Goal: Information Seeking & Learning: Learn about a topic

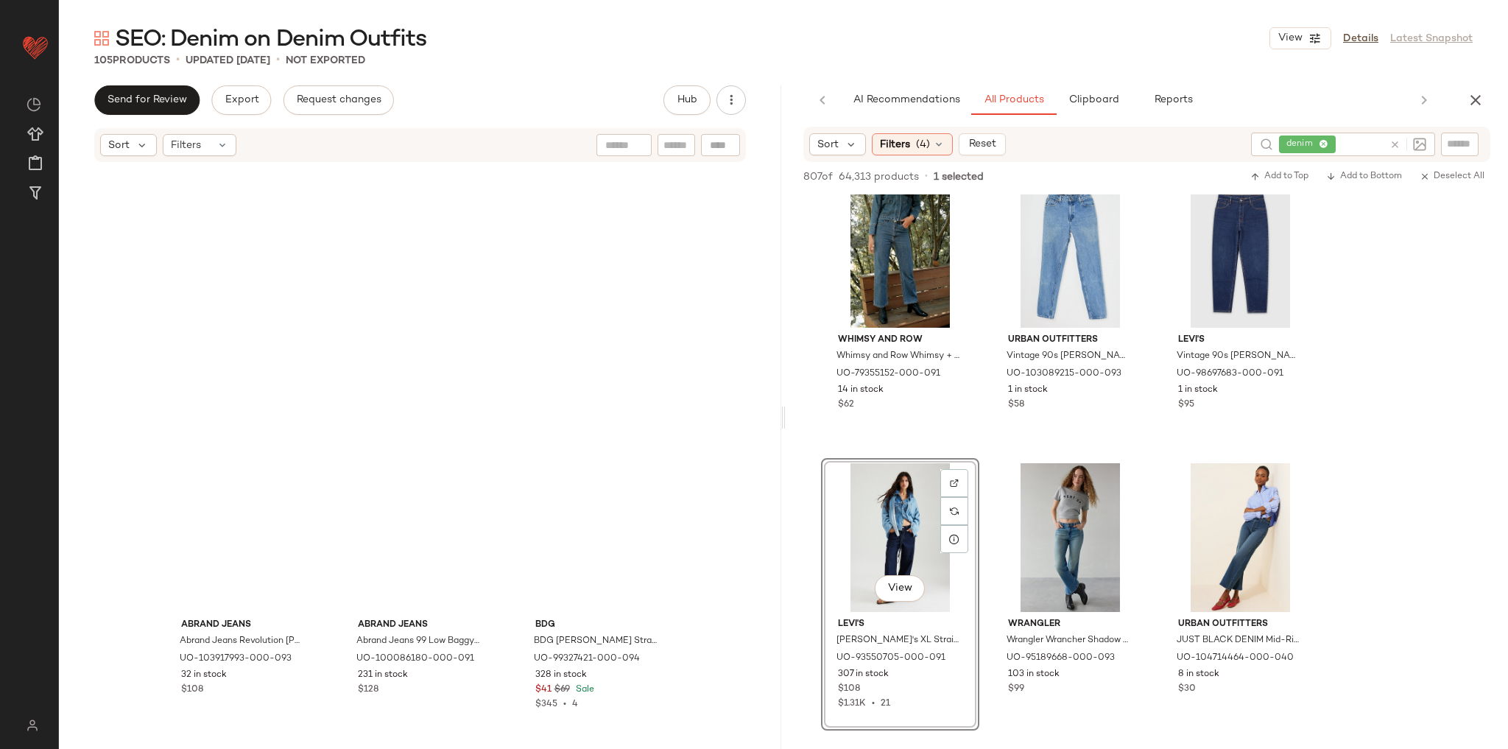
scroll to position [2944, 0]
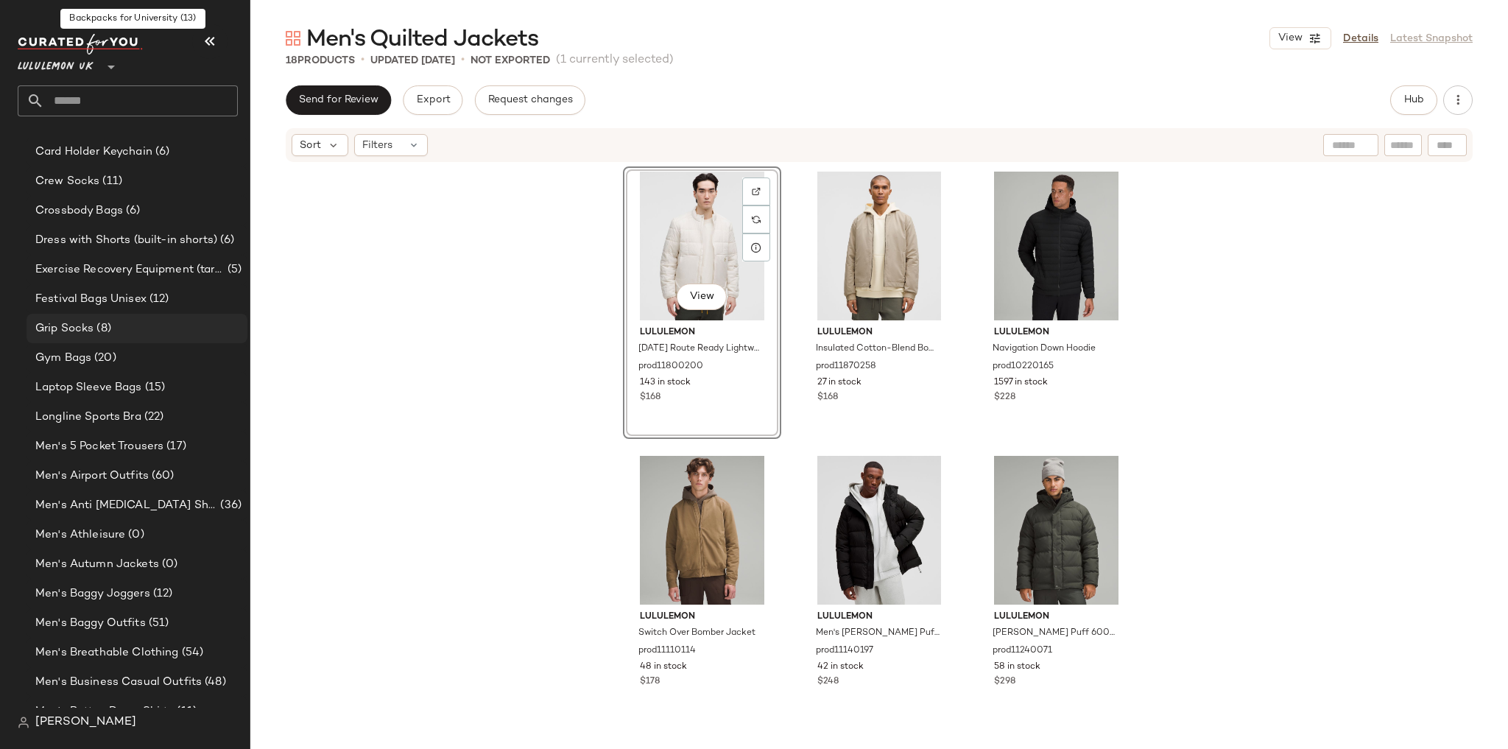
scroll to position [353, 0]
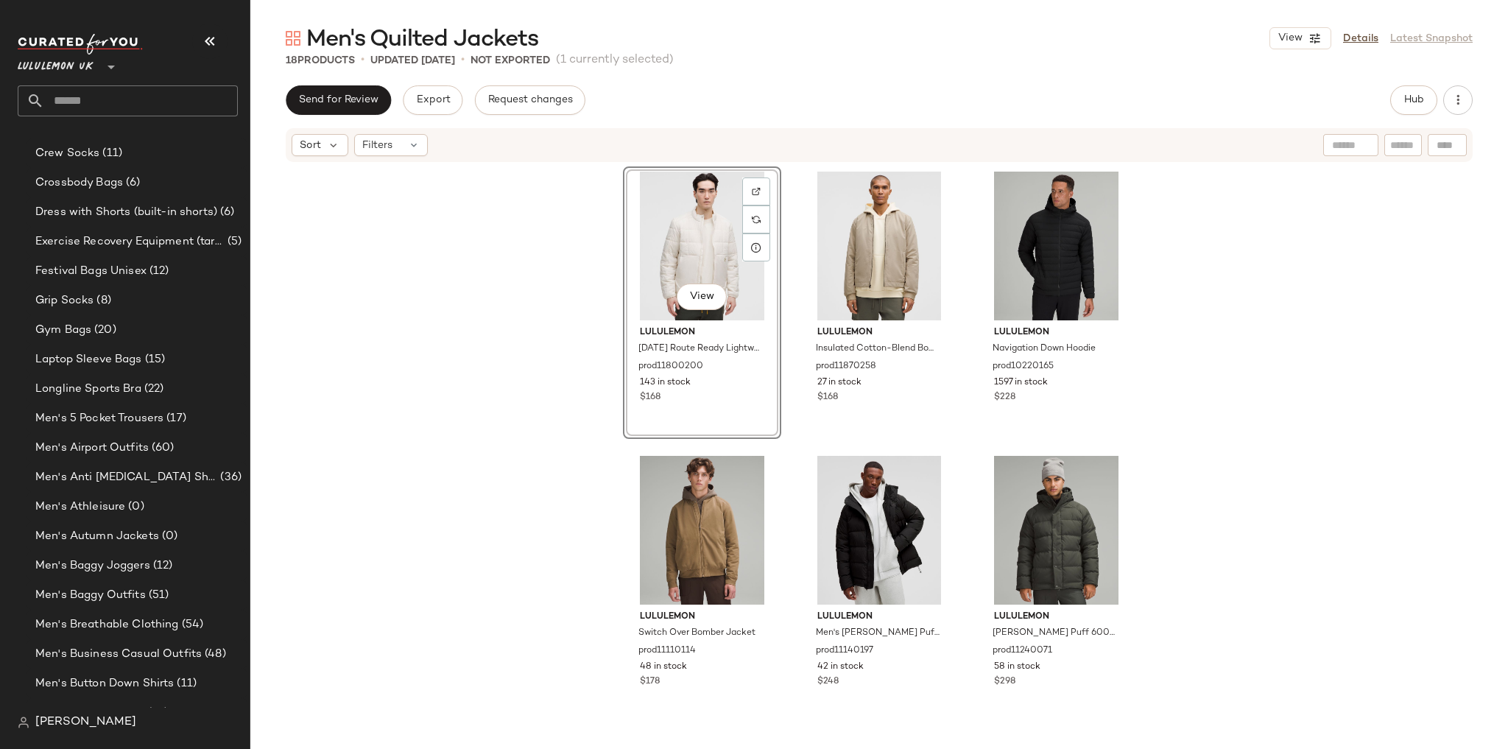
click at [99, 97] on input "text" at bounding box center [141, 100] width 194 height 31
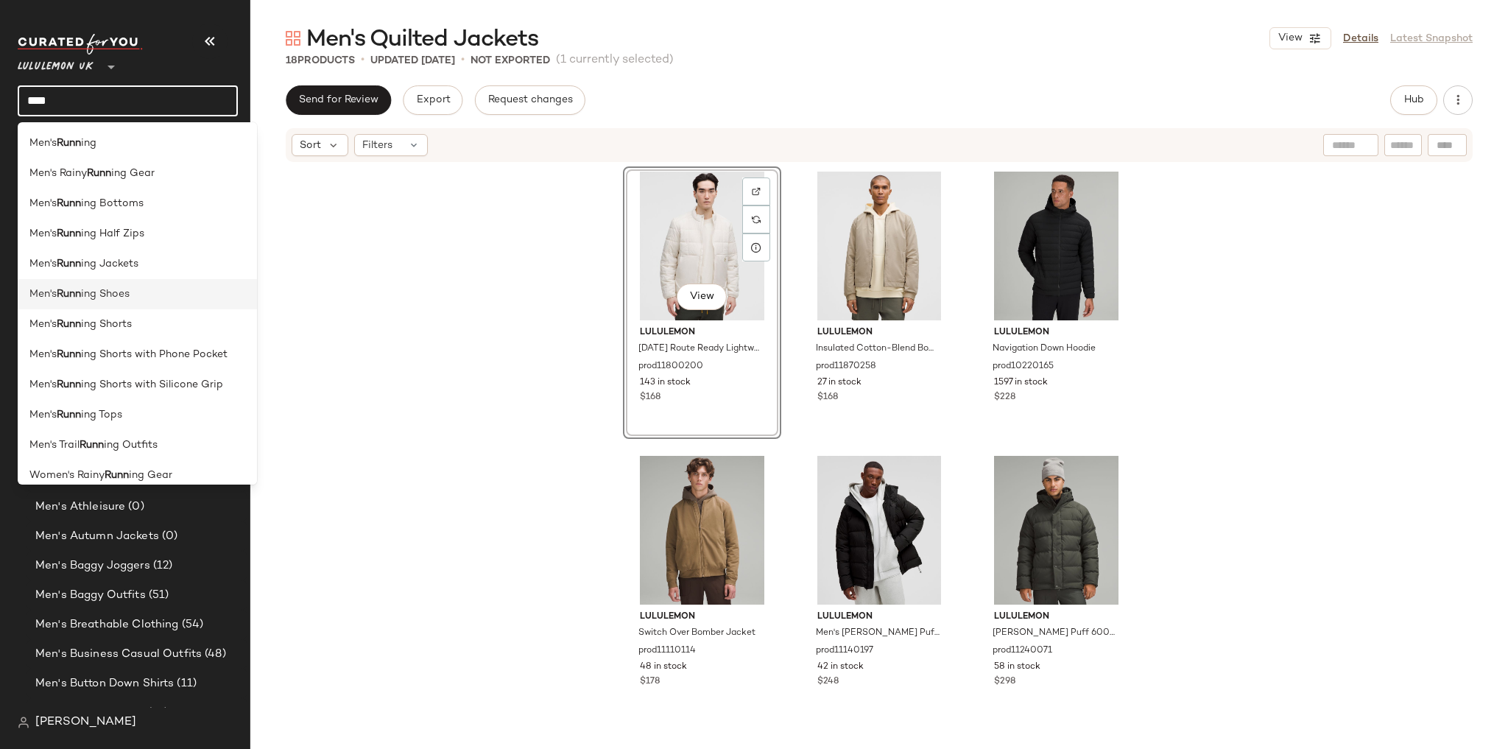
type input "****"
click at [156, 301] on div "Men's Runn ing Shoes" at bounding box center [137, 293] width 216 height 15
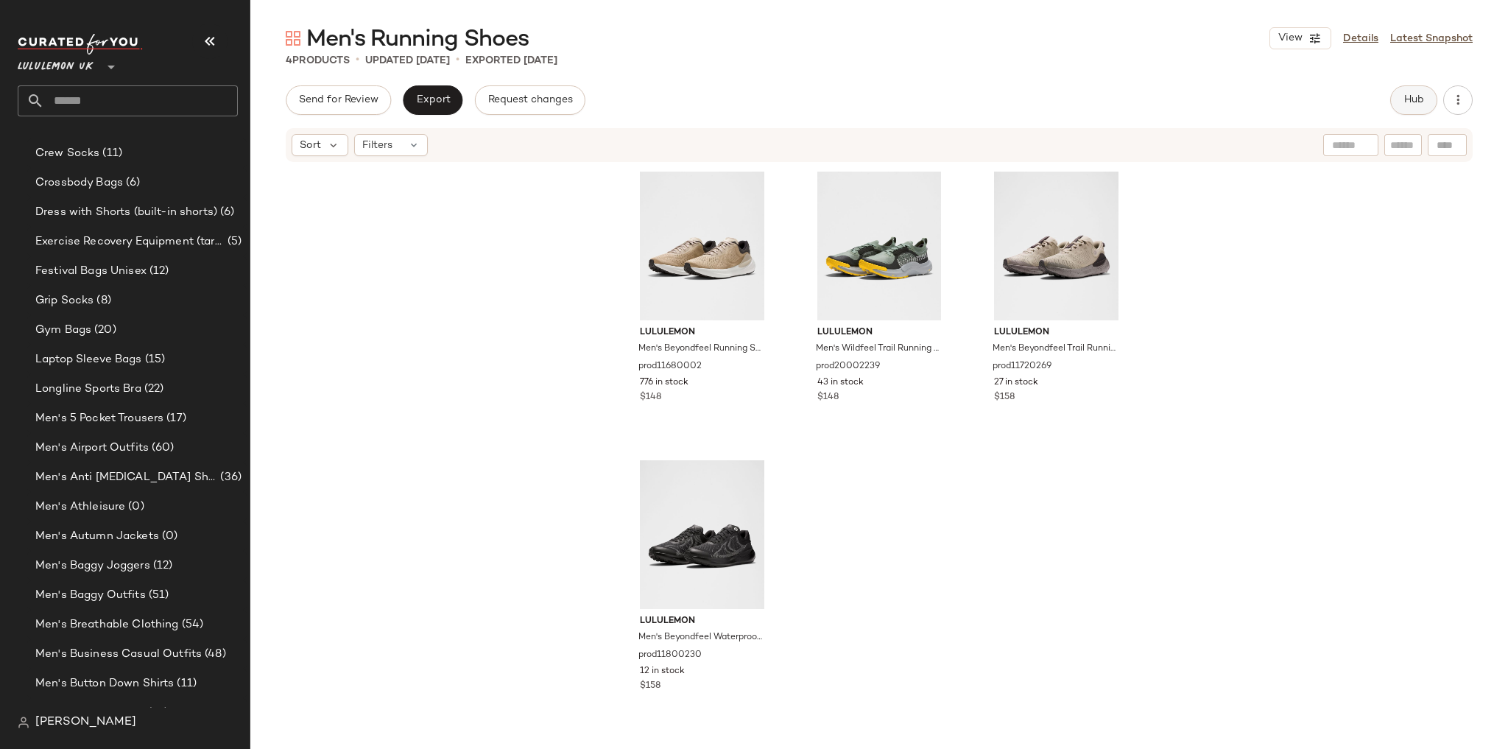
click at [1417, 105] on span "Hub" at bounding box center [1413, 100] width 21 height 12
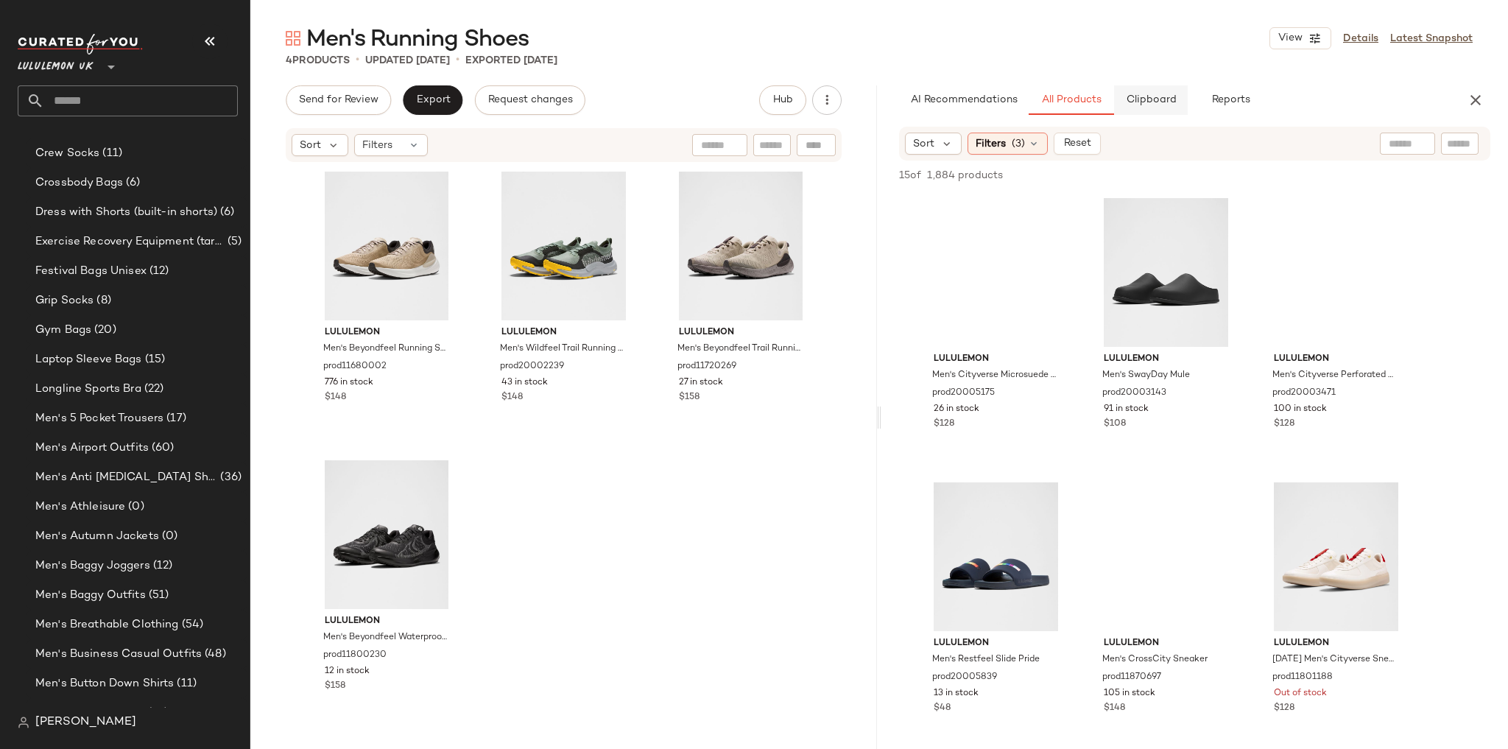
click at [1166, 108] on button "Clipboard" at bounding box center [1151, 99] width 74 height 29
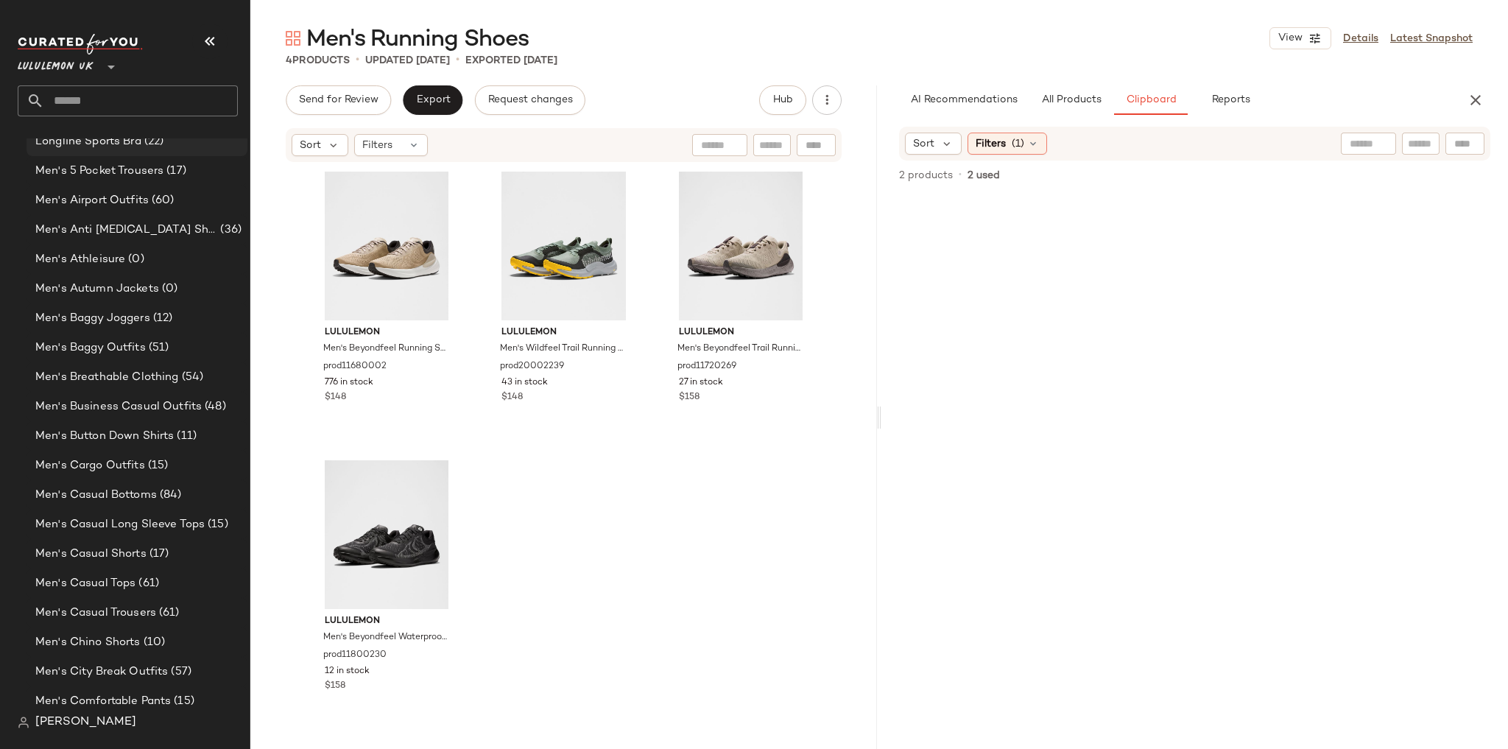
scroll to position [648, 0]
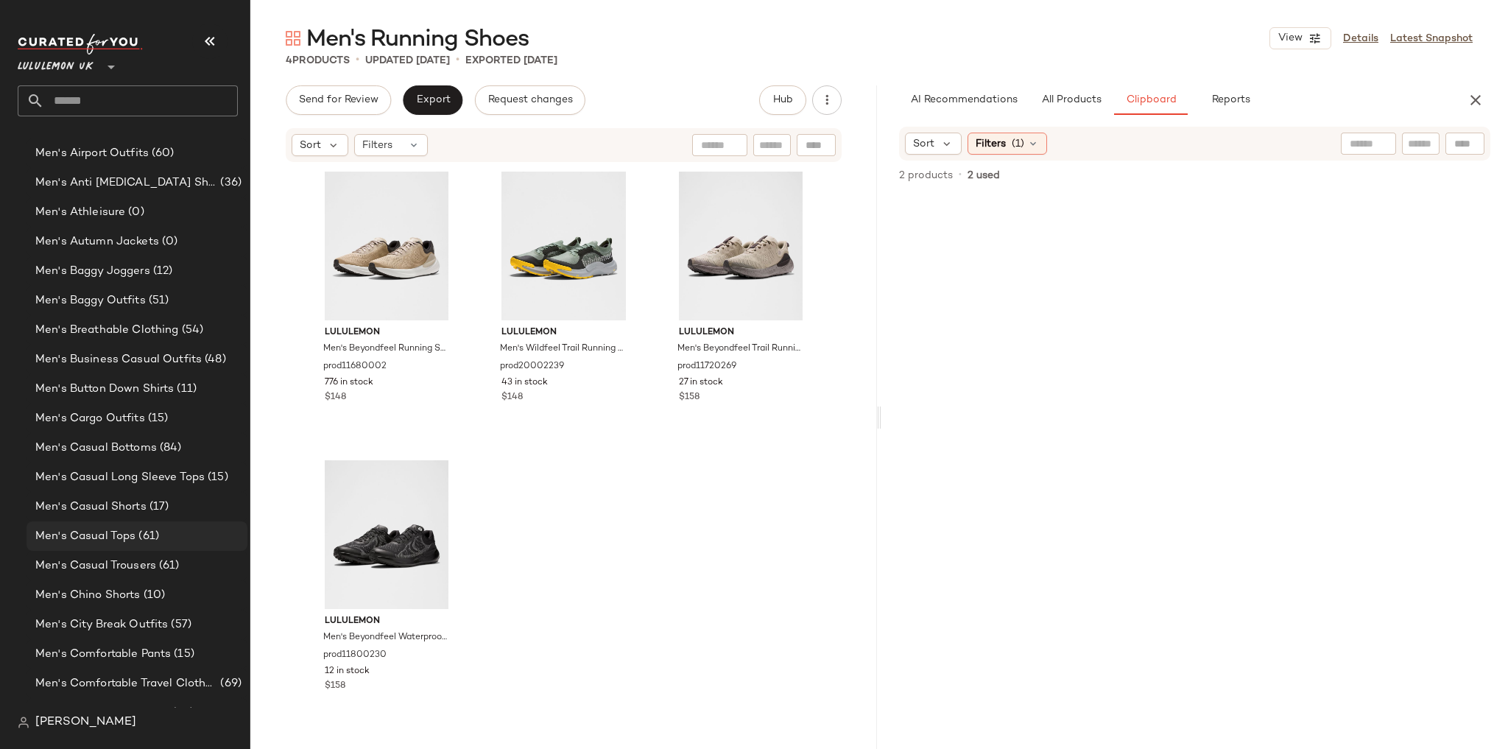
click at [120, 528] on span "Men's Casual Tops" at bounding box center [85, 536] width 100 height 17
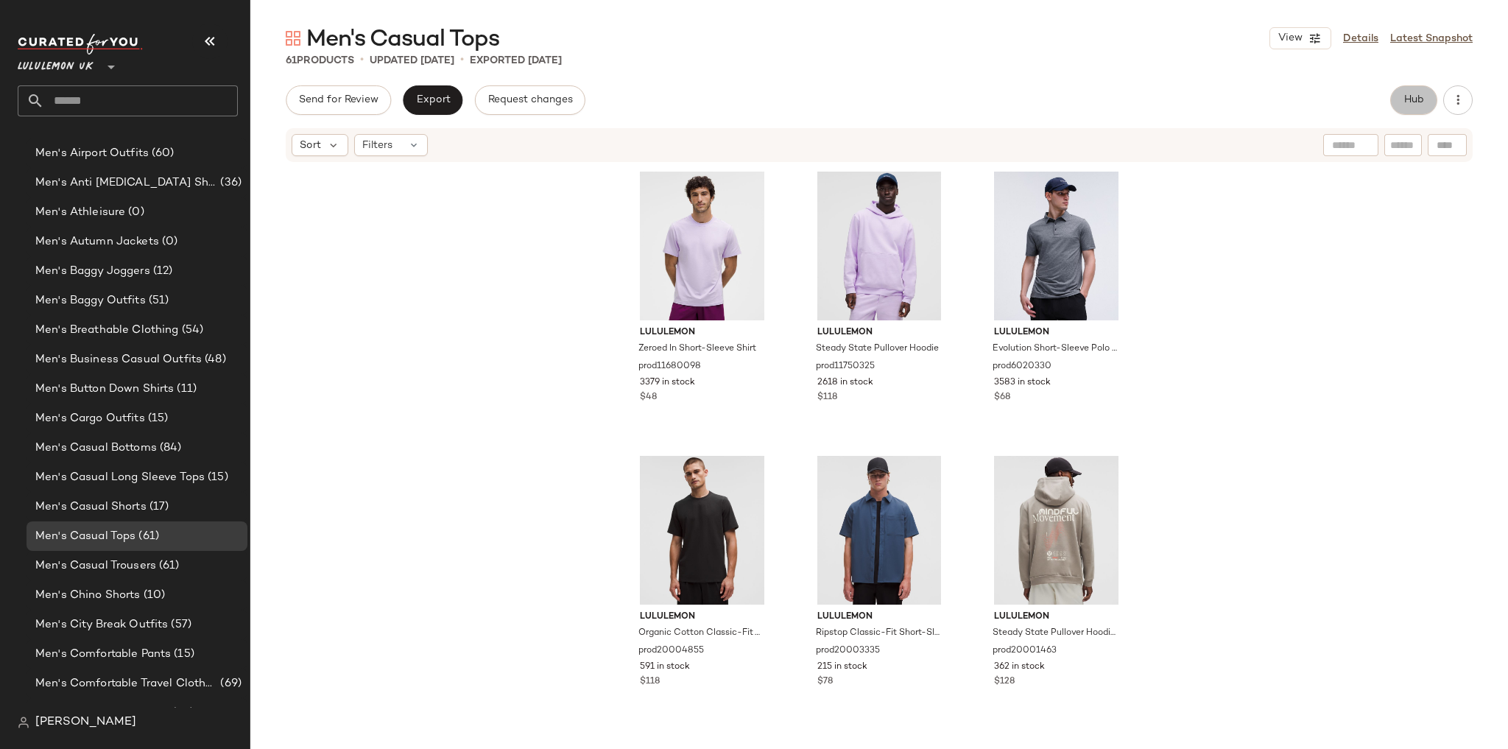
click at [1400, 109] on button "Hub" at bounding box center [1413, 99] width 47 height 29
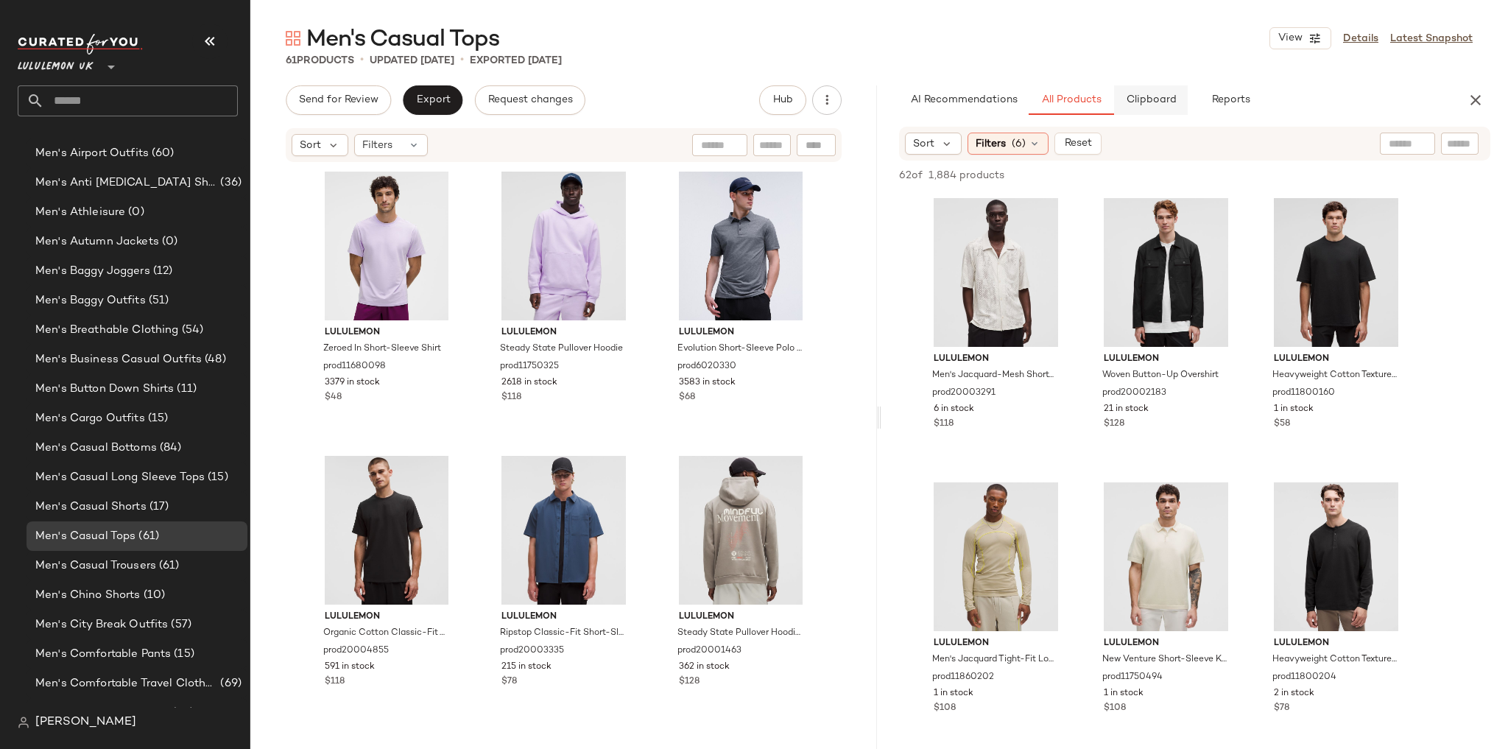
click at [1135, 105] on span "Clipboard" at bounding box center [1150, 100] width 51 height 12
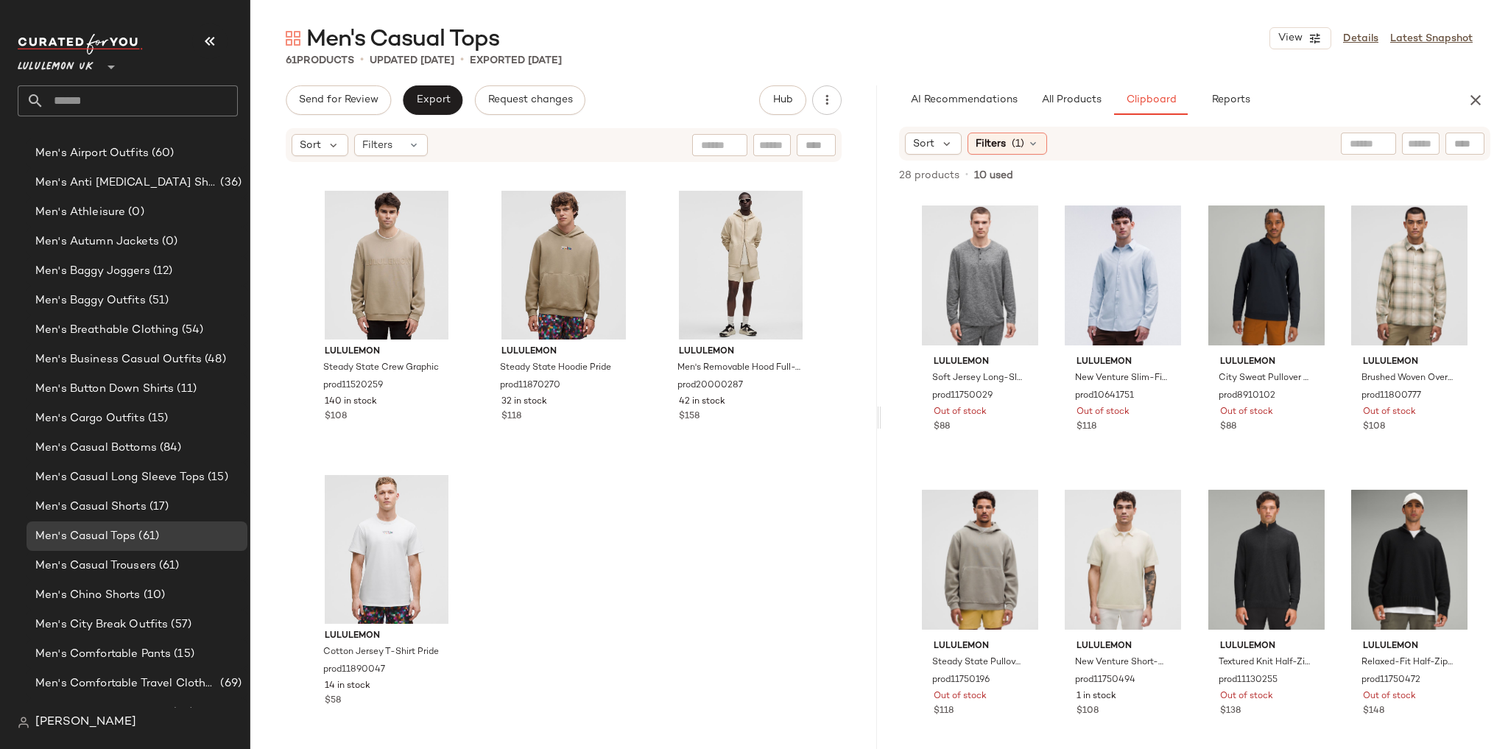
scroll to position [5404, 0]
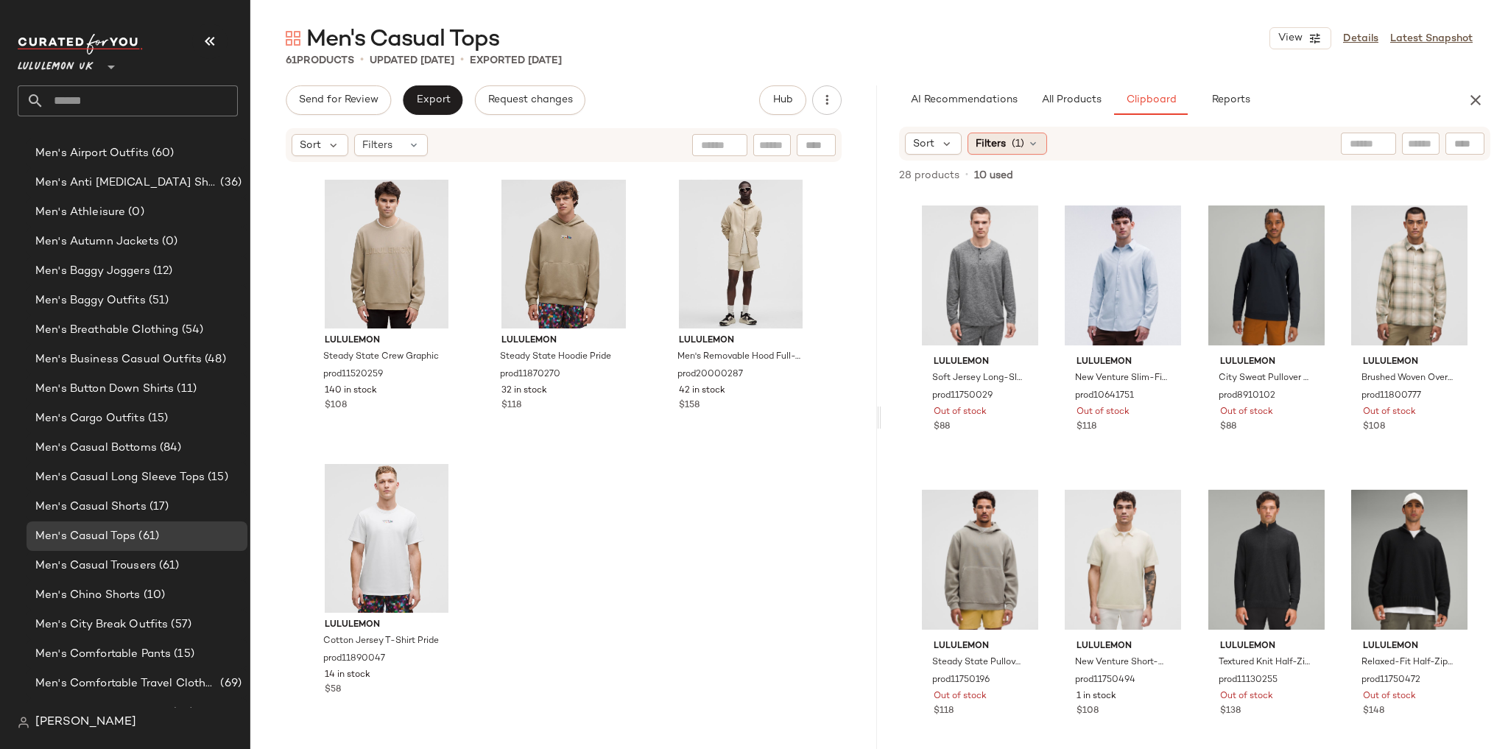
click at [998, 141] on span "Filters" at bounding box center [991, 143] width 30 height 15
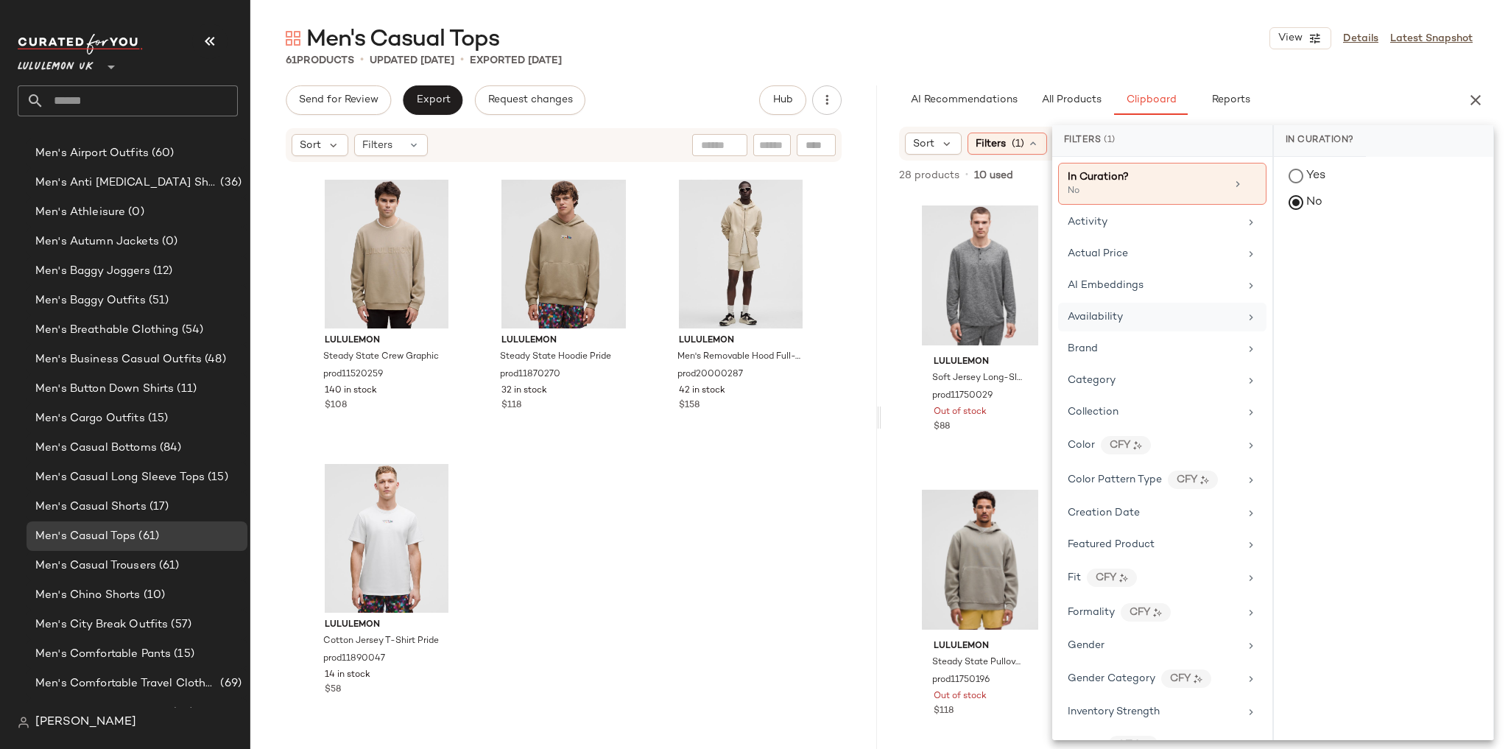
click at [1113, 315] on span "Availability" at bounding box center [1095, 316] width 55 height 11
click at [1330, 255] on div "in_stock" at bounding box center [1383, 248] width 219 height 35
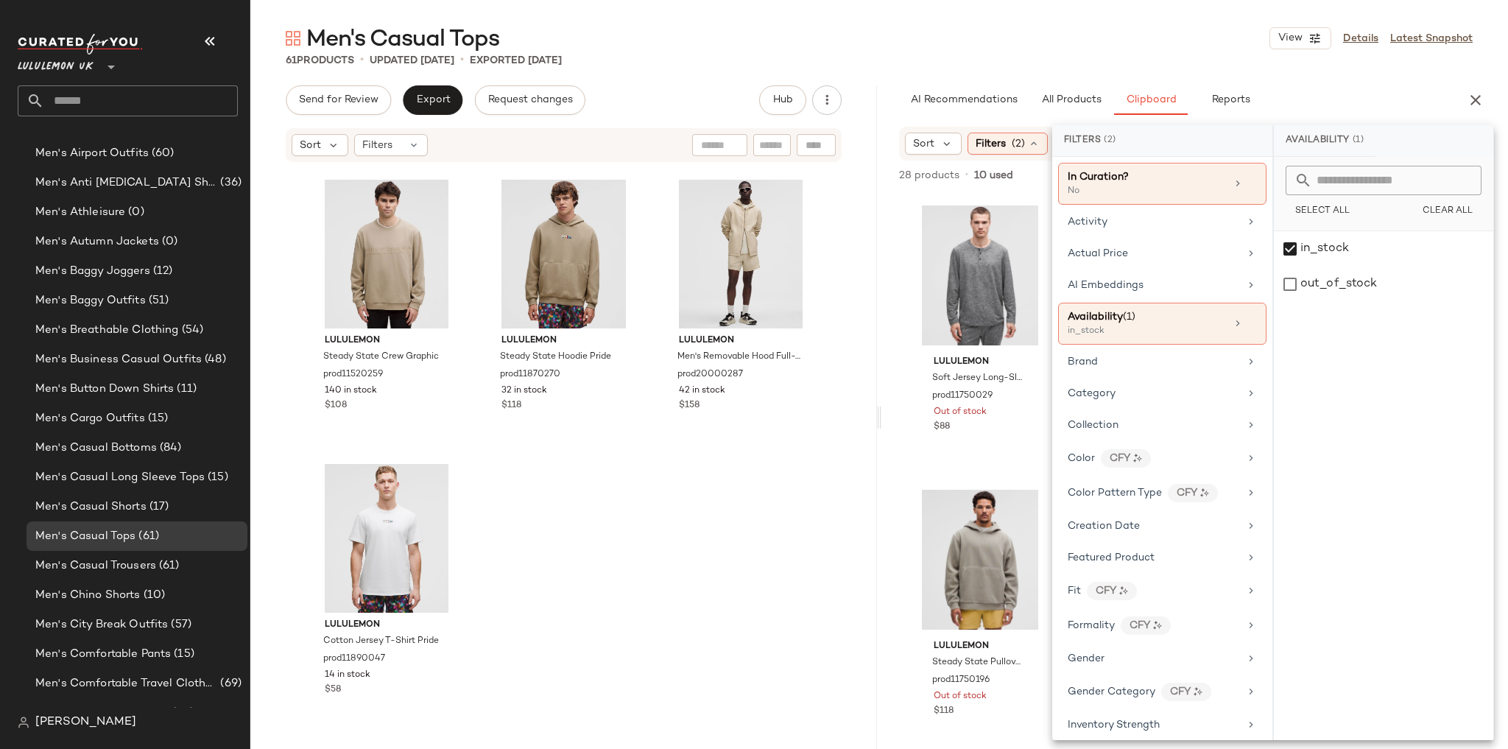
click at [1288, 64] on div "61 Products • updated Aug 27th • Exported Aug 27th" at bounding box center [879, 60] width 1258 height 15
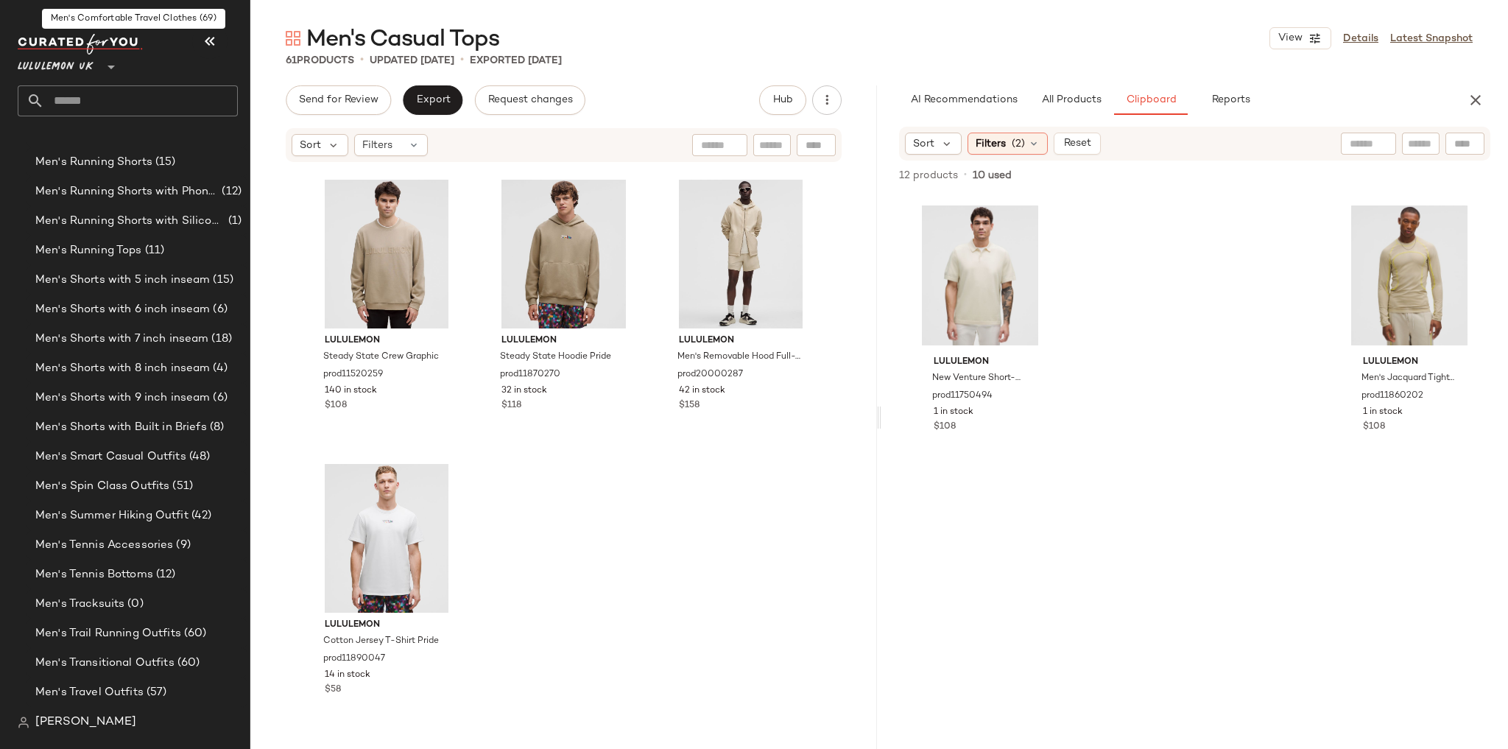
scroll to position [2280, 0]
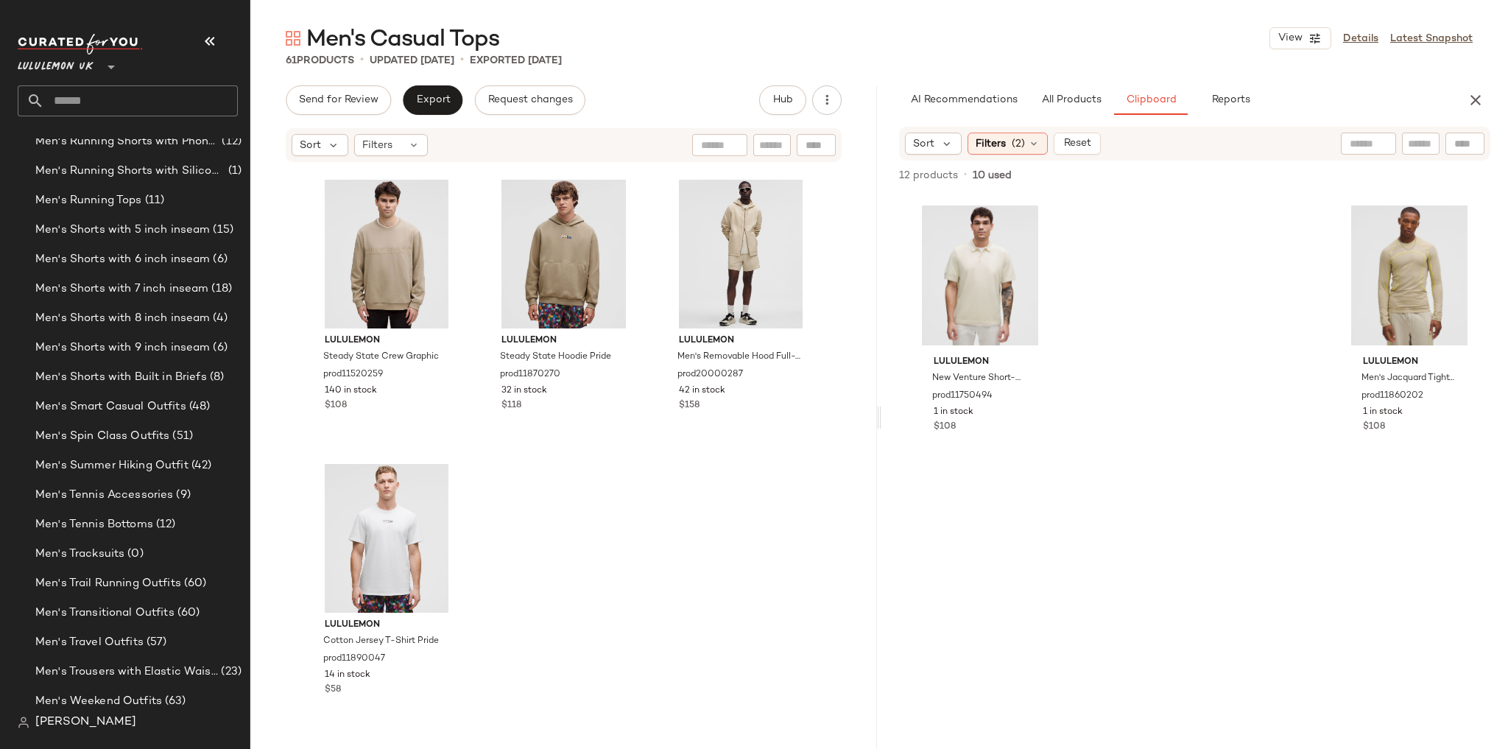
click at [130, 103] on input "text" at bounding box center [141, 100] width 194 height 31
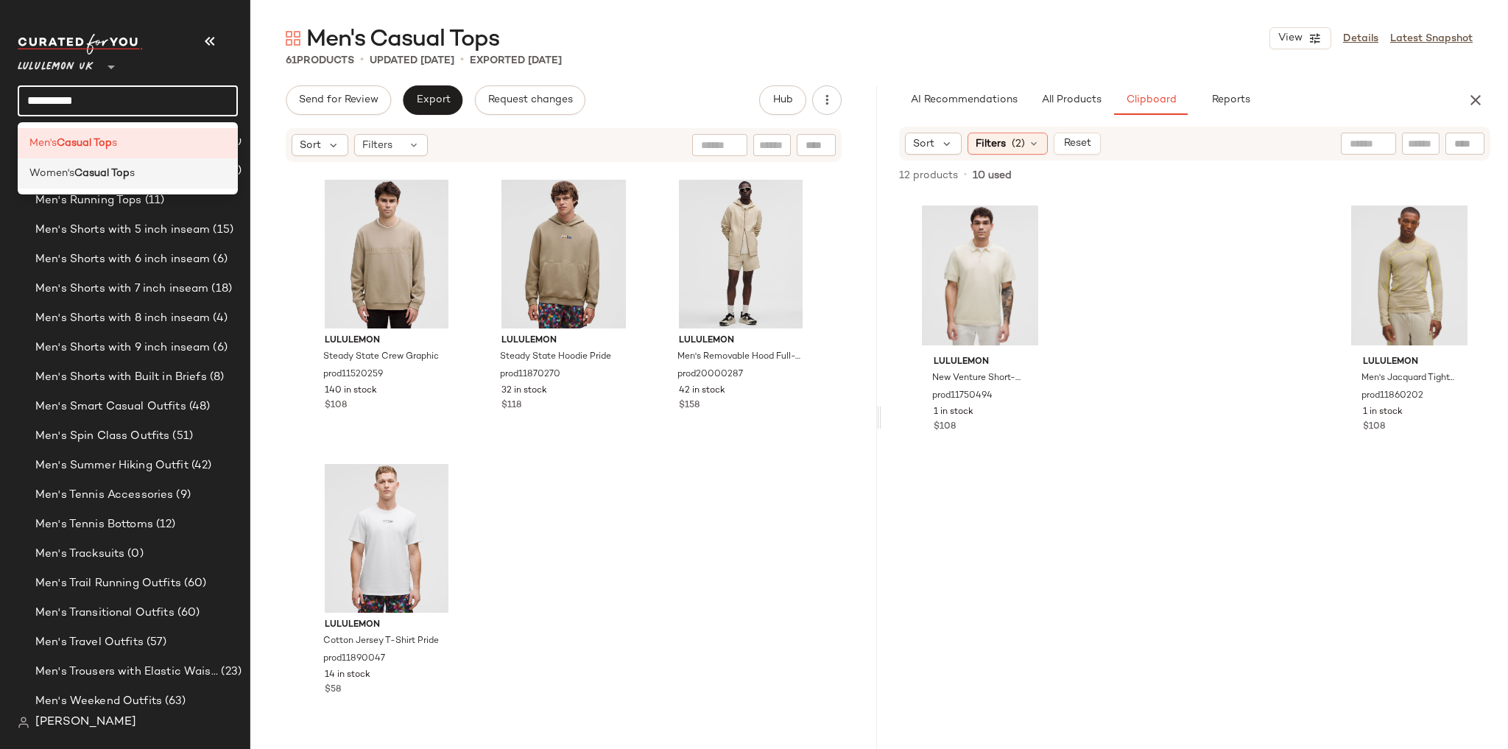
type input "**********"
click at [127, 166] on b "Casual Top" at bounding box center [101, 173] width 55 height 15
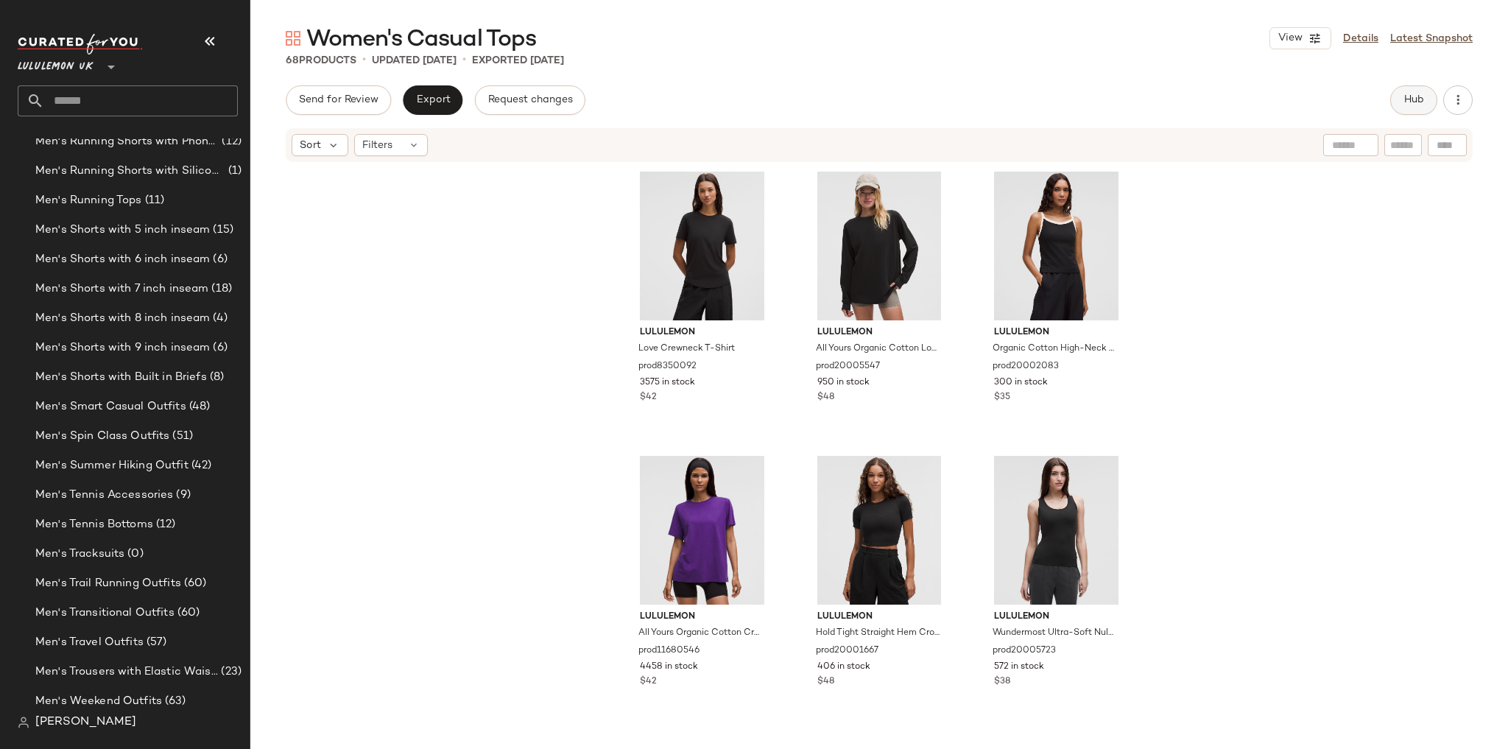
click at [1405, 103] on span "Hub" at bounding box center [1413, 100] width 21 height 12
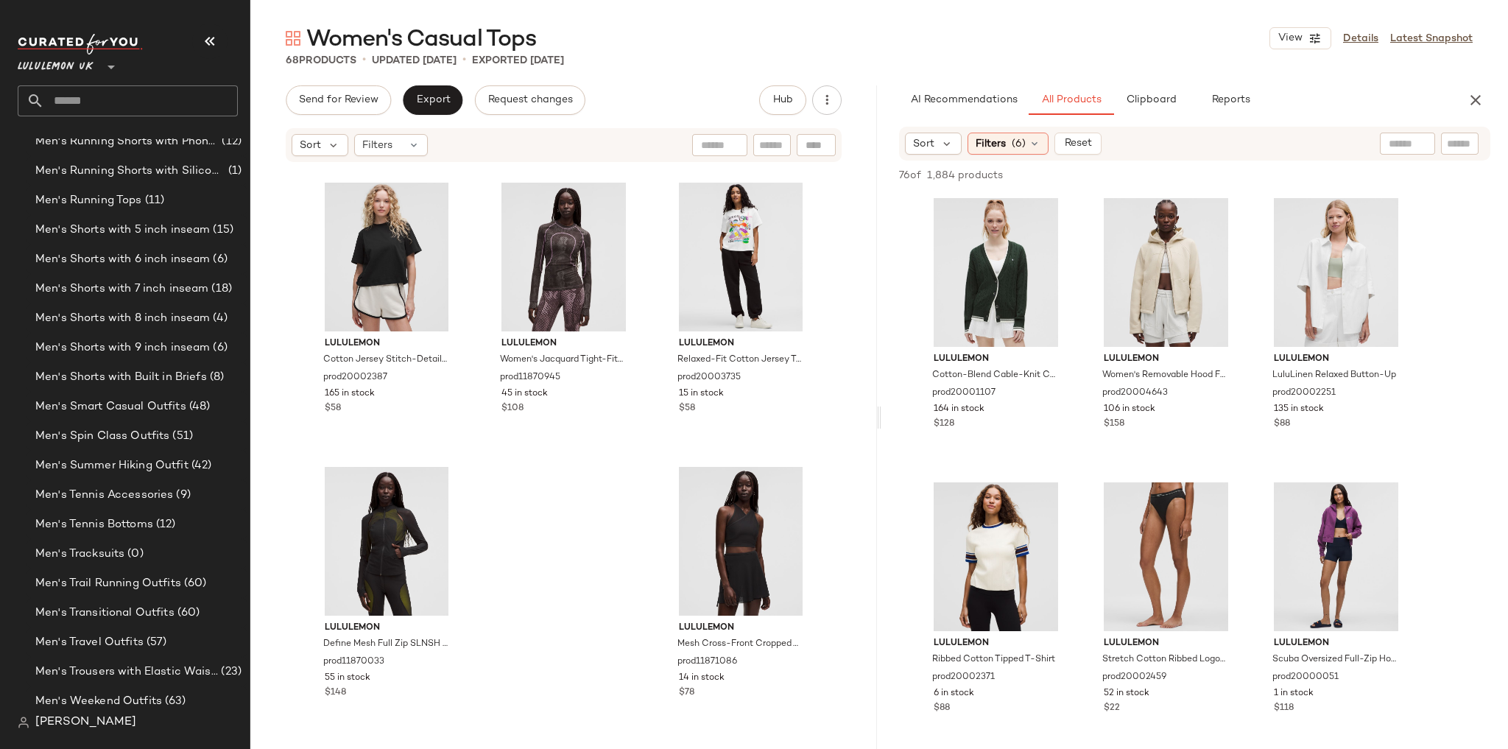
scroll to position [5972, 0]
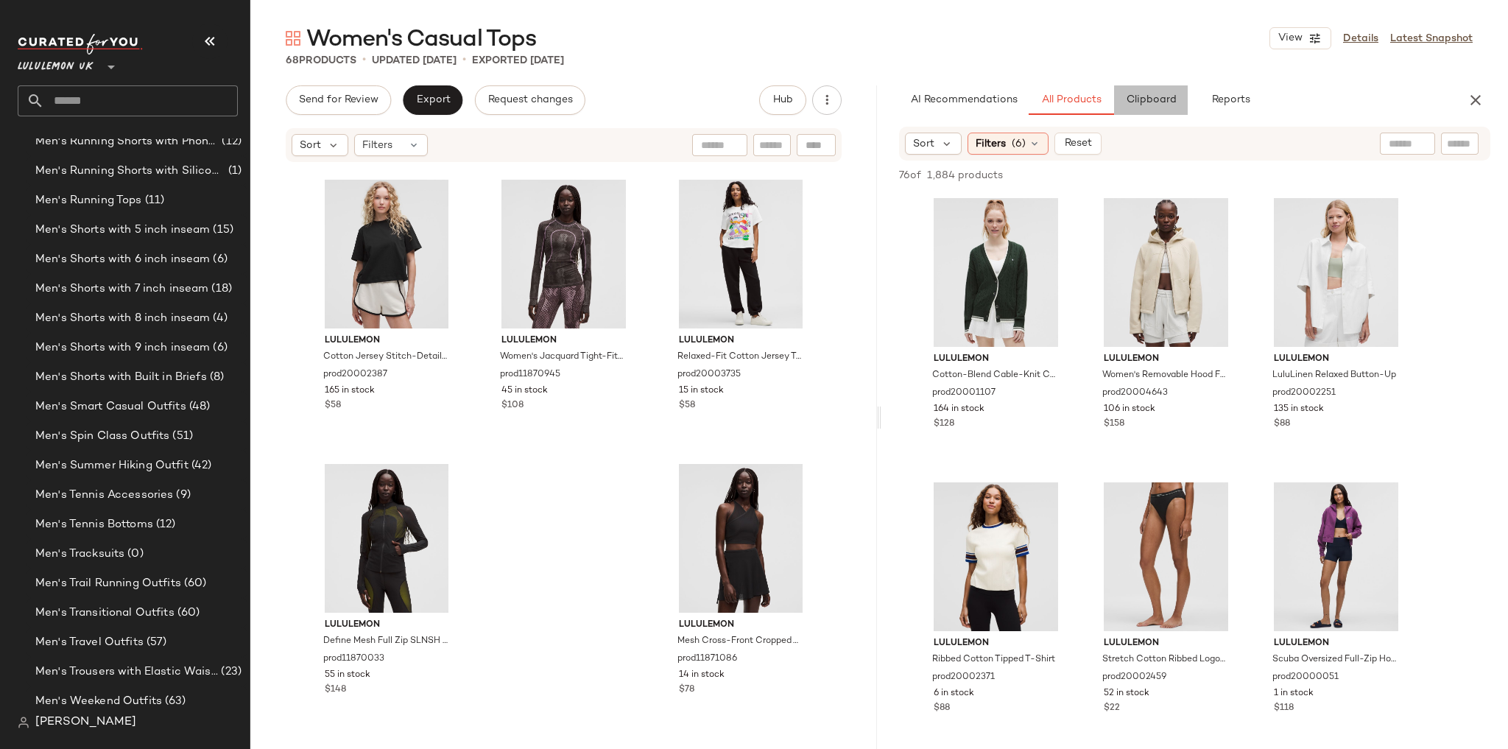
click at [1166, 88] on button "Clipboard" at bounding box center [1151, 99] width 74 height 29
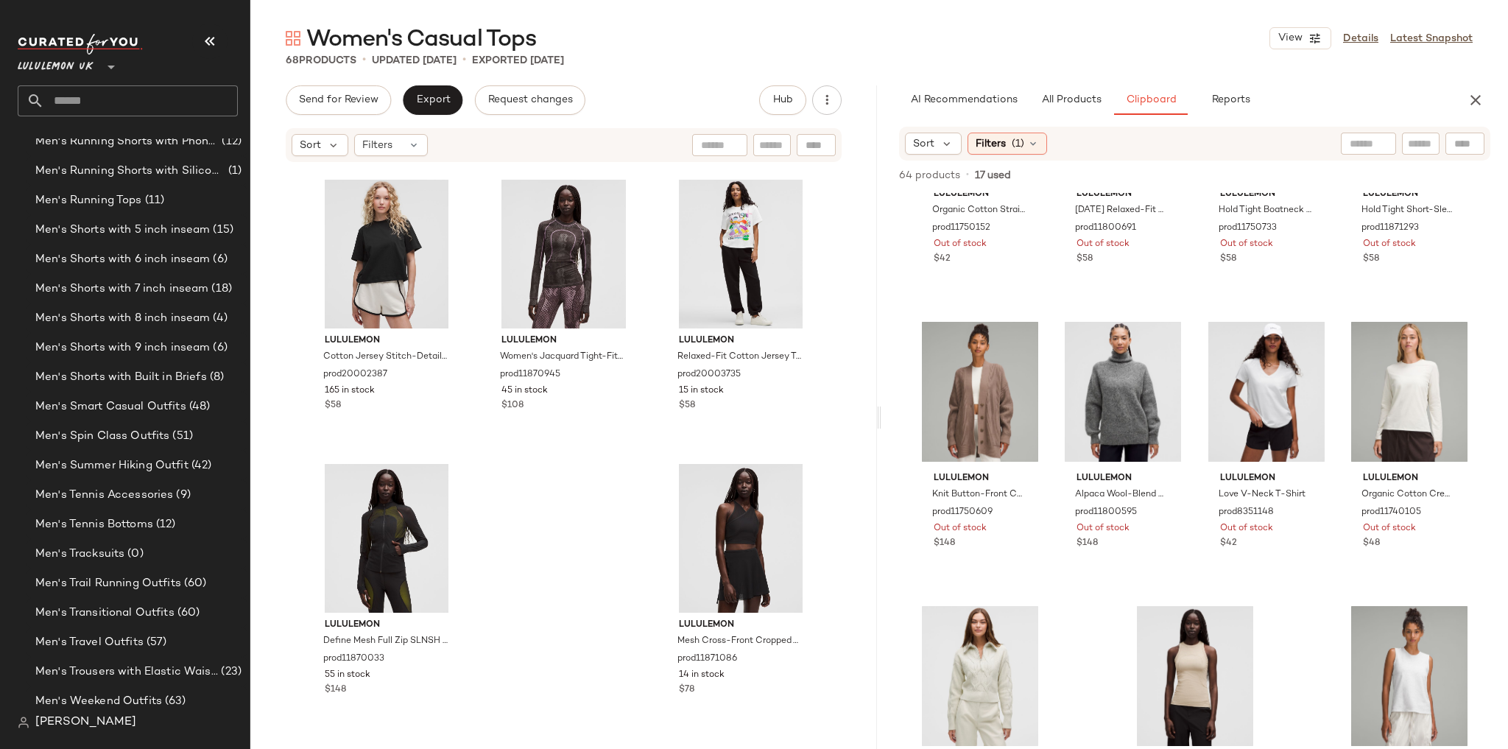
scroll to position [2857, 0]
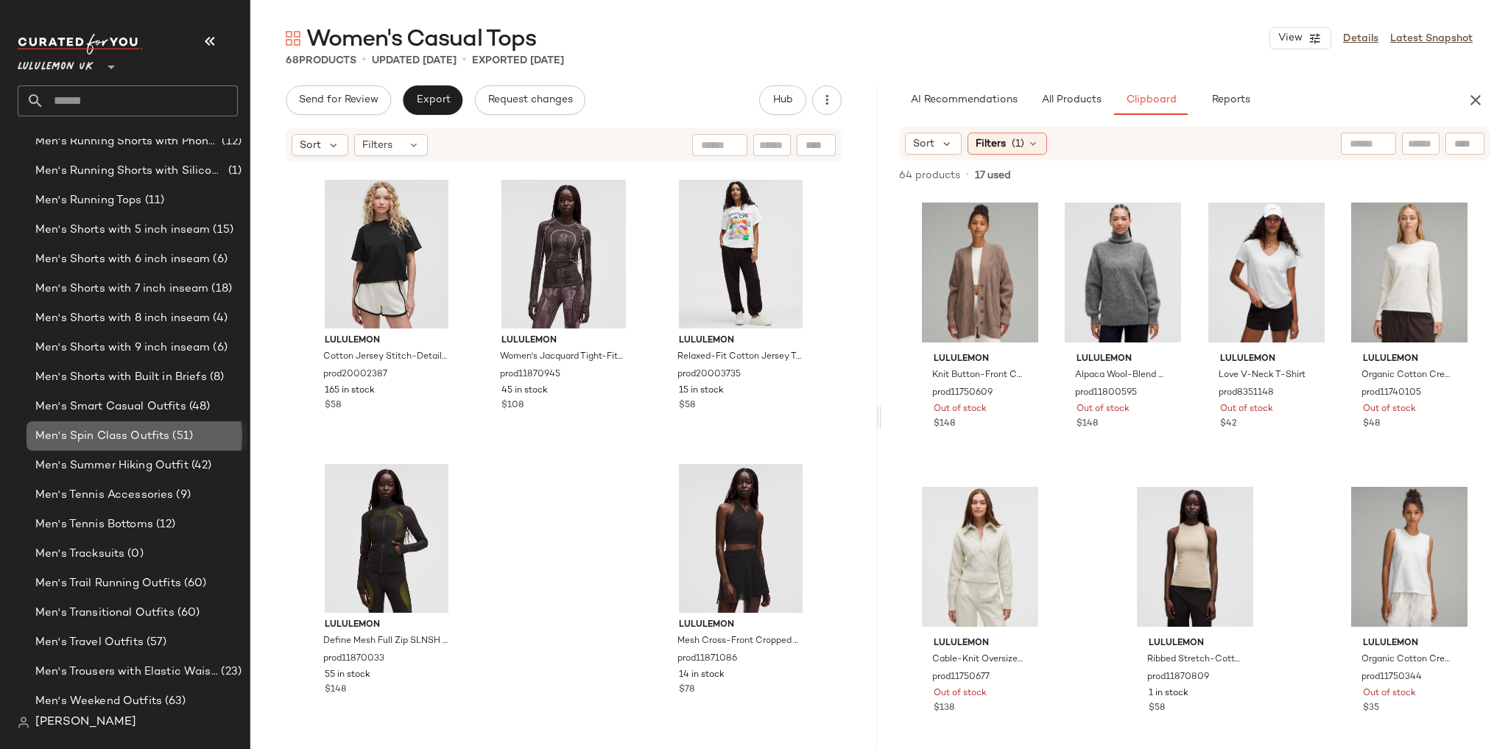
click at [156, 440] on span "Men's Spin Class Outfits" at bounding box center [102, 436] width 134 height 17
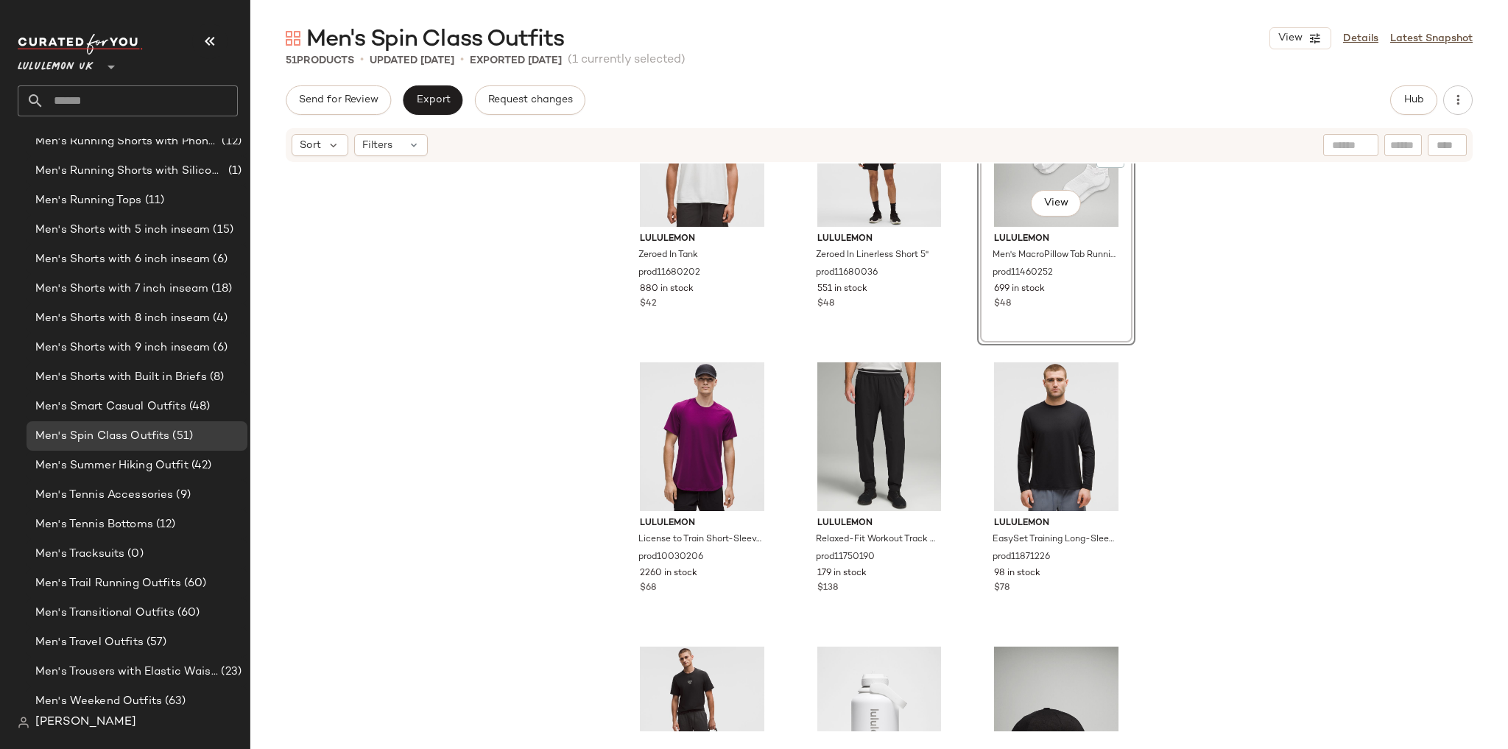
click at [1165, 352] on div "lululemon Zeroed In Tank prod11680202 880 in stock $42 lululemon Zeroed In Line…" at bounding box center [879, 447] width 1258 height 568
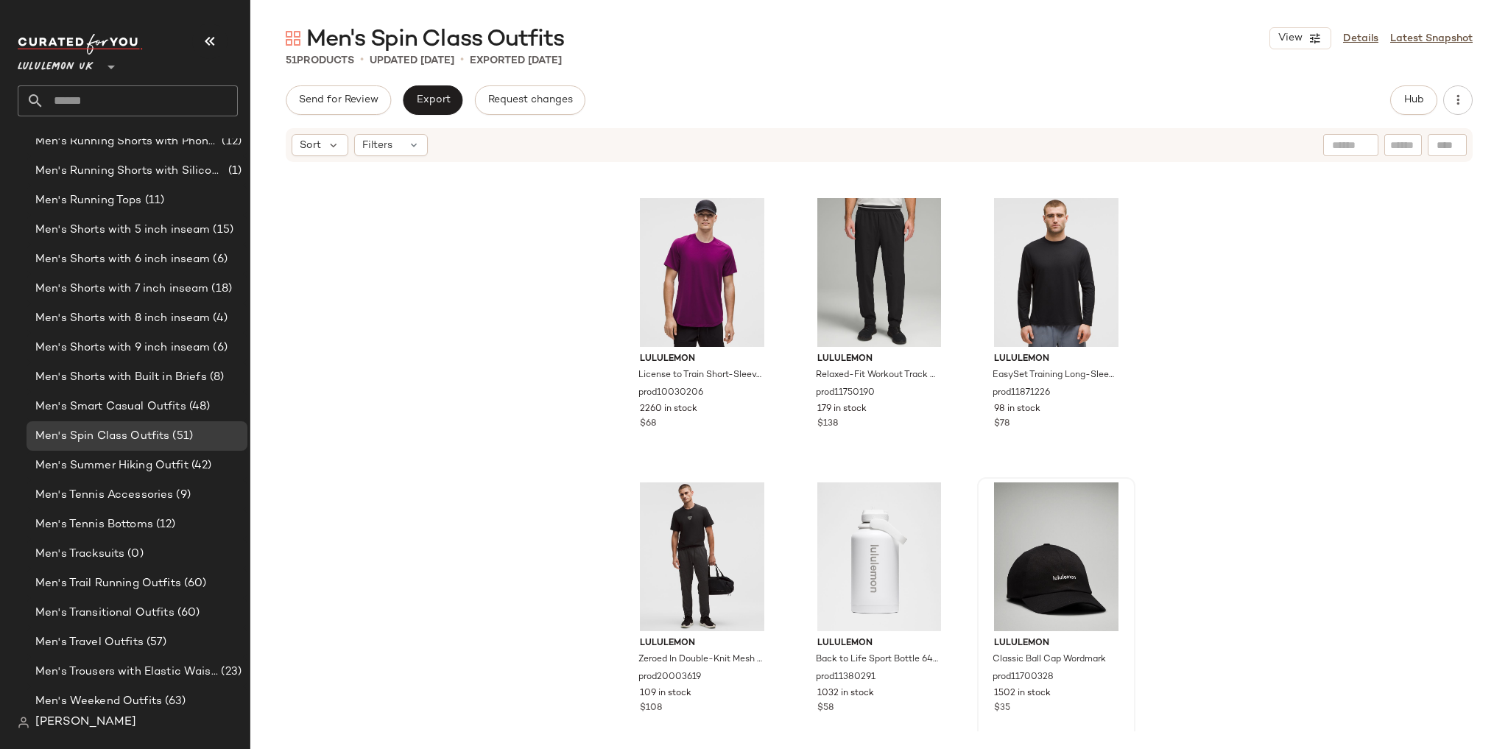
scroll to position [270, 0]
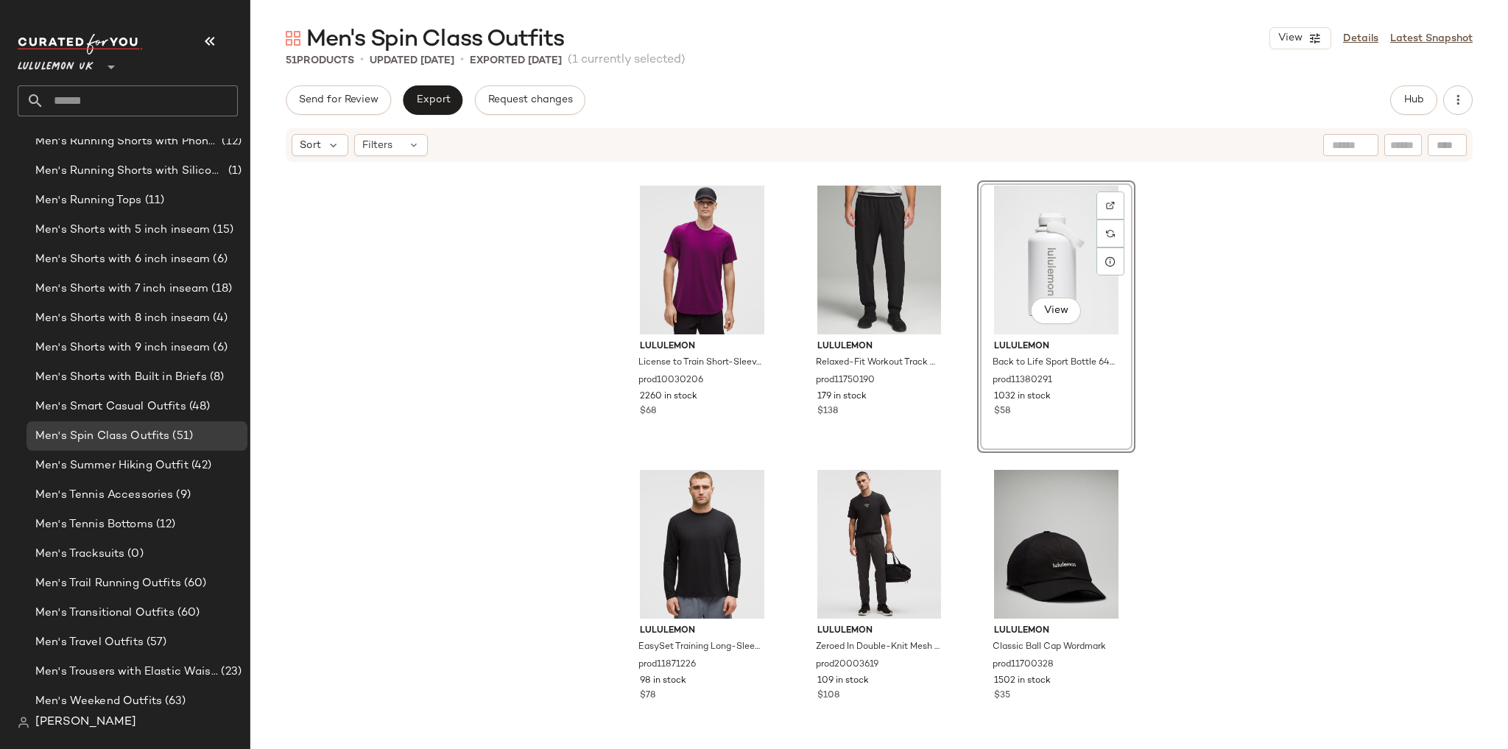
click at [1162, 374] on div "lululemon Zeroed In Tank prod11680202 880 in stock $42 lululemon Zeroed In Line…" at bounding box center [879, 447] width 1258 height 568
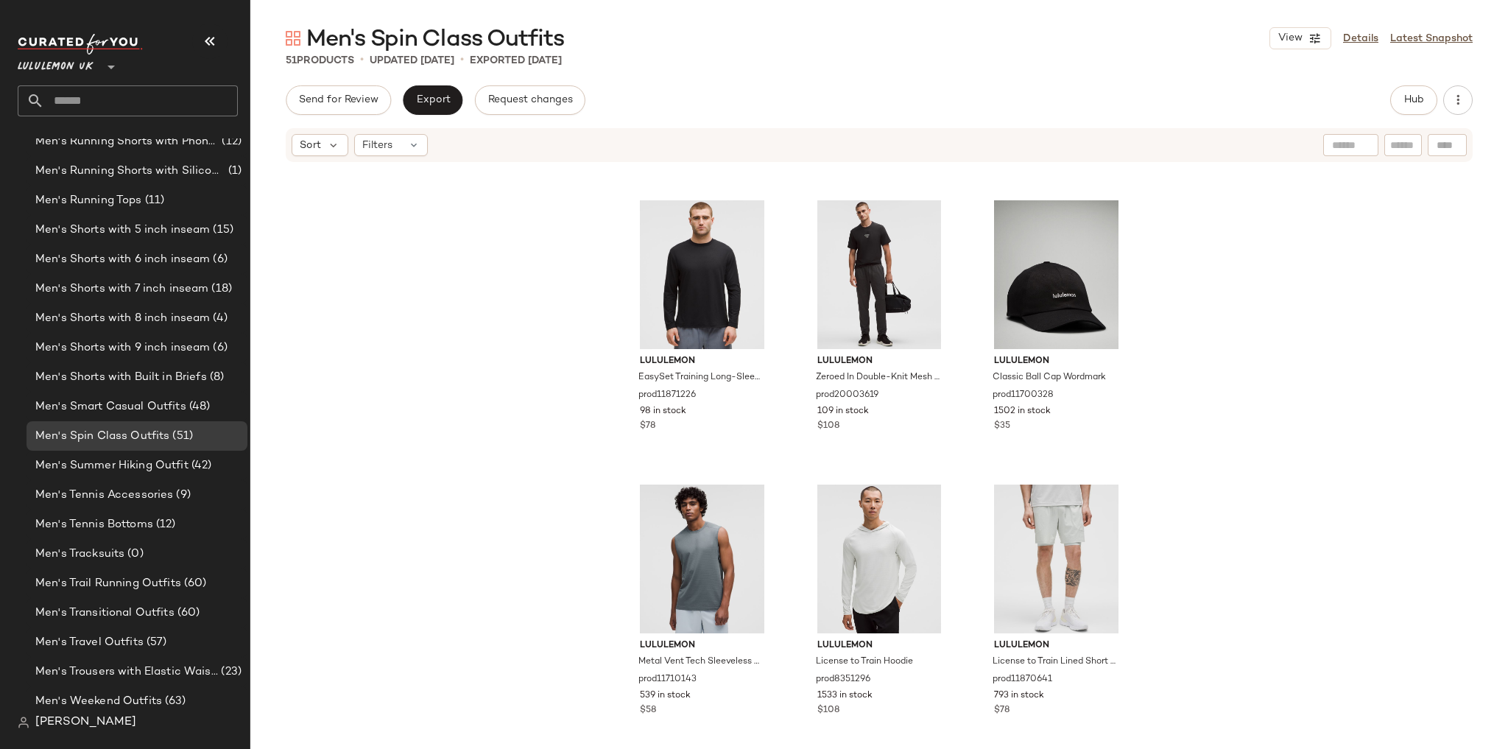
scroll to position [577, 0]
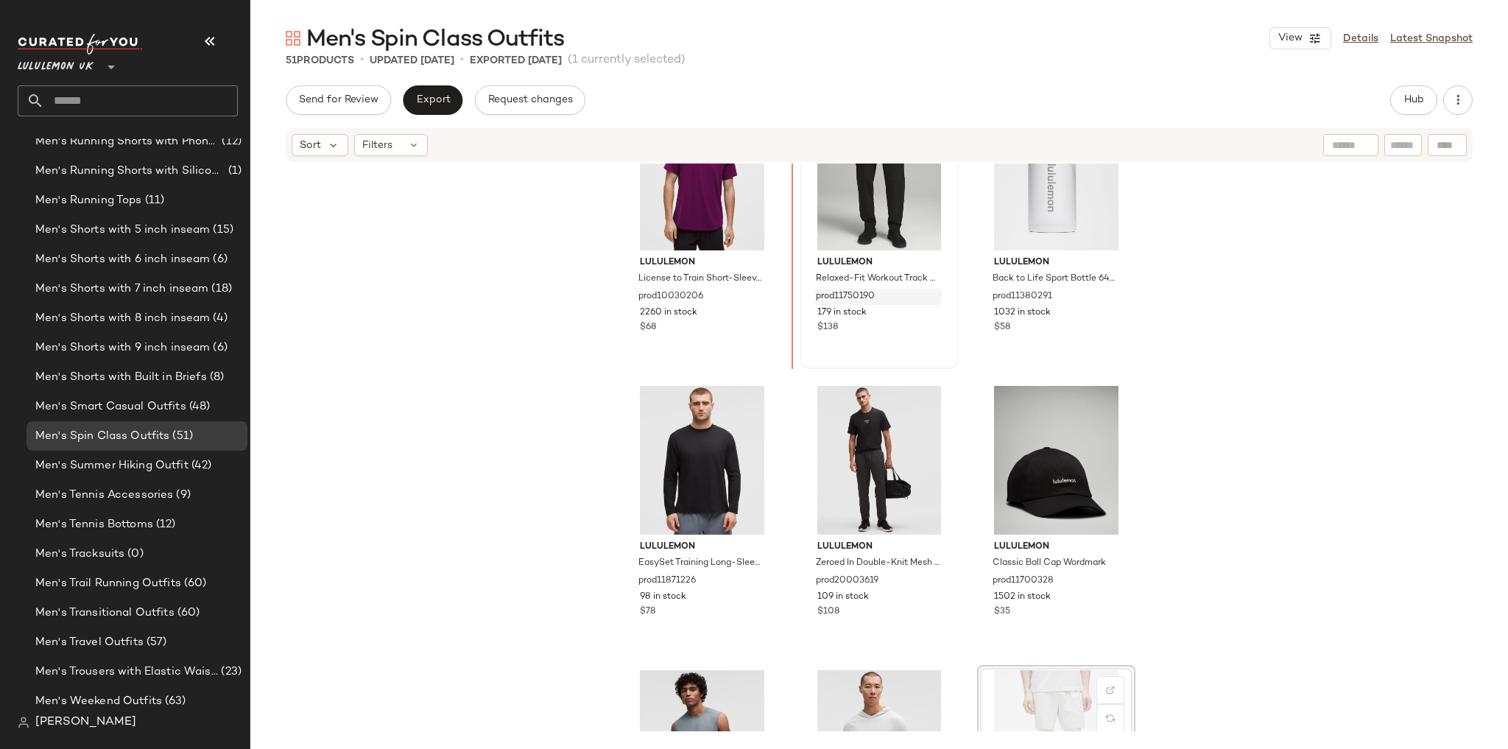
scroll to position [365, 0]
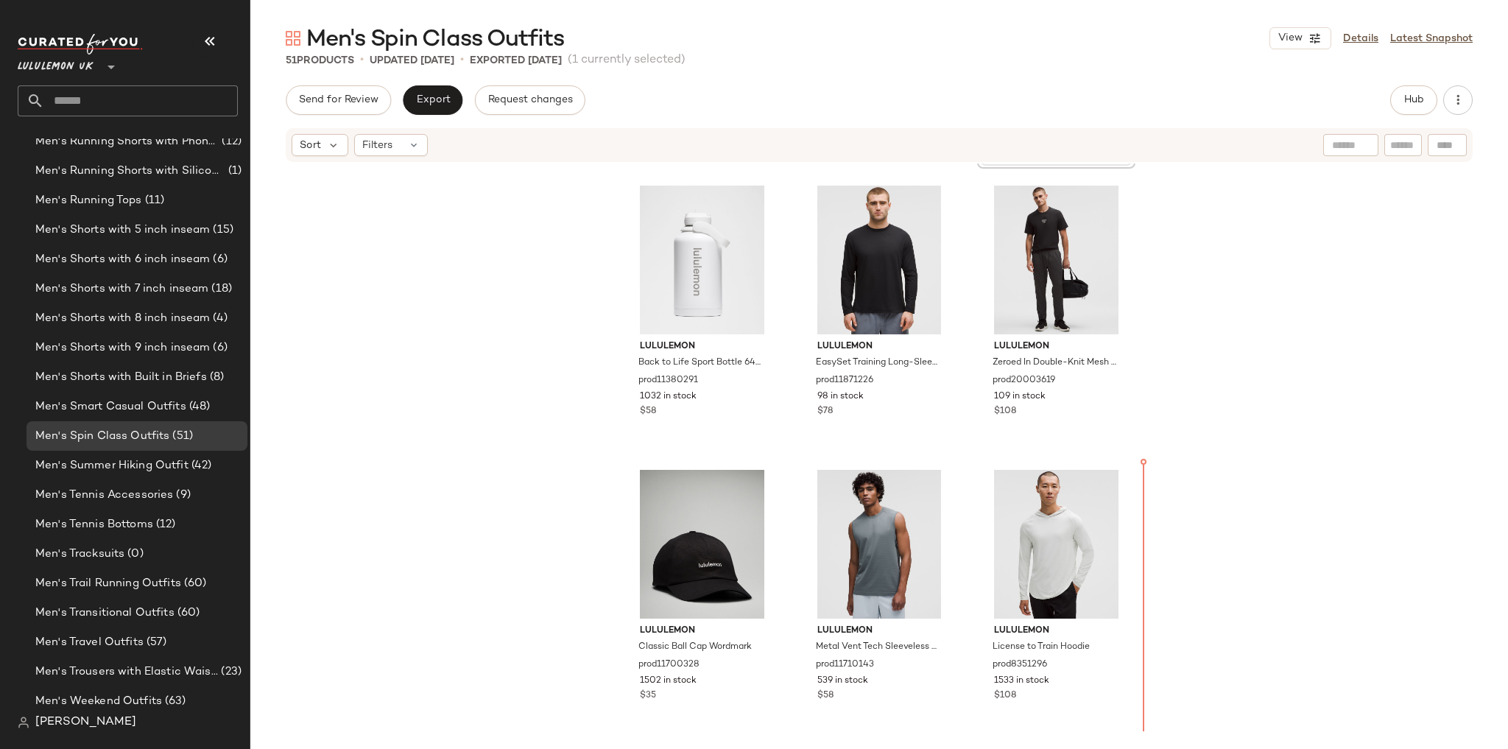
scroll to position [566, 0]
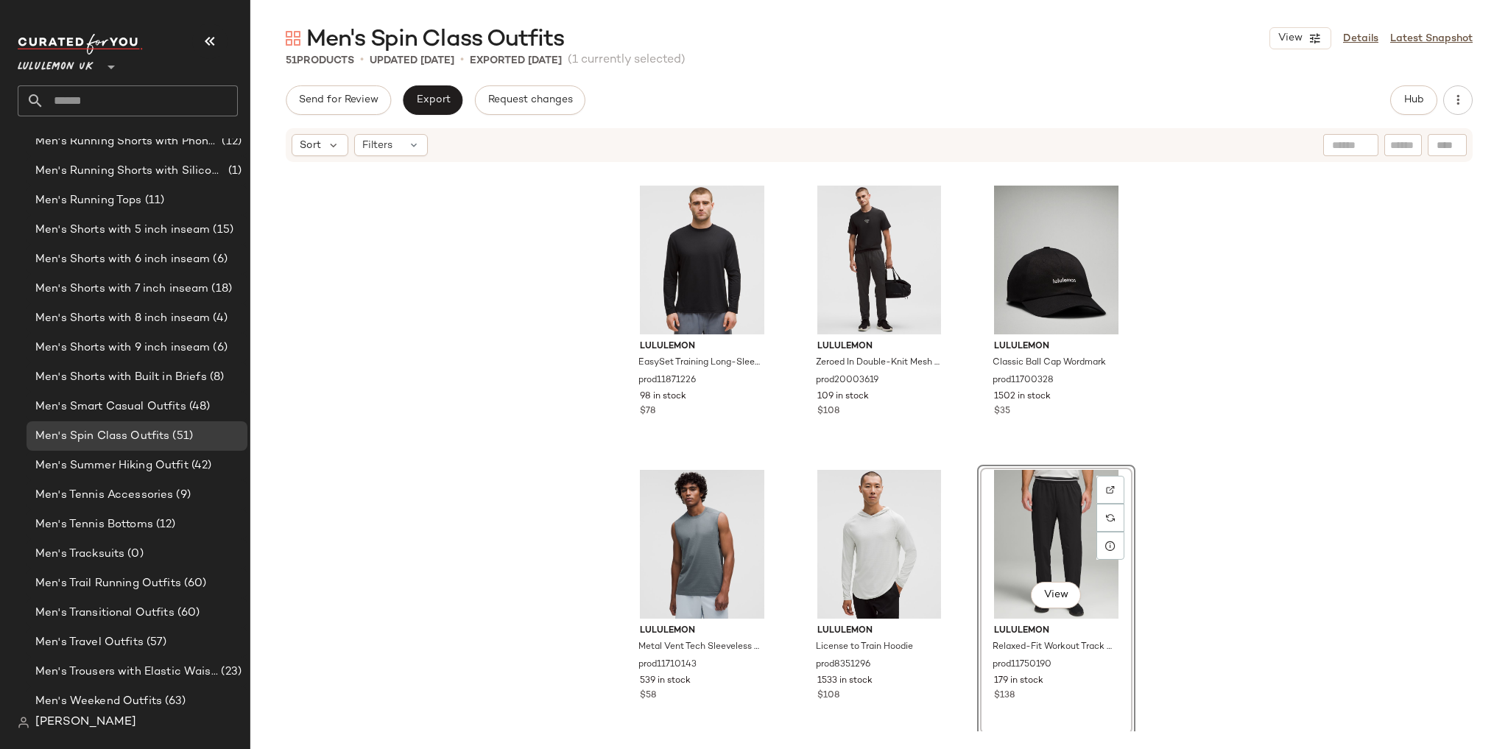
click at [1178, 476] on div "lululemon License to Train Short-Sleeve Shirt prod10030206 2260 in stock $68 lu…" at bounding box center [879, 447] width 1258 height 568
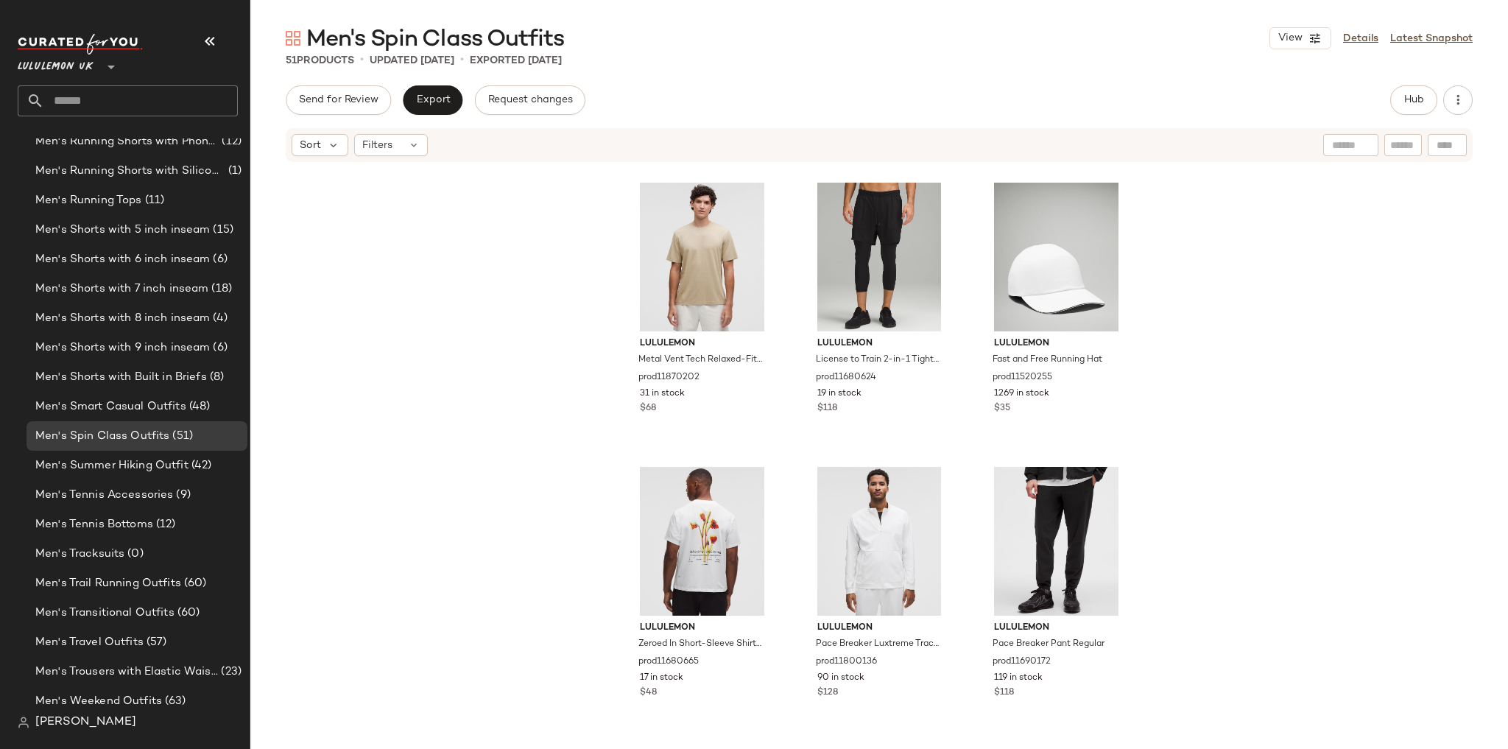
scroll to position [4267, 0]
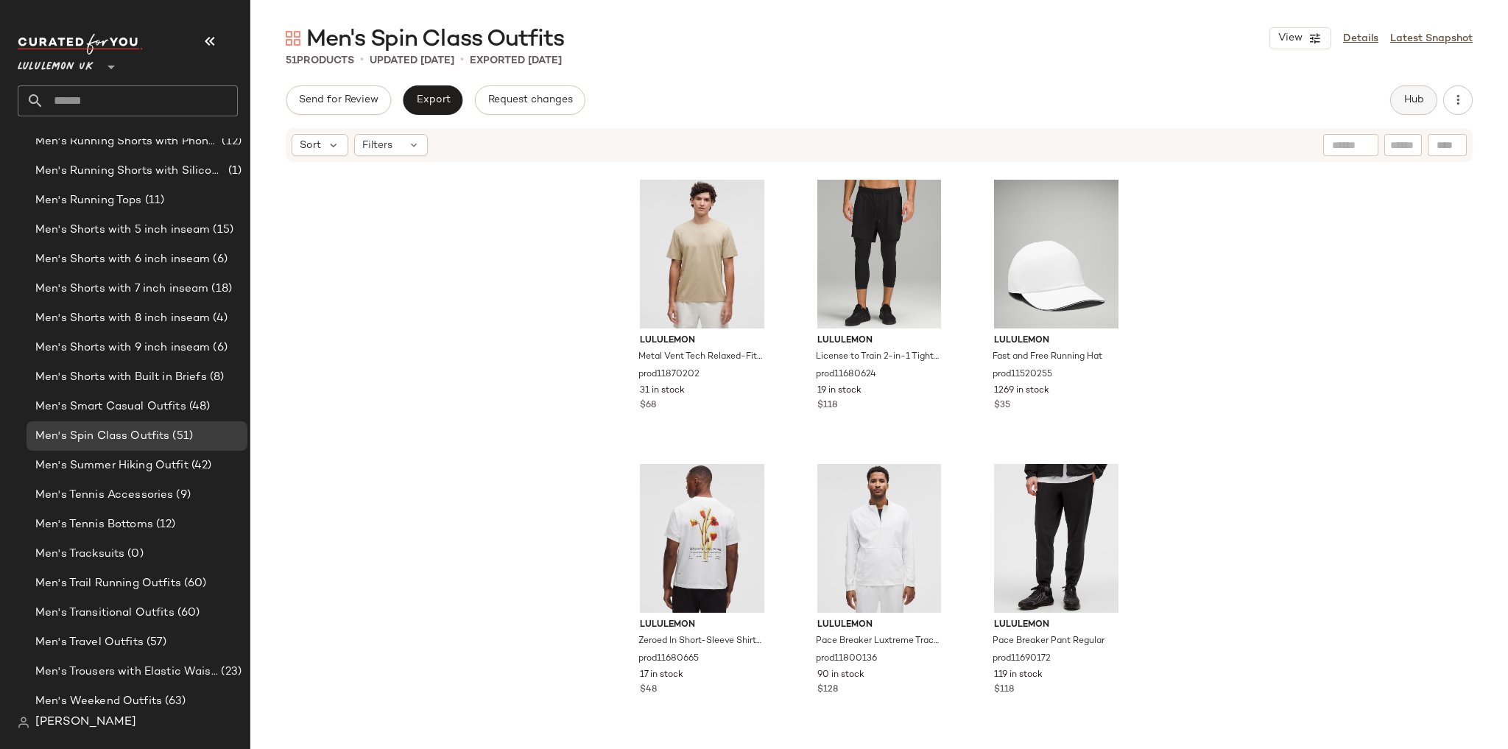
click at [1409, 103] on span "Hub" at bounding box center [1413, 100] width 21 height 12
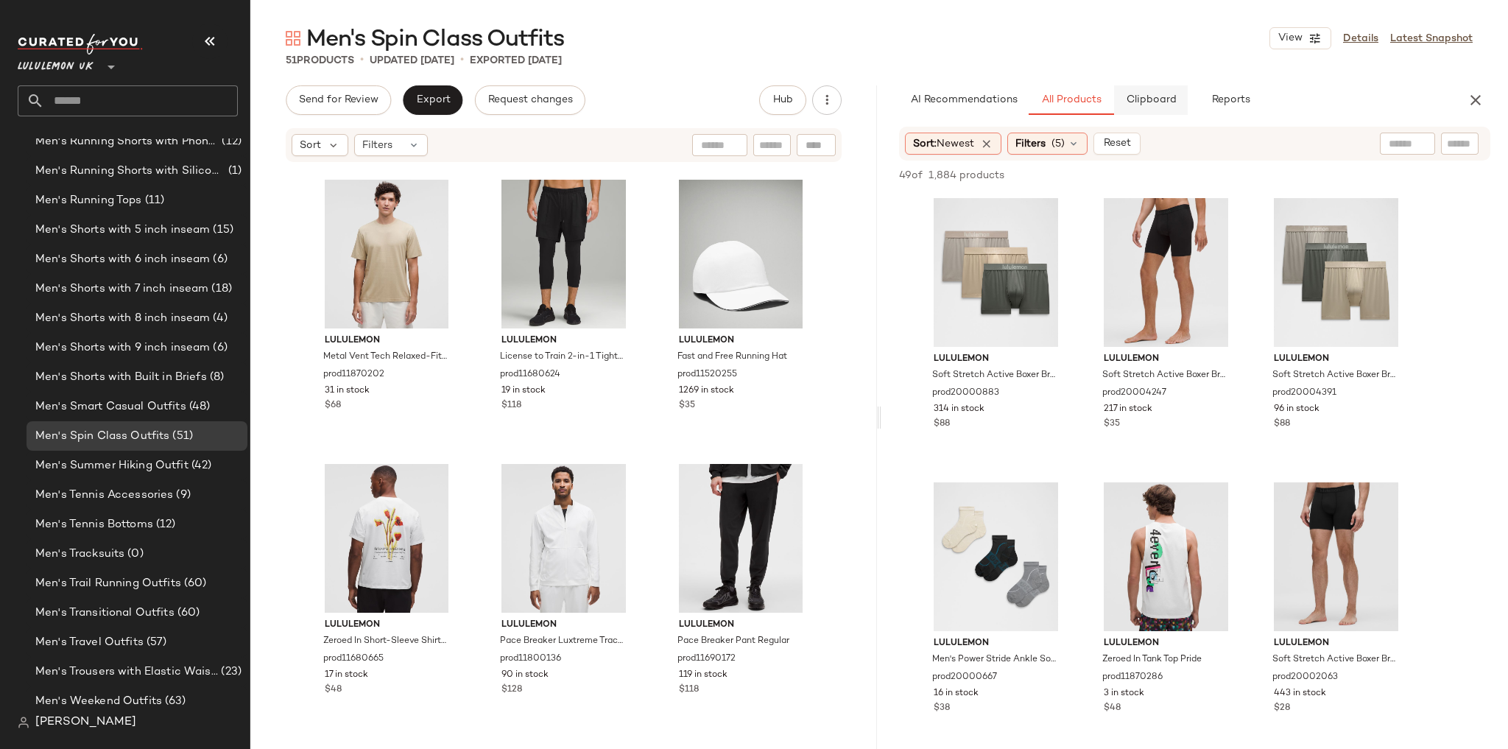
click at [1169, 106] on span "Clipboard" at bounding box center [1150, 100] width 51 height 12
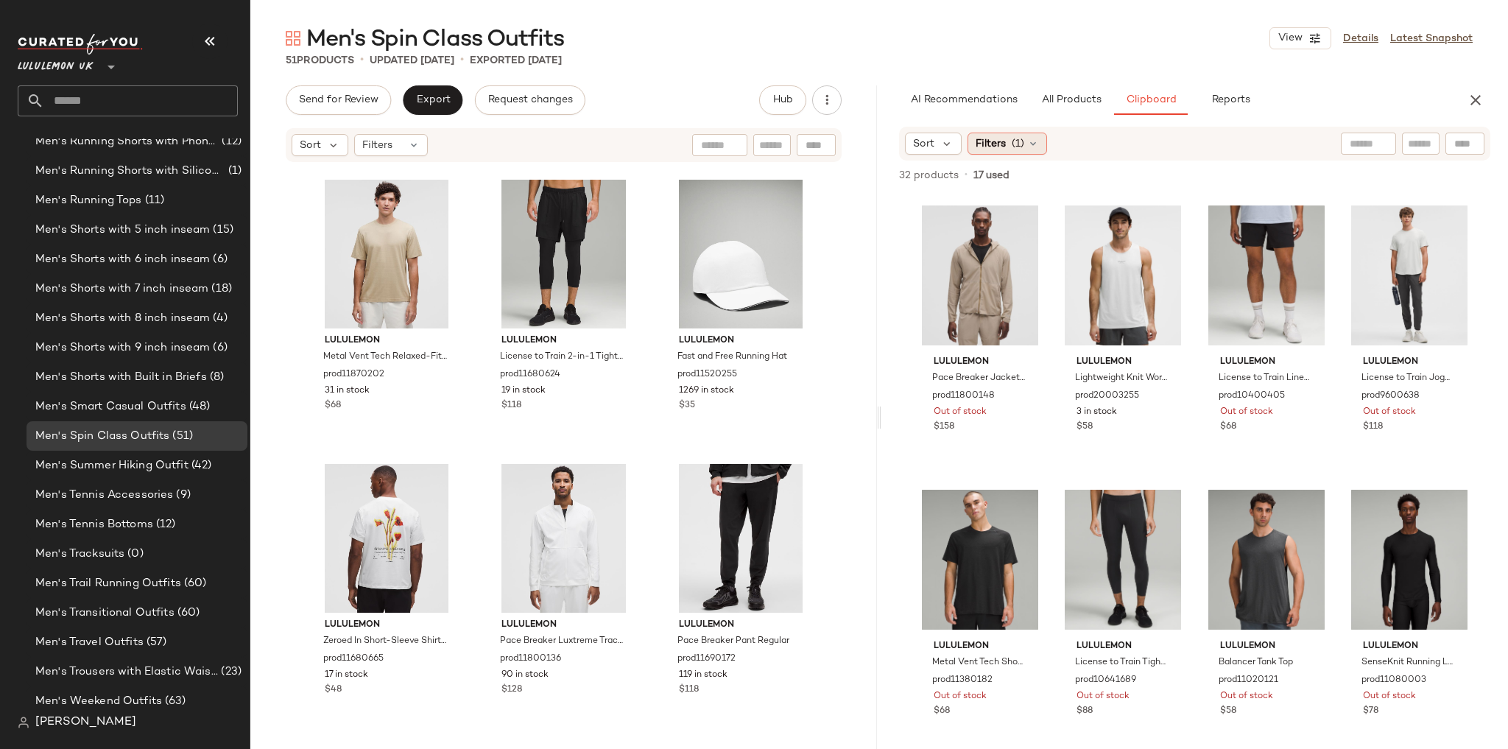
click at [1034, 153] on div "Filters (1)" at bounding box center [1008, 144] width 80 height 22
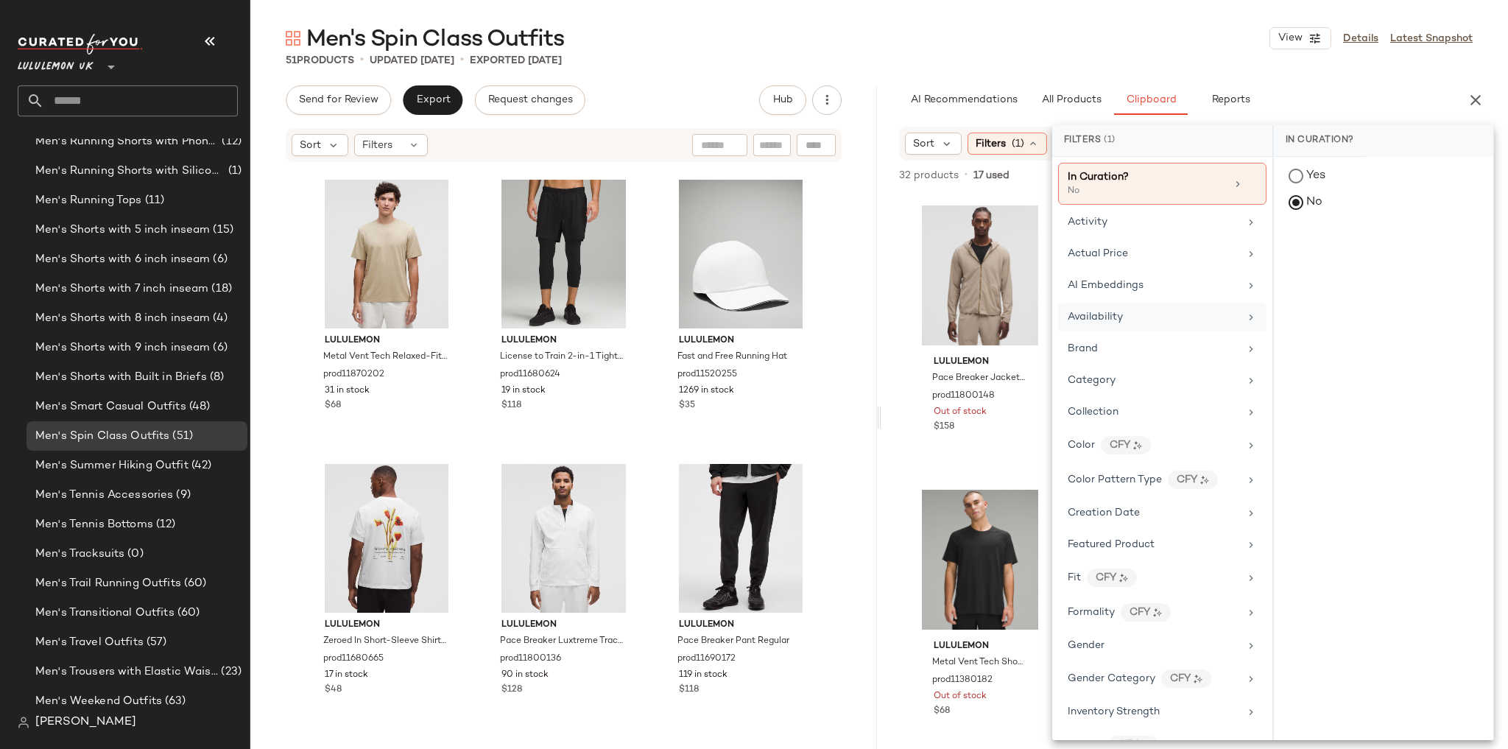
click at [1142, 310] on div "Availability" at bounding box center [1154, 316] width 172 height 15
click at [1302, 257] on div "in_stock" at bounding box center [1383, 248] width 219 height 35
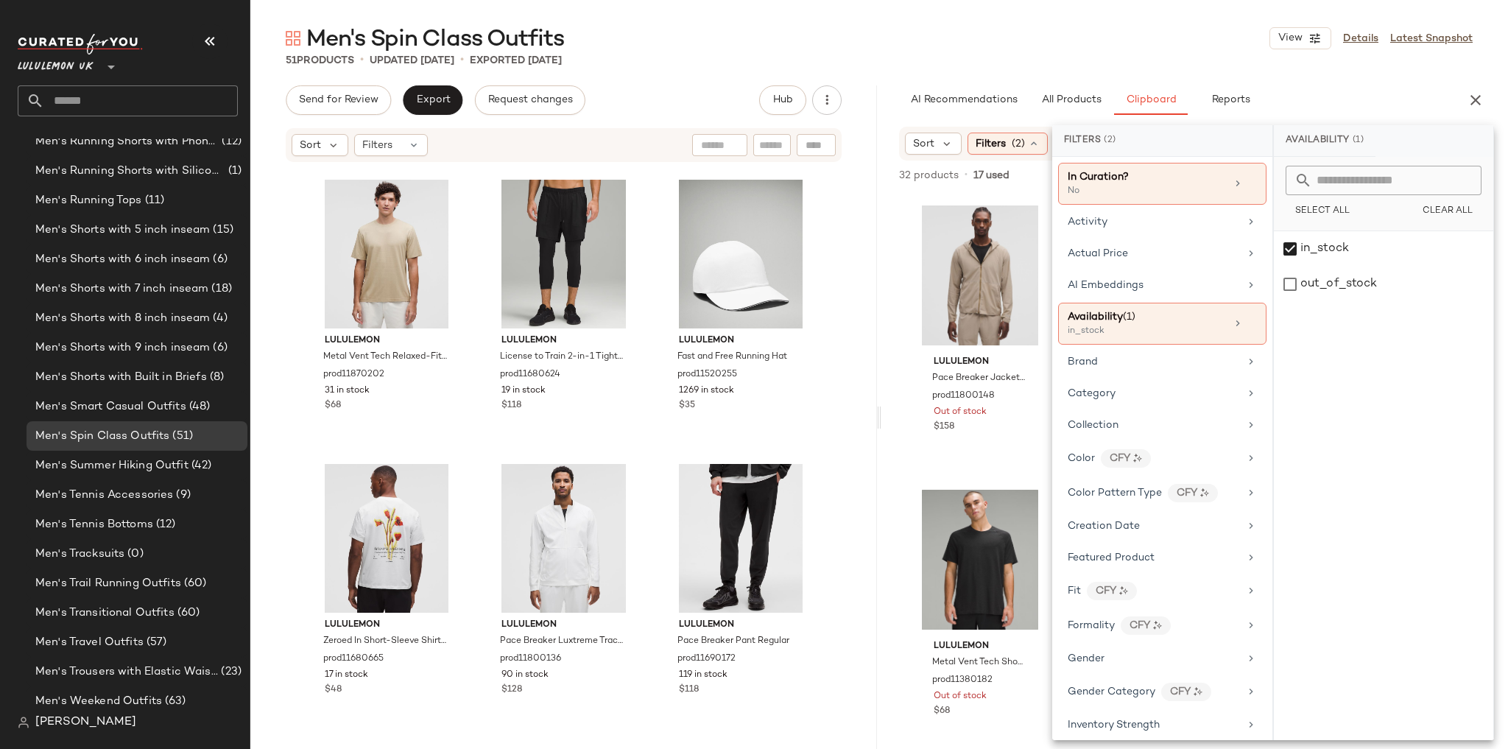
click at [1213, 46] on div "Men's Spin Class Outfits View Details Latest Snapshot" at bounding box center [879, 38] width 1258 height 29
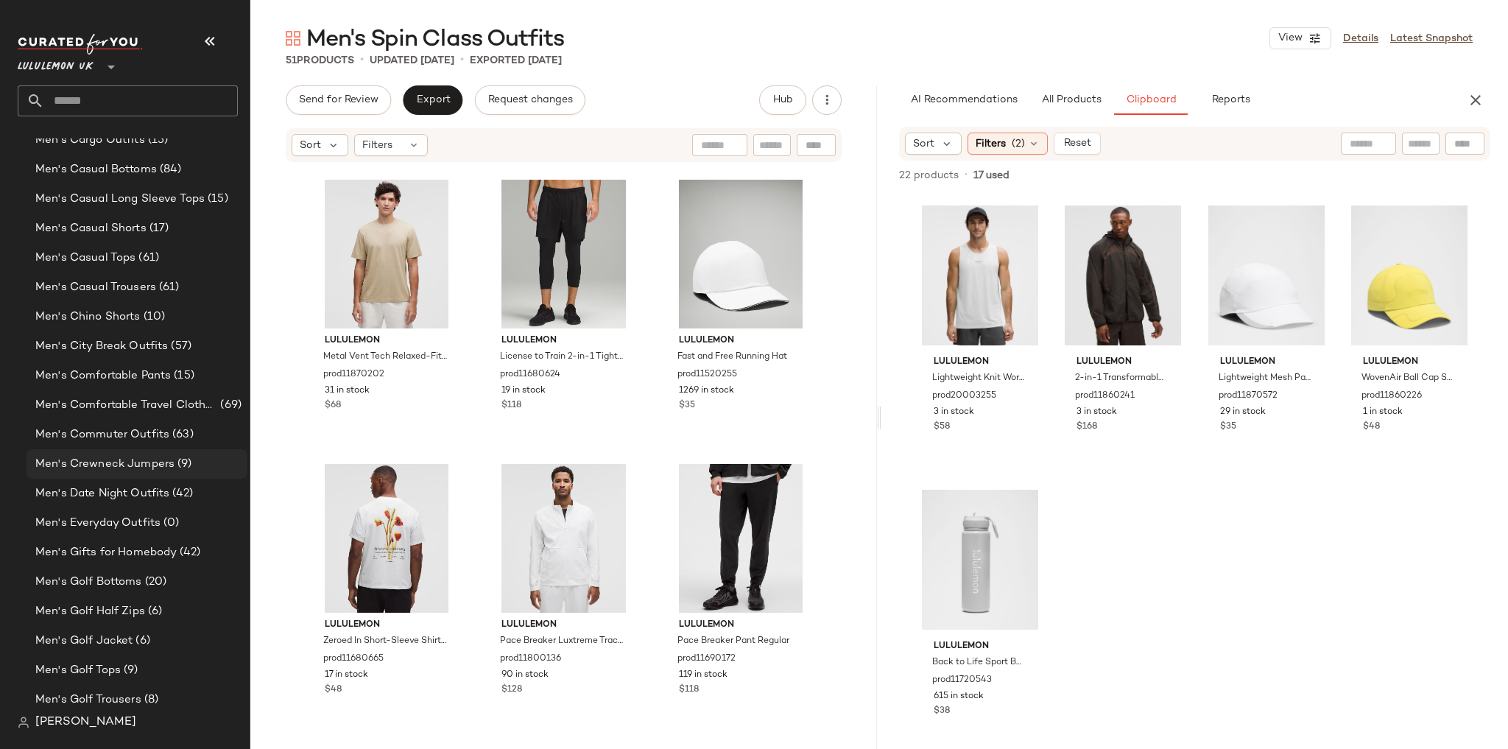
scroll to position [807, 0]
click at [172, 256] on div "Men's Cargo Outfits (15)" at bounding box center [136, 259] width 211 height 17
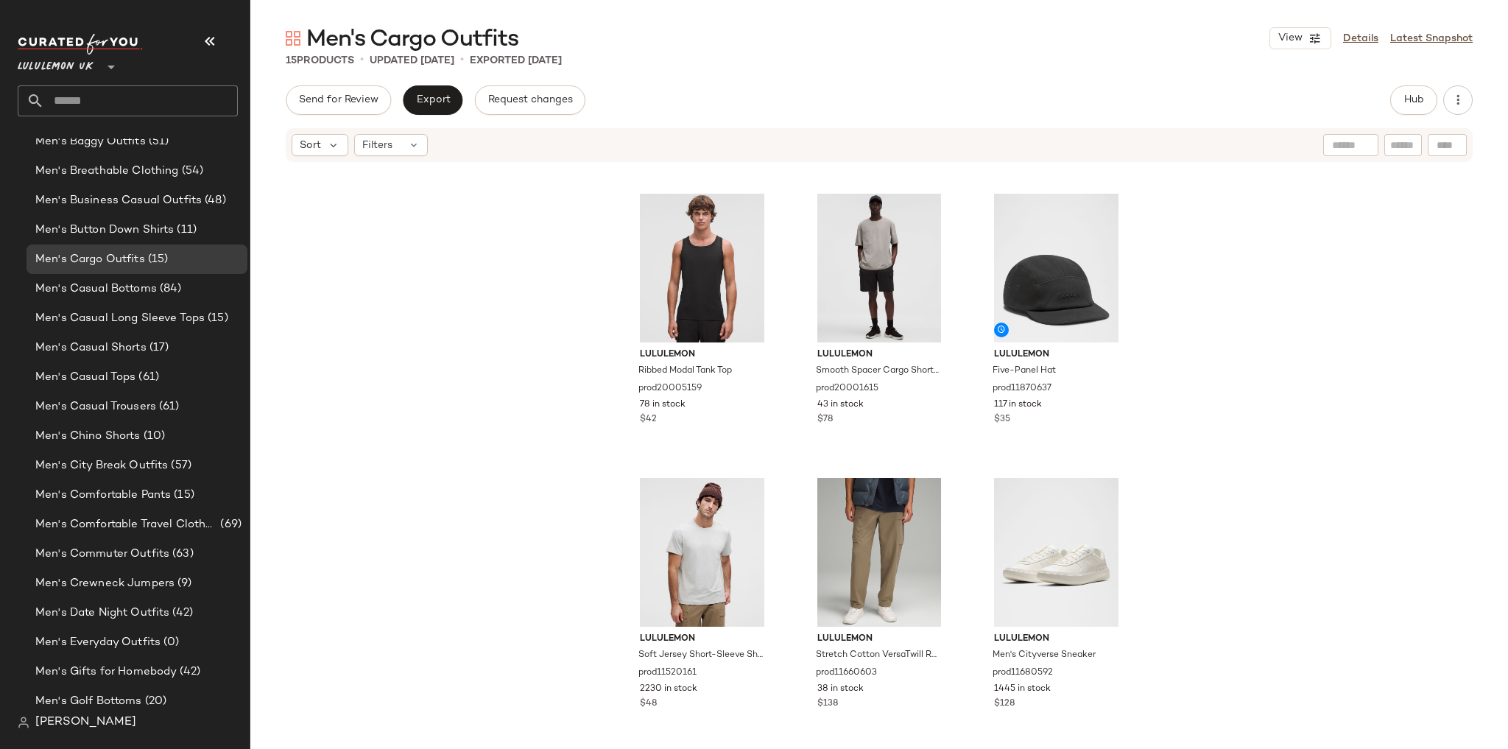
scroll to position [856, 0]
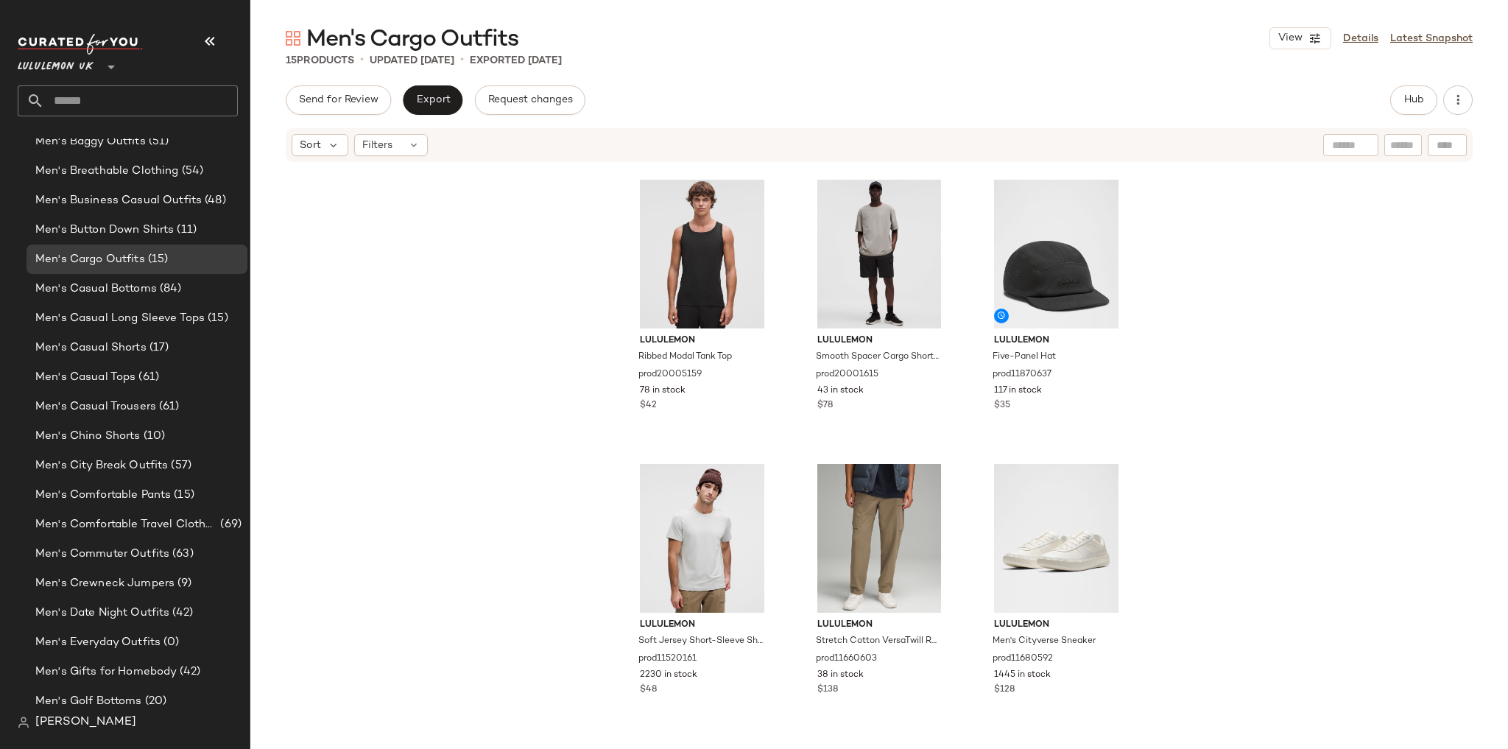
click at [114, 88] on input "text" at bounding box center [141, 100] width 194 height 31
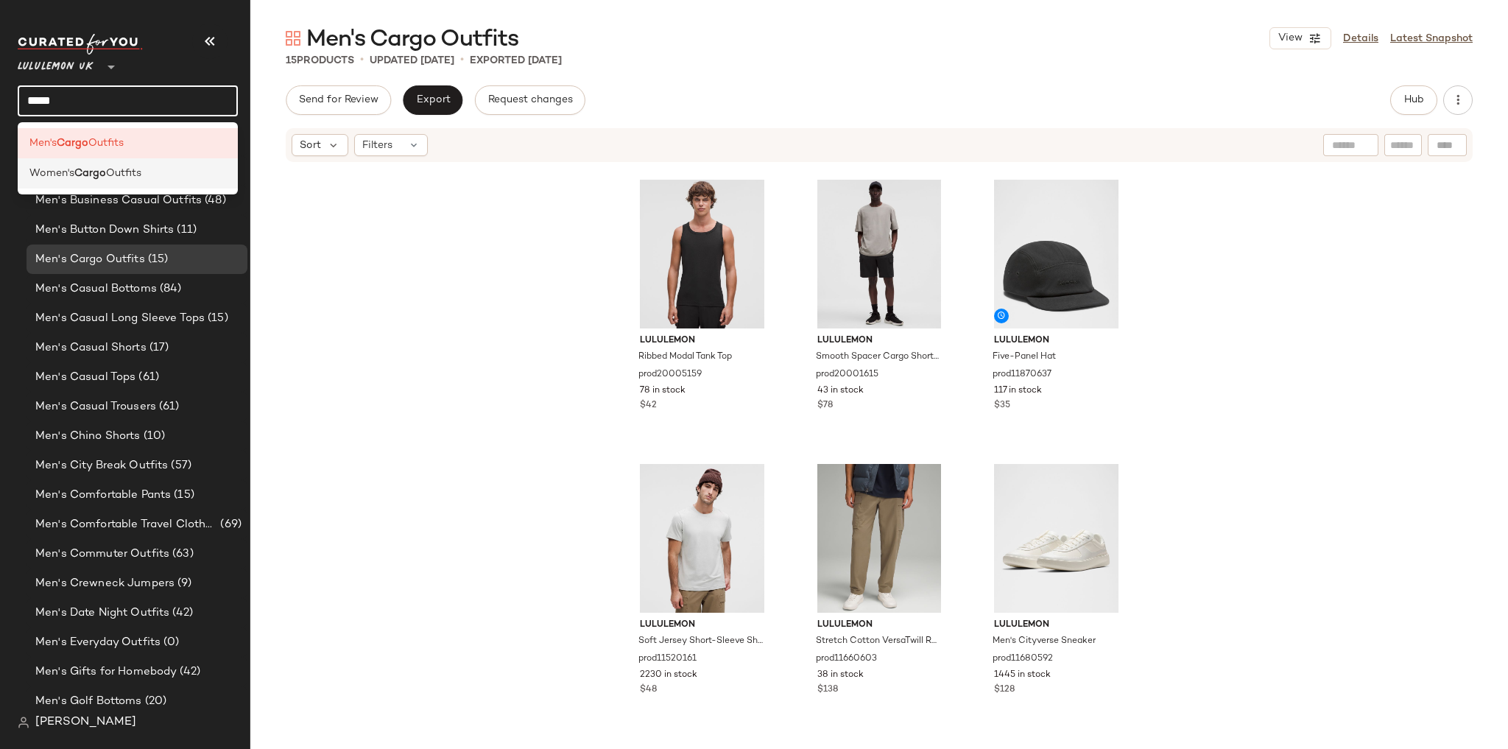
type input "*****"
click at [126, 166] on span "Outfits" at bounding box center [123, 173] width 35 height 15
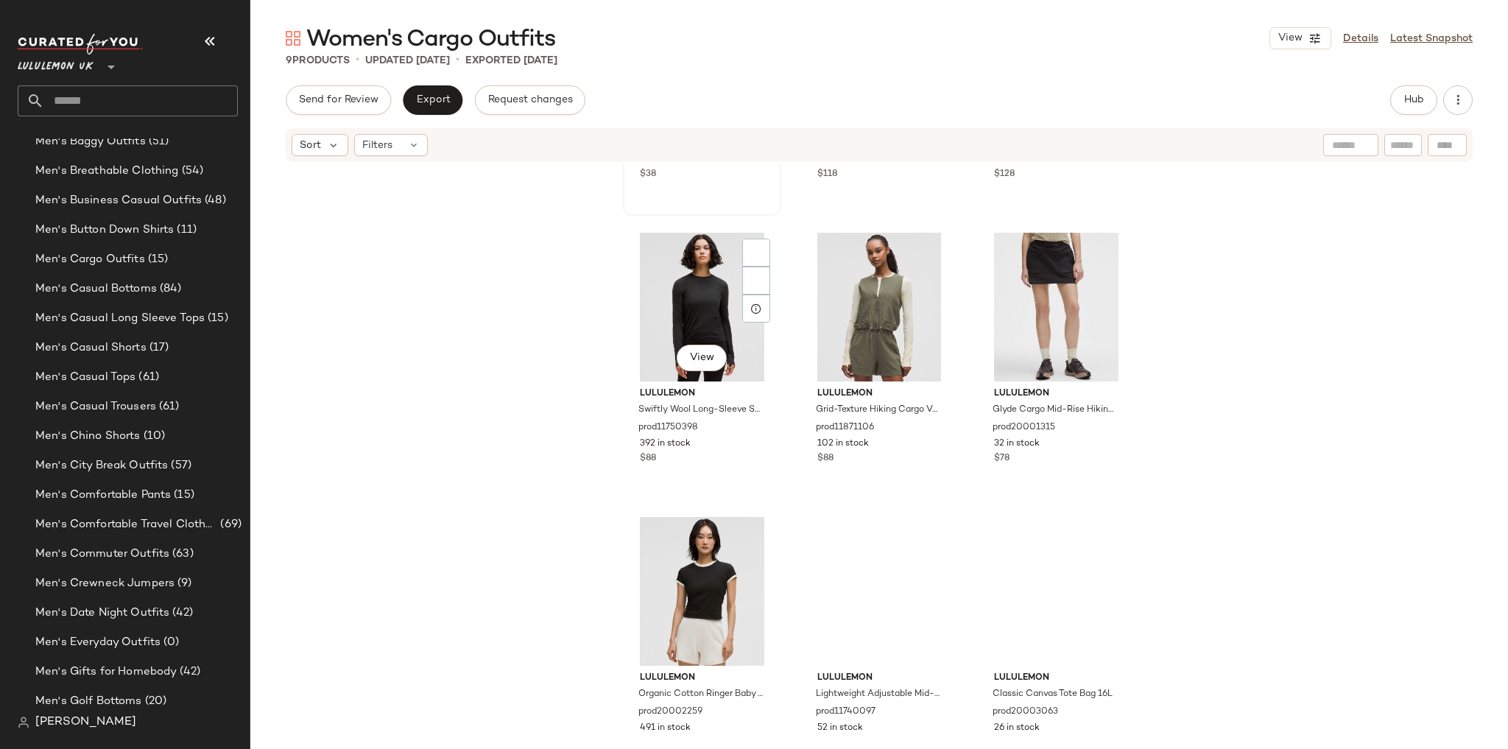
scroll to position [276, 0]
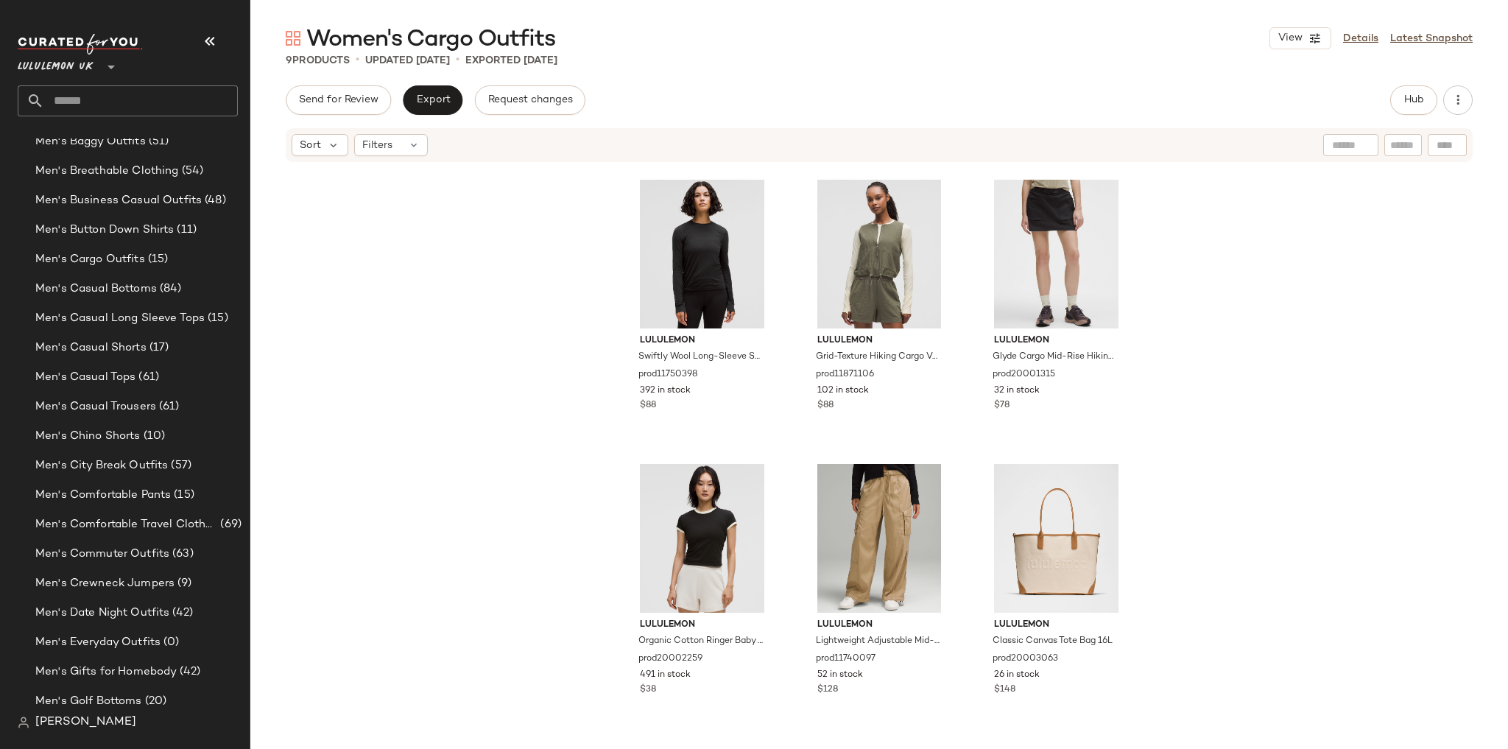
click at [136, 104] on input "text" at bounding box center [141, 100] width 194 height 31
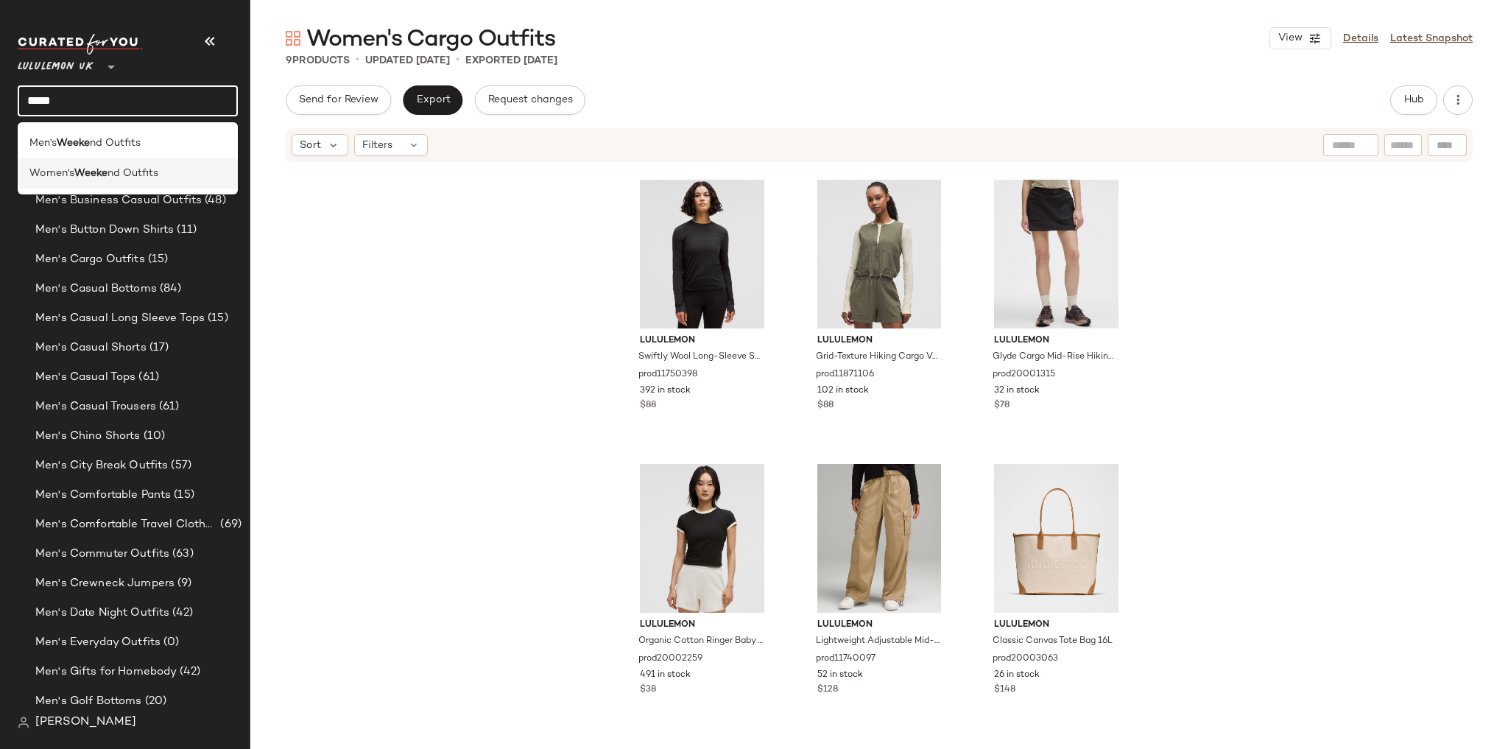
type input "*****"
click at [133, 177] on span "nd Outfits" at bounding box center [133, 173] width 51 height 15
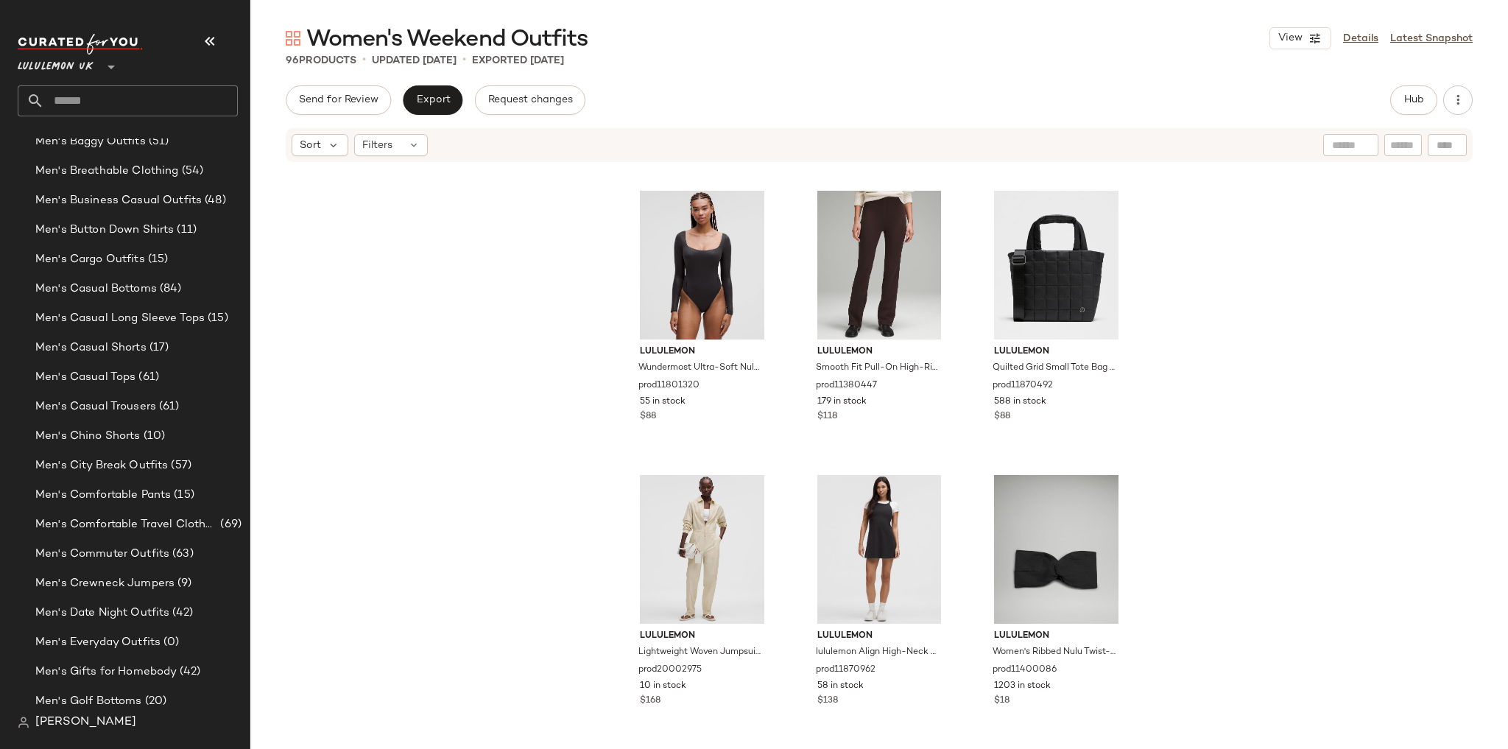
scroll to position [8530, 0]
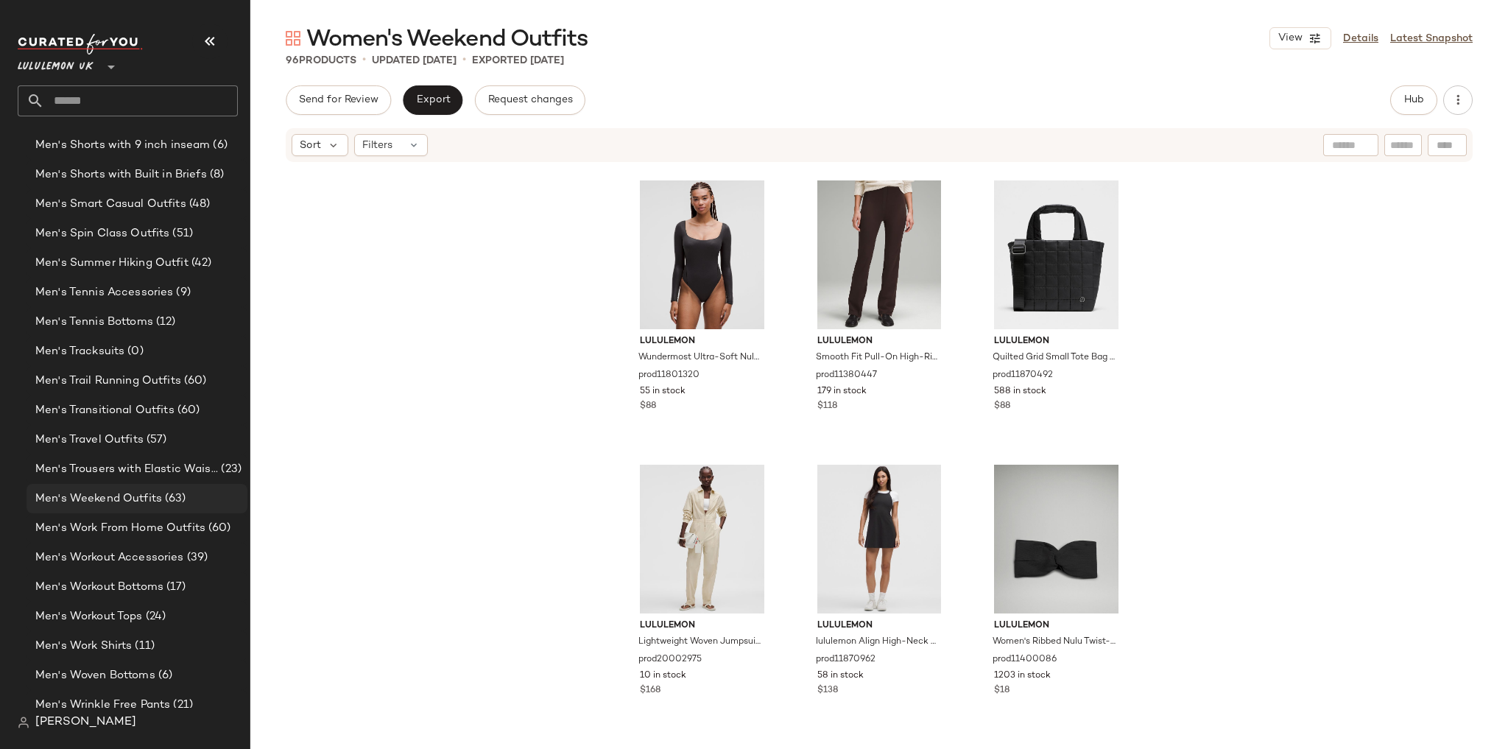
click at [127, 493] on span "Men's Weekend Outfits" at bounding box center [98, 498] width 127 height 17
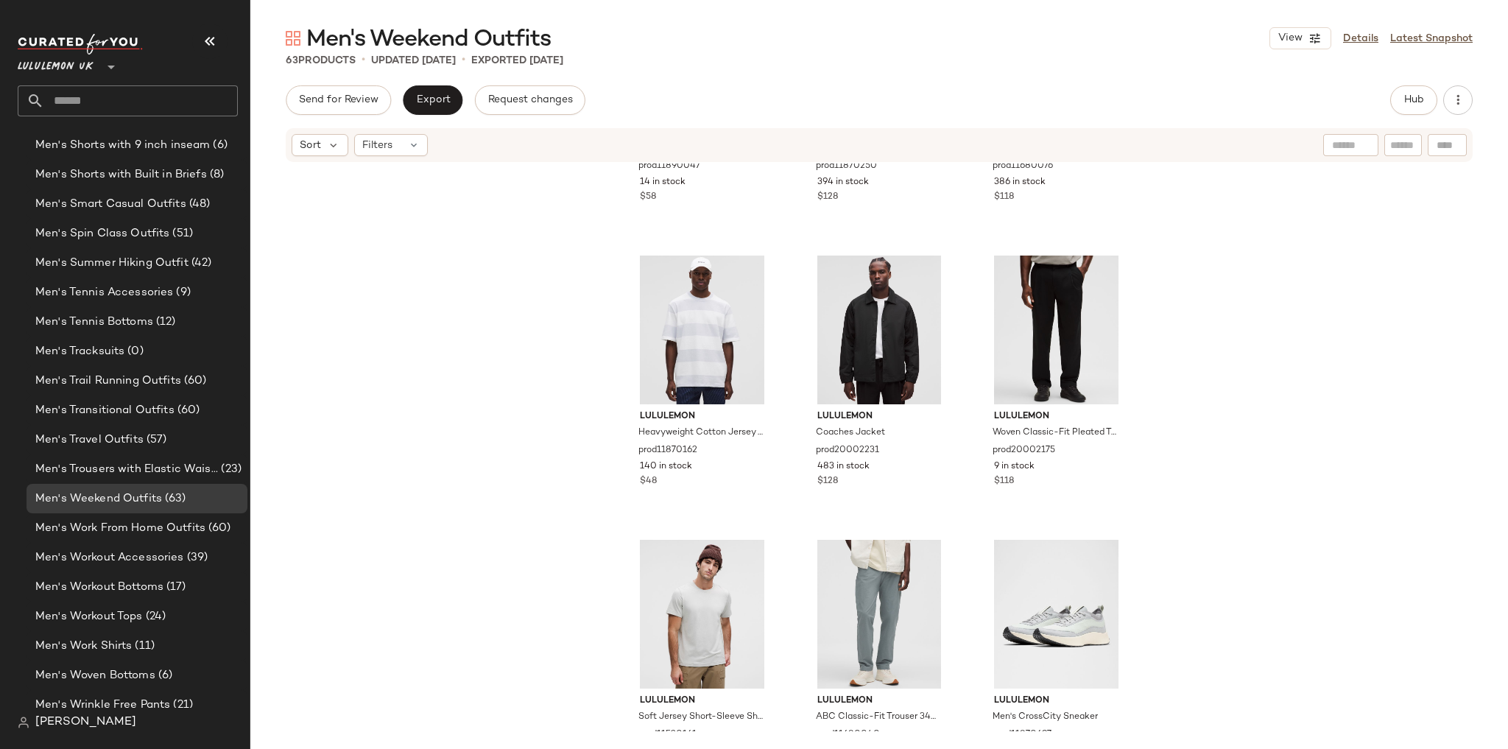
scroll to position [1897, 0]
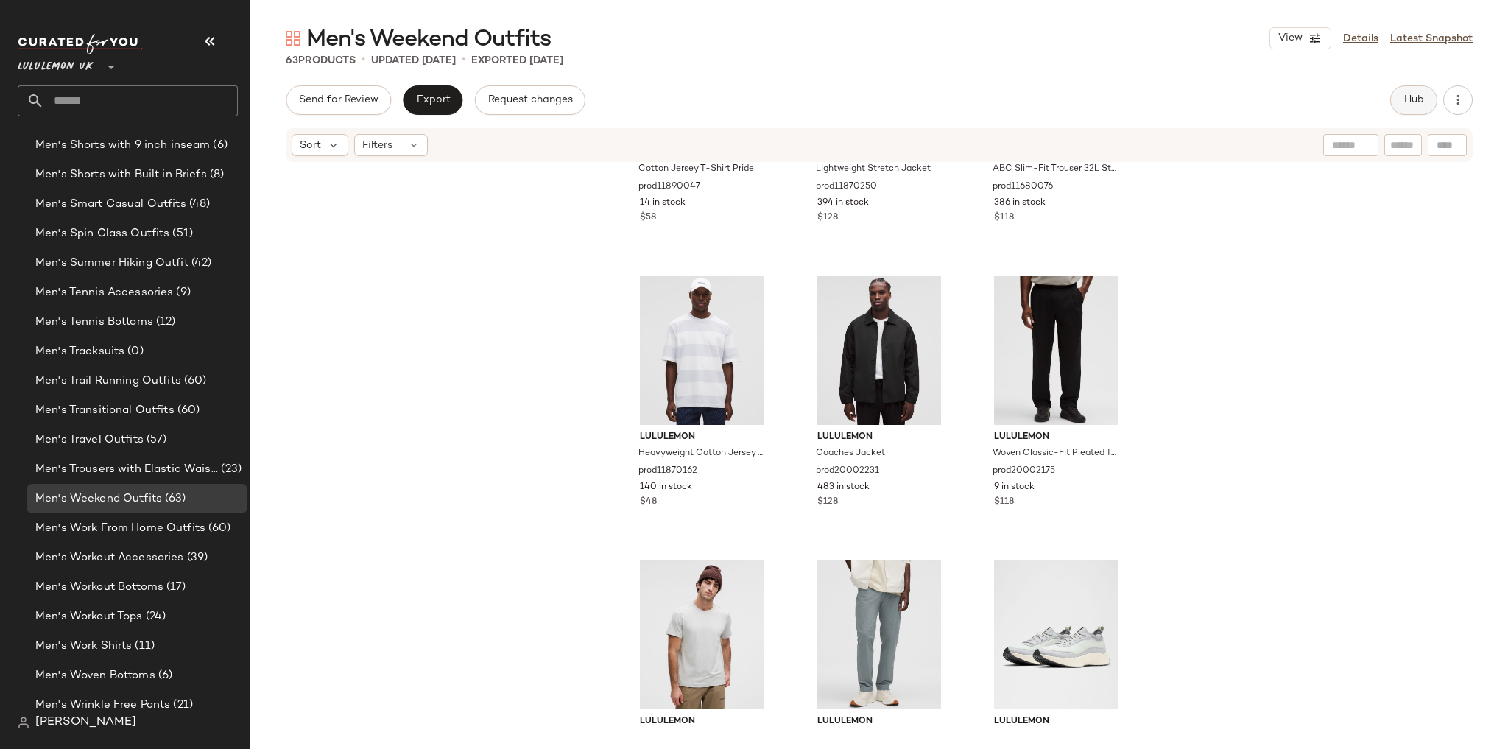
click at [1410, 92] on button "Hub" at bounding box center [1413, 99] width 47 height 29
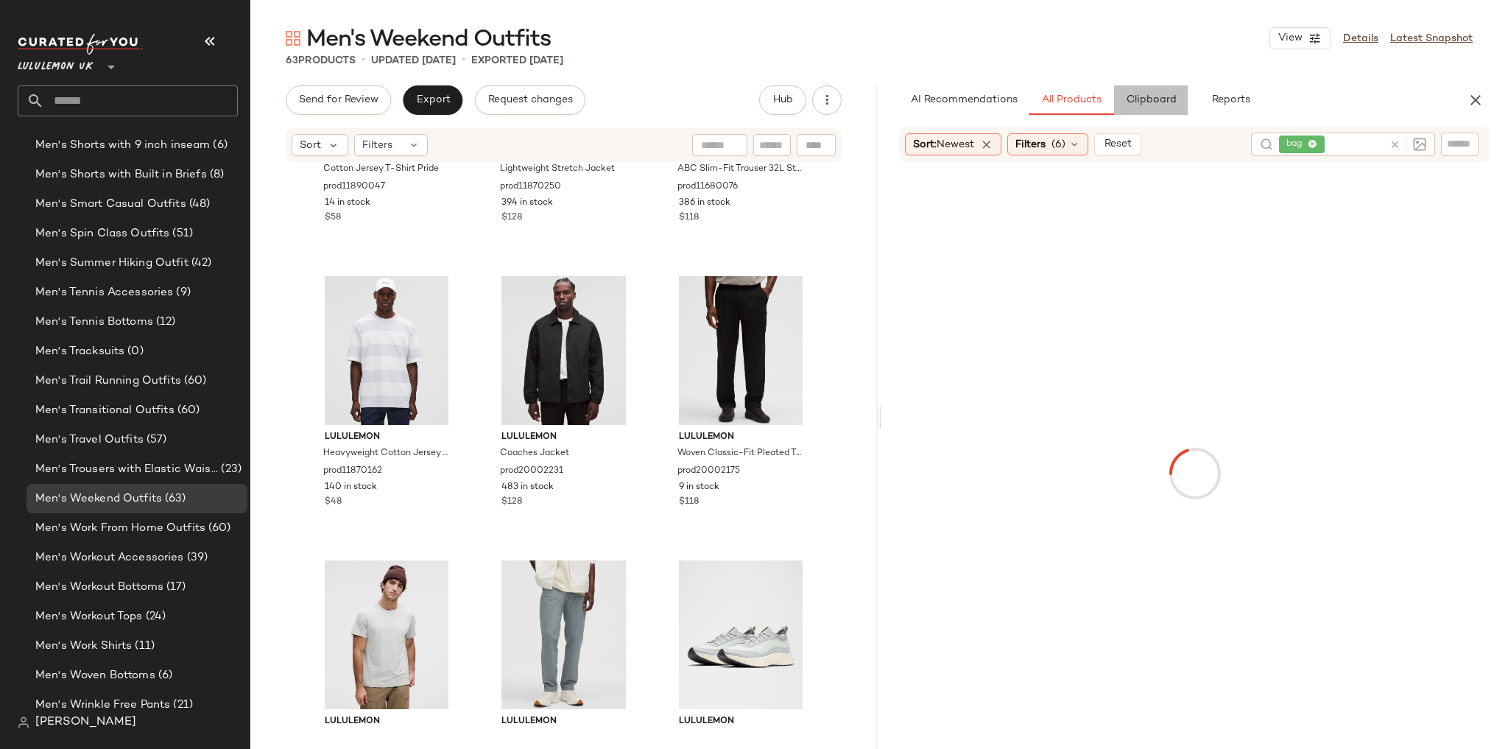
click at [1155, 93] on button "Clipboard" at bounding box center [1151, 99] width 74 height 29
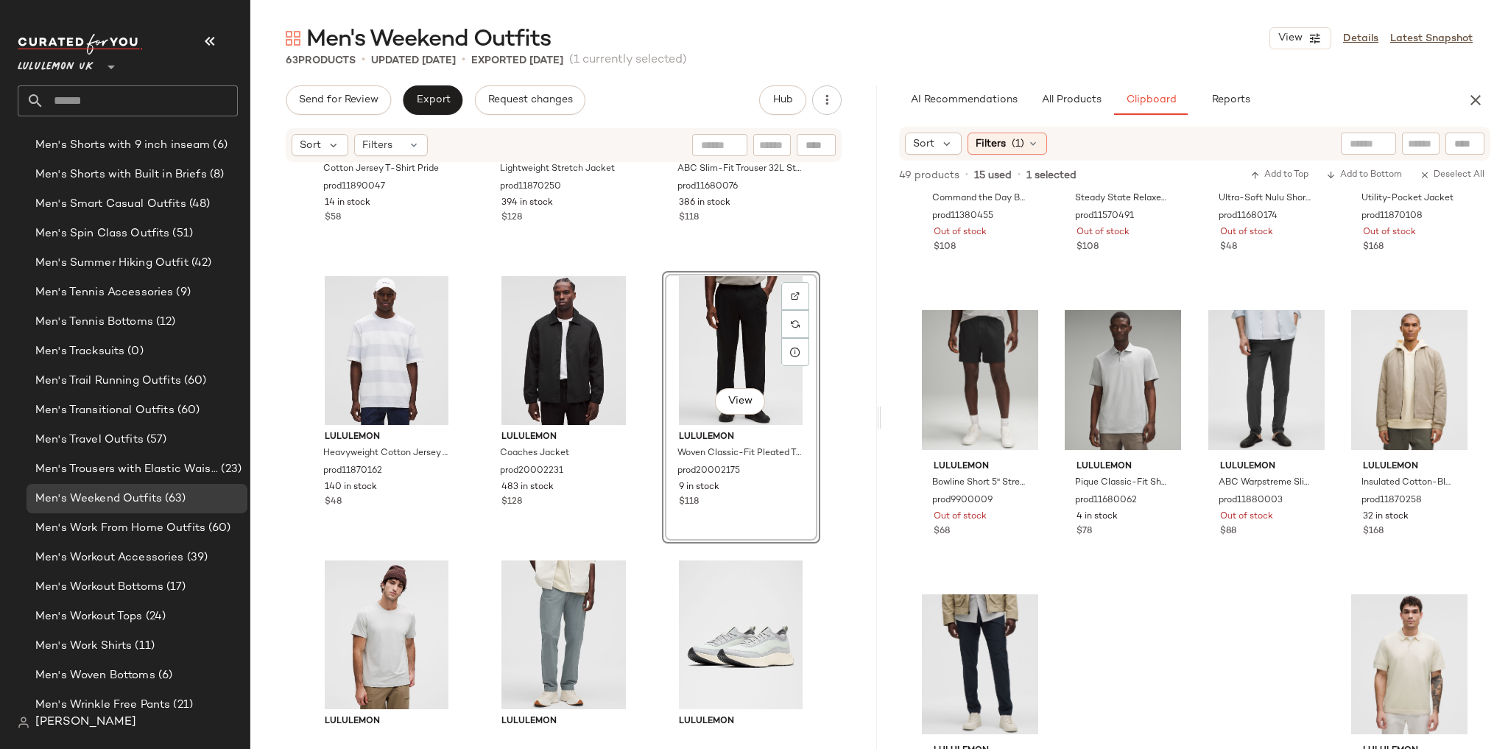
scroll to position [2005, 0]
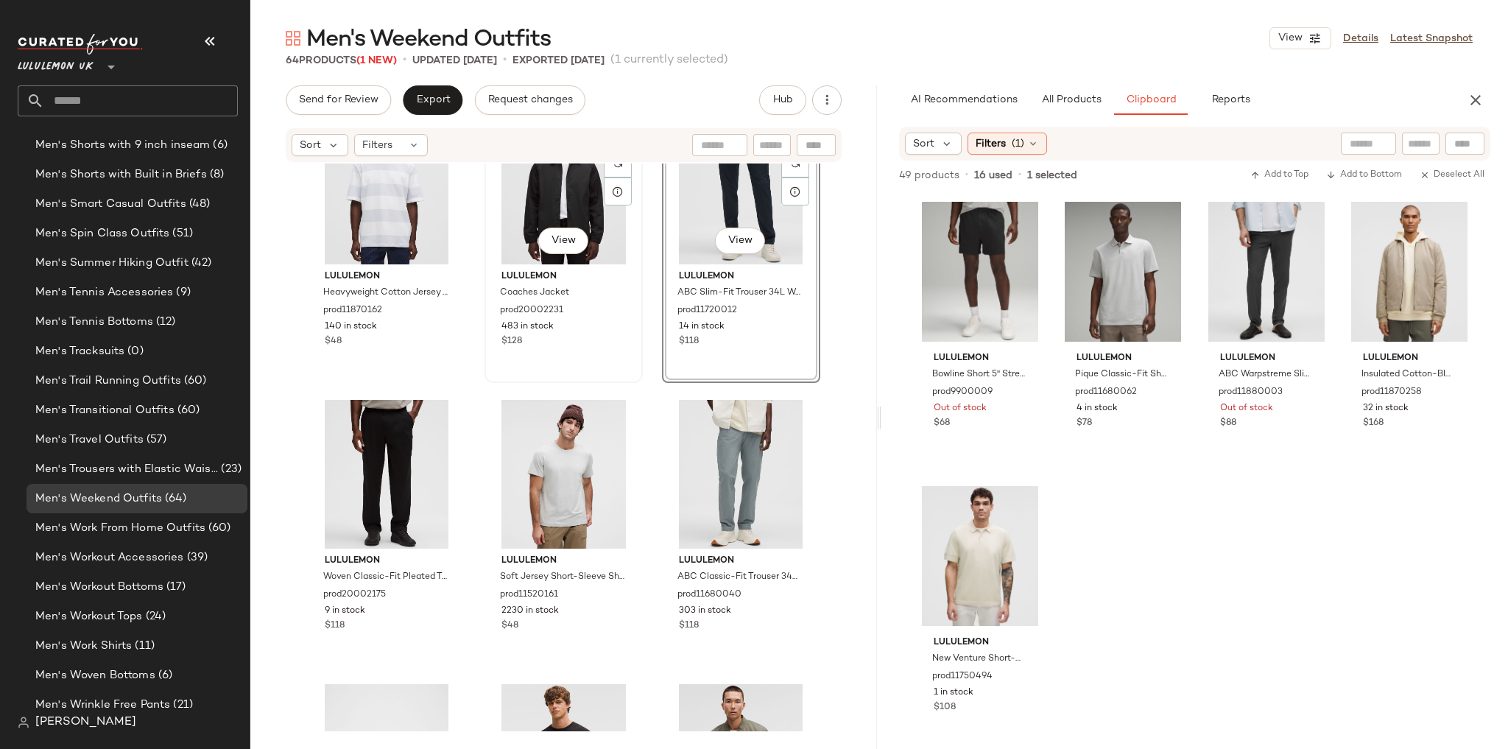
scroll to position [2073, 0]
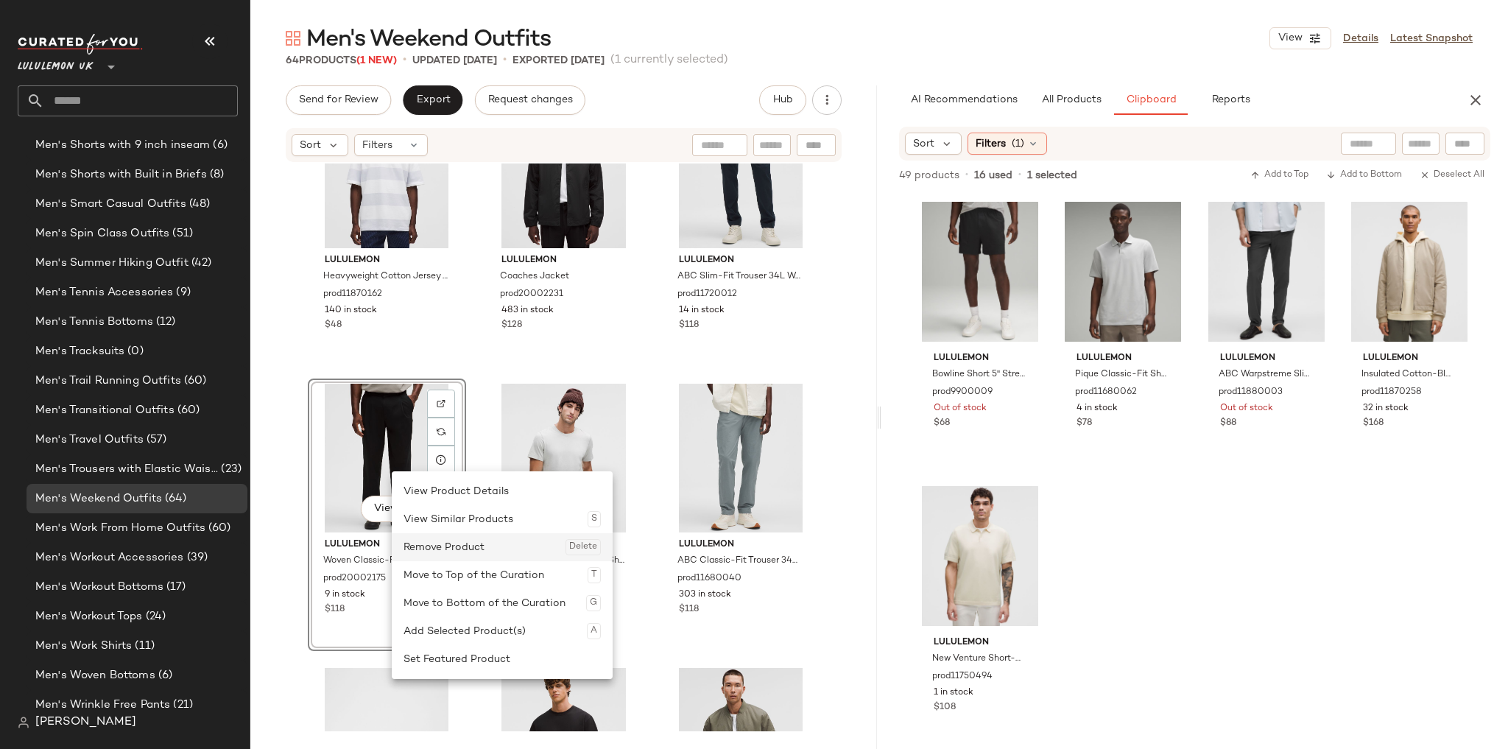
click at [424, 545] on div "Remove Product Delete" at bounding box center [502, 547] width 197 height 28
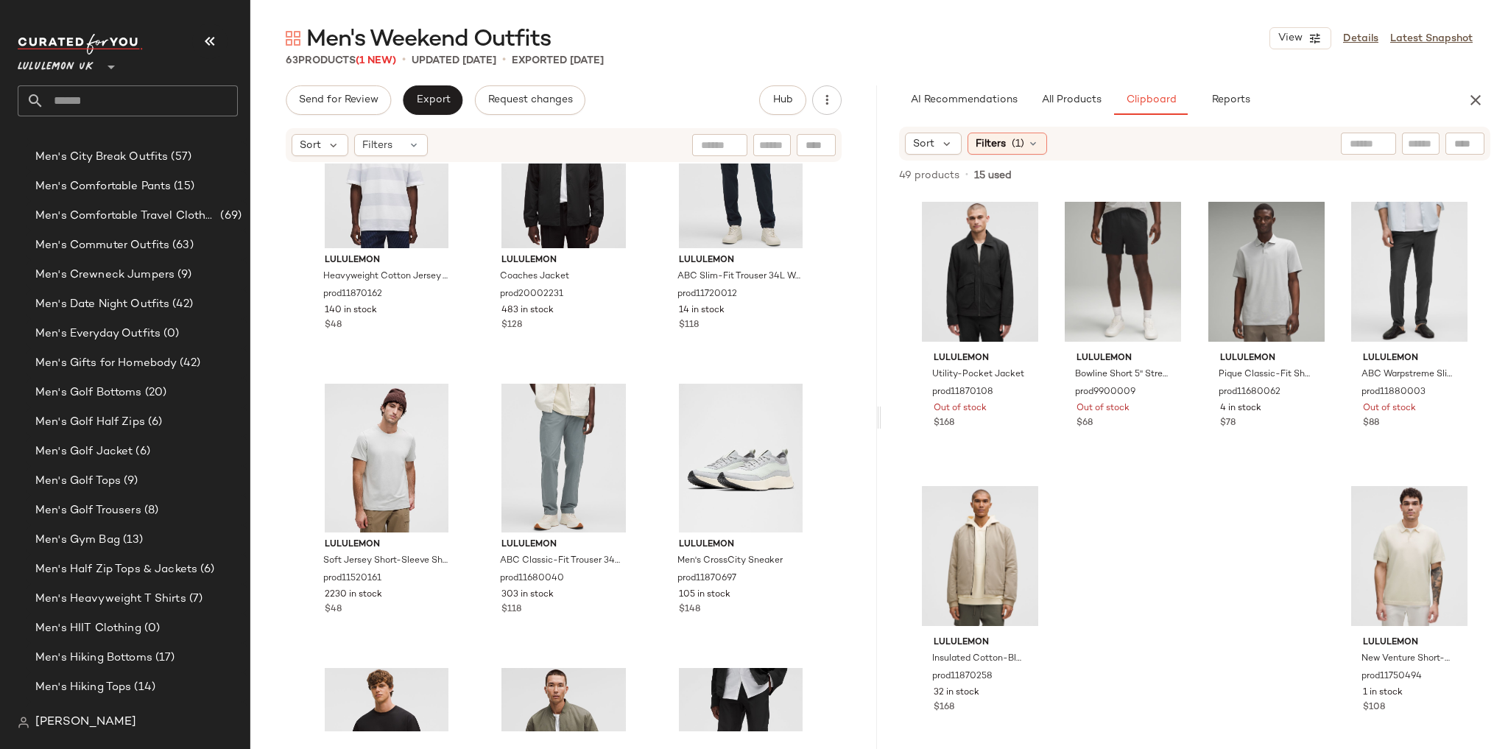
scroll to position [2482, 0]
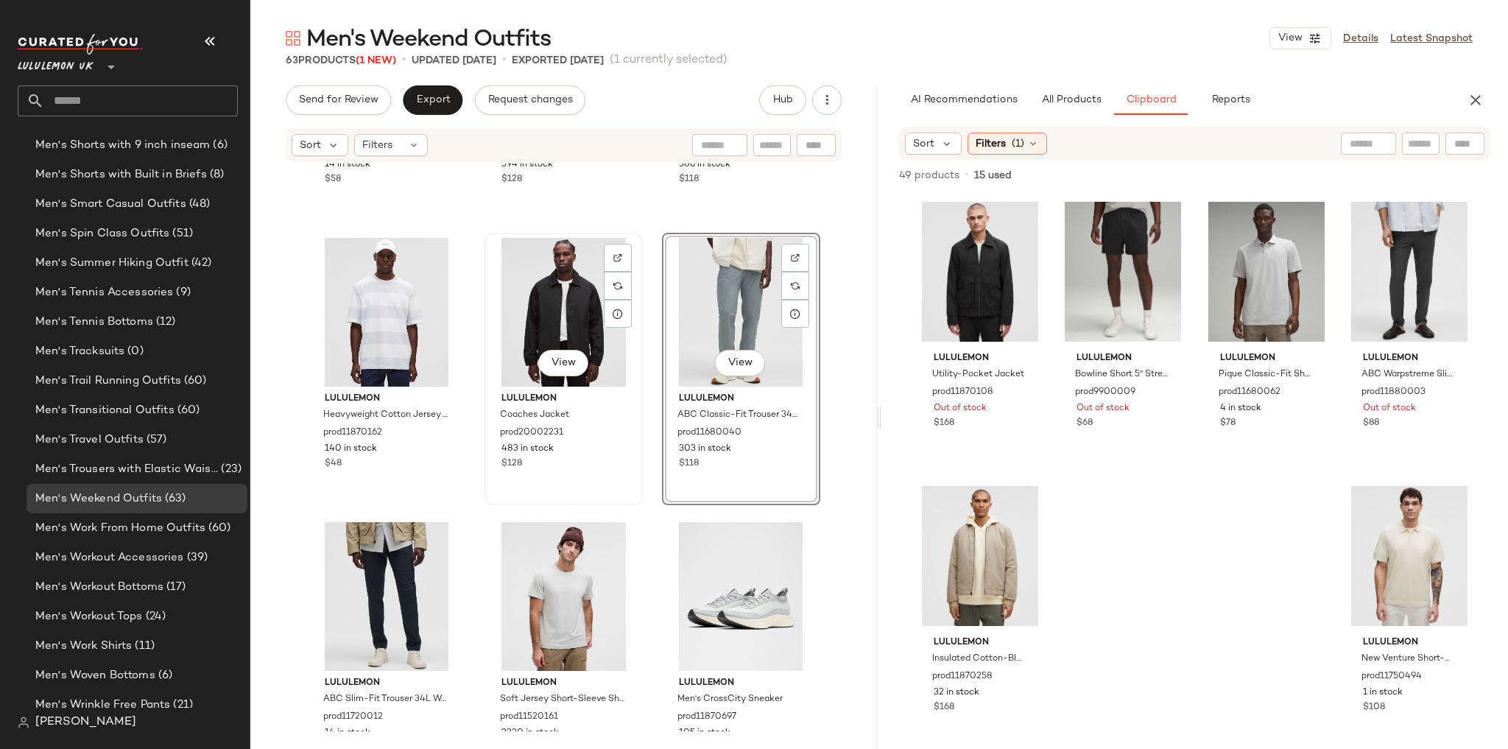
scroll to position [2073, 0]
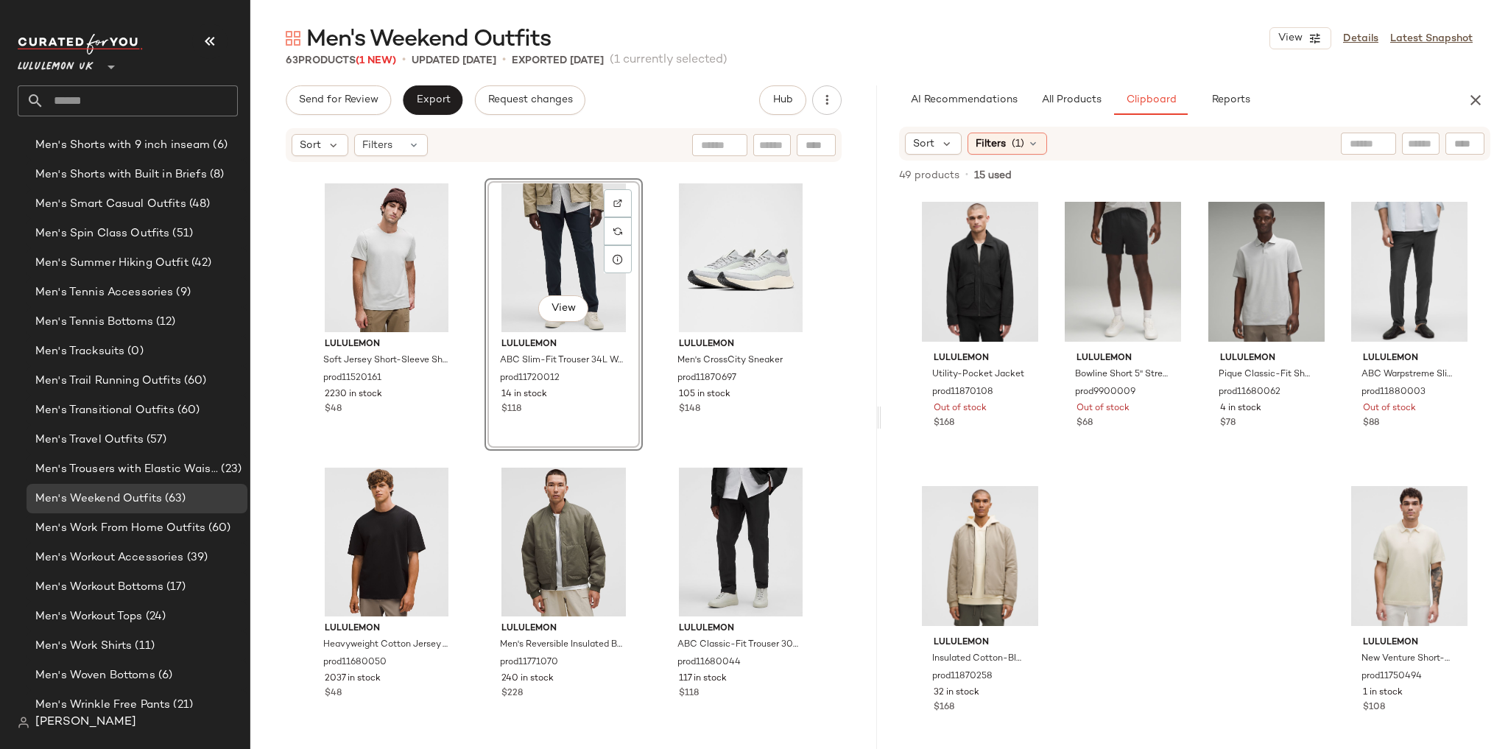
scroll to position [2309, 0]
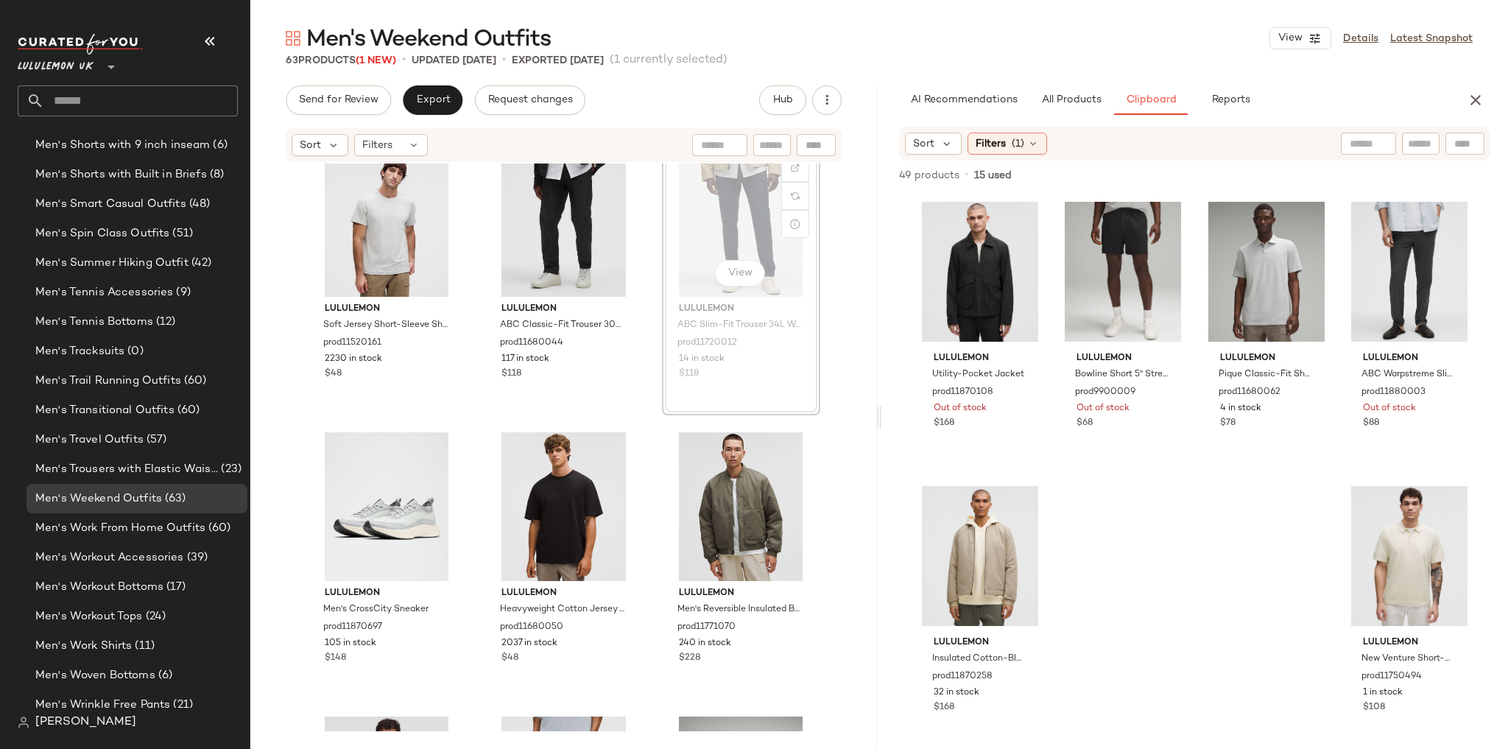
scroll to position [2307, 0]
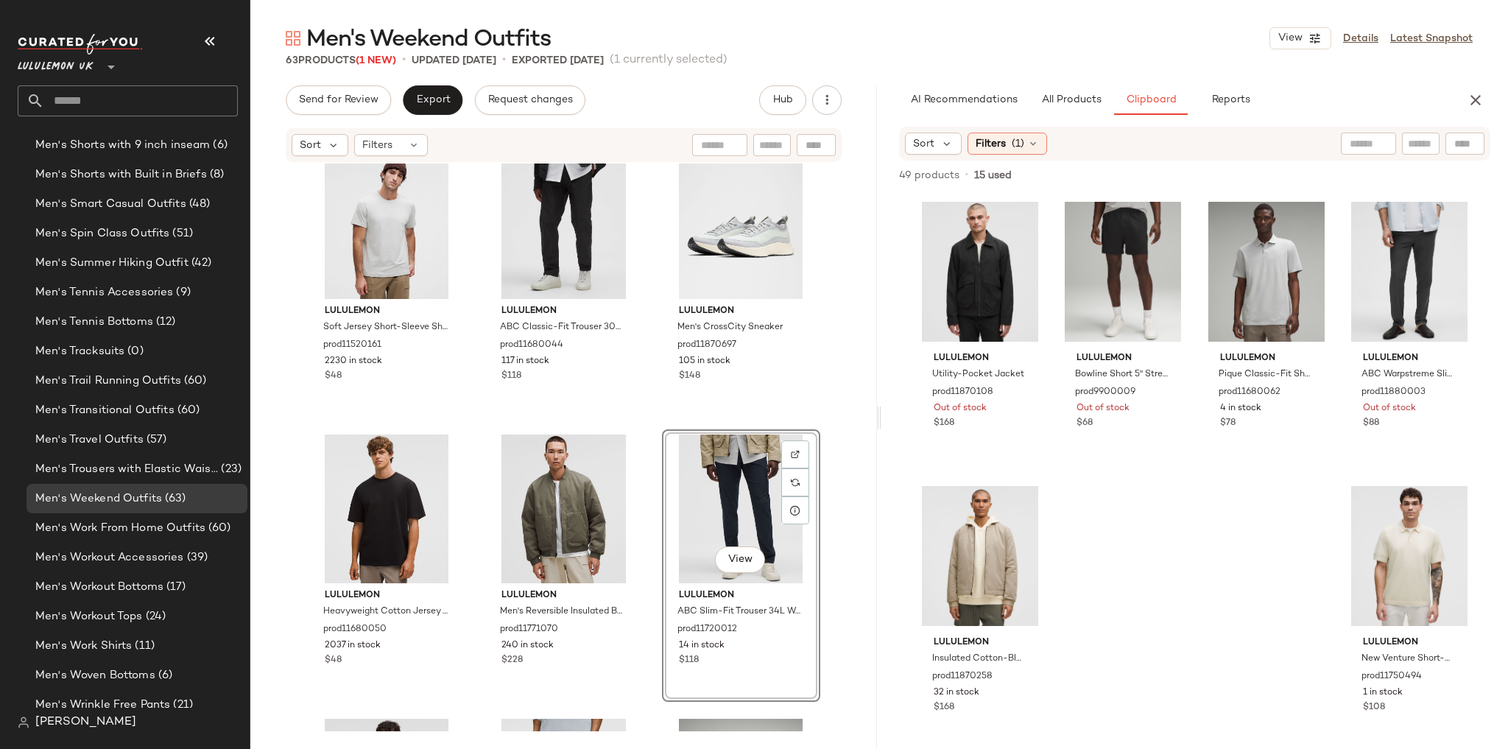
click at [648, 405] on div "lululemon Soft Jersey Short-Sleeve Shirt prod11520161 2230 in stock $48 lululem…" at bounding box center [563, 447] width 627 height 568
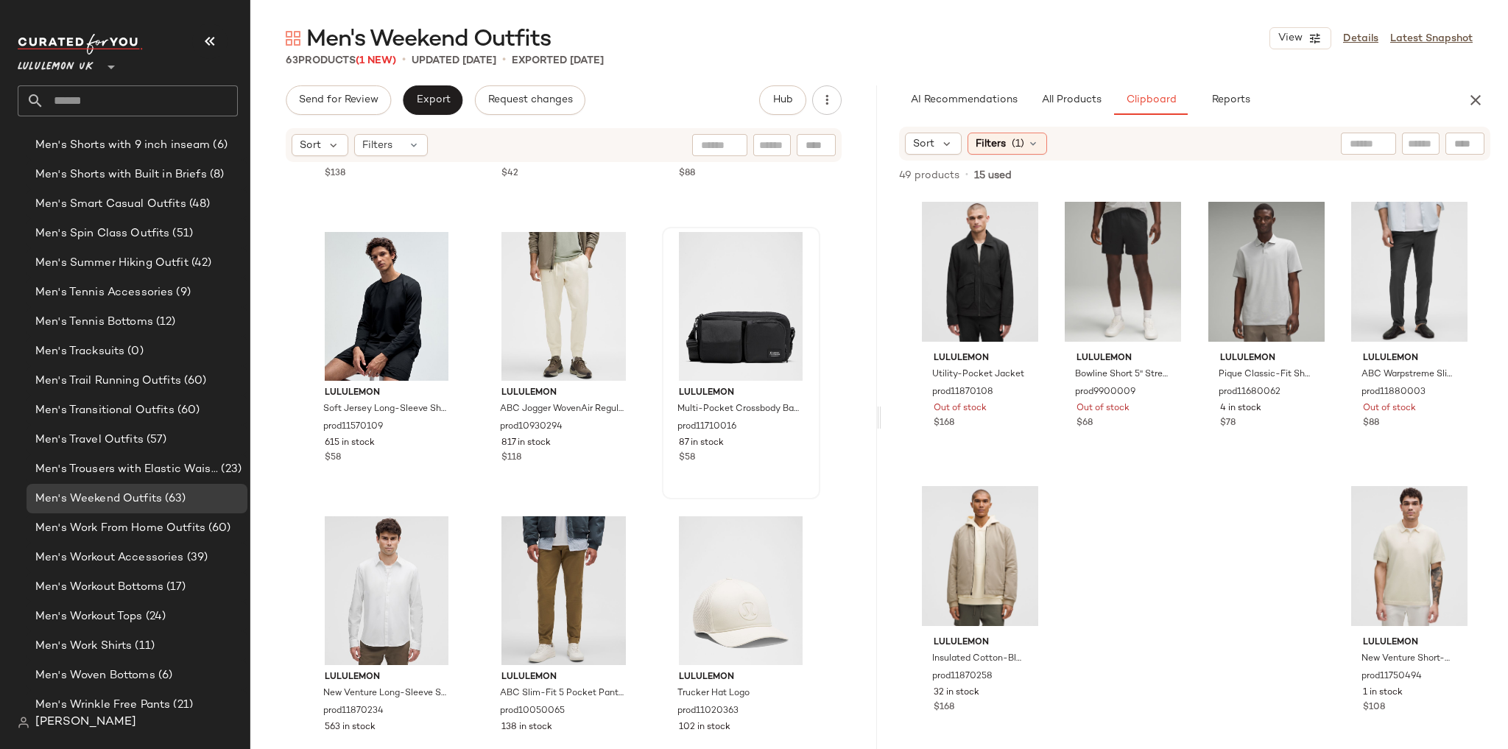
scroll to position [5404, 0]
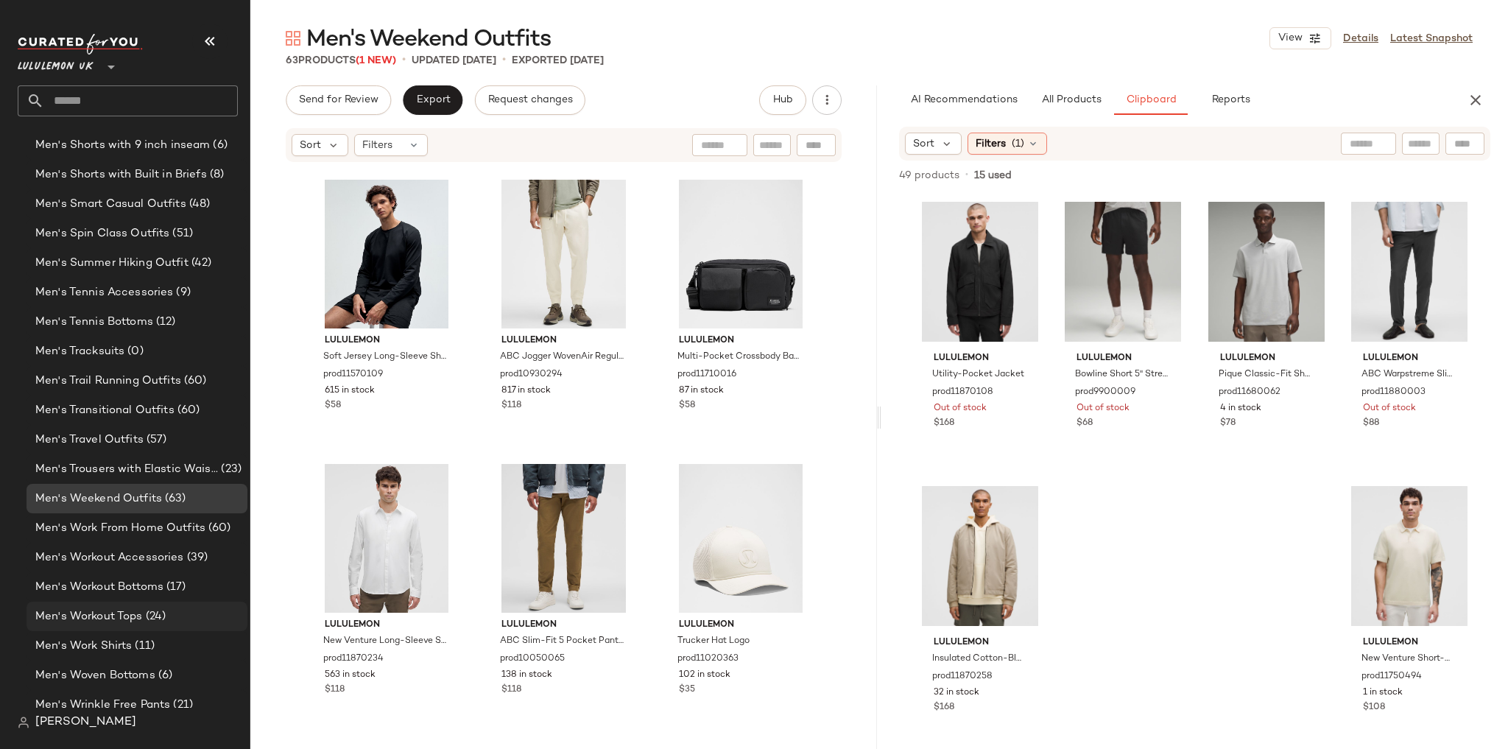
click at [144, 628] on div "Men's Workout Tops (24)" at bounding box center [137, 616] width 221 height 29
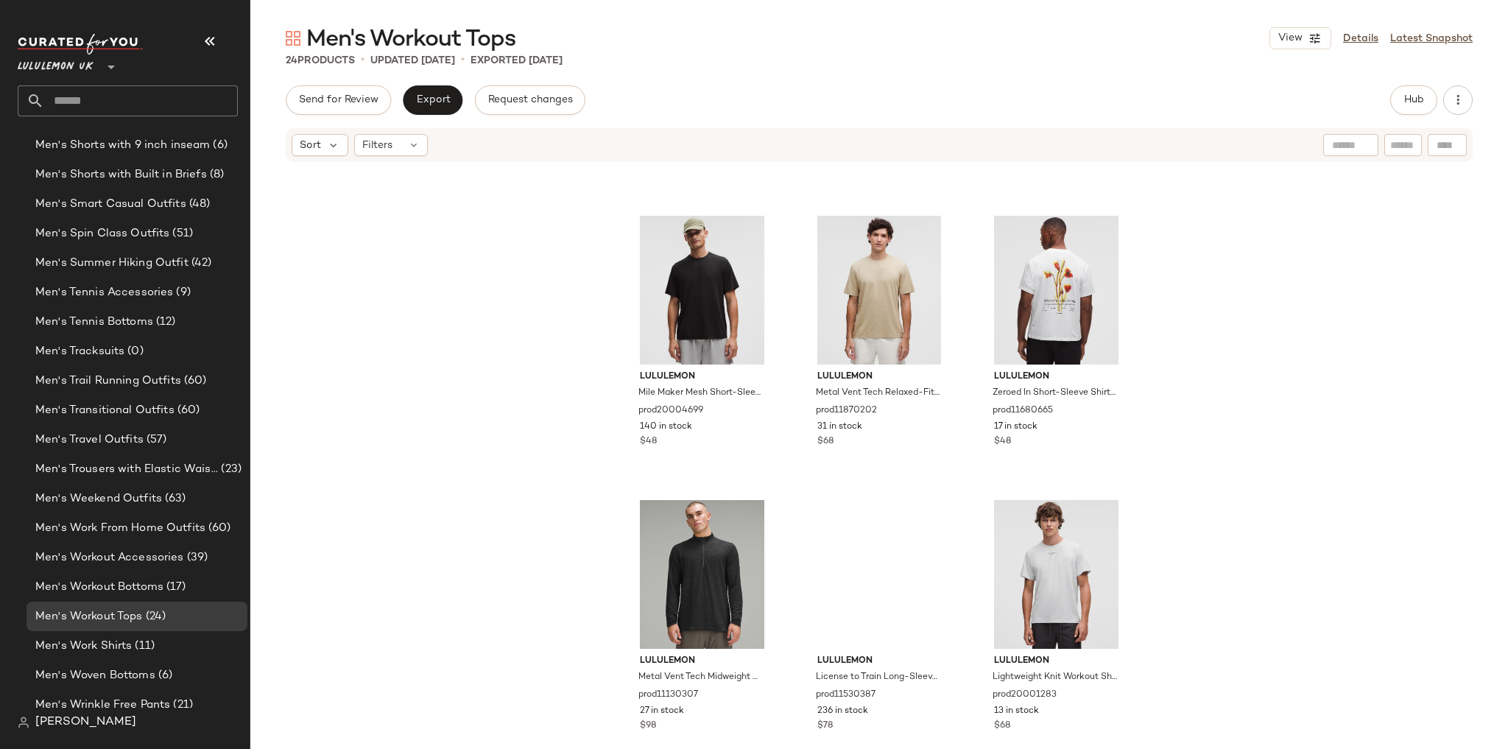
scroll to position [1708, 0]
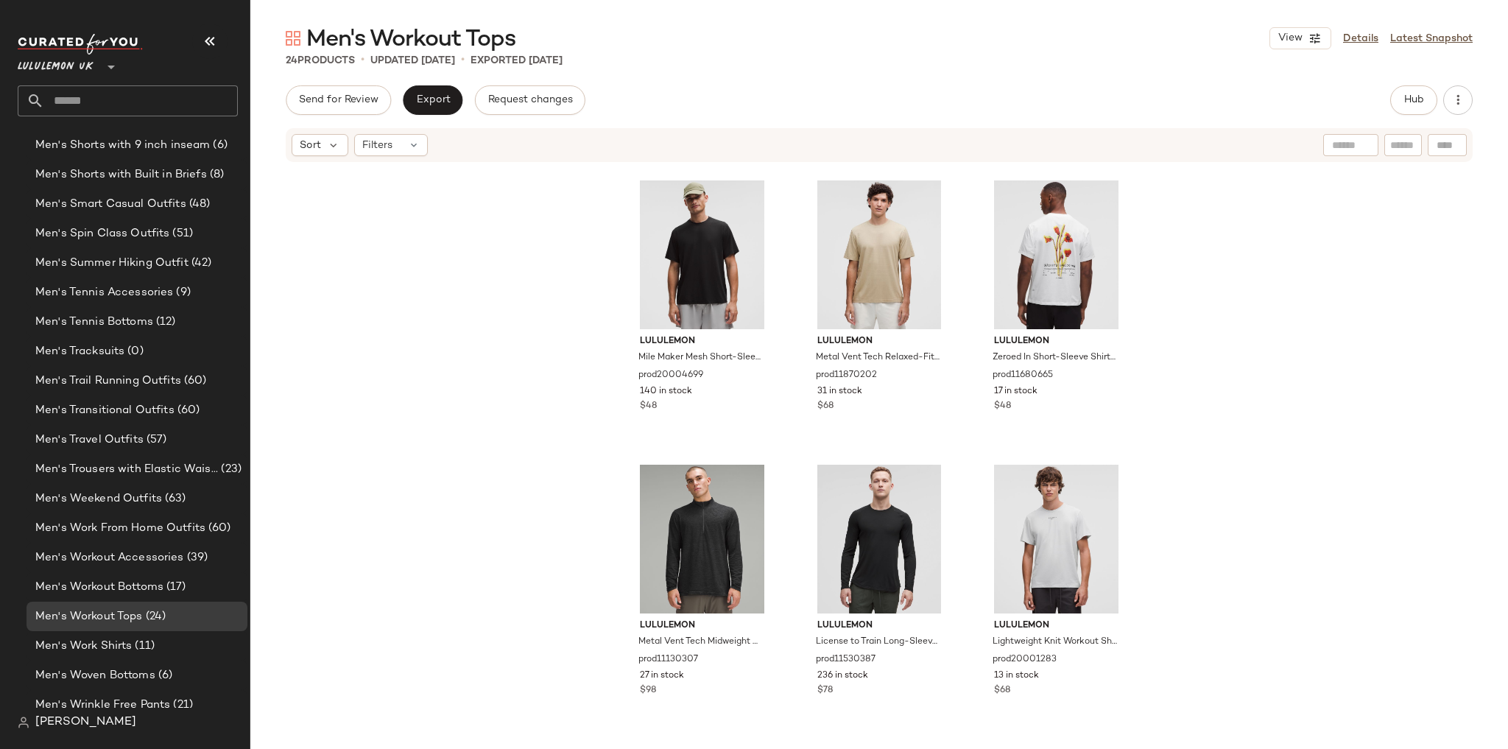
click at [1386, 107] on div "Send for Review Export Request changes Hub" at bounding box center [879, 99] width 1187 height 29
click at [1396, 109] on button "Hub" at bounding box center [1413, 99] width 47 height 29
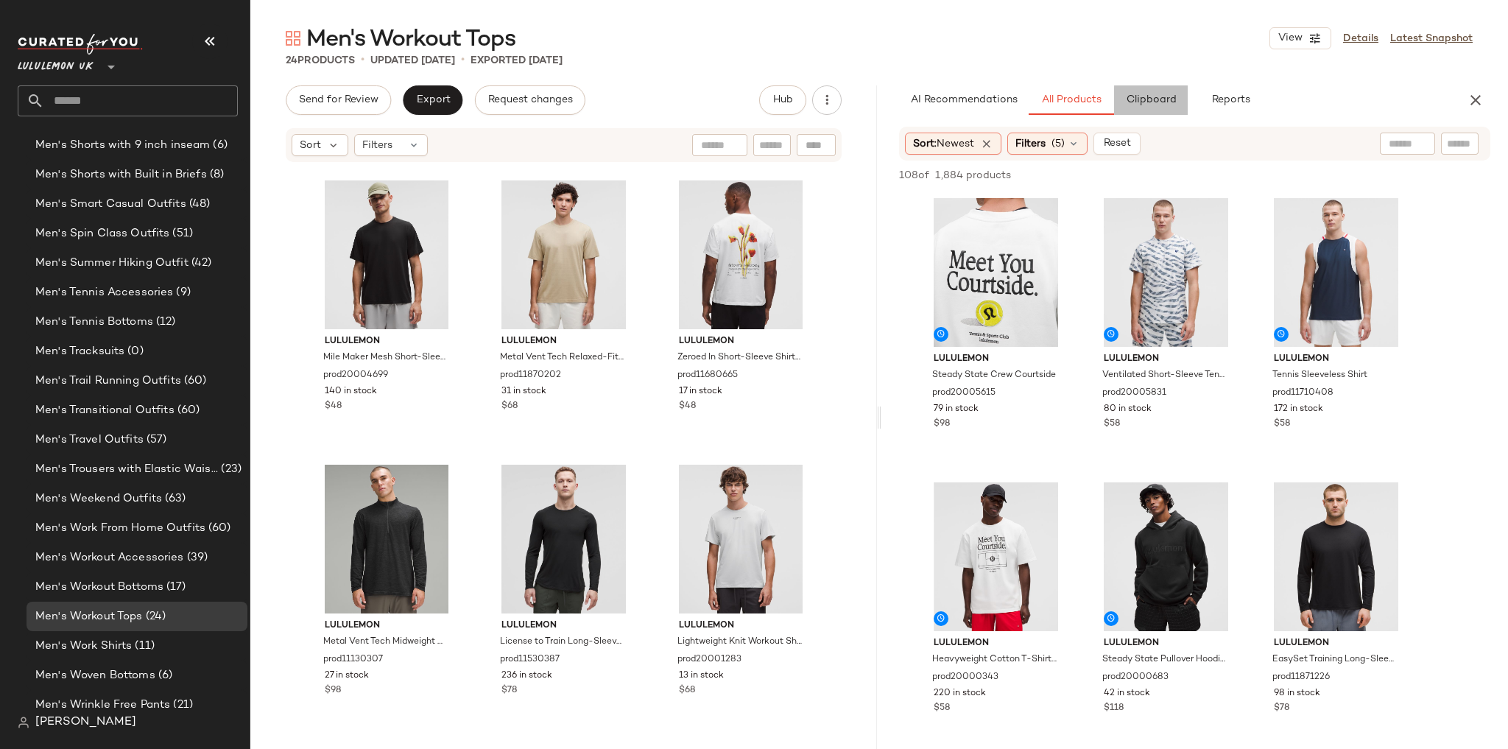
click at [1152, 94] on span "Clipboard" at bounding box center [1150, 100] width 51 height 12
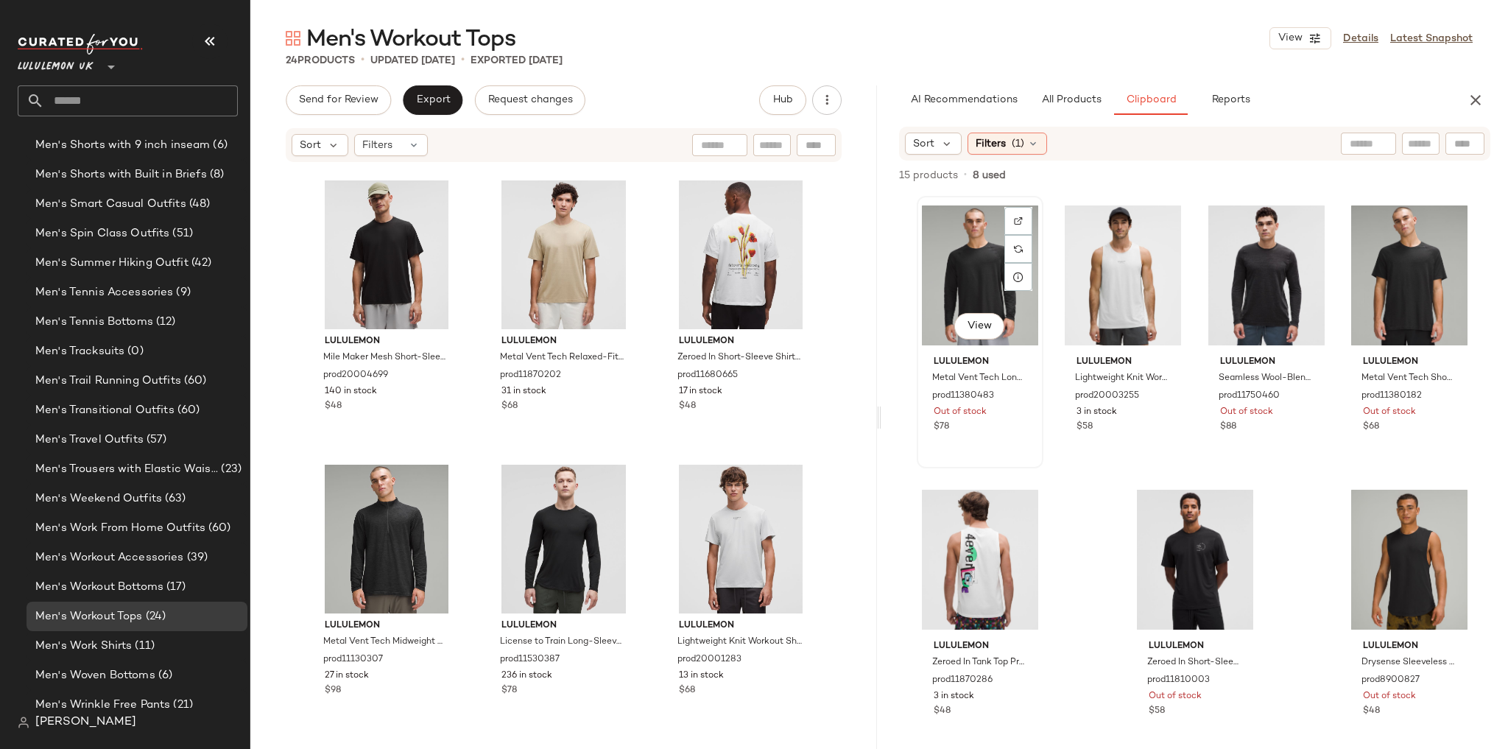
scroll to position [3, 0]
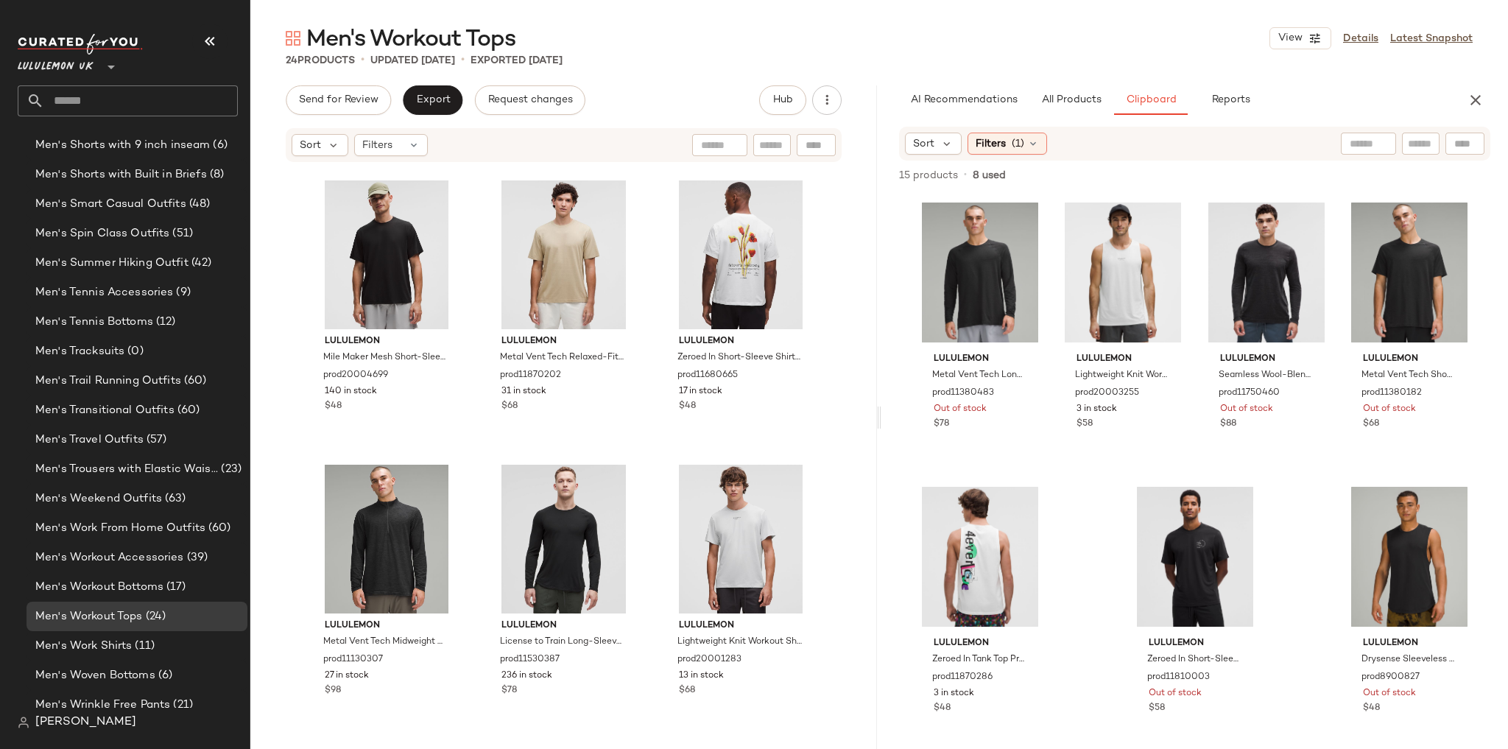
click at [62, 100] on input "text" at bounding box center [141, 100] width 194 height 31
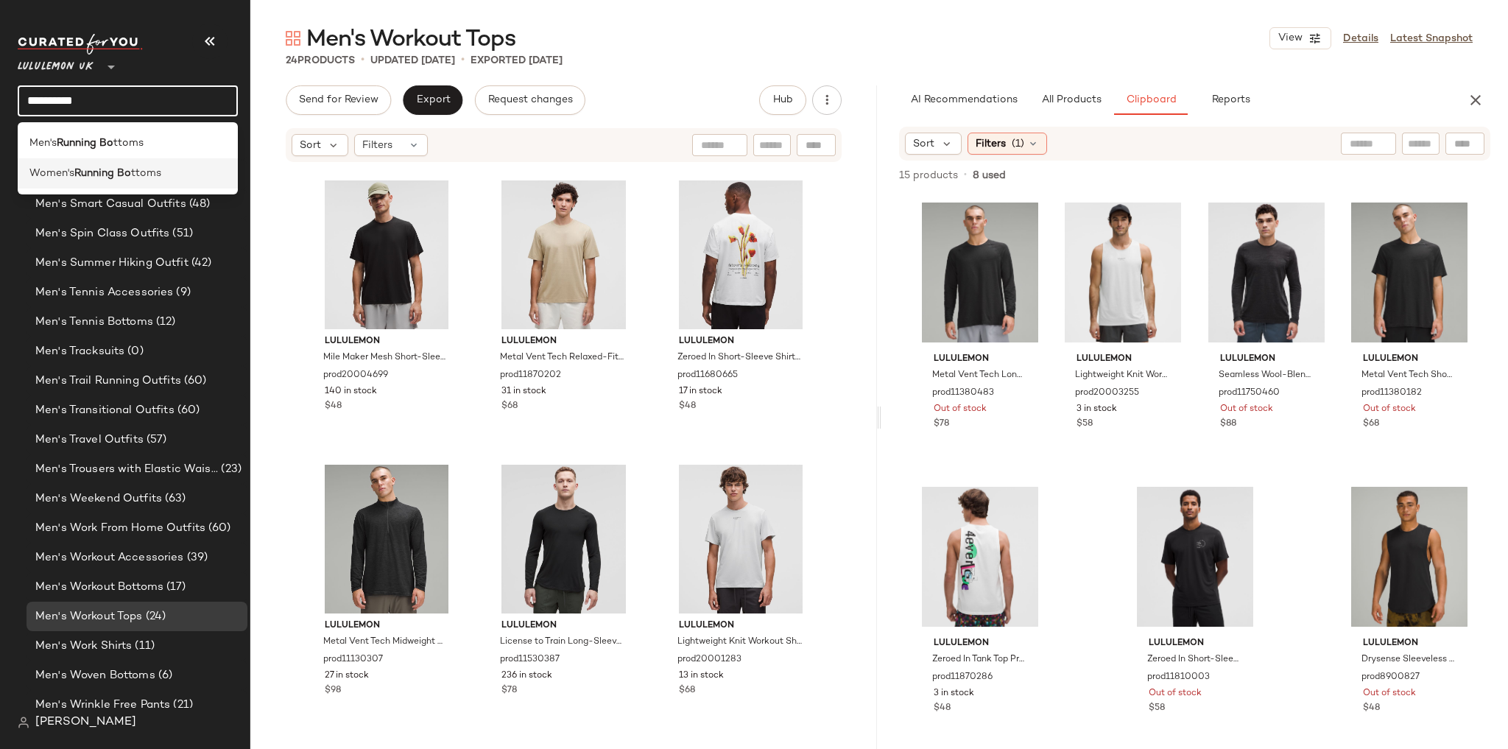
type input "**********"
click at [86, 186] on div "Women's Running Bo ttoms" at bounding box center [128, 173] width 220 height 30
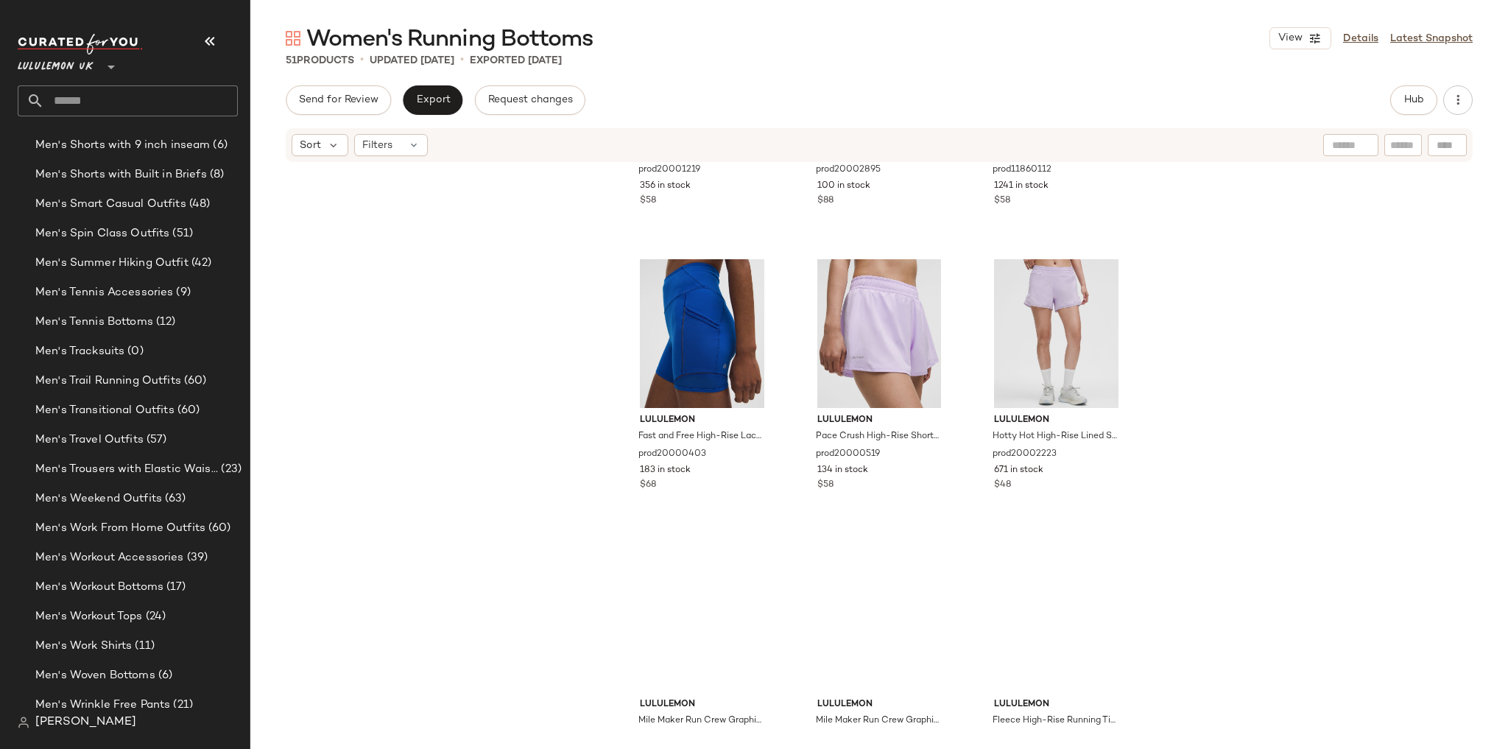
scroll to position [1426, 0]
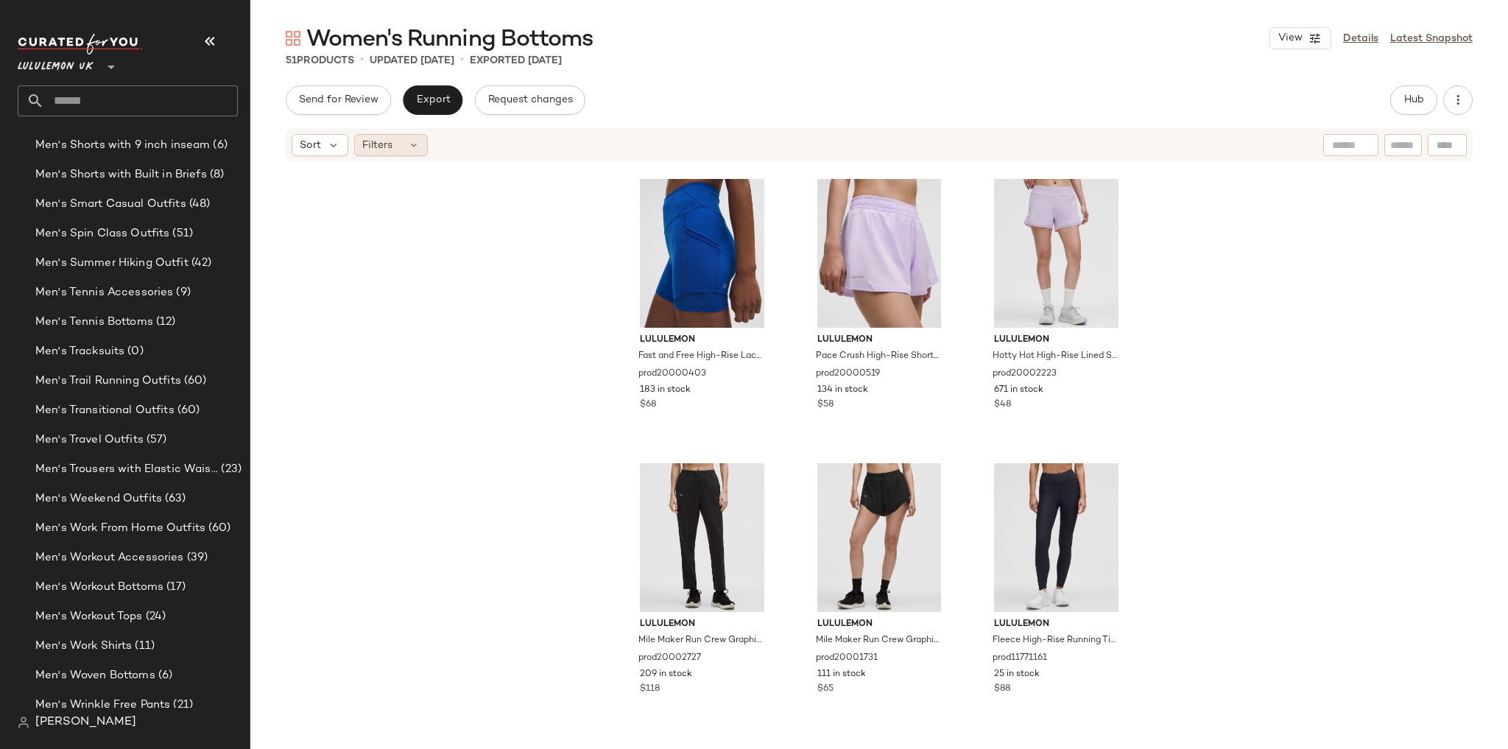
click at [404, 149] on div "Filters" at bounding box center [391, 145] width 74 height 22
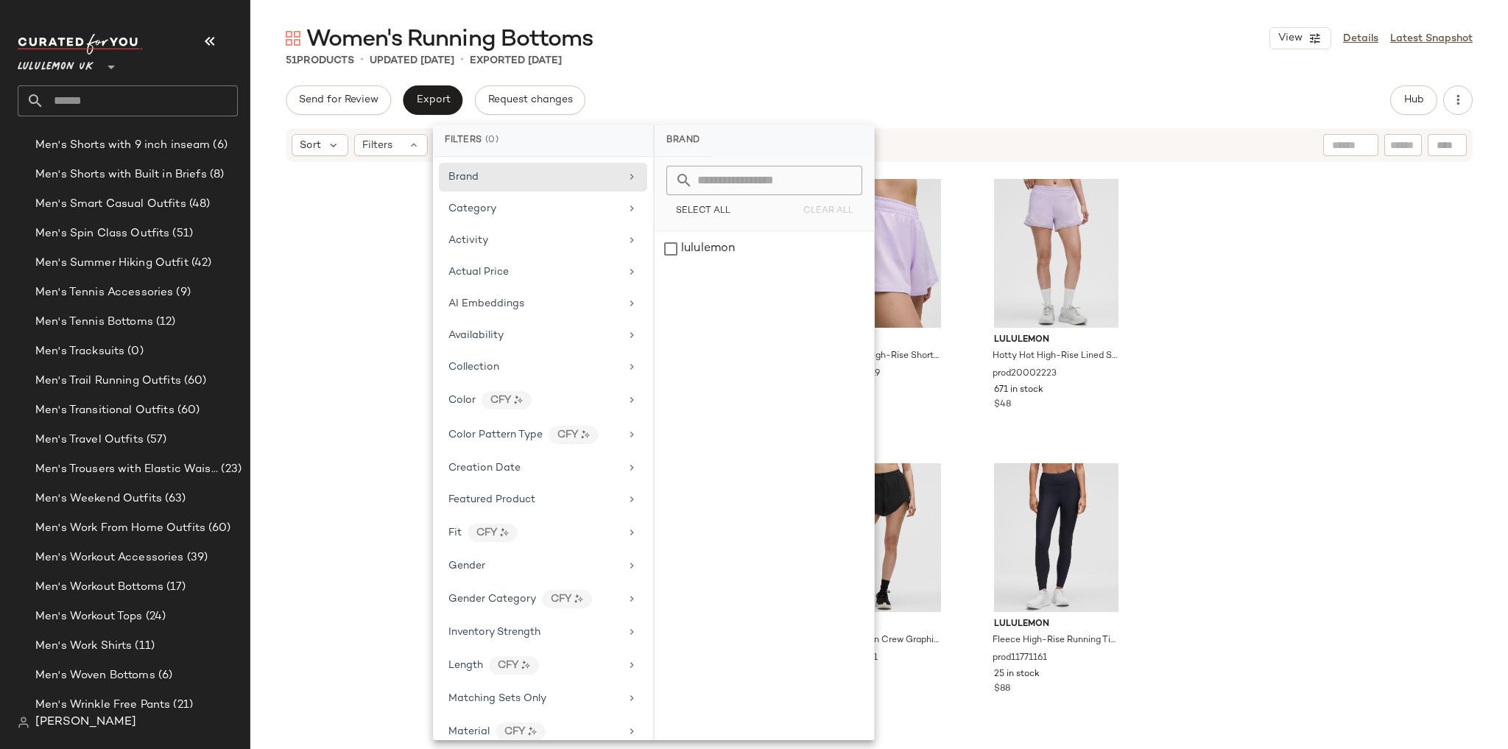
click at [769, 71] on div "Women's Running Bottoms View Details Latest Snapshot 51 Products • updated Aug …" at bounding box center [879, 386] width 1258 height 725
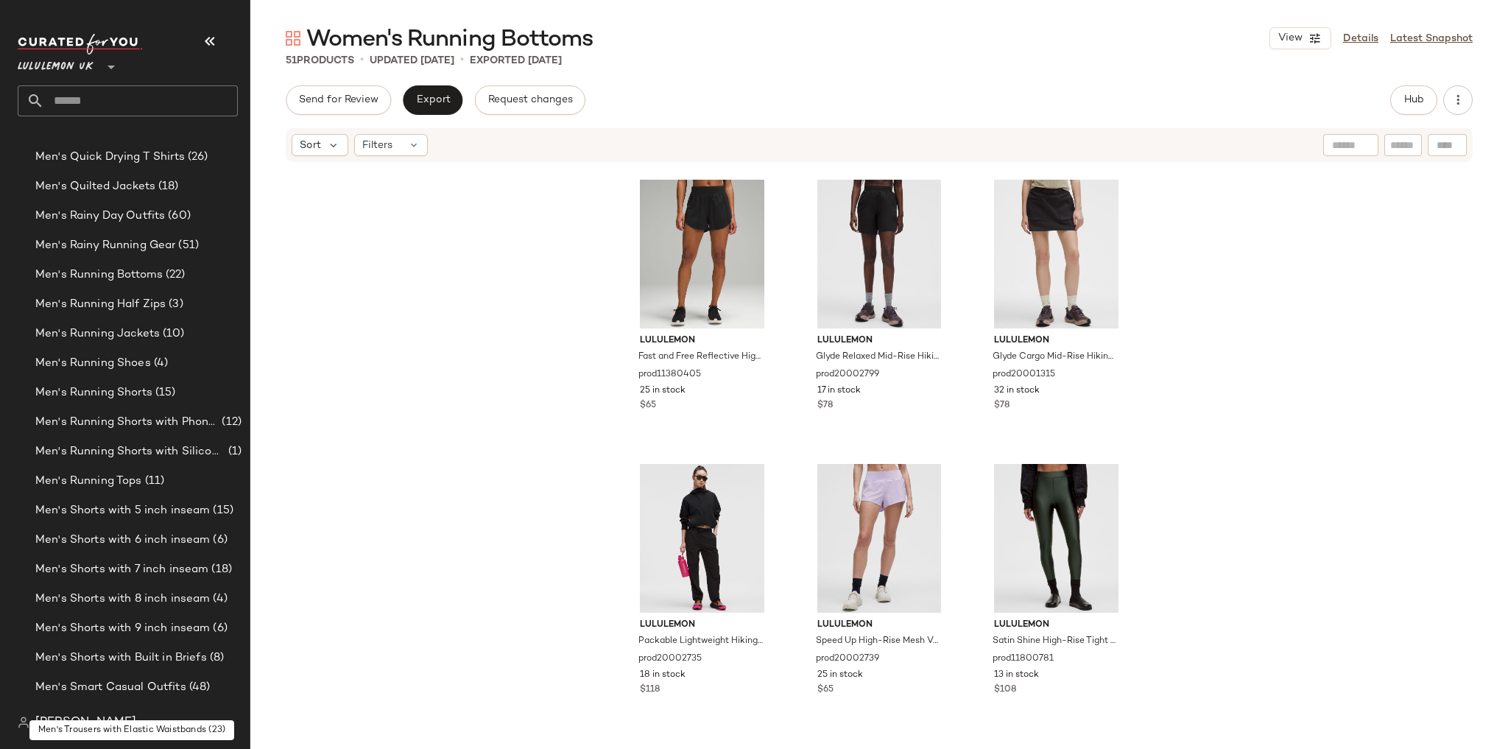
scroll to position [1952, 0]
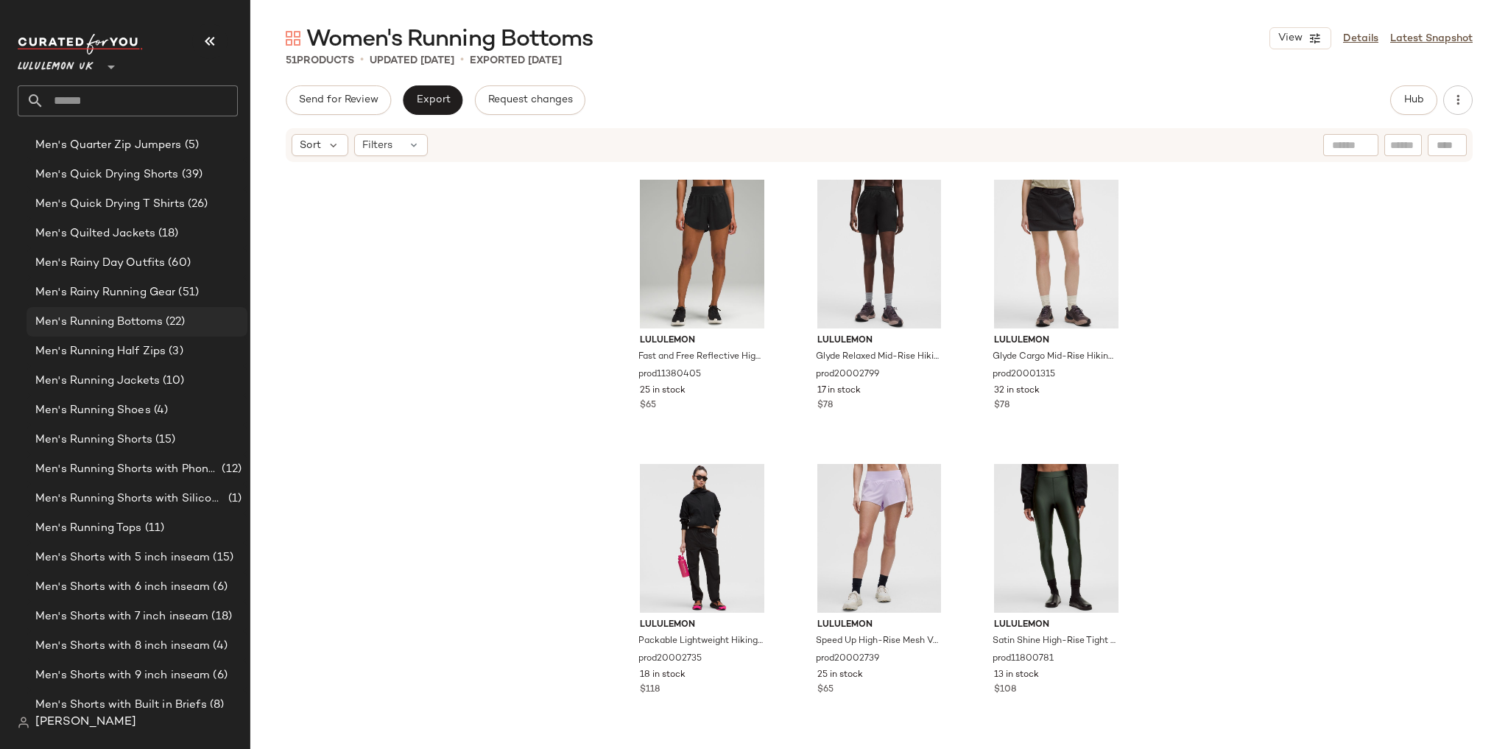
click at [171, 327] on span "(22)" at bounding box center [174, 322] width 23 height 17
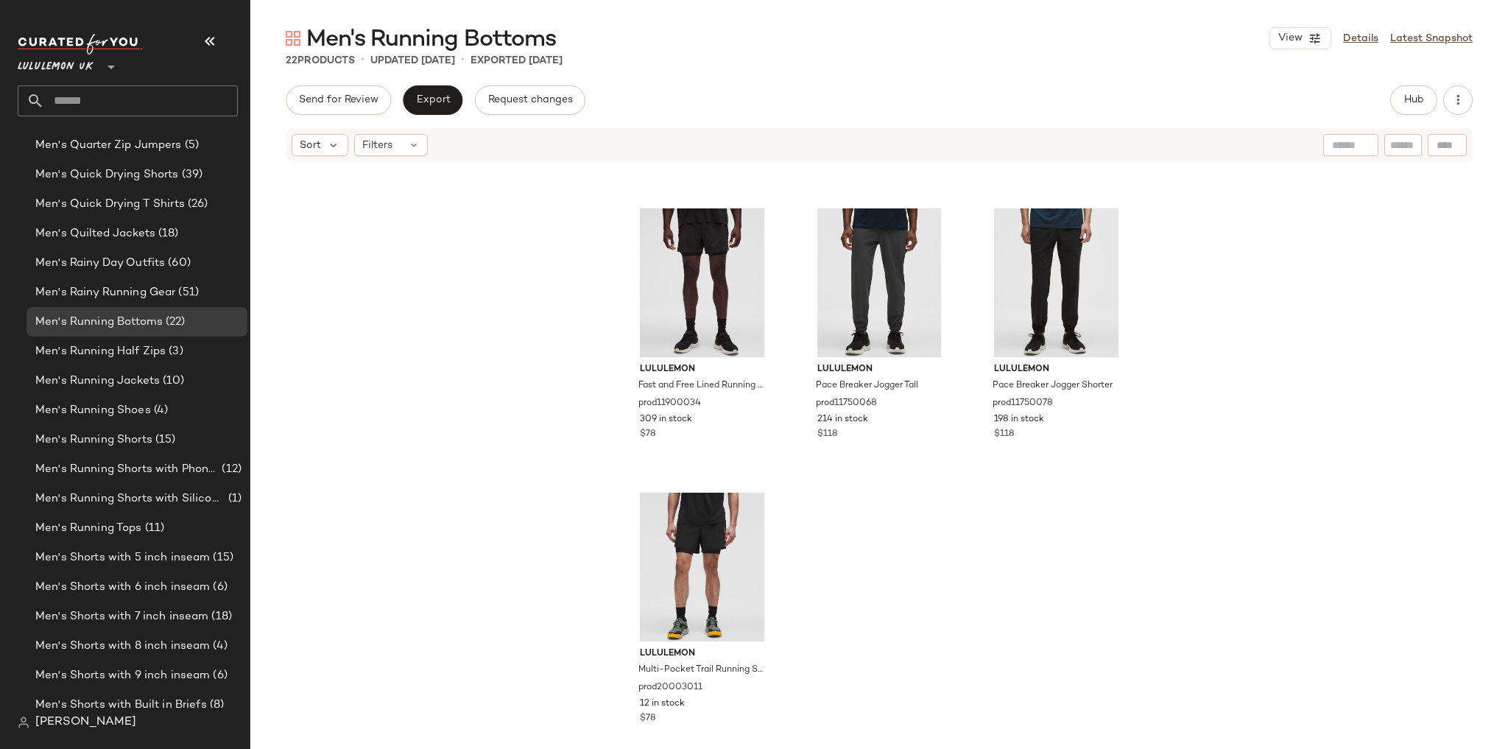
scroll to position [1708, 0]
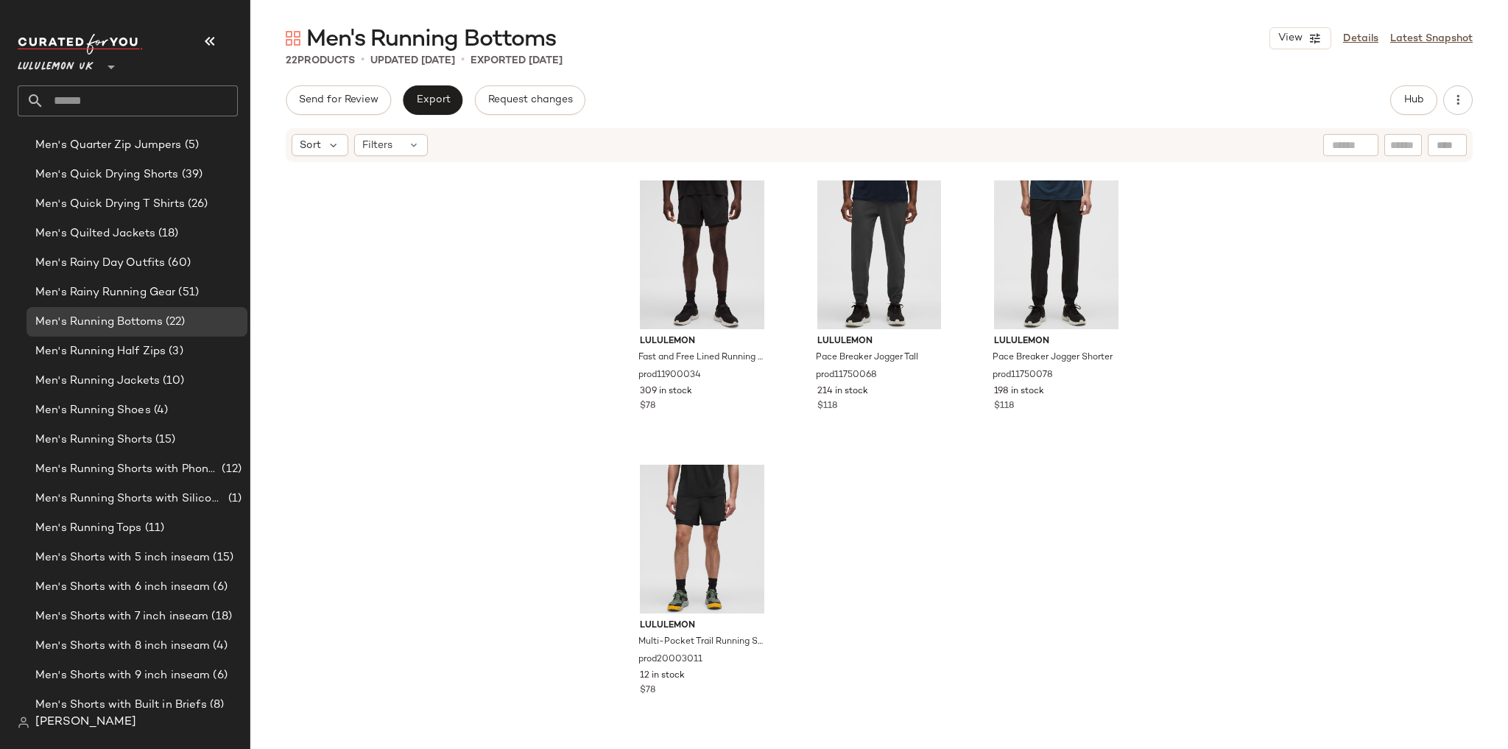
click at [1417, 117] on div "Send for Review Export Request changes Hub Sort Filters lululemon Swift Lightwe…" at bounding box center [879, 416] width 1258 height 663
click at [1410, 110] on button "Hub" at bounding box center [1413, 99] width 47 height 29
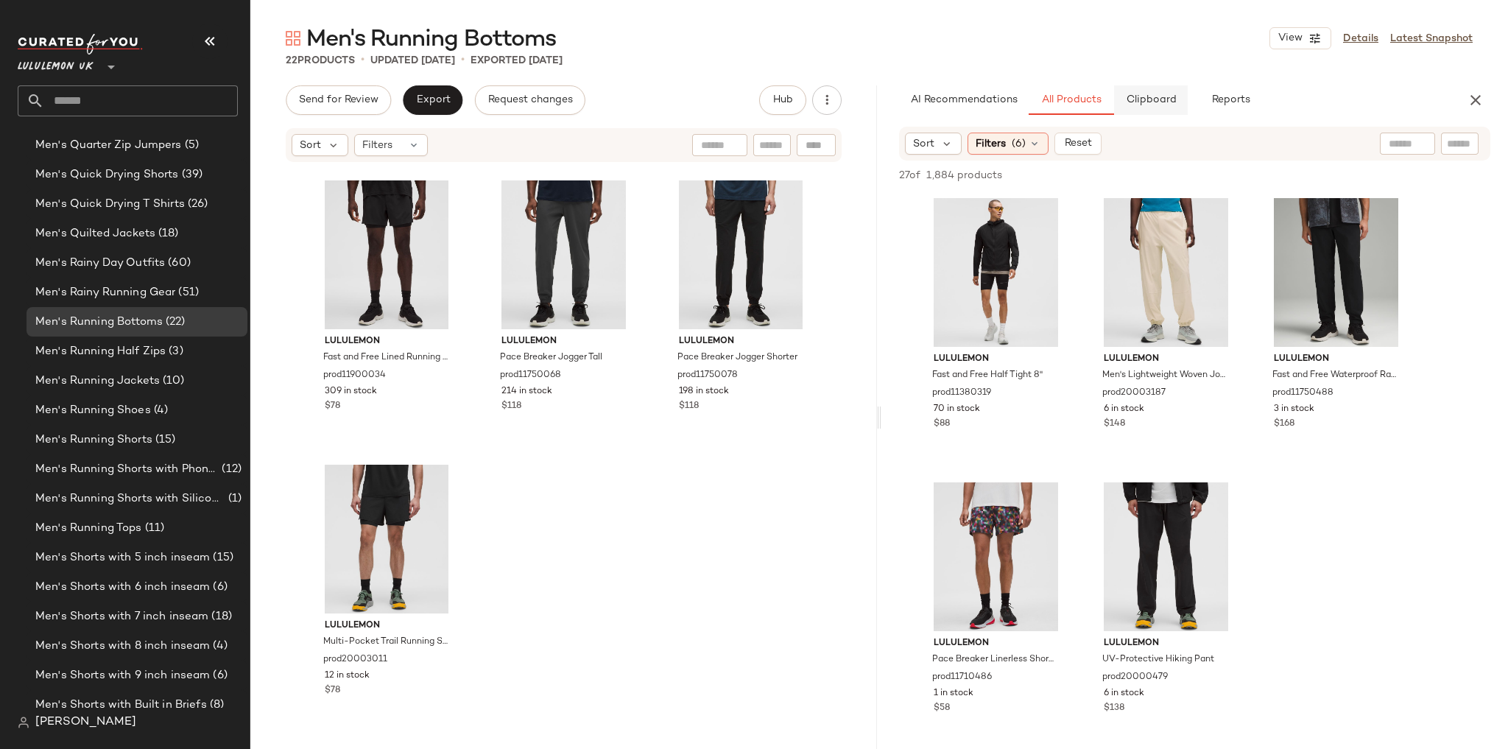
click at [1142, 94] on span "Clipboard" at bounding box center [1150, 100] width 51 height 12
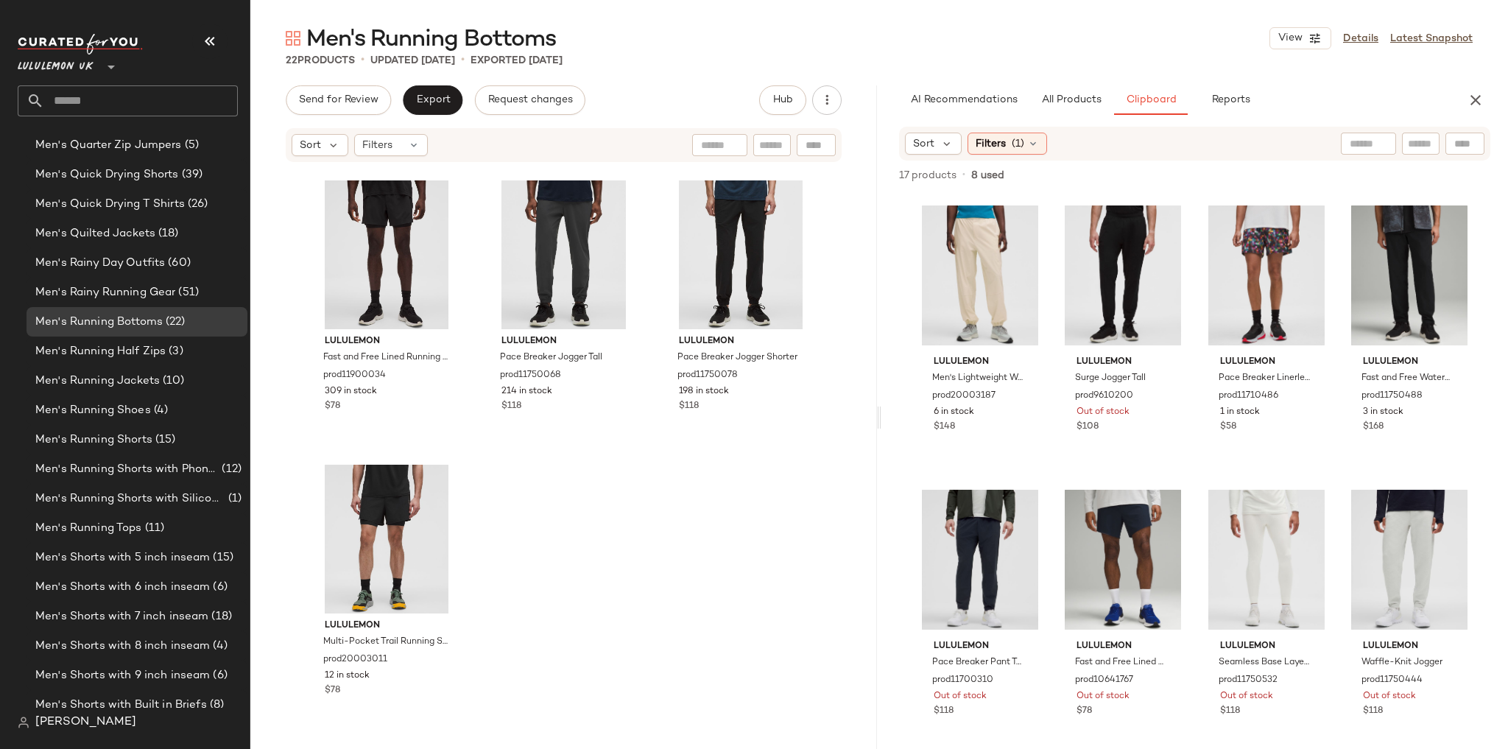
click at [111, 103] on input "text" at bounding box center [141, 100] width 194 height 31
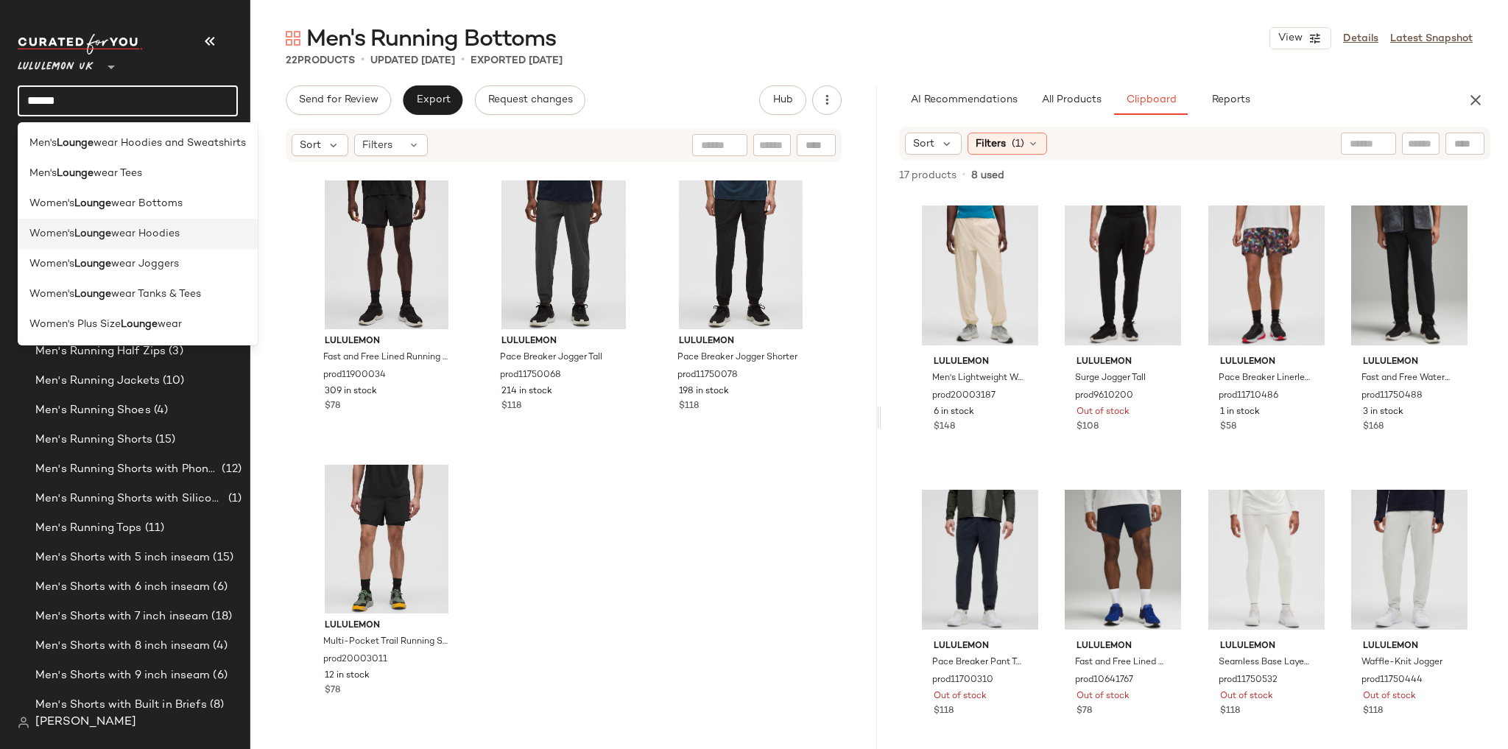
type input "******"
click at [138, 239] on span "wear Hoodies" at bounding box center [145, 233] width 68 height 15
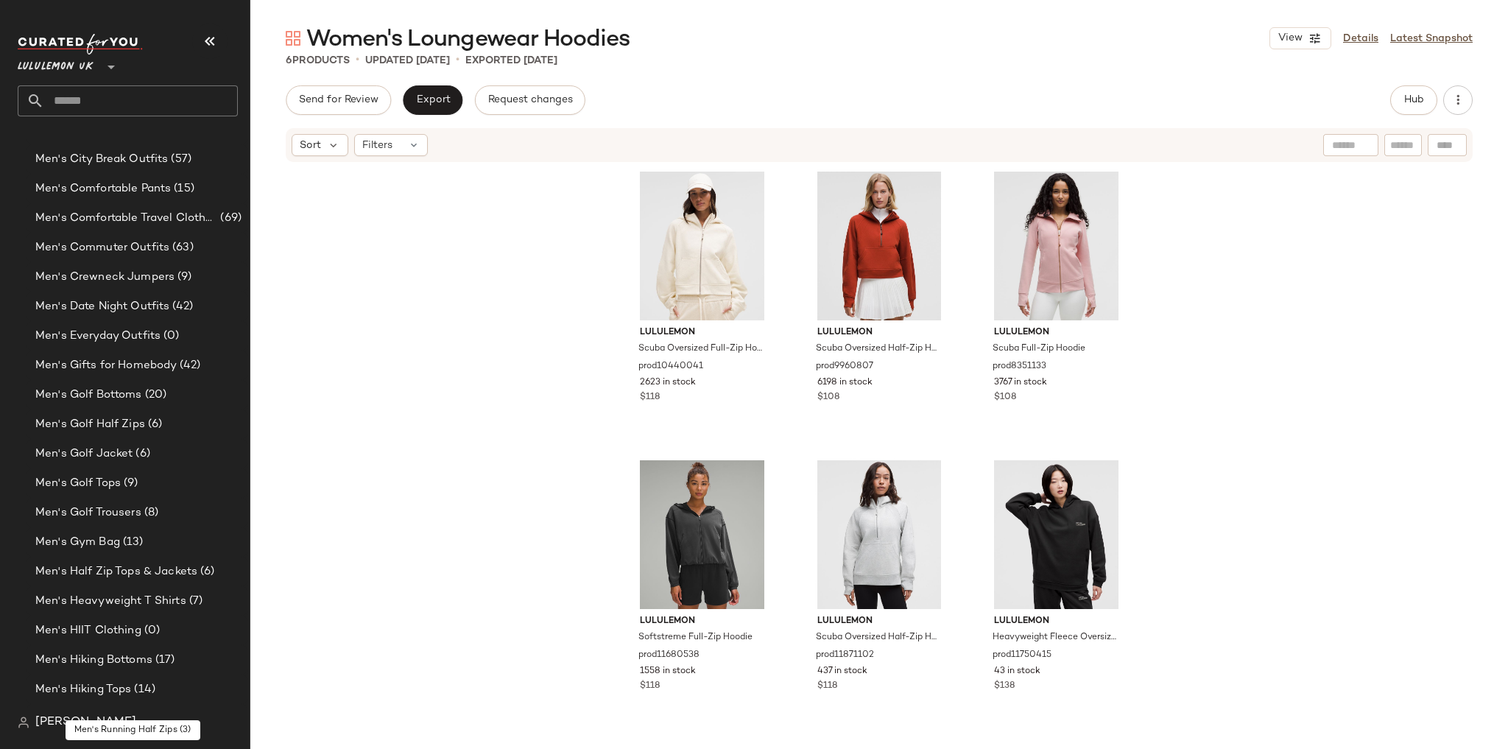
scroll to position [1010, 0]
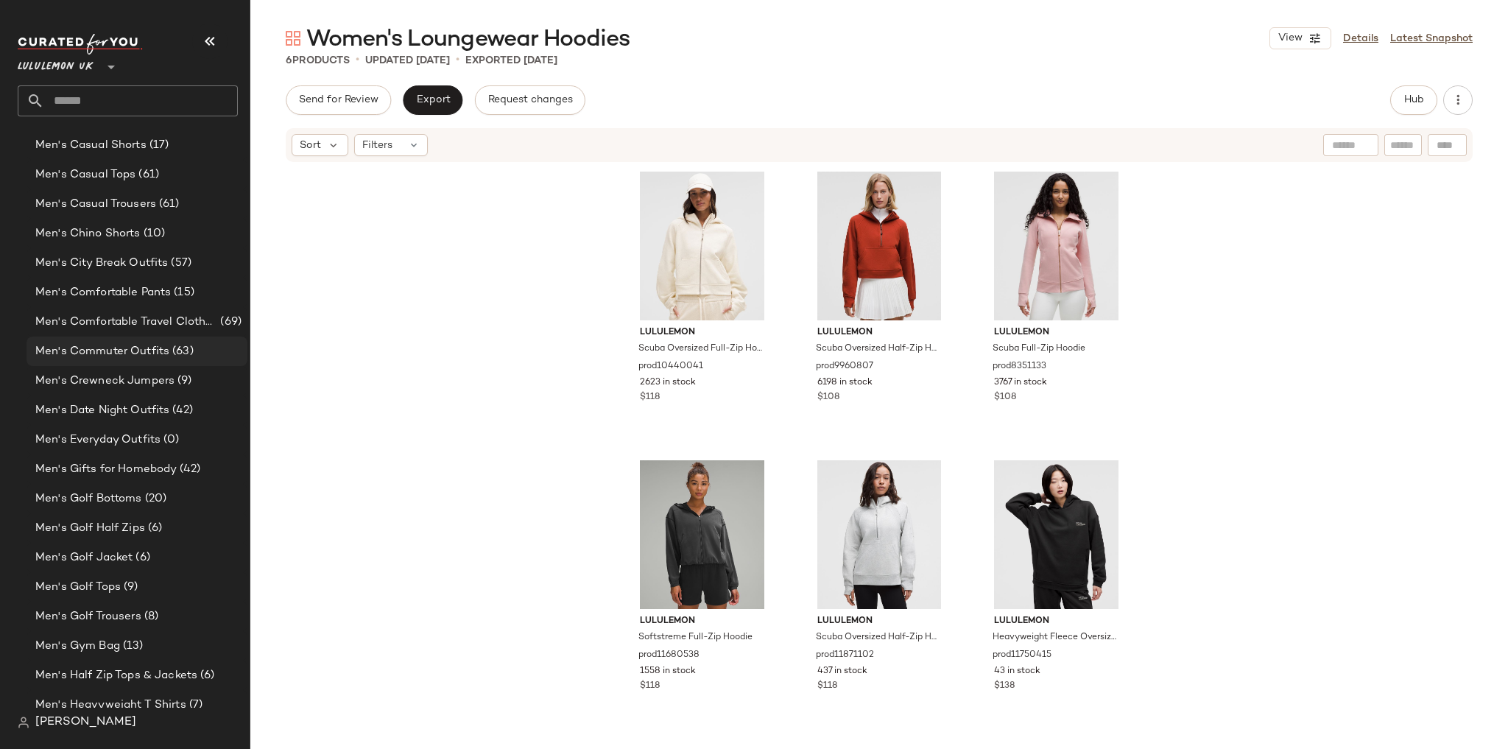
click at [140, 353] on span "Men's Commuter Outfits" at bounding box center [102, 351] width 134 height 17
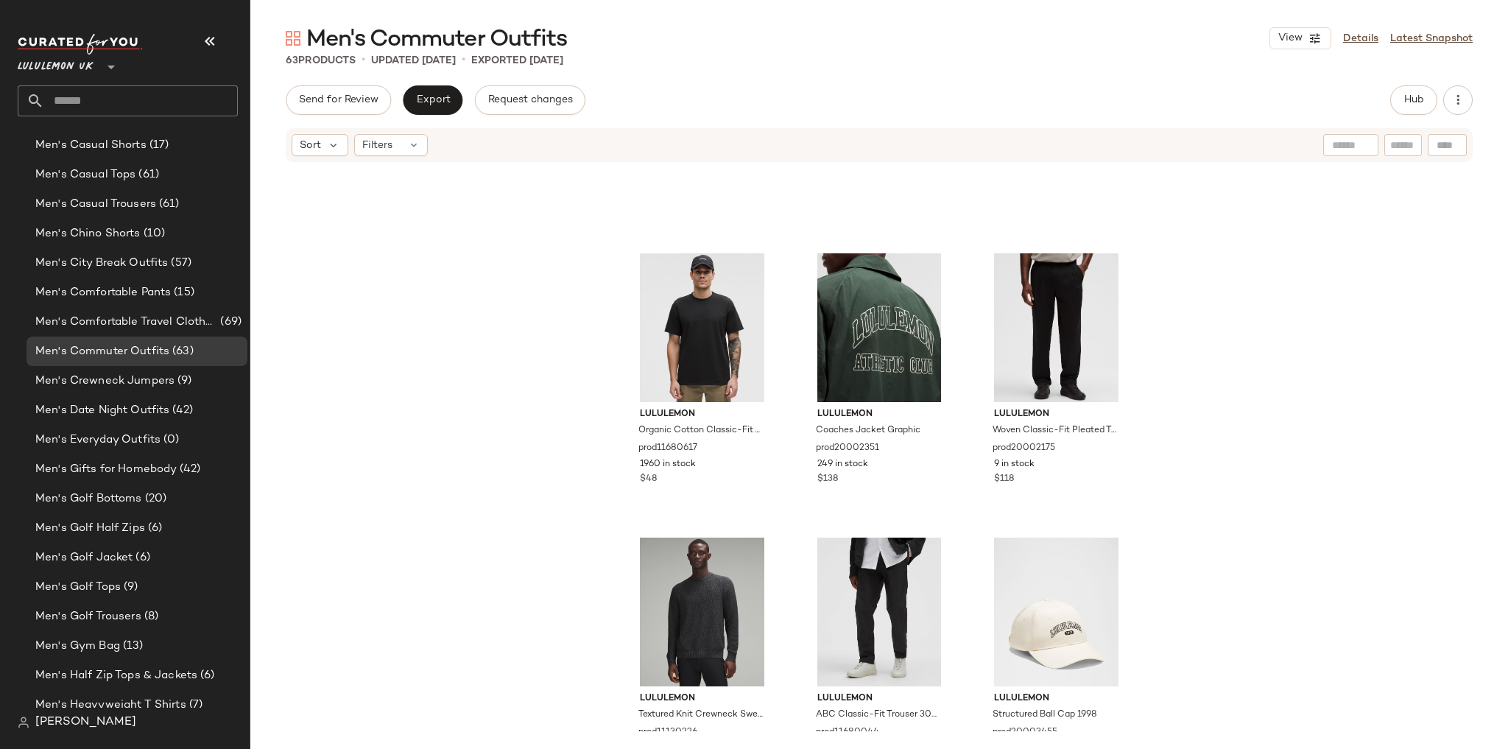
scroll to position [5019, 0]
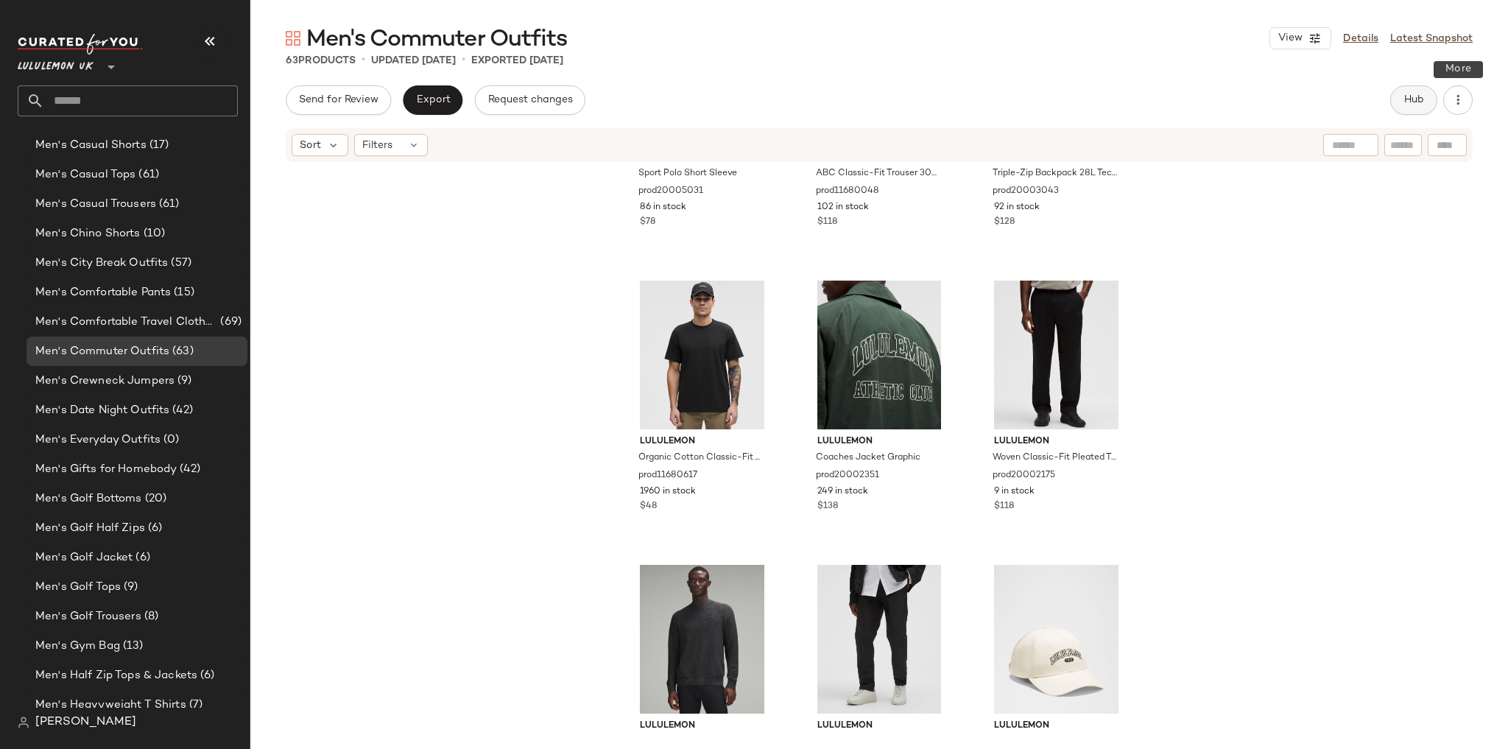
click at [1417, 90] on button "Hub" at bounding box center [1413, 99] width 47 height 29
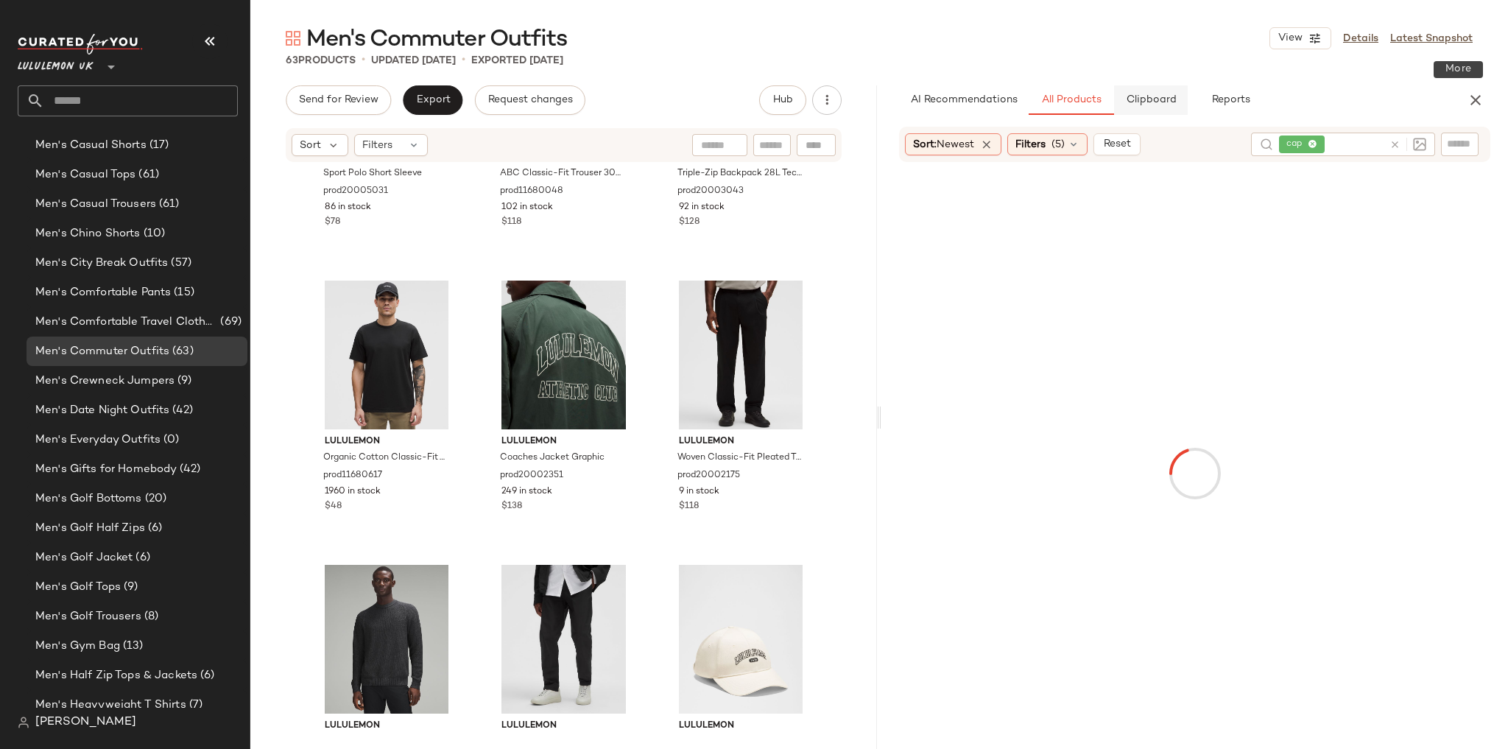
click at [1155, 90] on button "Clipboard" at bounding box center [1151, 99] width 74 height 29
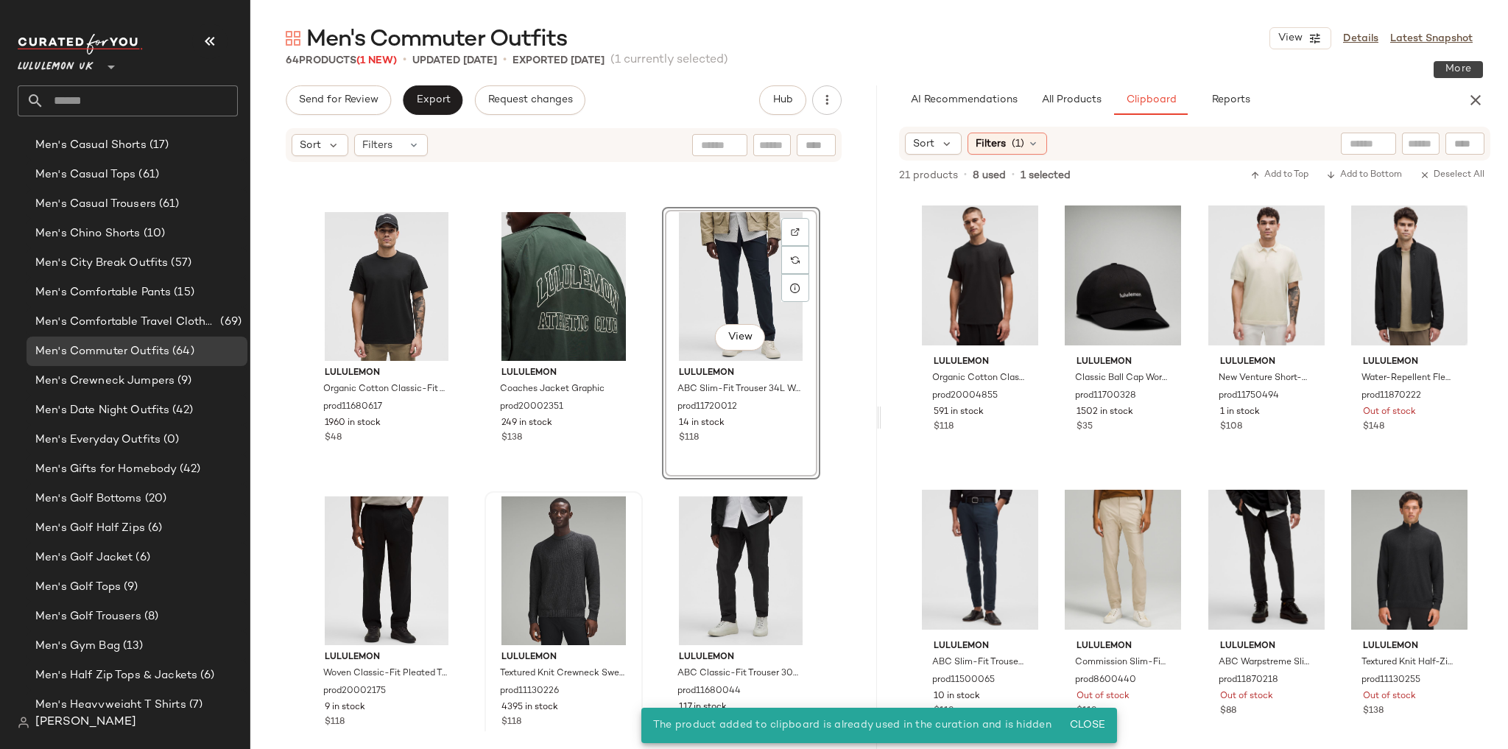
scroll to position [5196, 0]
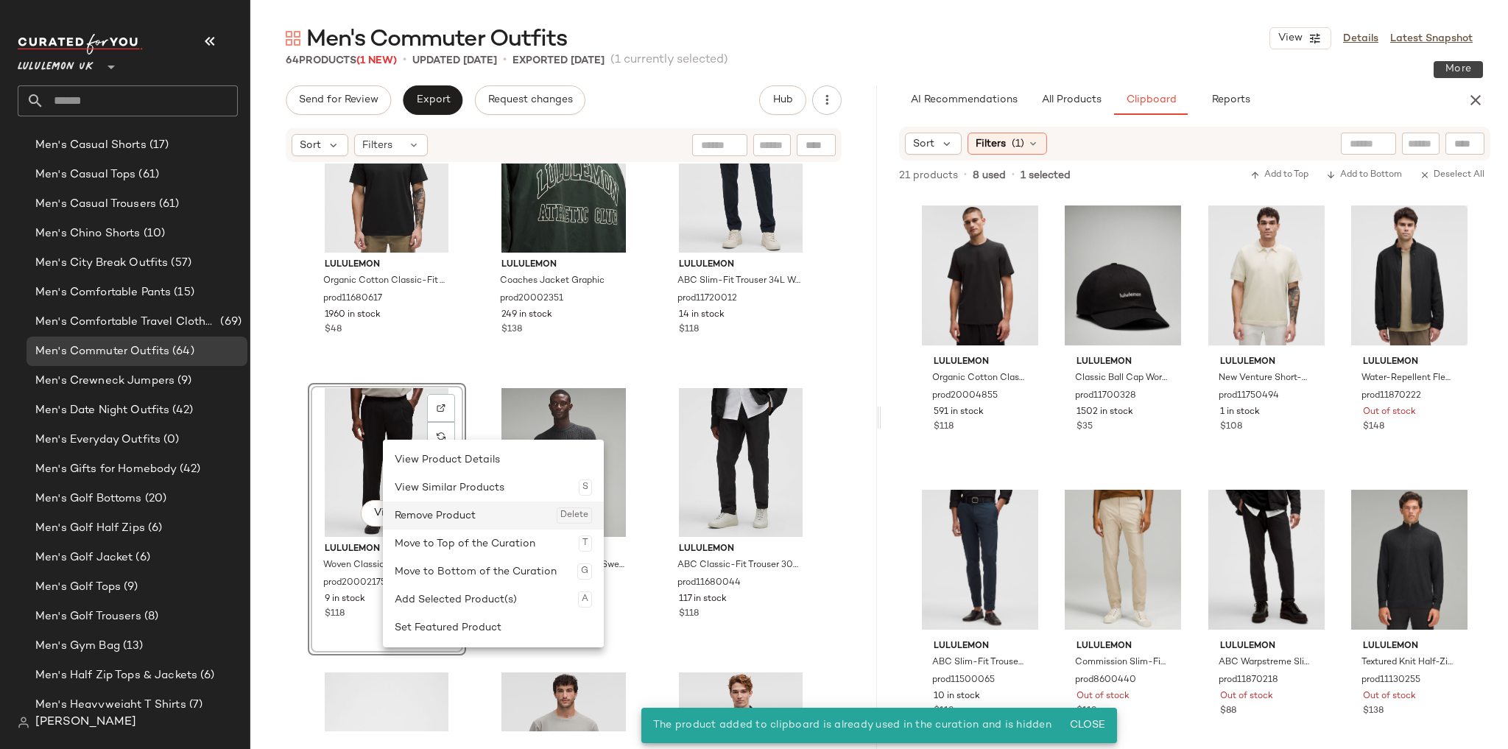
click at [459, 518] on div "Remove Product Delete" at bounding box center [493, 515] width 197 height 28
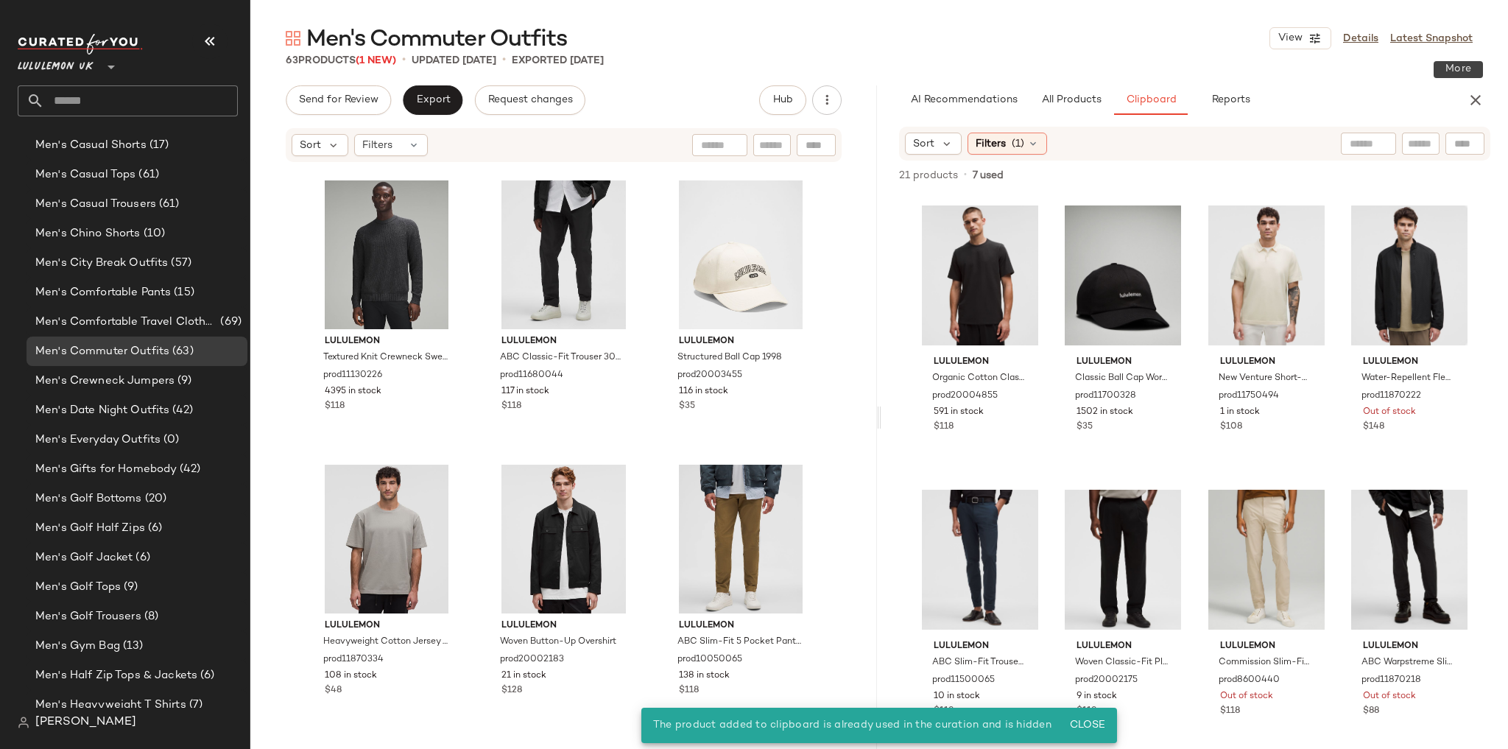
scroll to position [5404, 0]
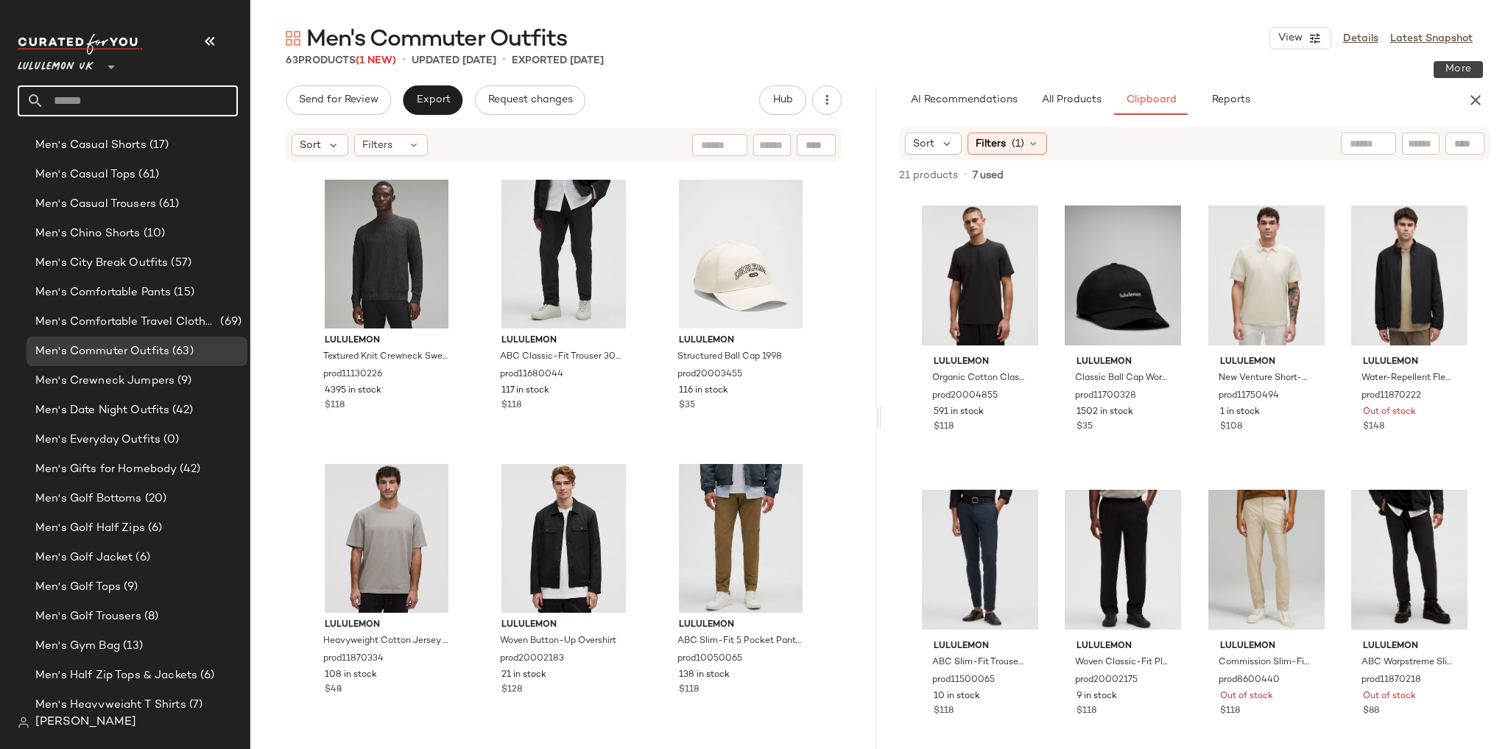
click at [128, 111] on input "text" at bounding box center [141, 100] width 194 height 31
type input "****"
click at [163, 146] on span "e Workout Clothing" at bounding box center [211, 142] width 97 height 15
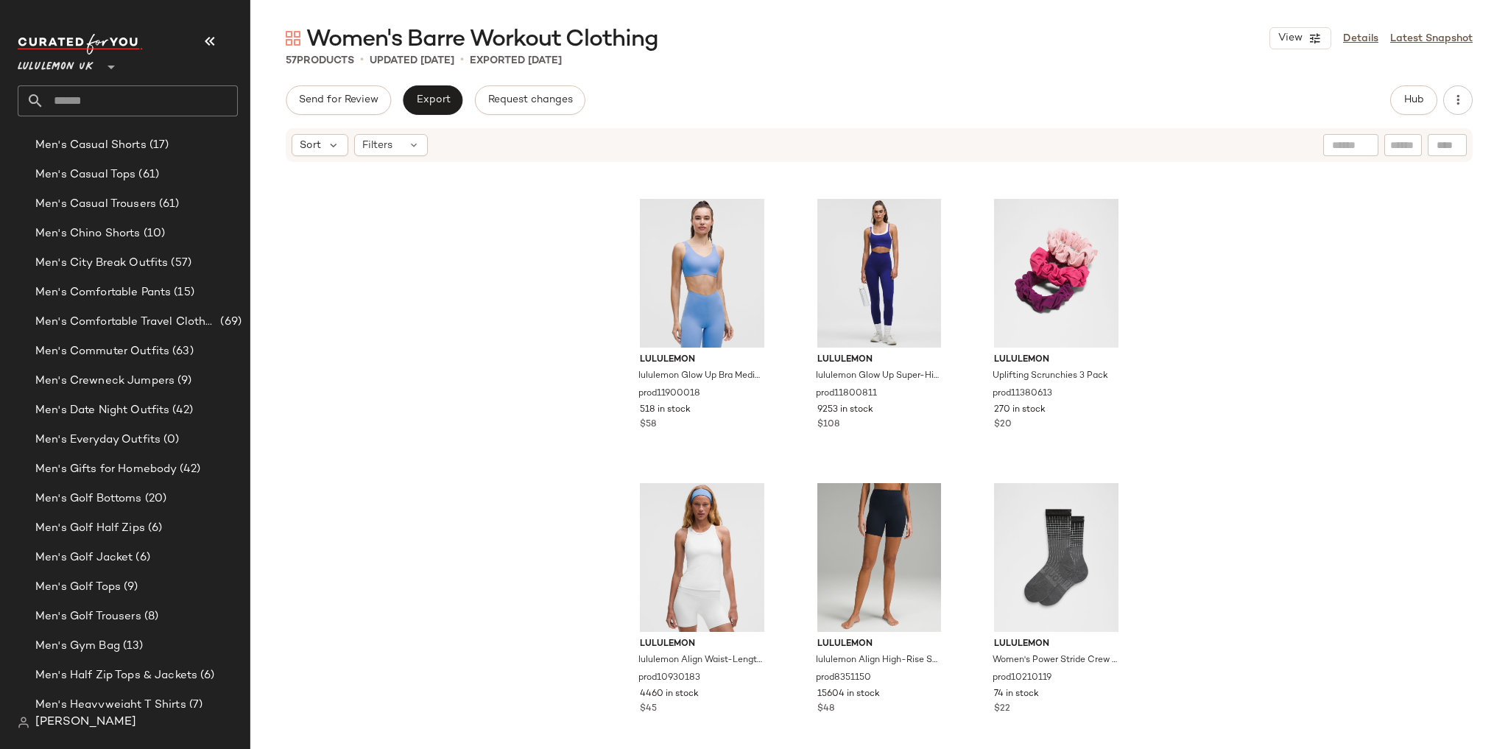
scroll to position [4835, 0]
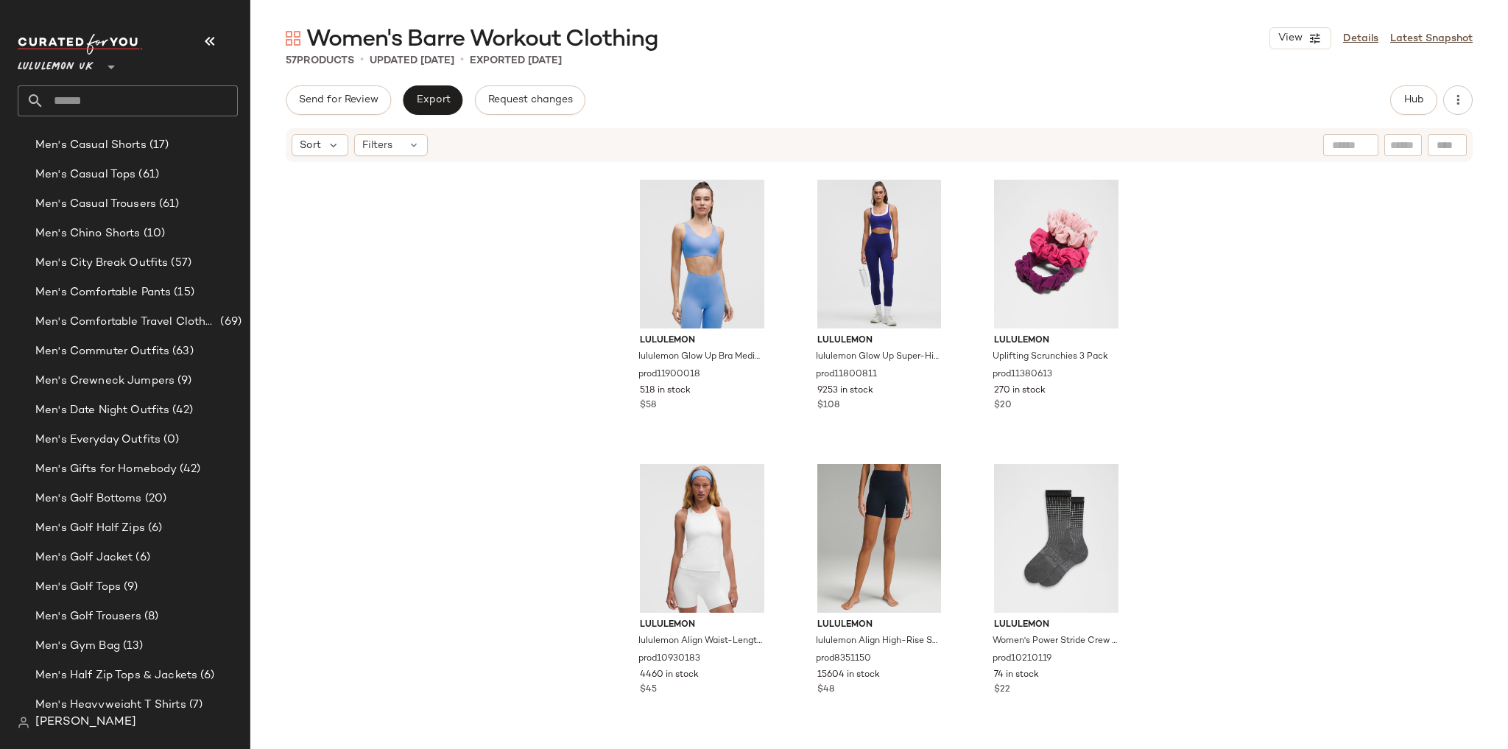
click at [89, 89] on input "text" at bounding box center [141, 100] width 194 height 31
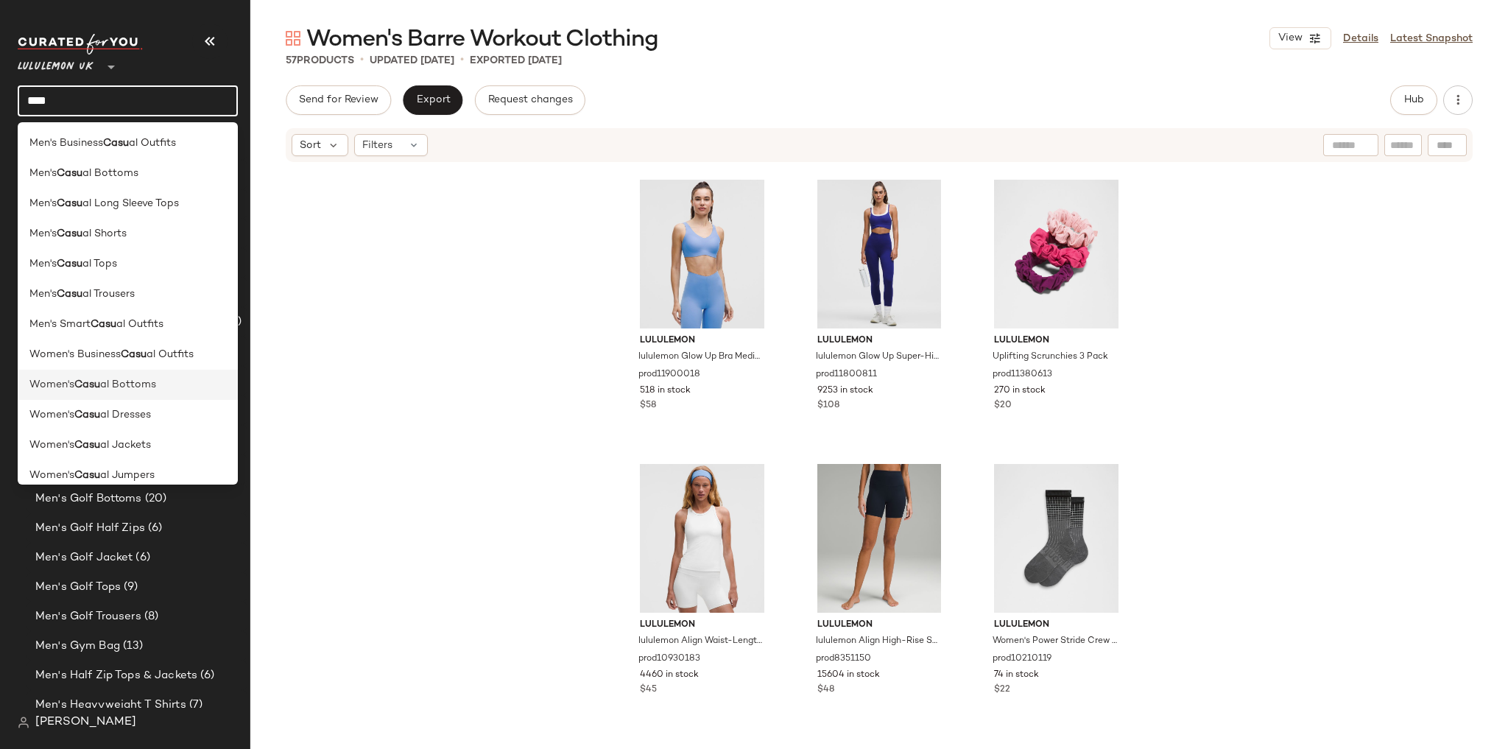
type input "****"
click at [146, 387] on span "al Bottoms" at bounding box center [128, 384] width 56 height 15
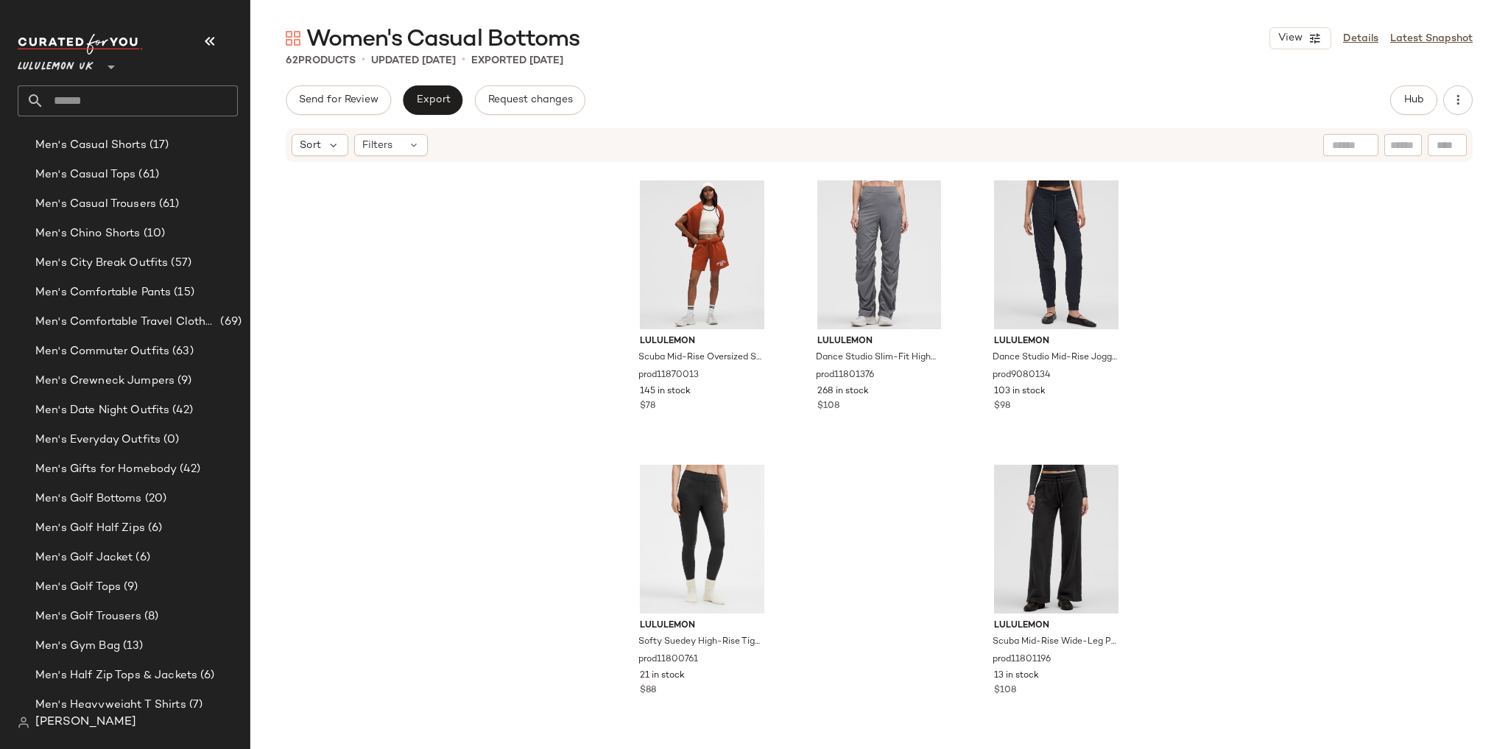
scroll to position [5404, 0]
click at [1402, 107] on button "Hub" at bounding box center [1413, 99] width 47 height 29
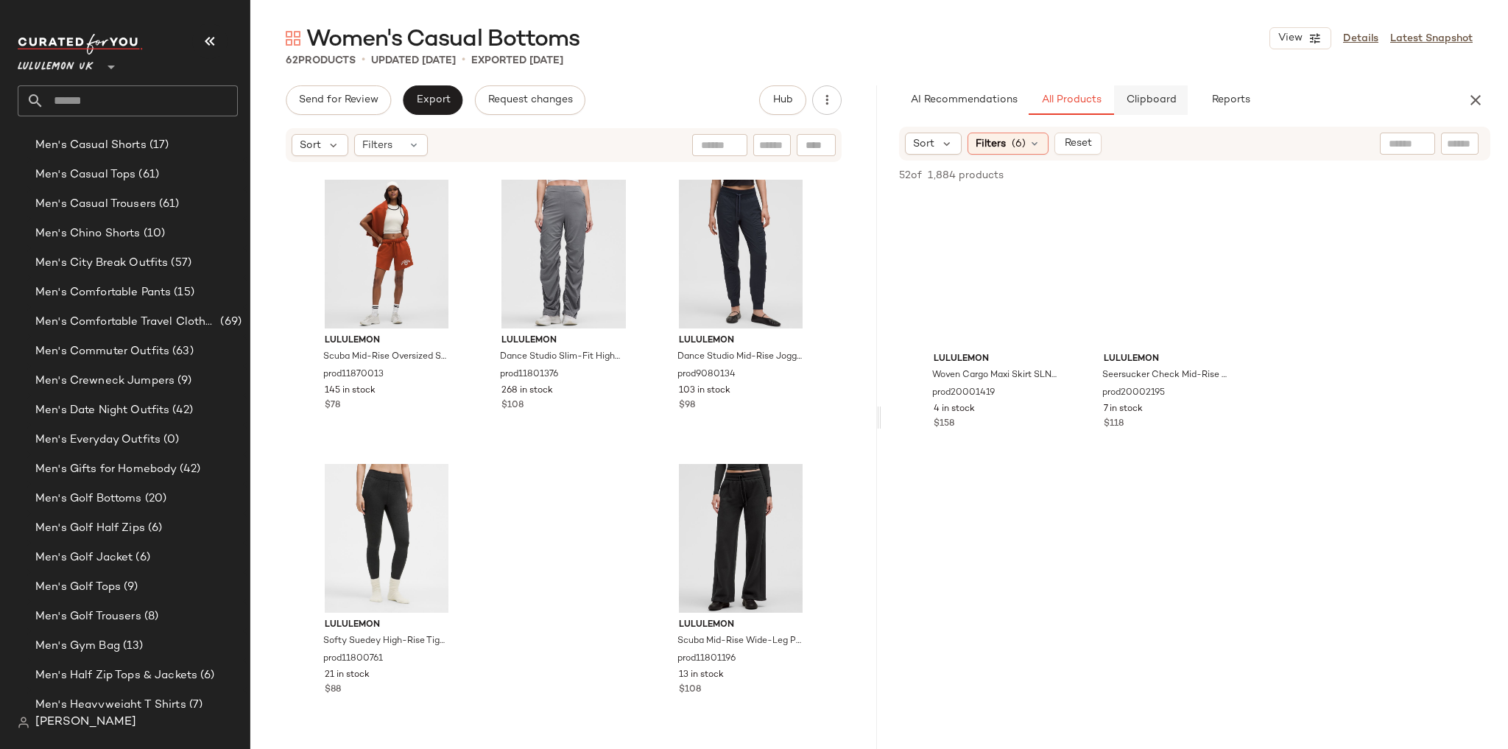
click at [1171, 93] on button "Clipboard" at bounding box center [1151, 99] width 74 height 29
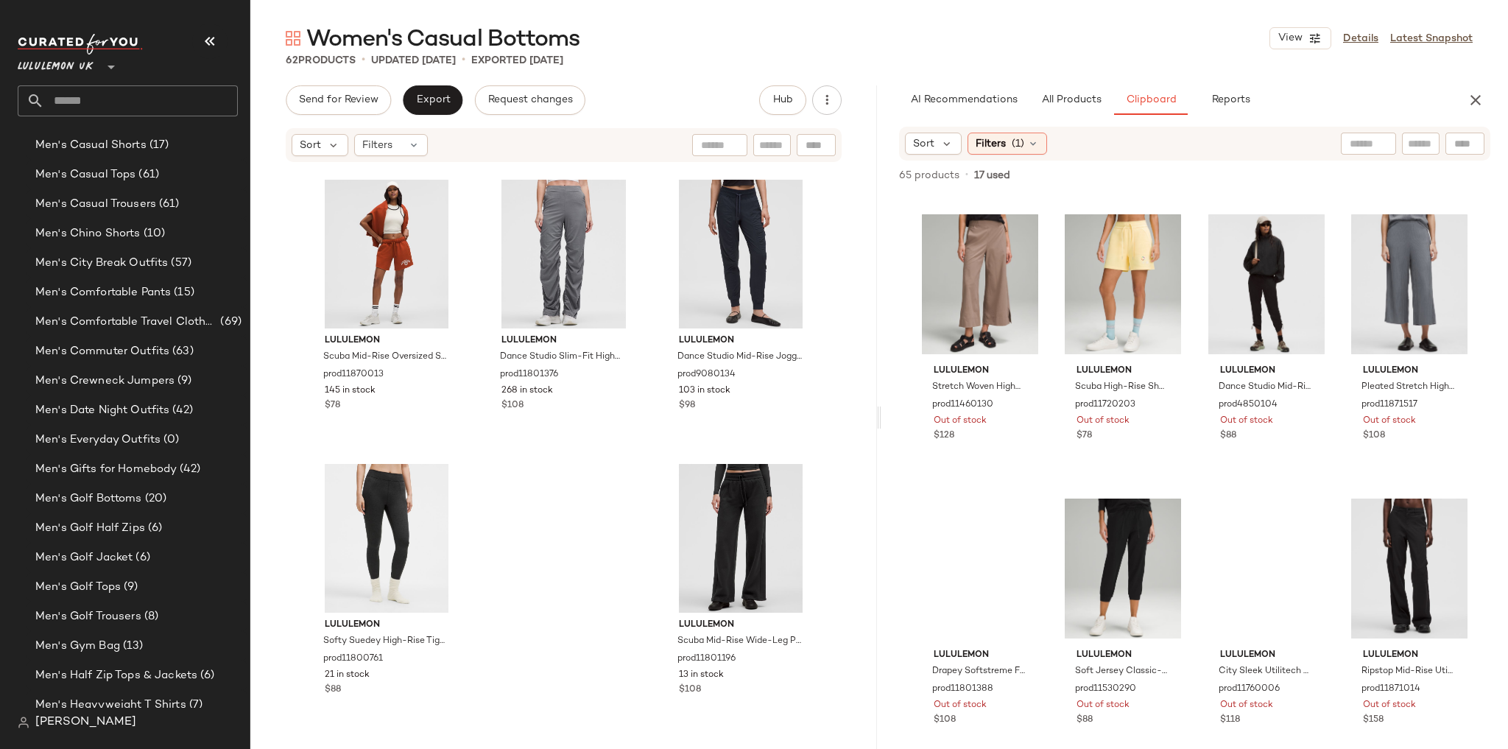
scroll to position [2857, 0]
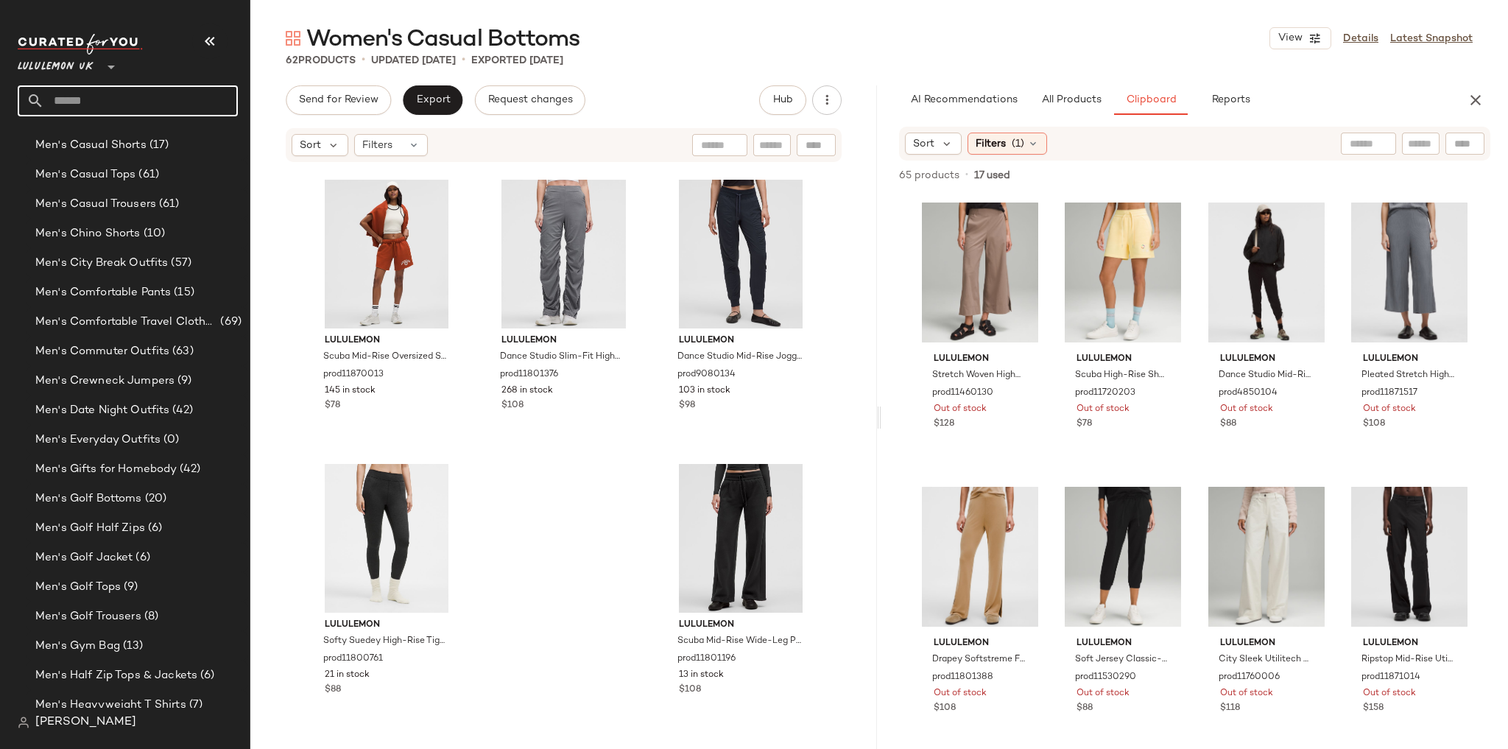
click at [149, 106] on input "text" at bounding box center [141, 100] width 194 height 31
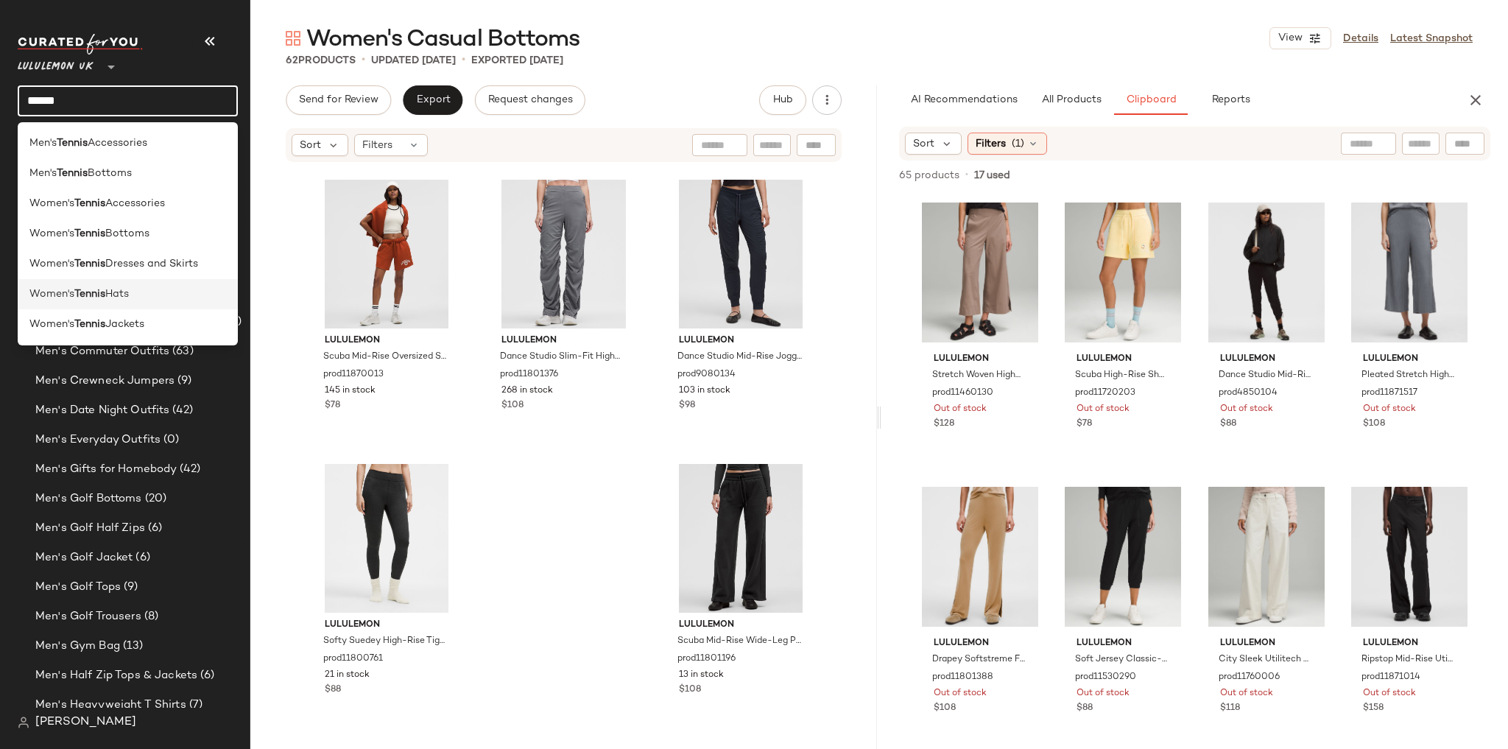
type input "******"
click at [141, 293] on div "Women's Tennis Hats" at bounding box center [127, 293] width 197 height 15
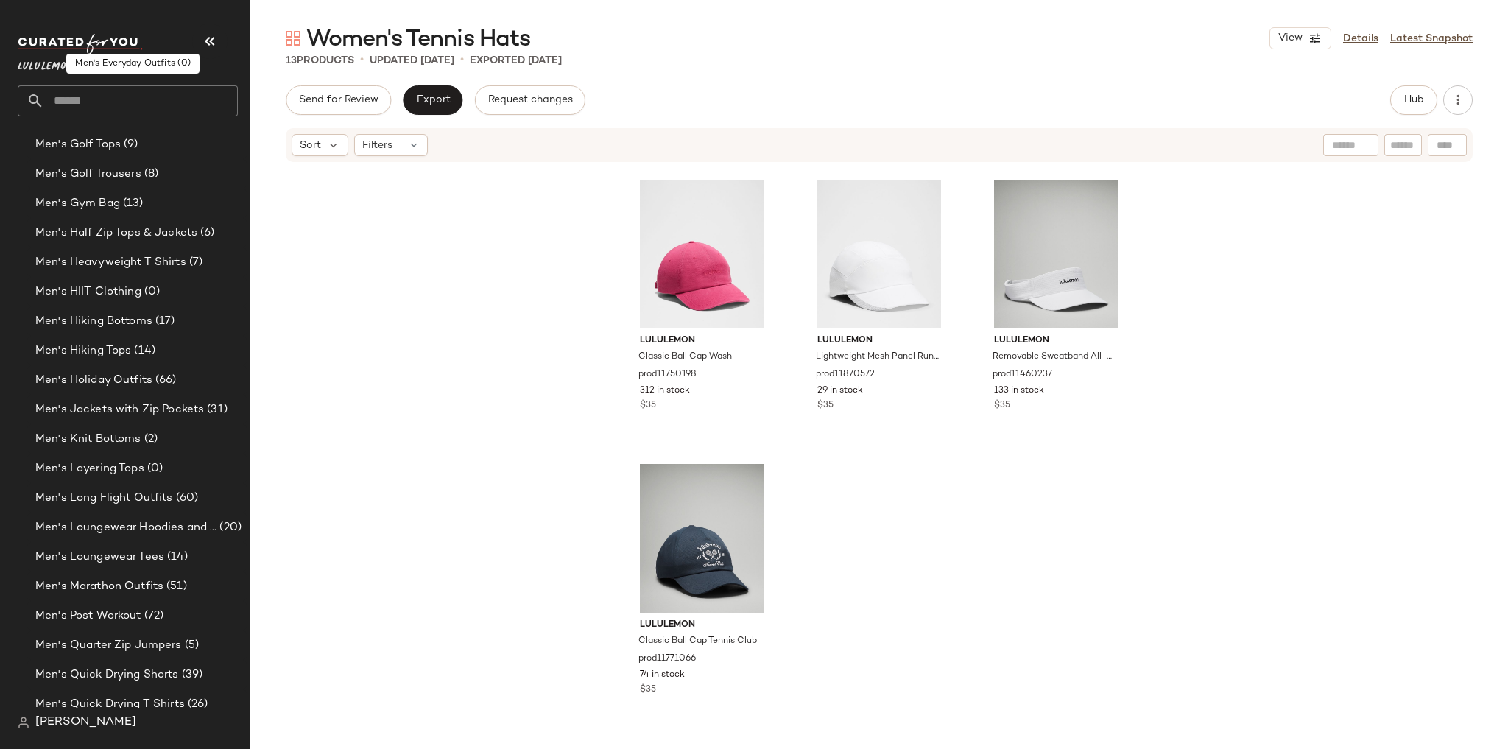
scroll to position [1481, 0]
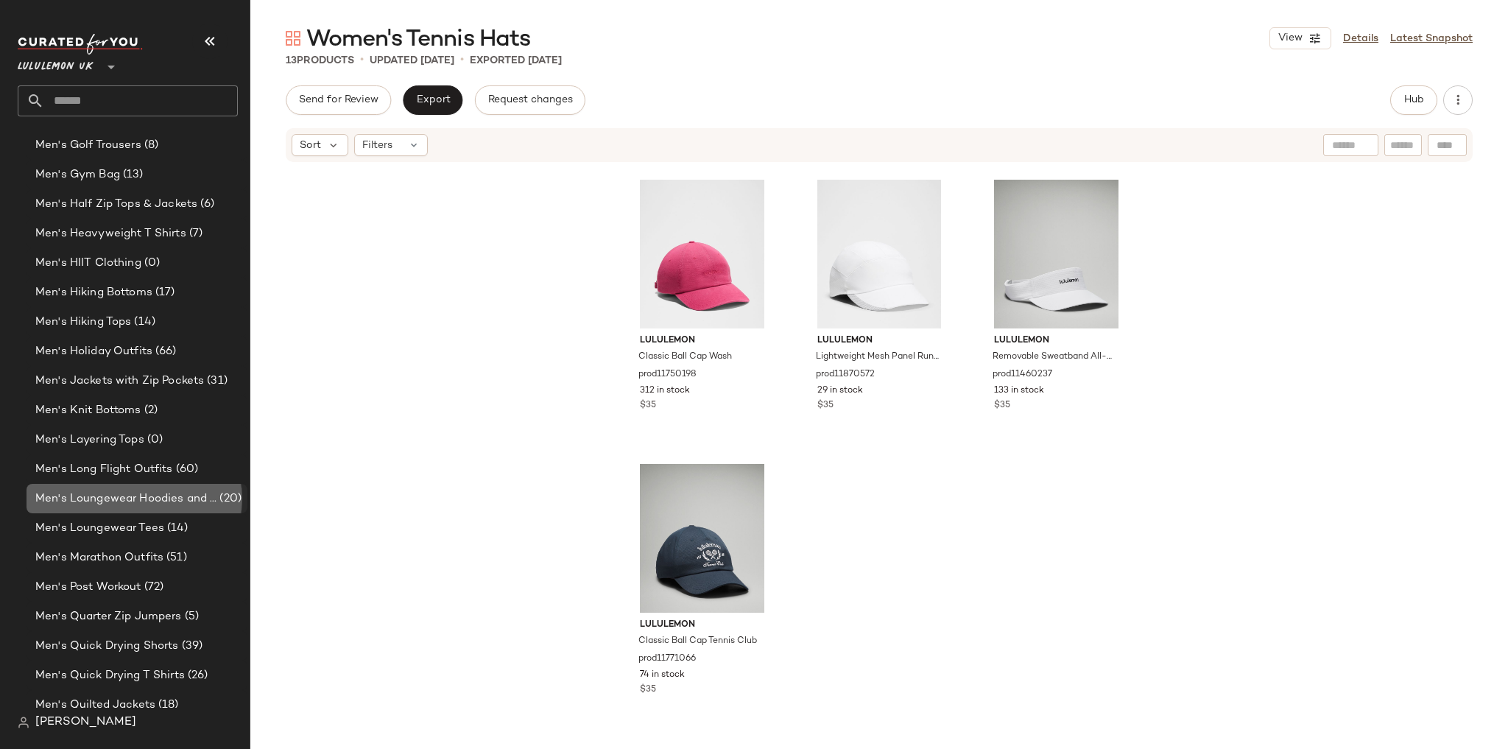
click at [140, 501] on span "Men's Loungewear Hoodies and Sweatshirts" at bounding box center [125, 498] width 181 height 17
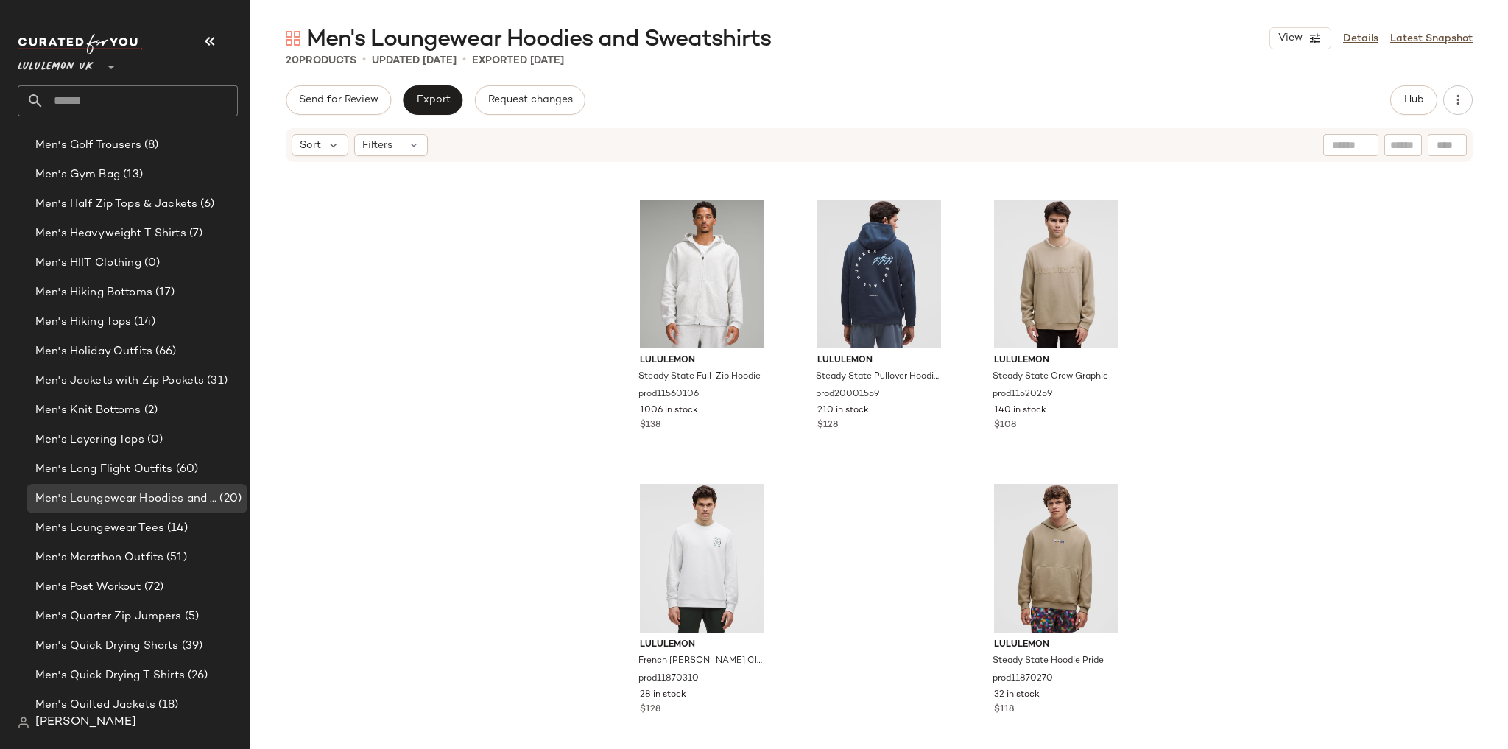
scroll to position [1425, 0]
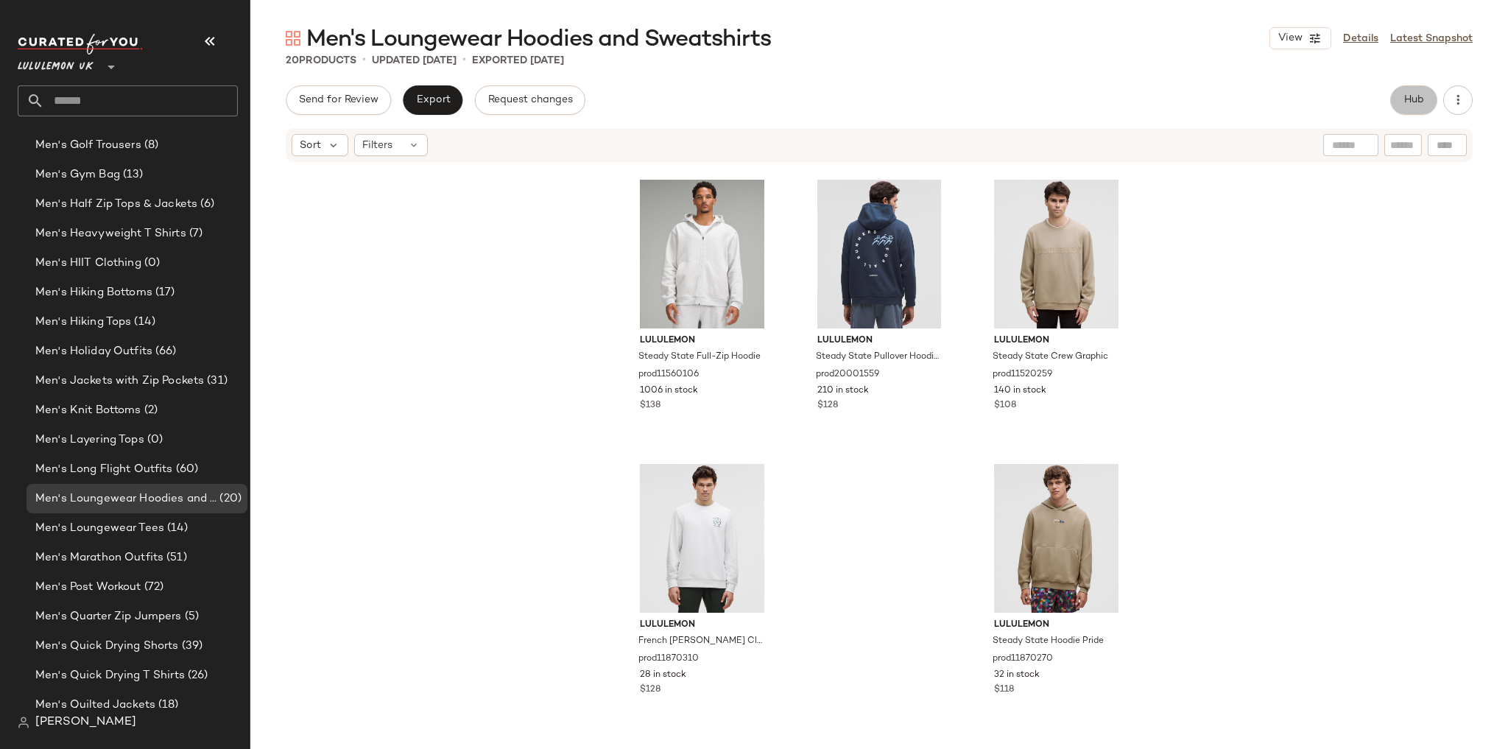
click at [1415, 100] on span "Hub" at bounding box center [1413, 100] width 21 height 12
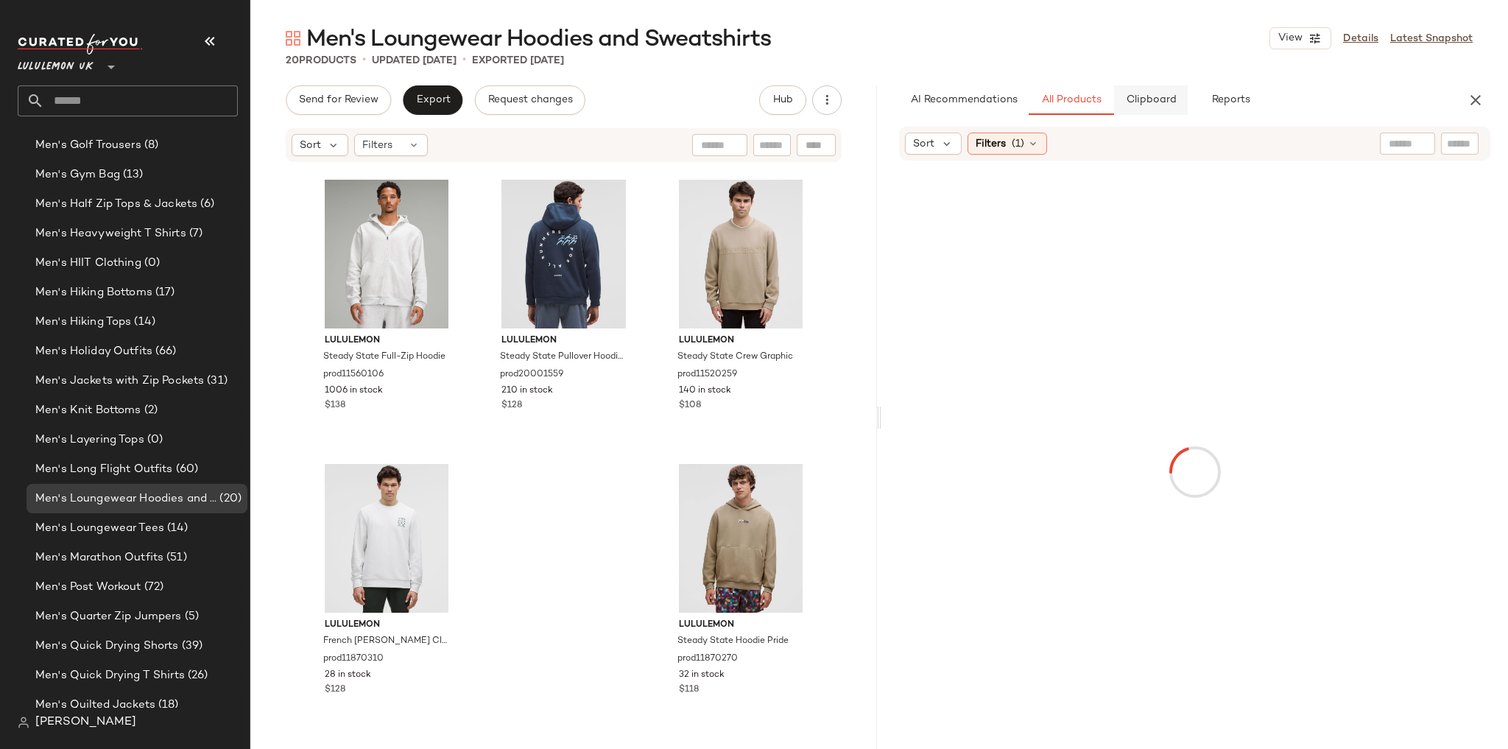
click at [1143, 104] on span "Clipboard" at bounding box center [1150, 100] width 51 height 12
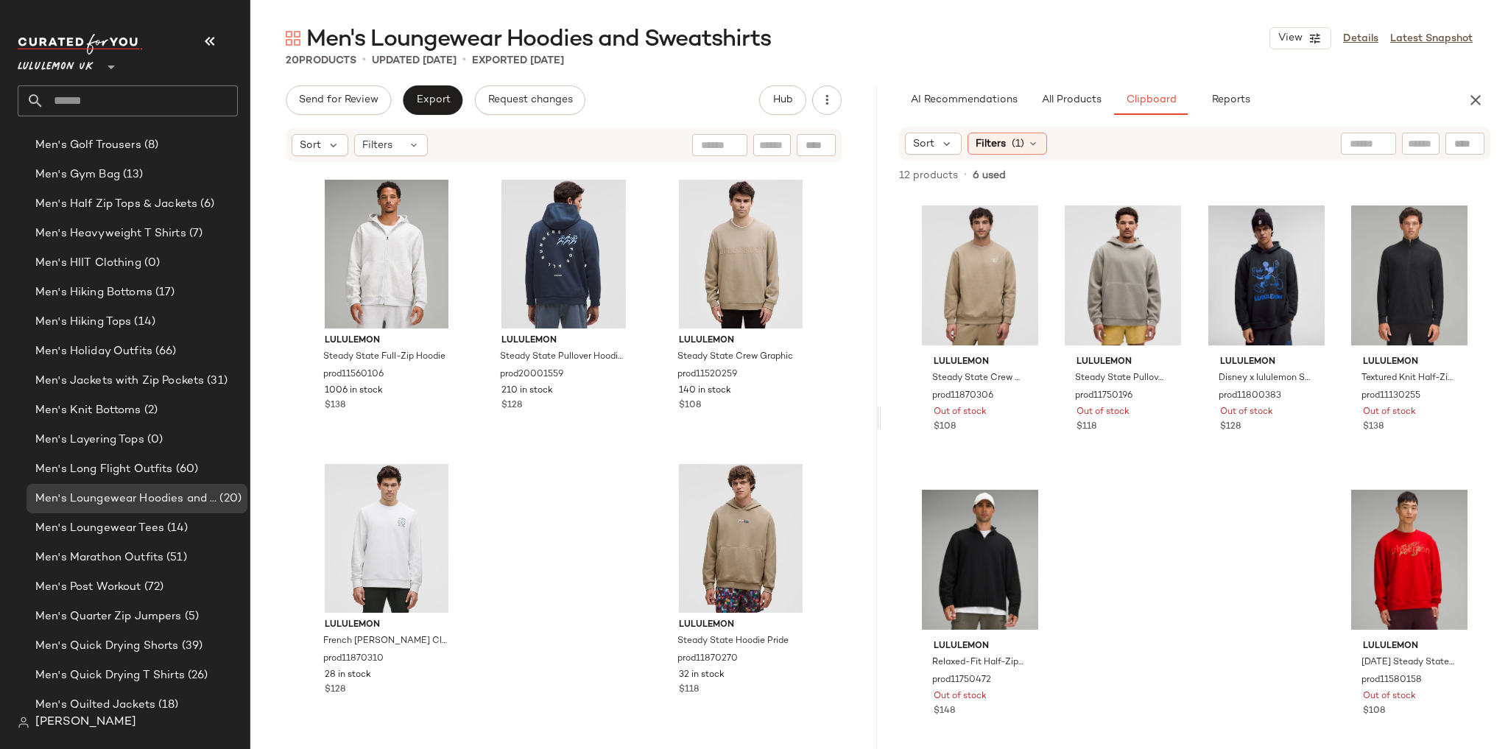
click at [167, 89] on input "text" at bounding box center [141, 100] width 194 height 31
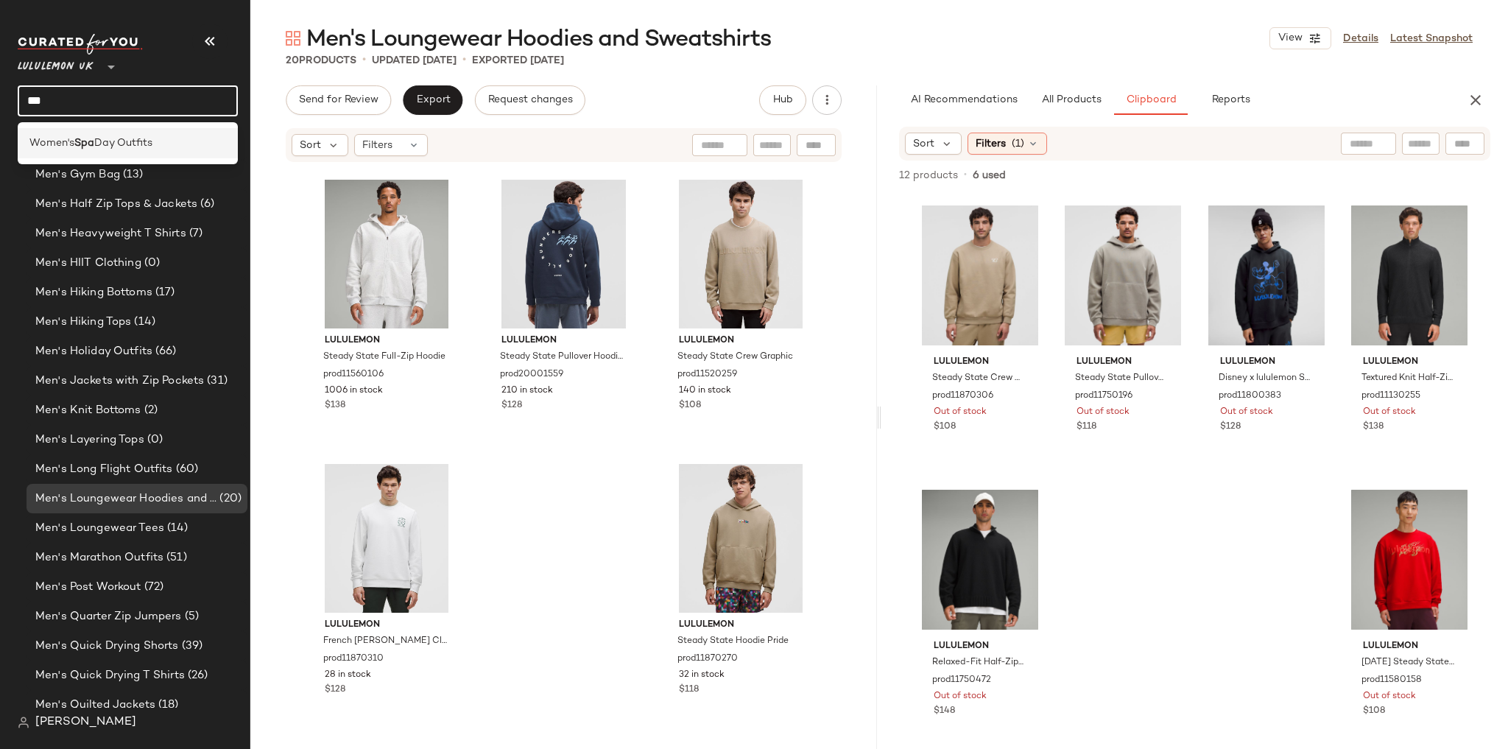
type input "***"
click at [152, 136] on span "Day Outfits" at bounding box center [123, 142] width 58 height 15
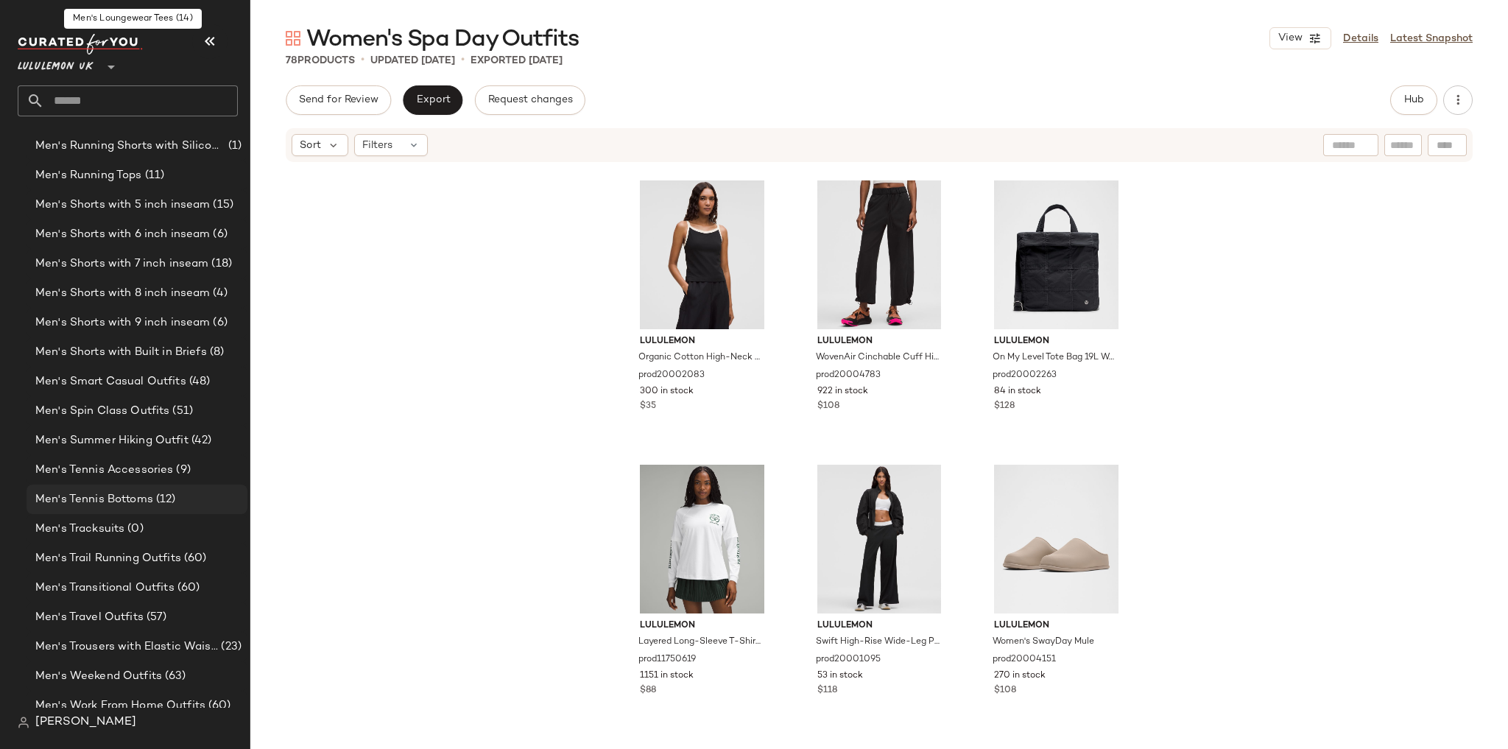
scroll to position [2305, 0]
click at [180, 492] on div "Men's Tennis Bottoms (12)" at bounding box center [136, 498] width 211 height 17
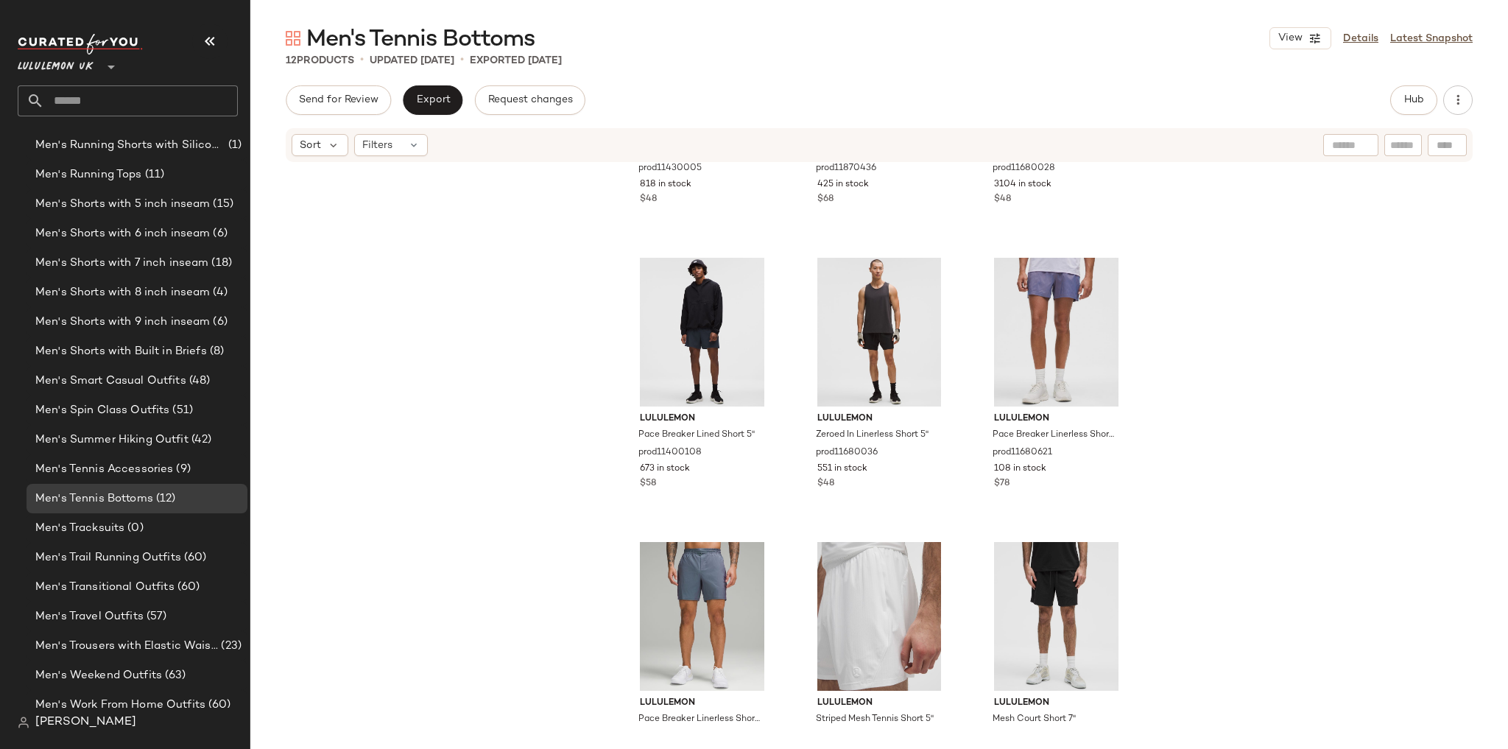
scroll to position [571, 0]
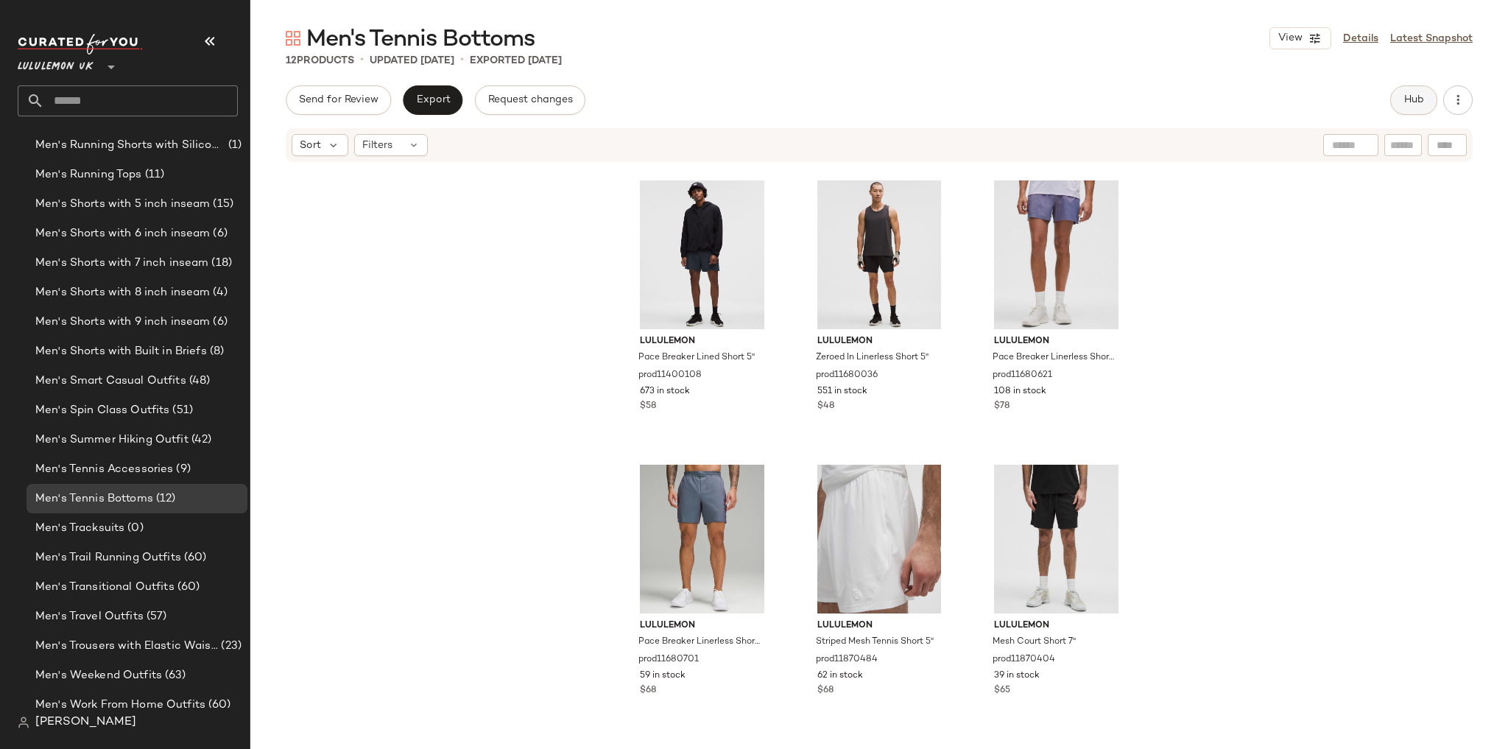
click at [1414, 103] on span "Hub" at bounding box center [1413, 100] width 21 height 12
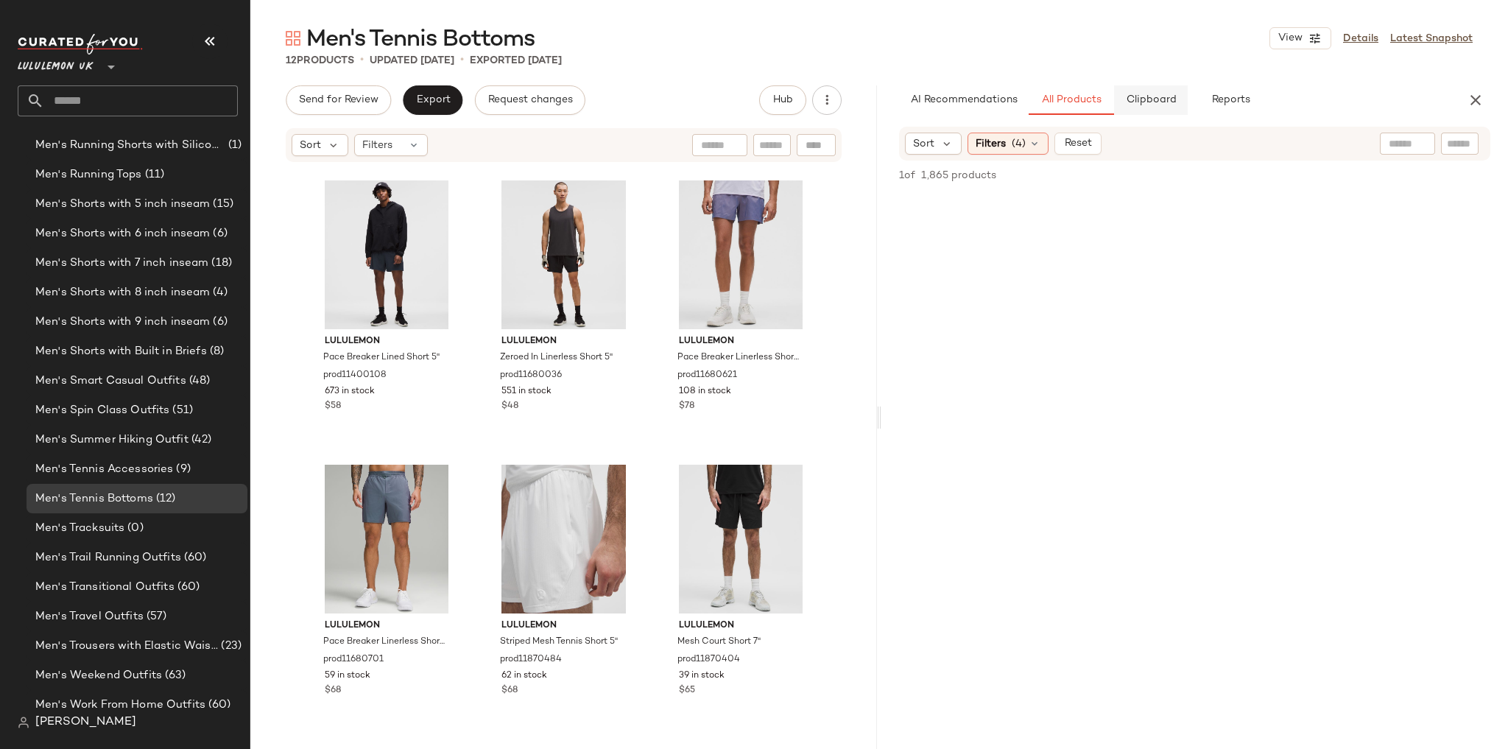
click at [1146, 102] on span "Clipboard" at bounding box center [1150, 100] width 51 height 12
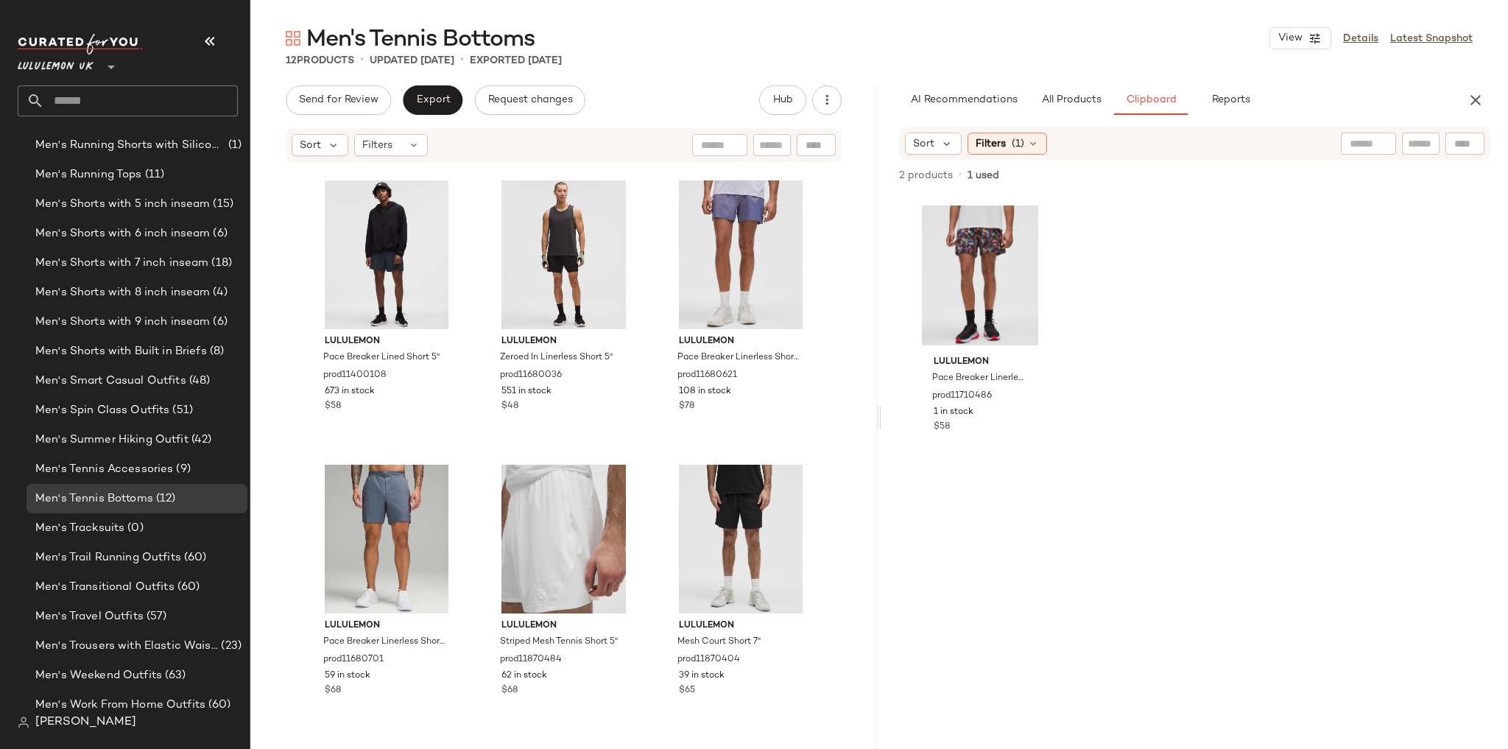
click at [103, 105] on input "text" at bounding box center [141, 100] width 194 height 31
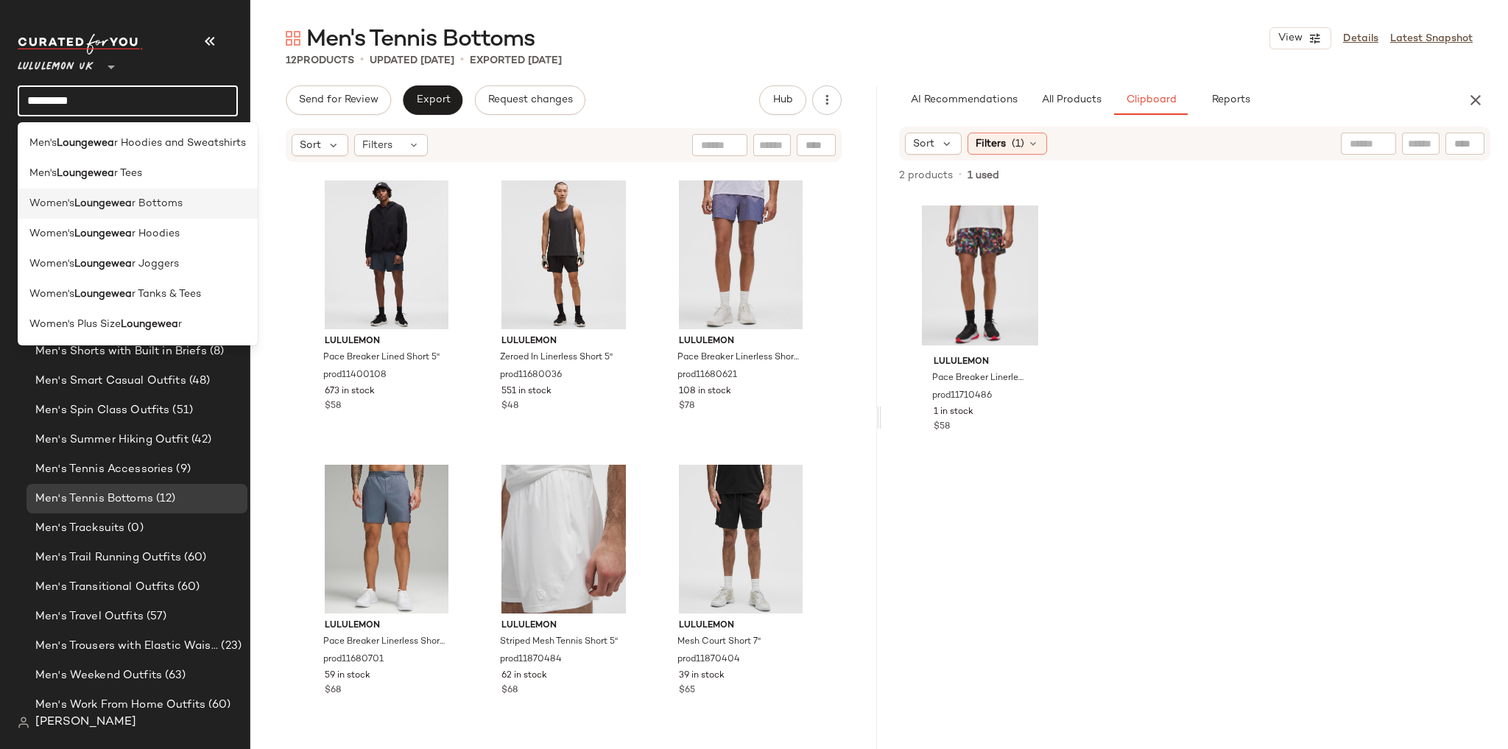
type input "*********"
click at [135, 197] on span "r Bottoms" at bounding box center [157, 203] width 51 height 15
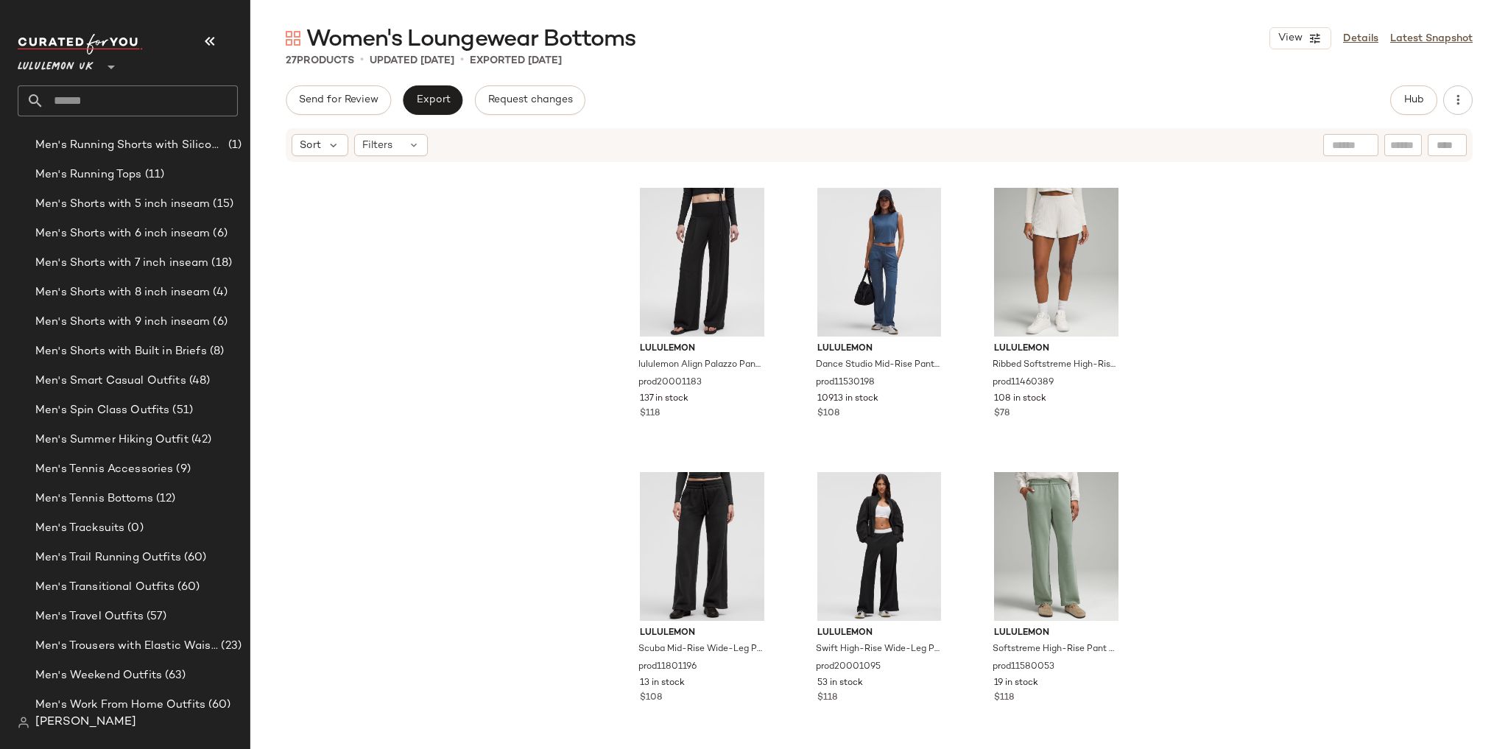
scroll to position [1993, 0]
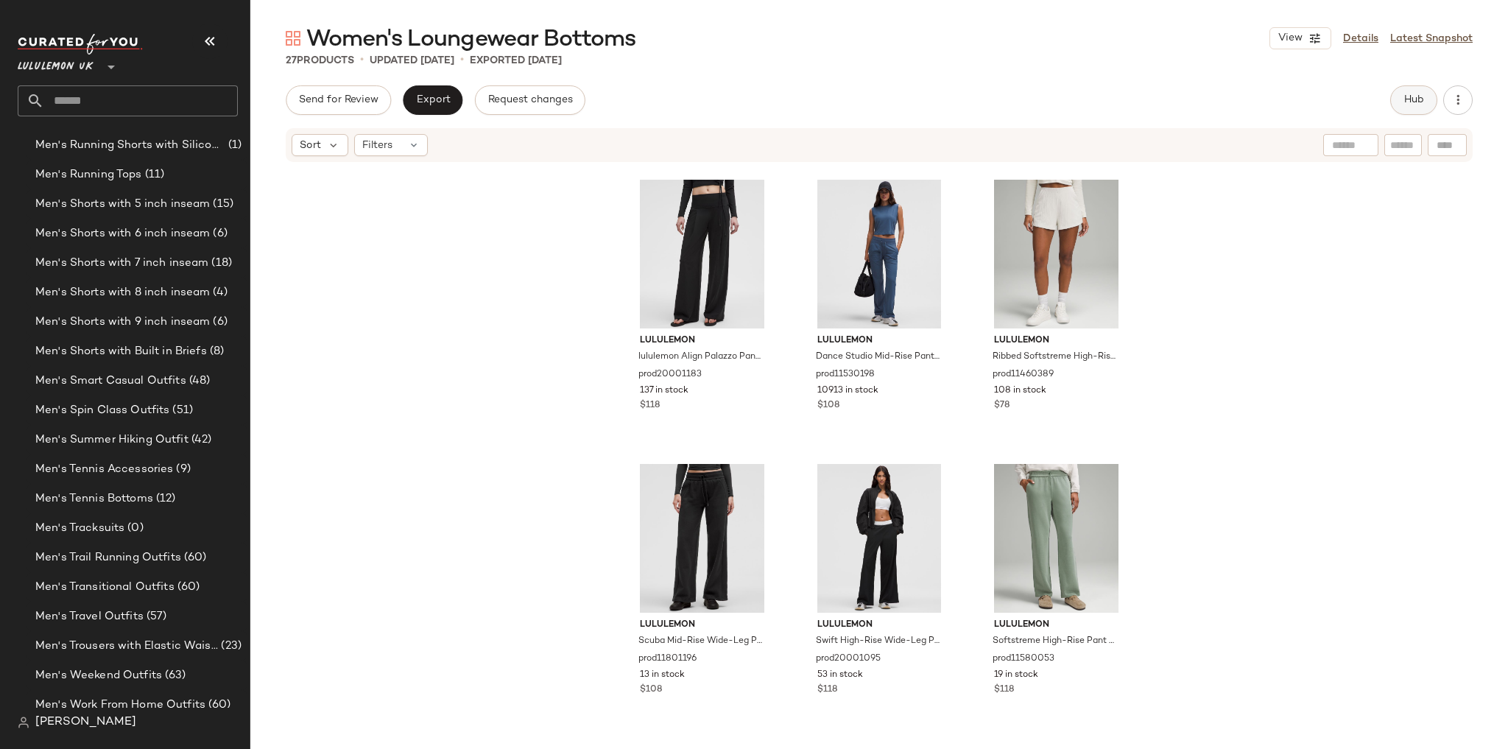
click at [1417, 112] on button "Hub" at bounding box center [1413, 99] width 47 height 29
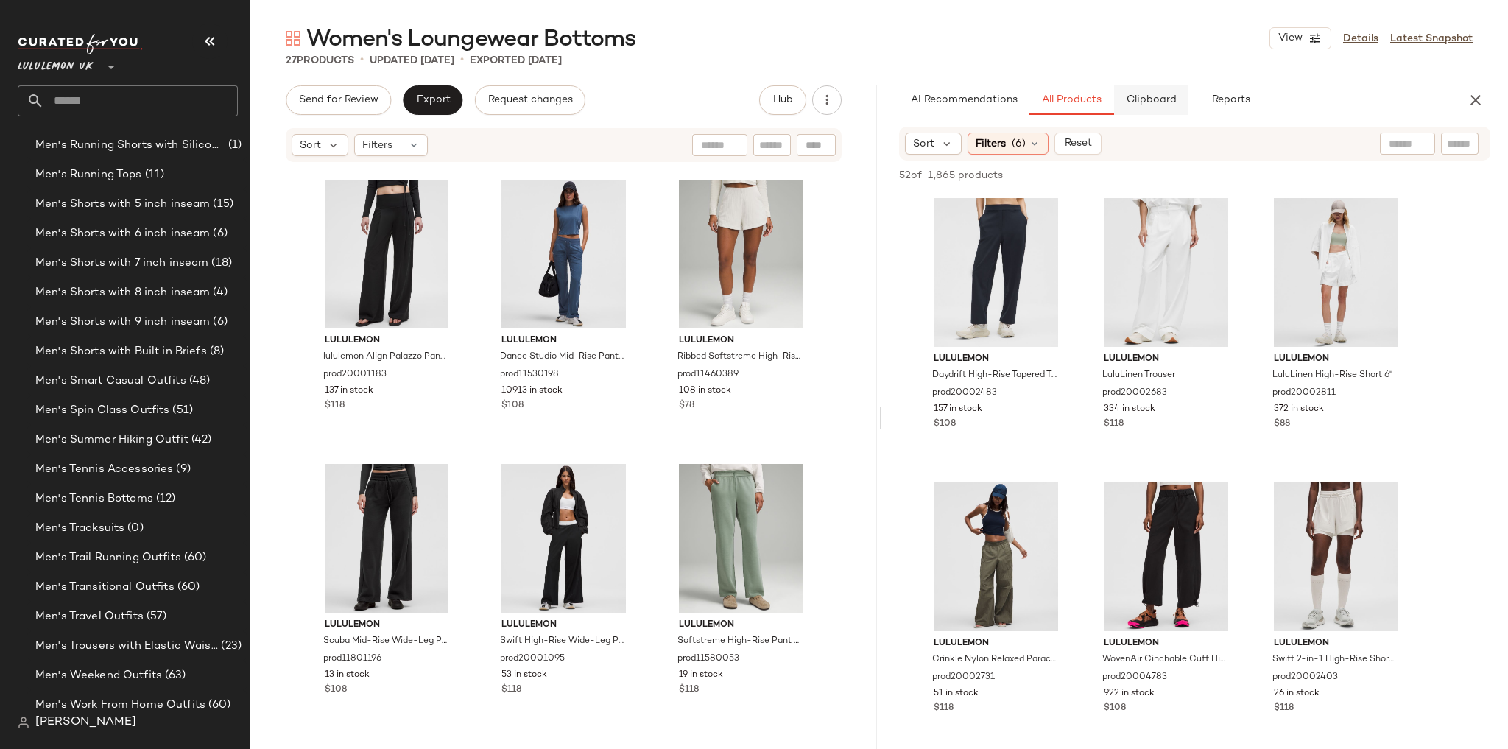
click at [1185, 100] on button "Clipboard" at bounding box center [1151, 99] width 74 height 29
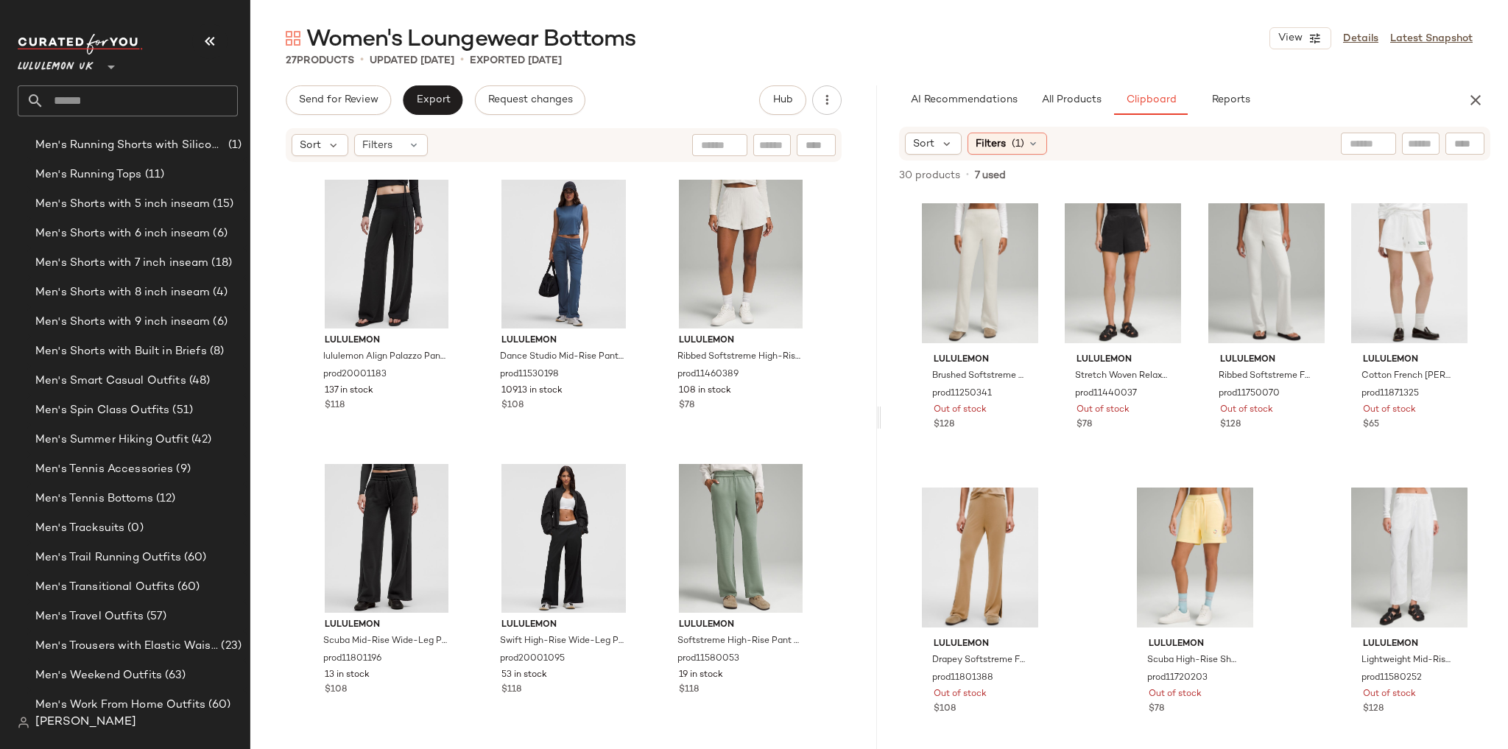
scroll to position [1152, 0]
click at [175, 83] on div "Lululemon UK **" at bounding box center [128, 75] width 220 height 82
click at [175, 96] on input "text" at bounding box center [141, 100] width 194 height 31
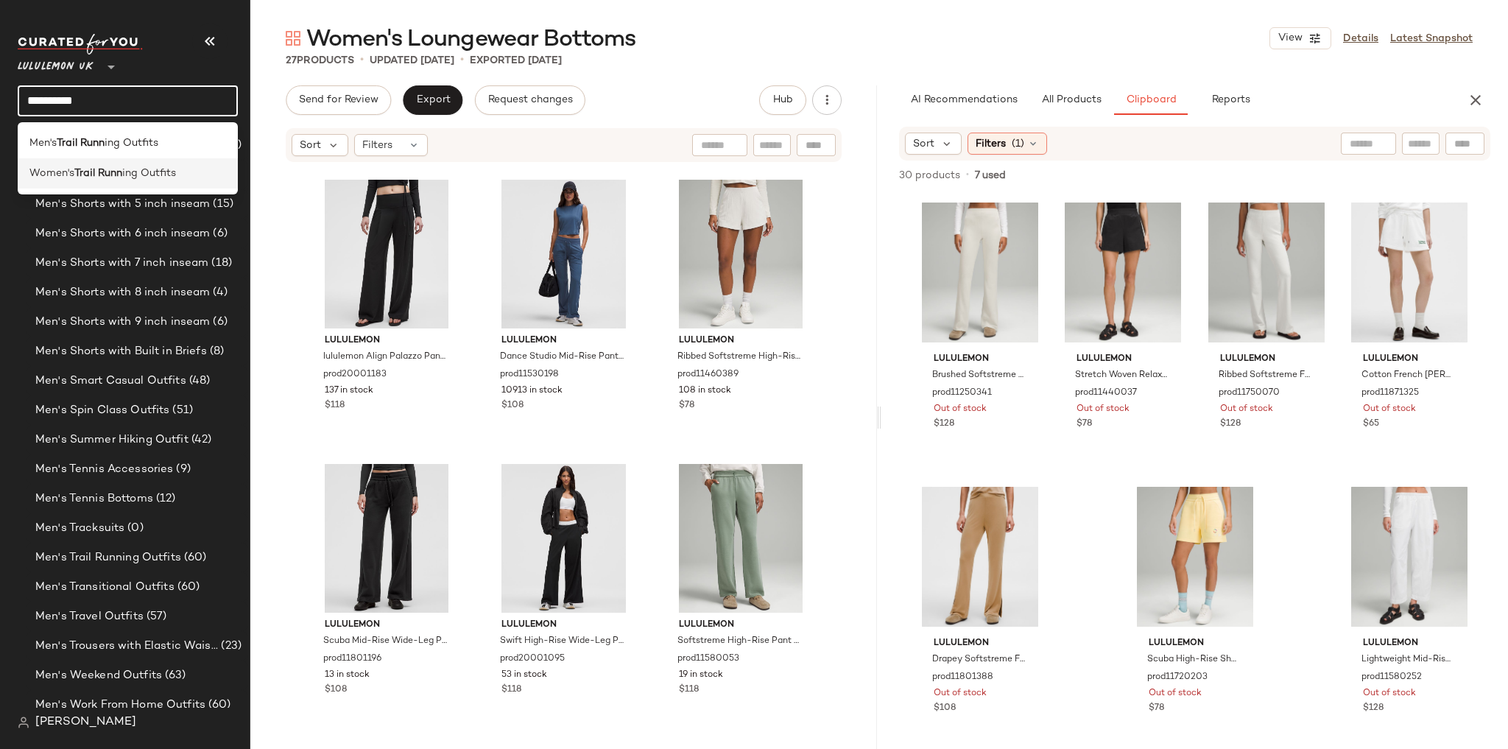
type input "**********"
click at [156, 168] on span "ing Outfits" at bounding box center [149, 173] width 54 height 15
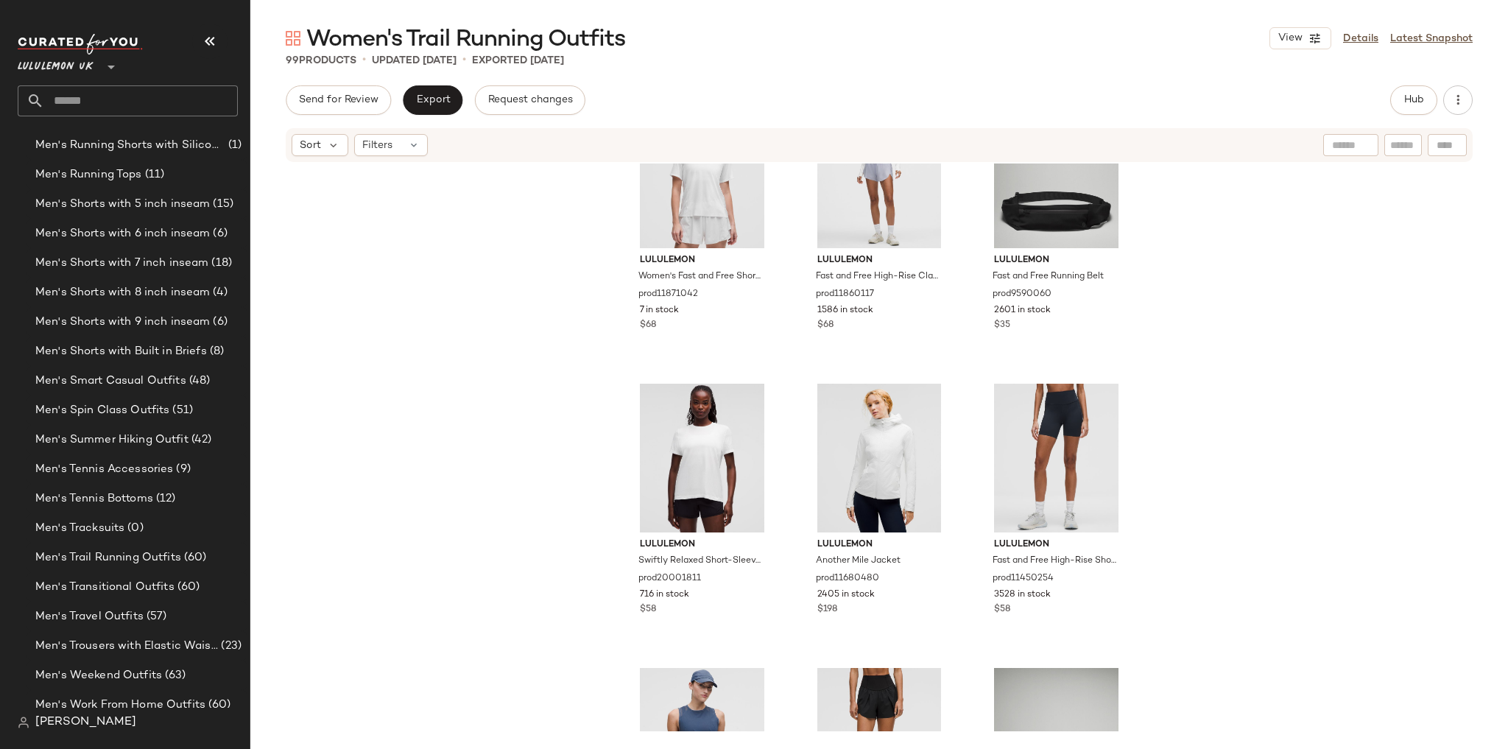
scroll to position [1897, 0]
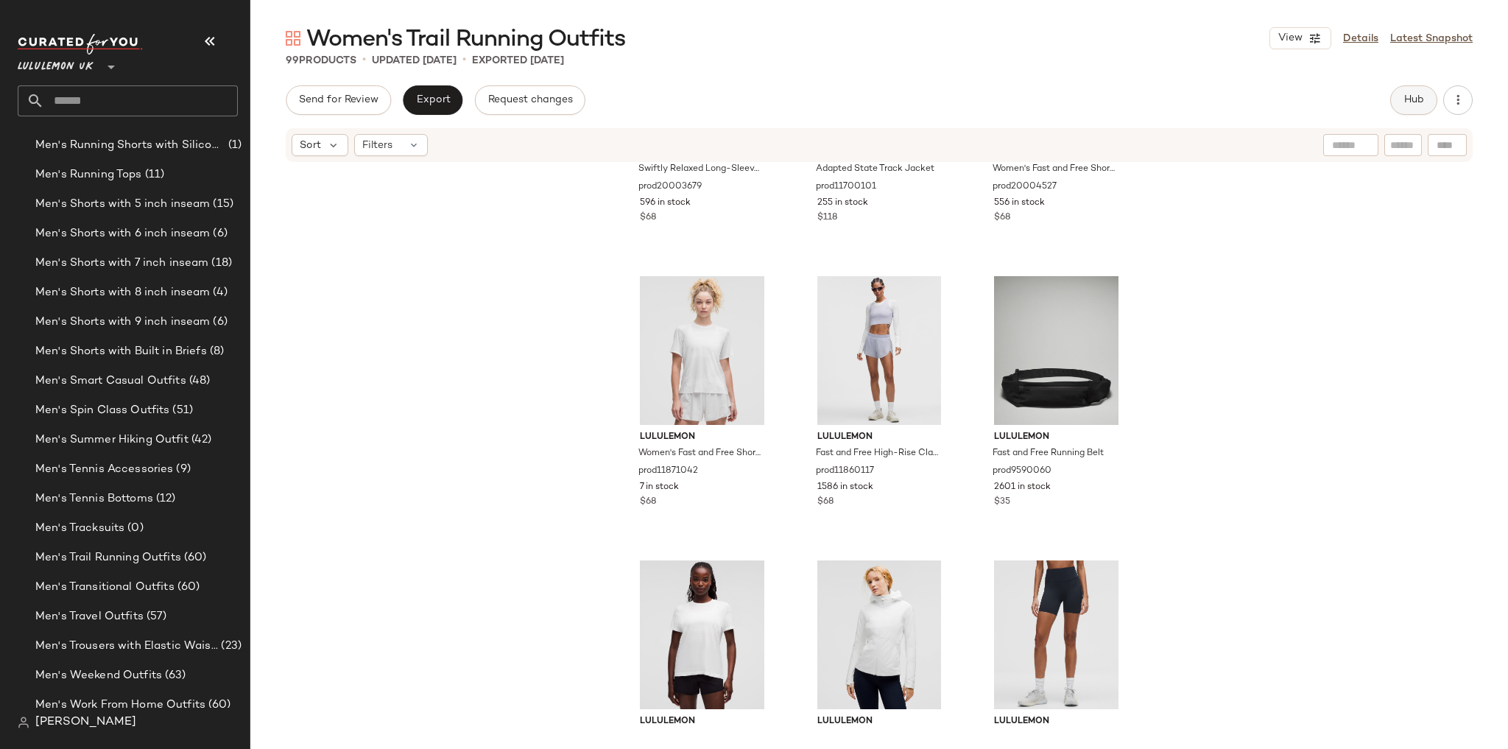
click at [1428, 91] on button "Hub" at bounding box center [1413, 99] width 47 height 29
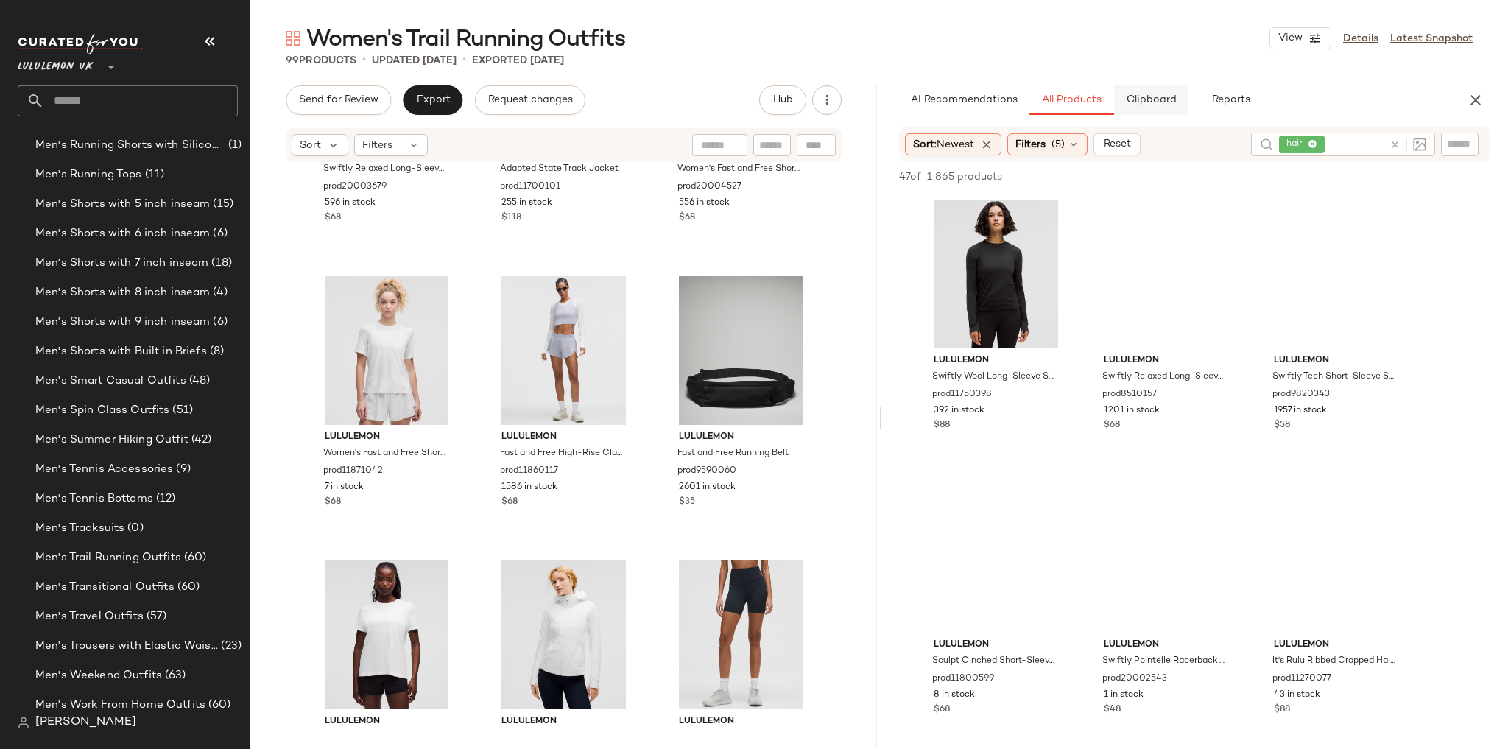
click at [1160, 101] on span "Clipboard" at bounding box center [1150, 100] width 51 height 12
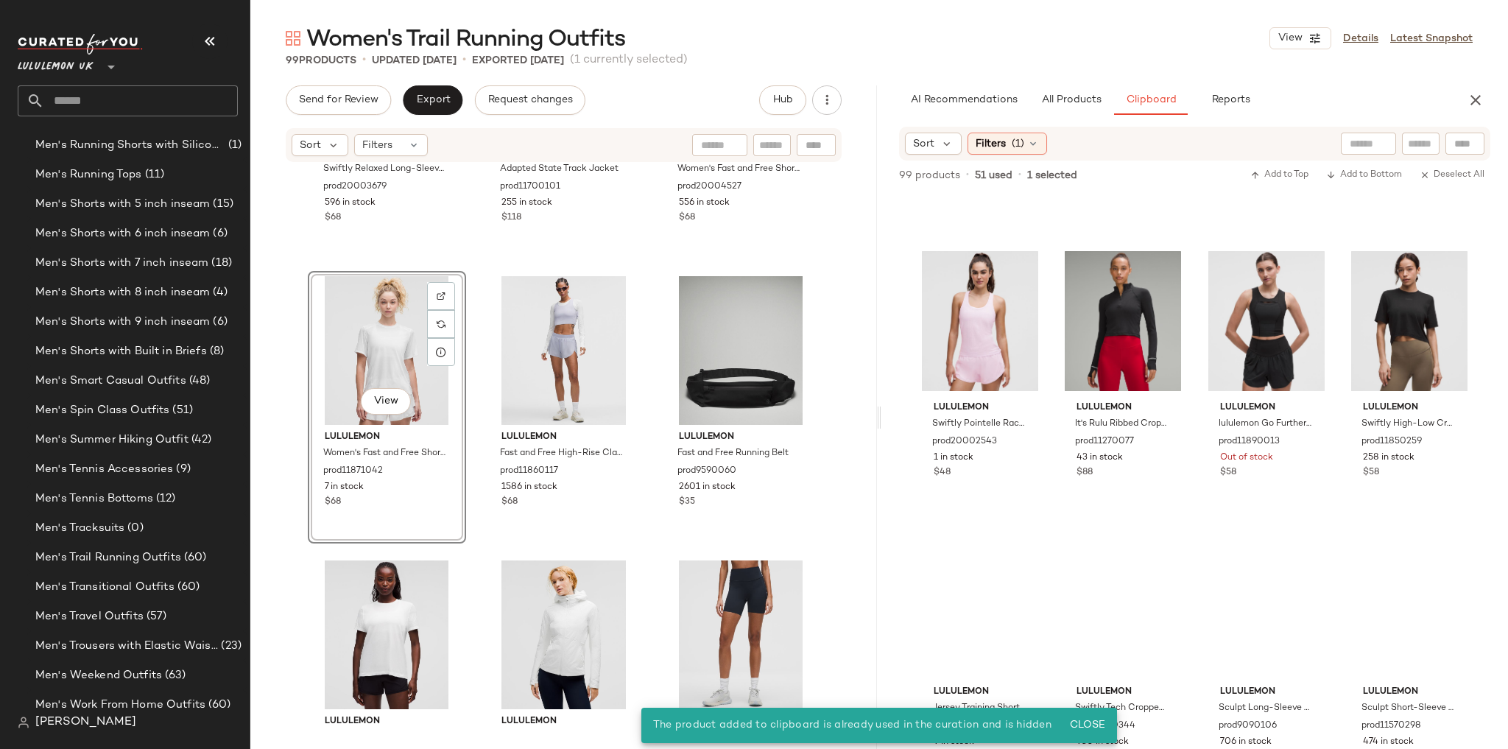
scroll to position [295, 0]
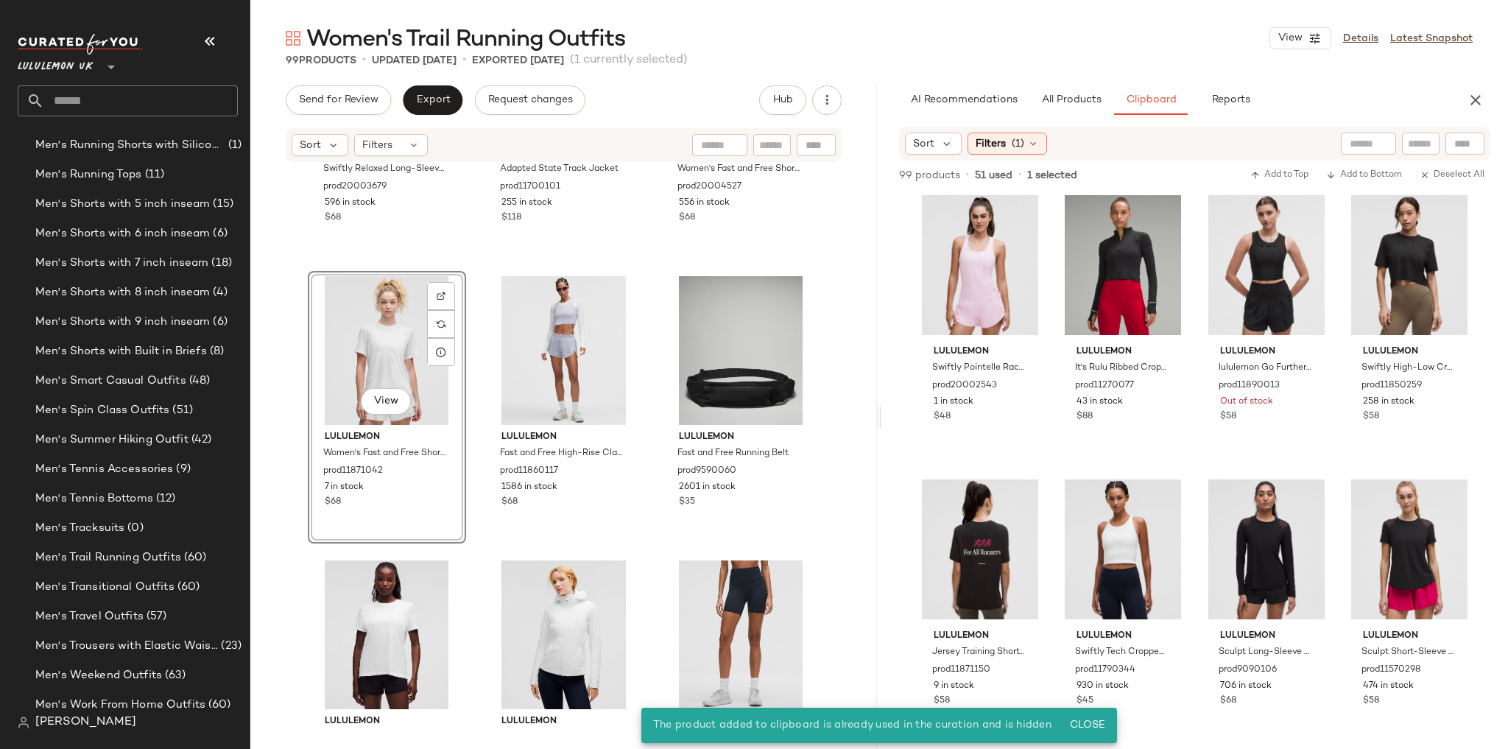
click at [1046, 309] on div "lululemon Swiftly Wool Long-Sleeve Shirt Waist Length prod11750398 392 in stock…" at bounding box center [1195, 177] width 556 height 553
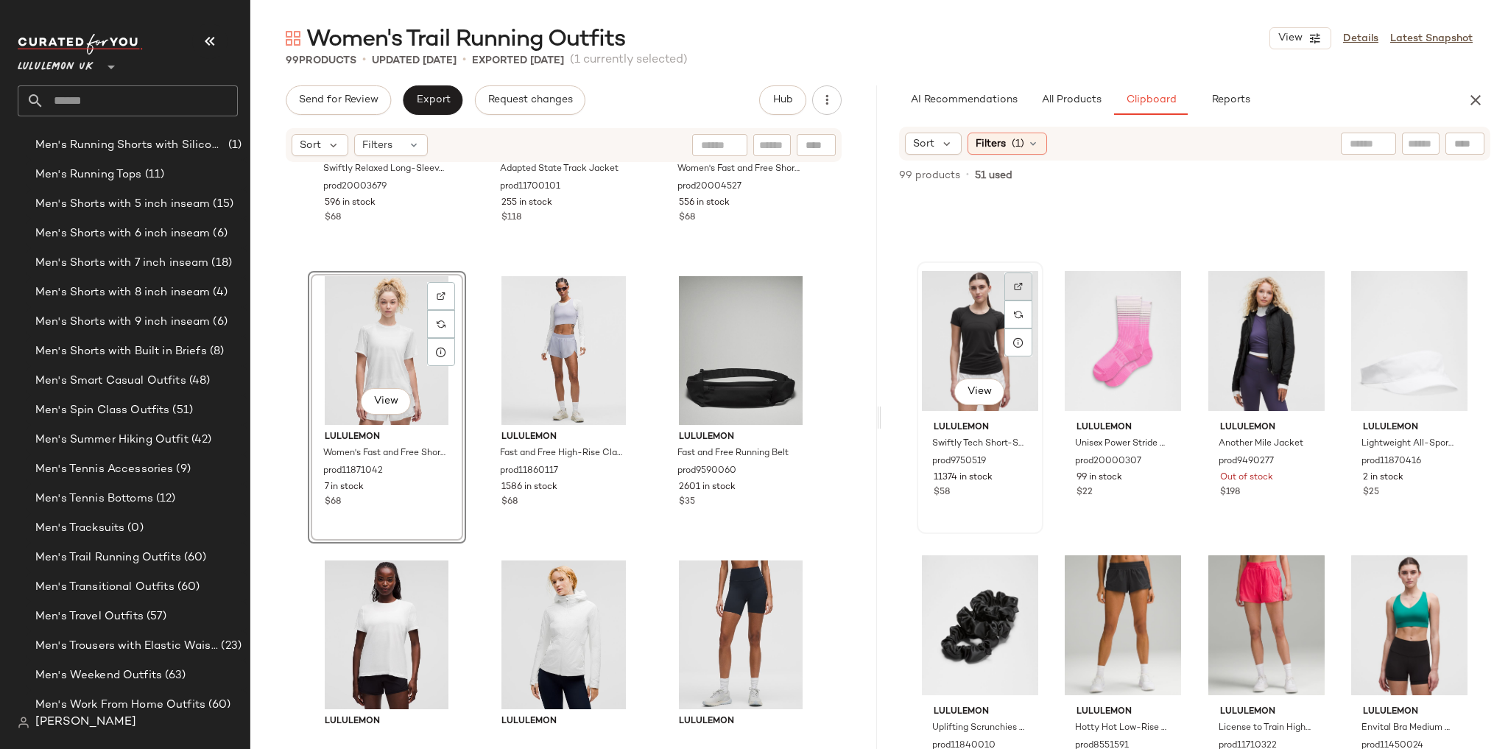
scroll to position [778, 0]
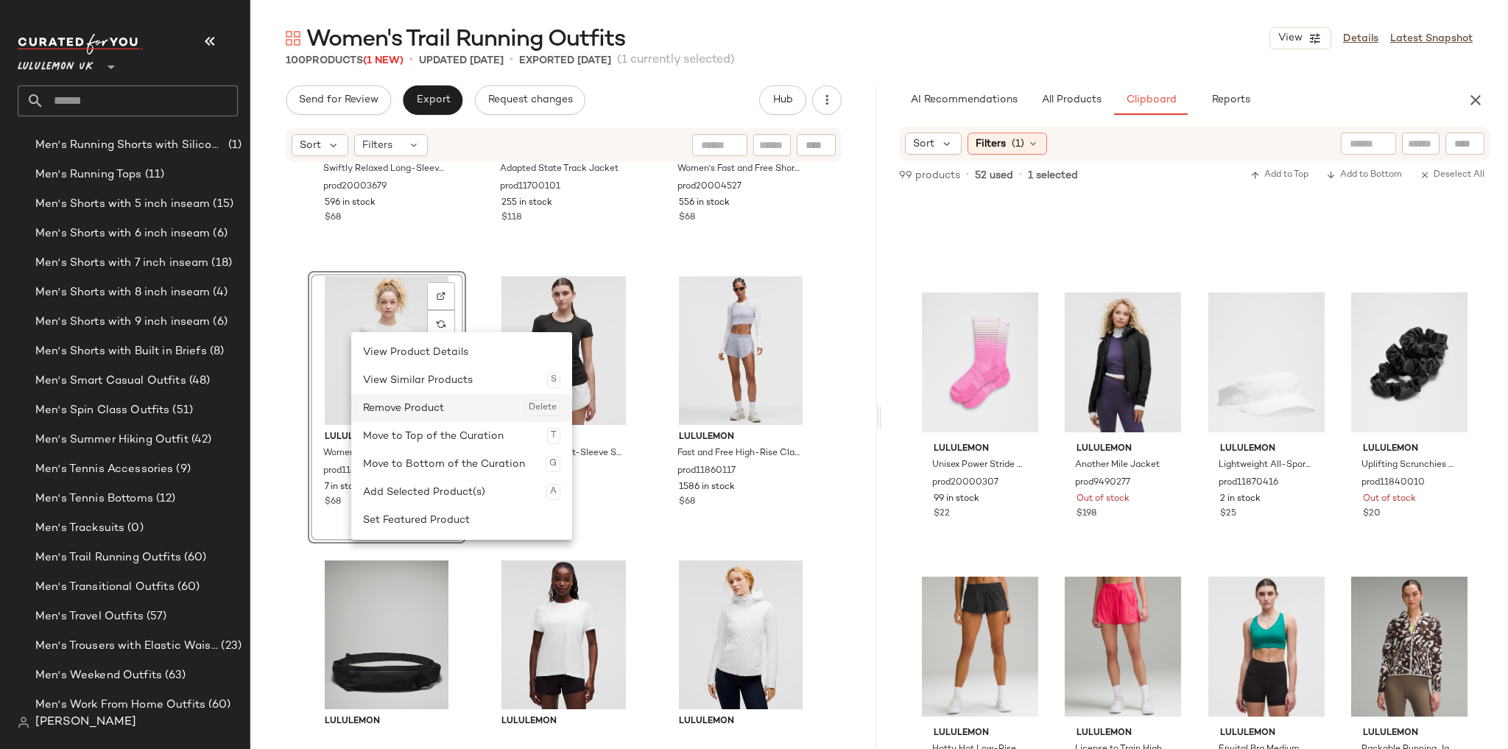
click at [422, 416] on div "Remove Product Delete" at bounding box center [461, 408] width 197 height 28
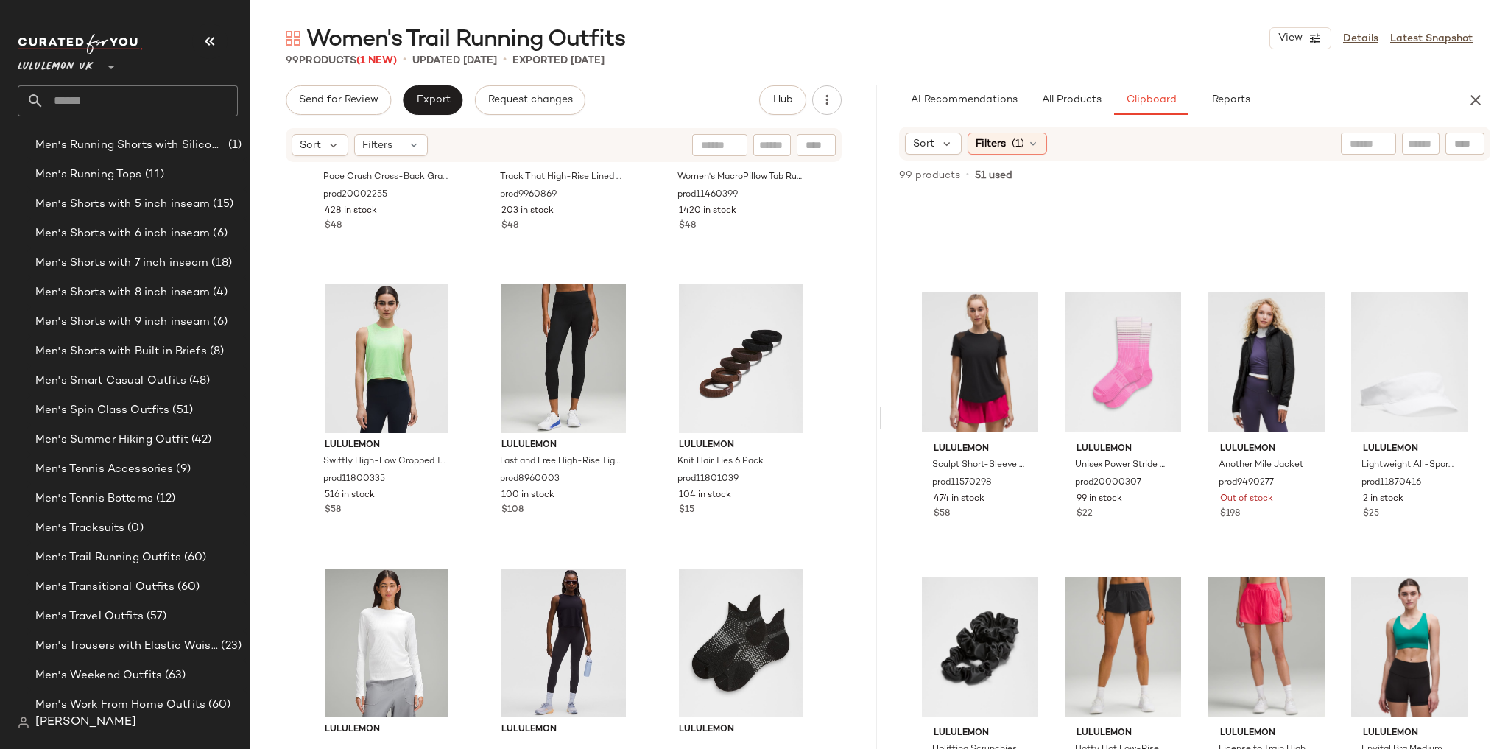
scroll to position [8815, 0]
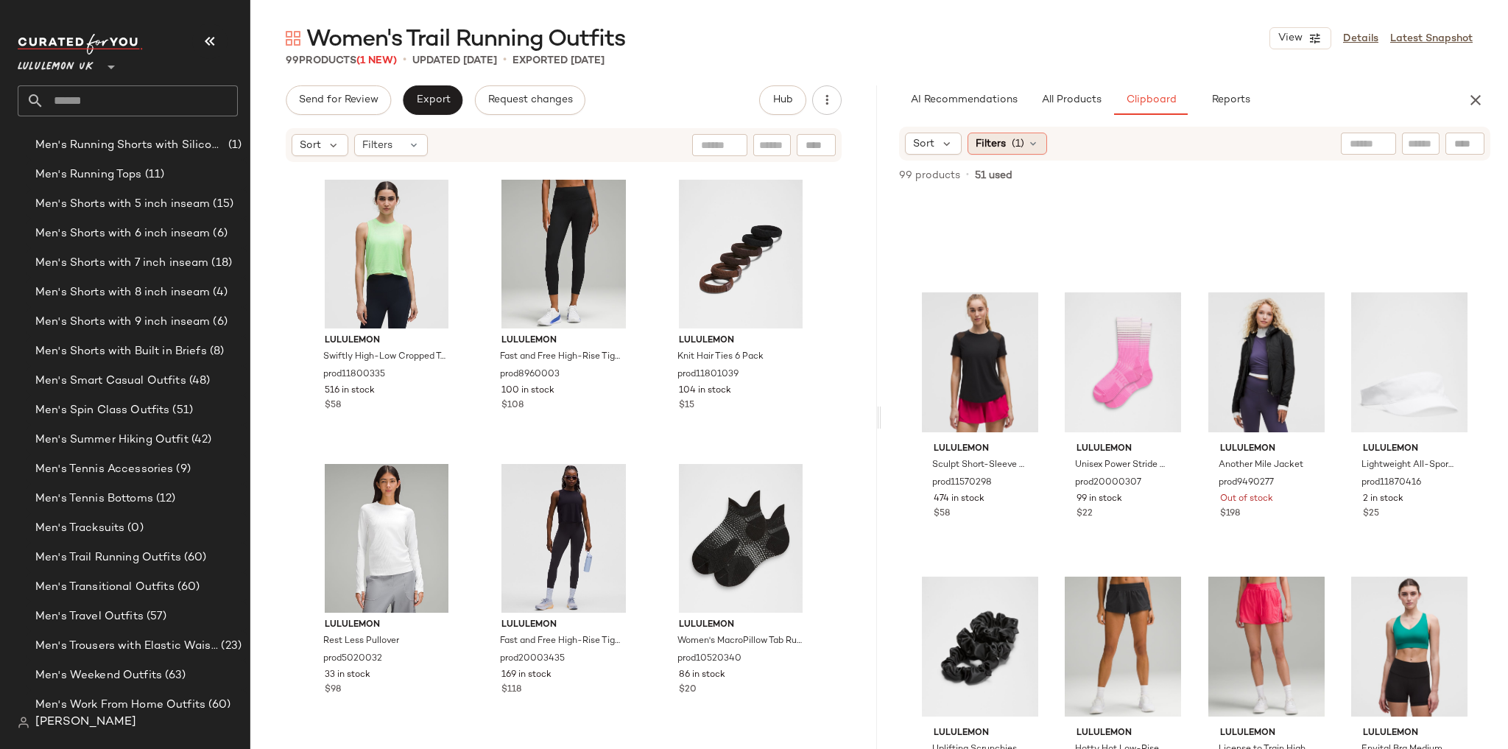
click at [1016, 145] on span "(1)" at bounding box center [1018, 143] width 13 height 15
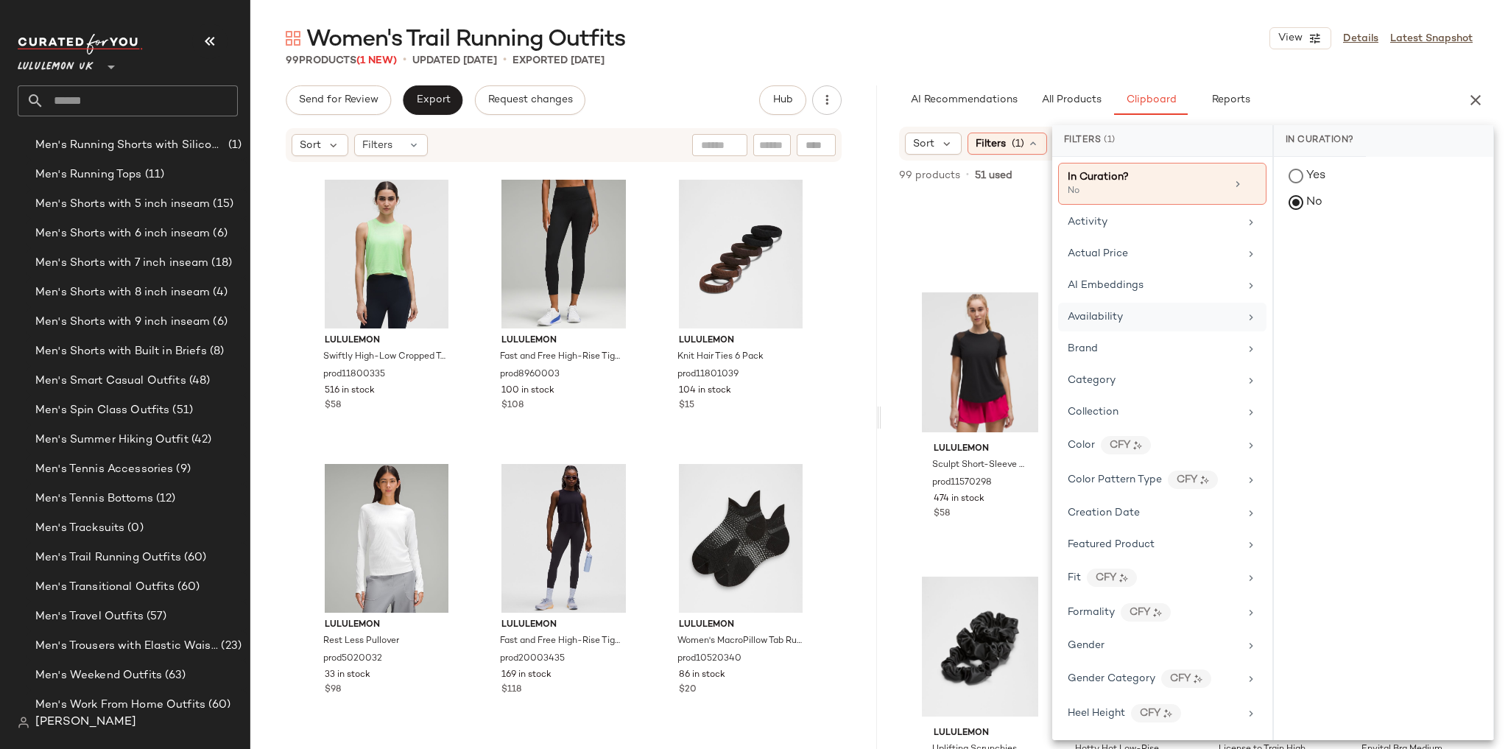
click at [1119, 312] on span "Availability" at bounding box center [1095, 316] width 55 height 11
click at [1322, 246] on div "in_stock" at bounding box center [1383, 248] width 219 height 35
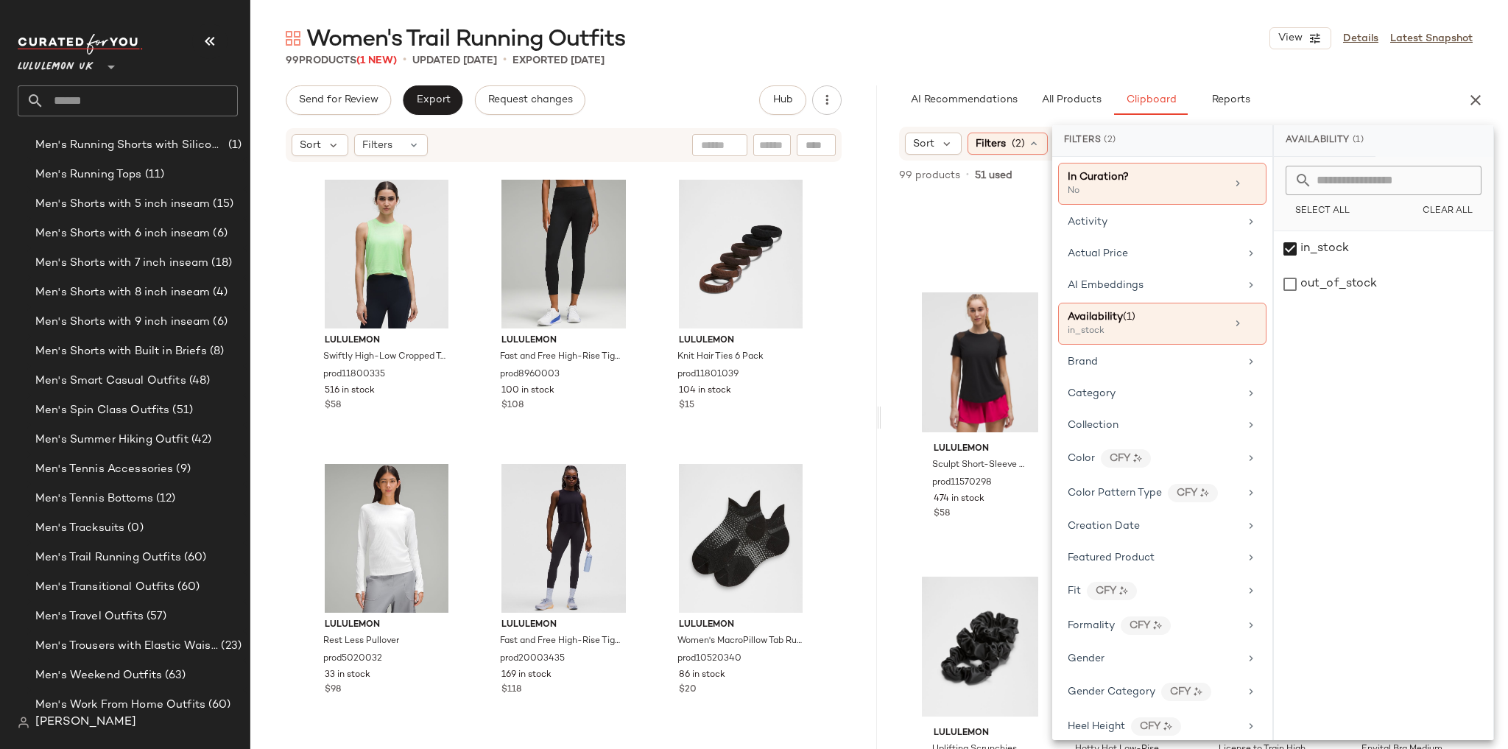
click at [1163, 50] on div "Women's Trail Running Outfits View Details Latest Snapshot" at bounding box center [879, 38] width 1258 height 29
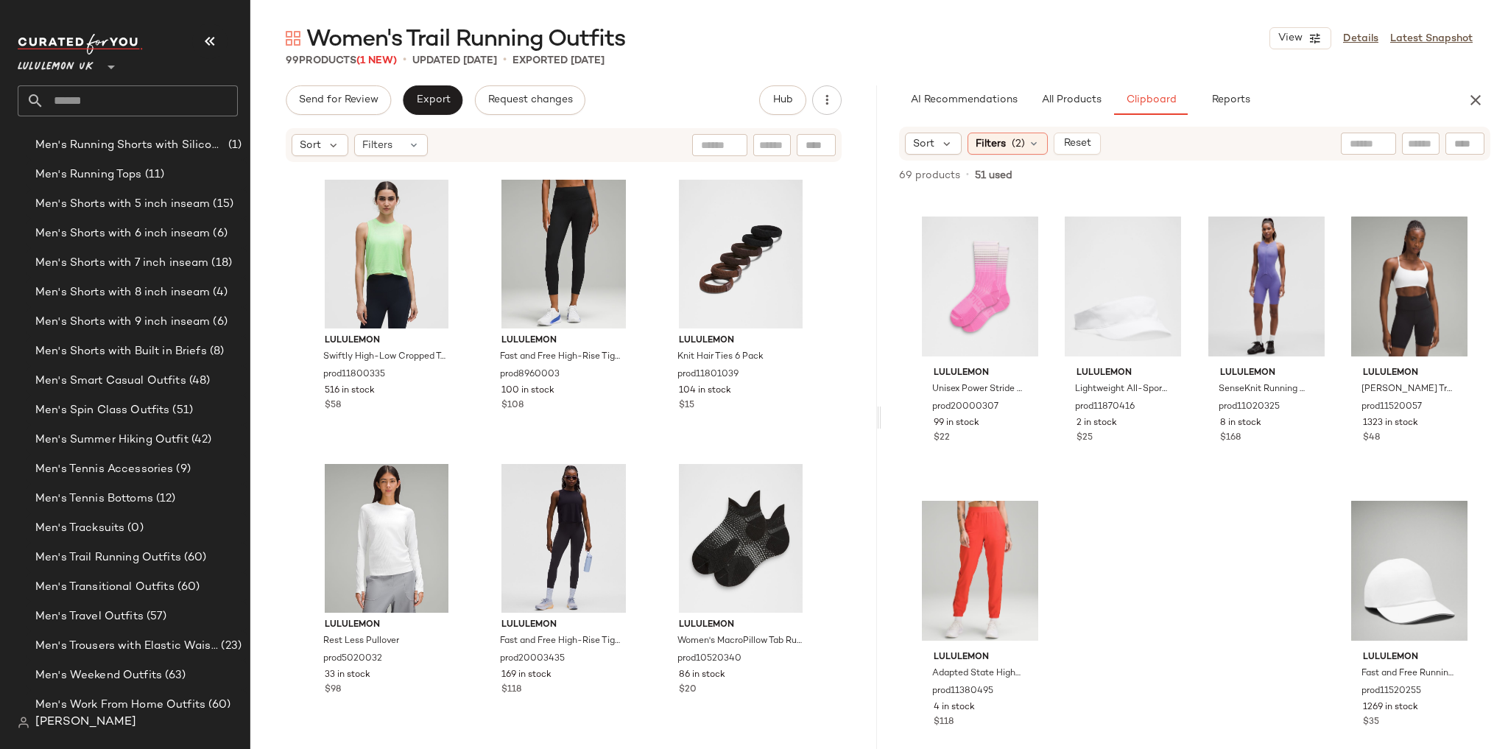
scroll to position [868, 0]
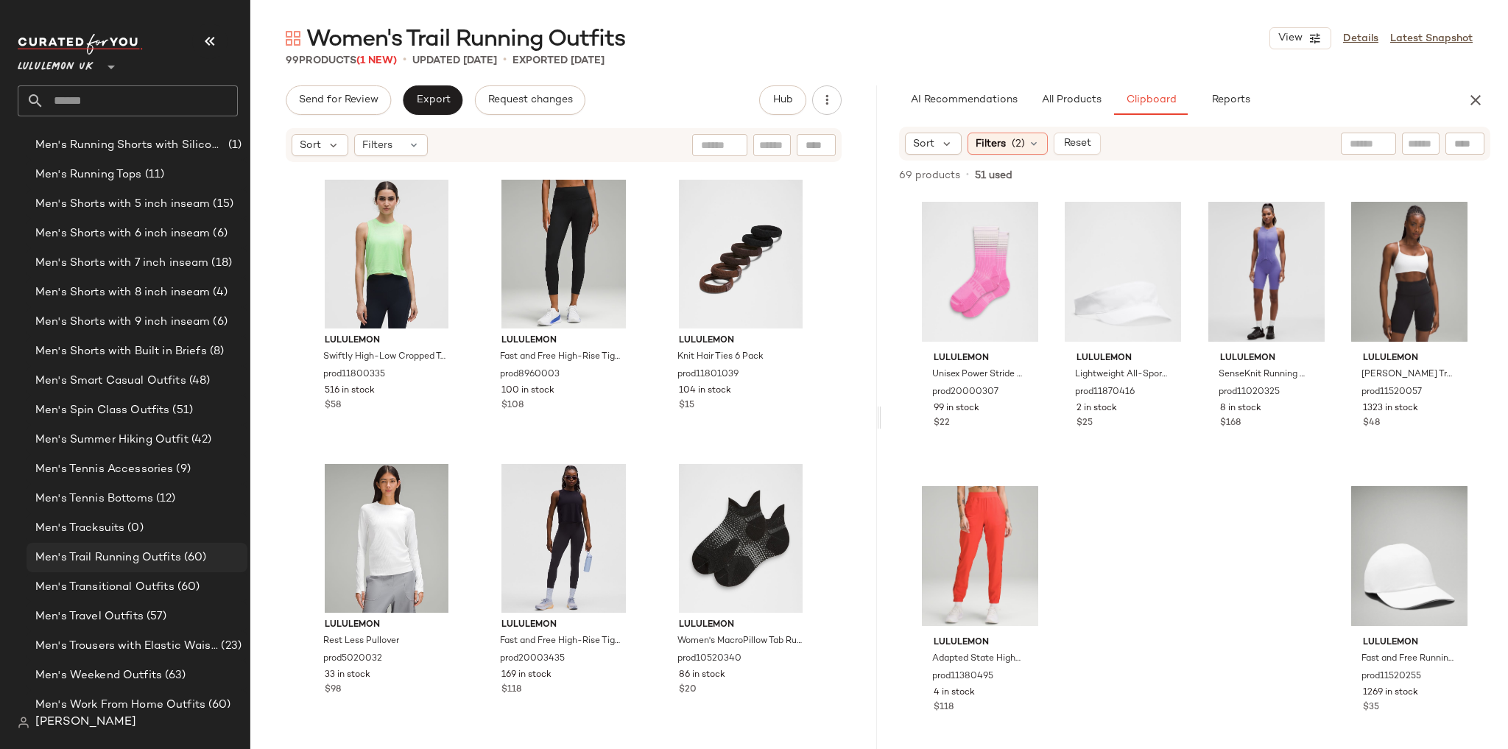
click at [160, 552] on span "Men's Trail Running Outfits" at bounding box center [108, 557] width 146 height 17
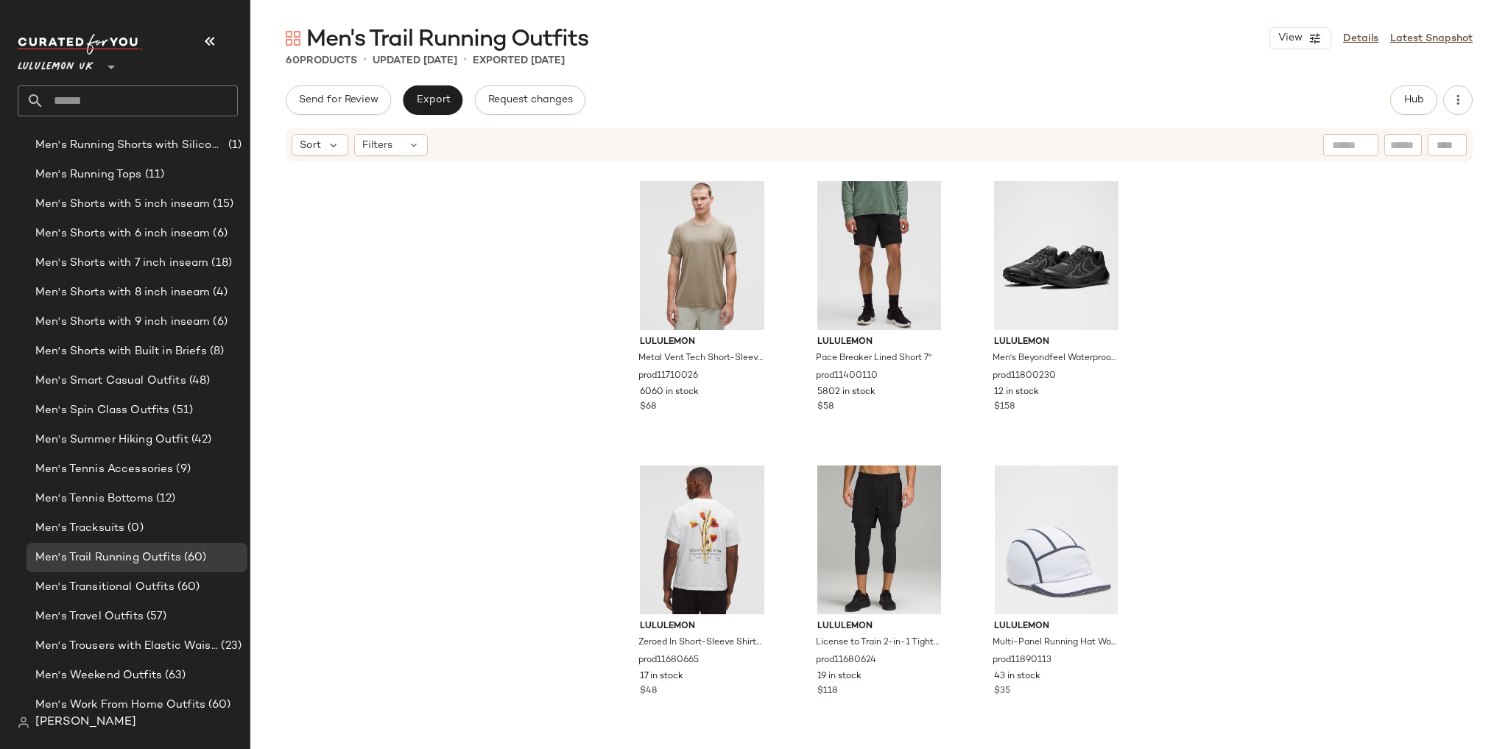
scroll to position [5119, 0]
click at [153, 101] on input "text" at bounding box center [141, 100] width 194 height 31
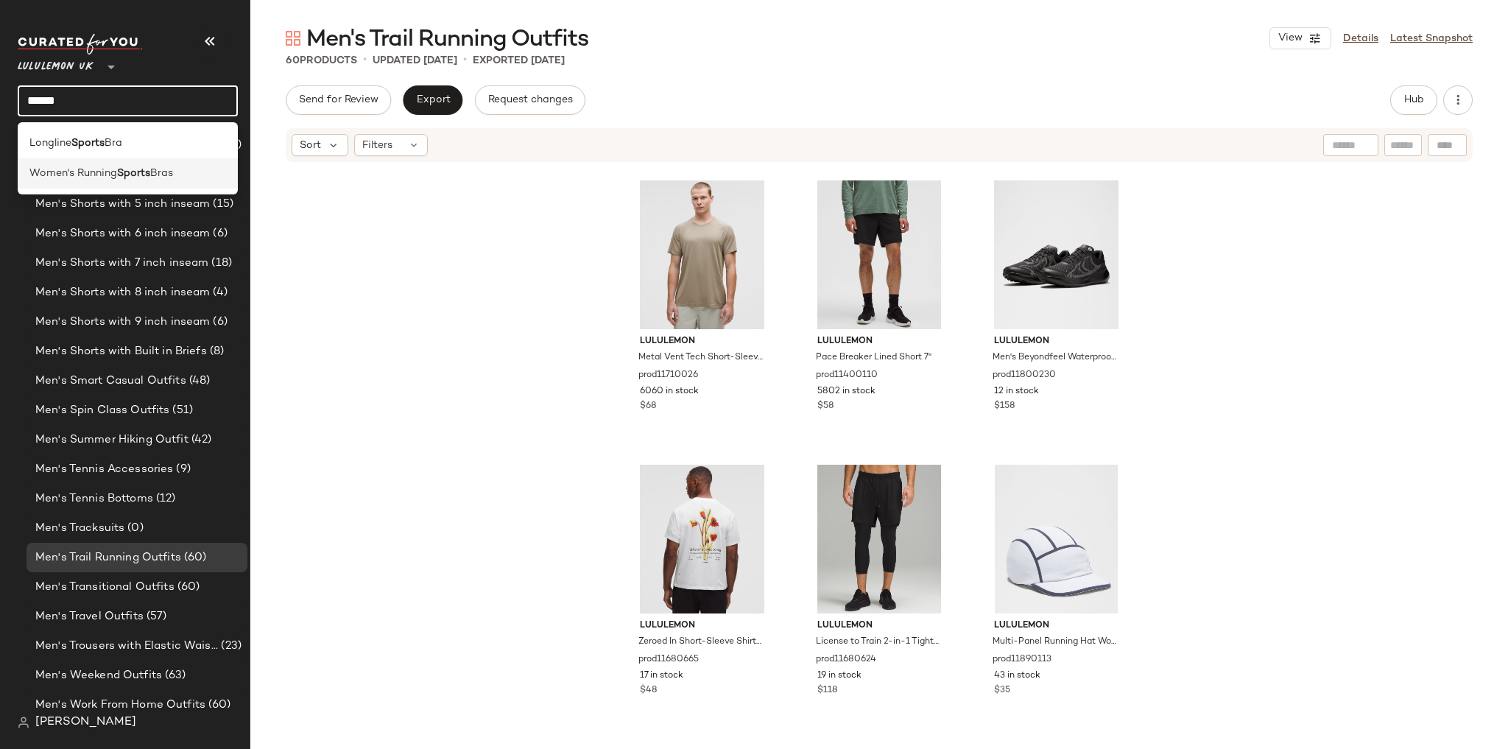
type input "******"
click at [125, 175] on b "Sports" at bounding box center [133, 173] width 33 height 15
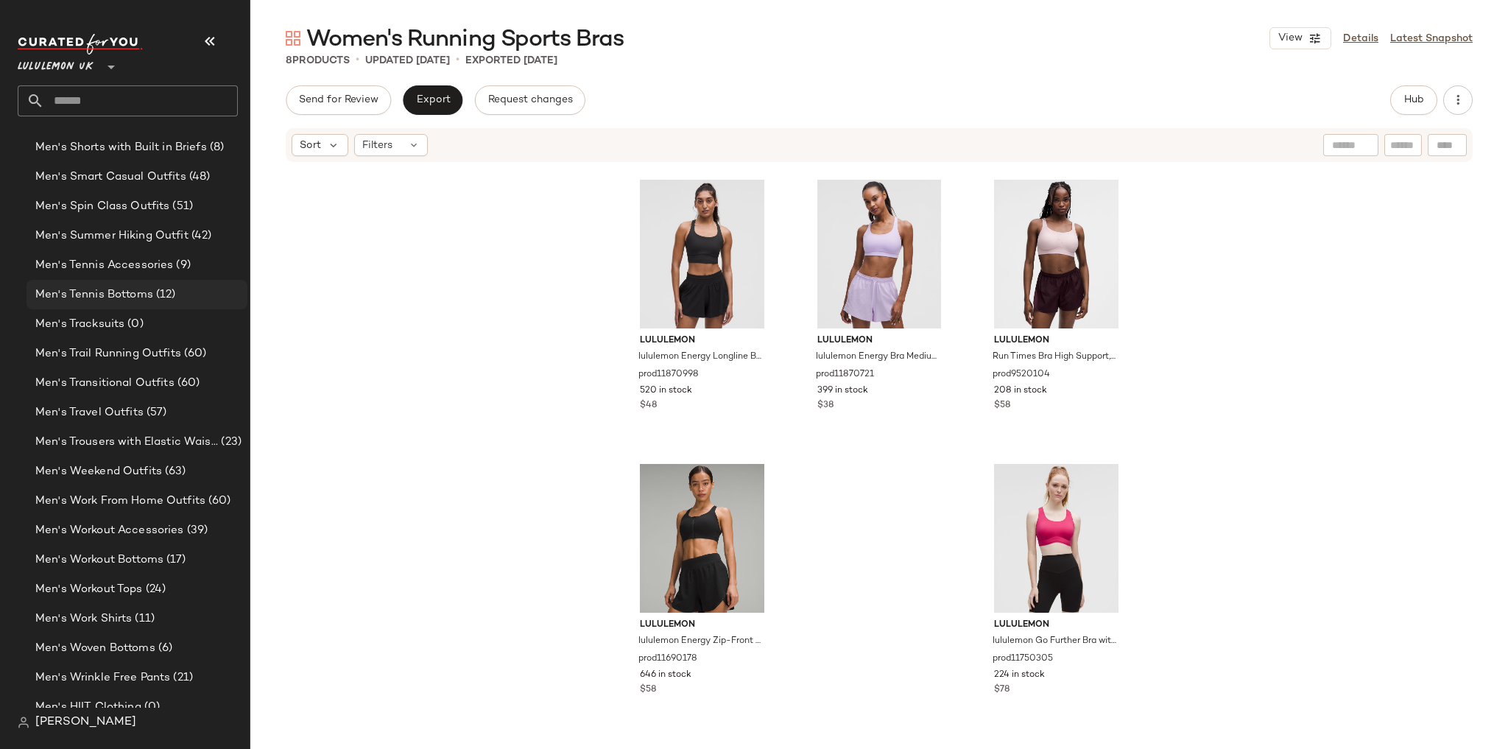
scroll to position [2600, 0]
click at [169, 435] on span "Men's Workout Accessories" at bounding box center [109, 439] width 149 height 17
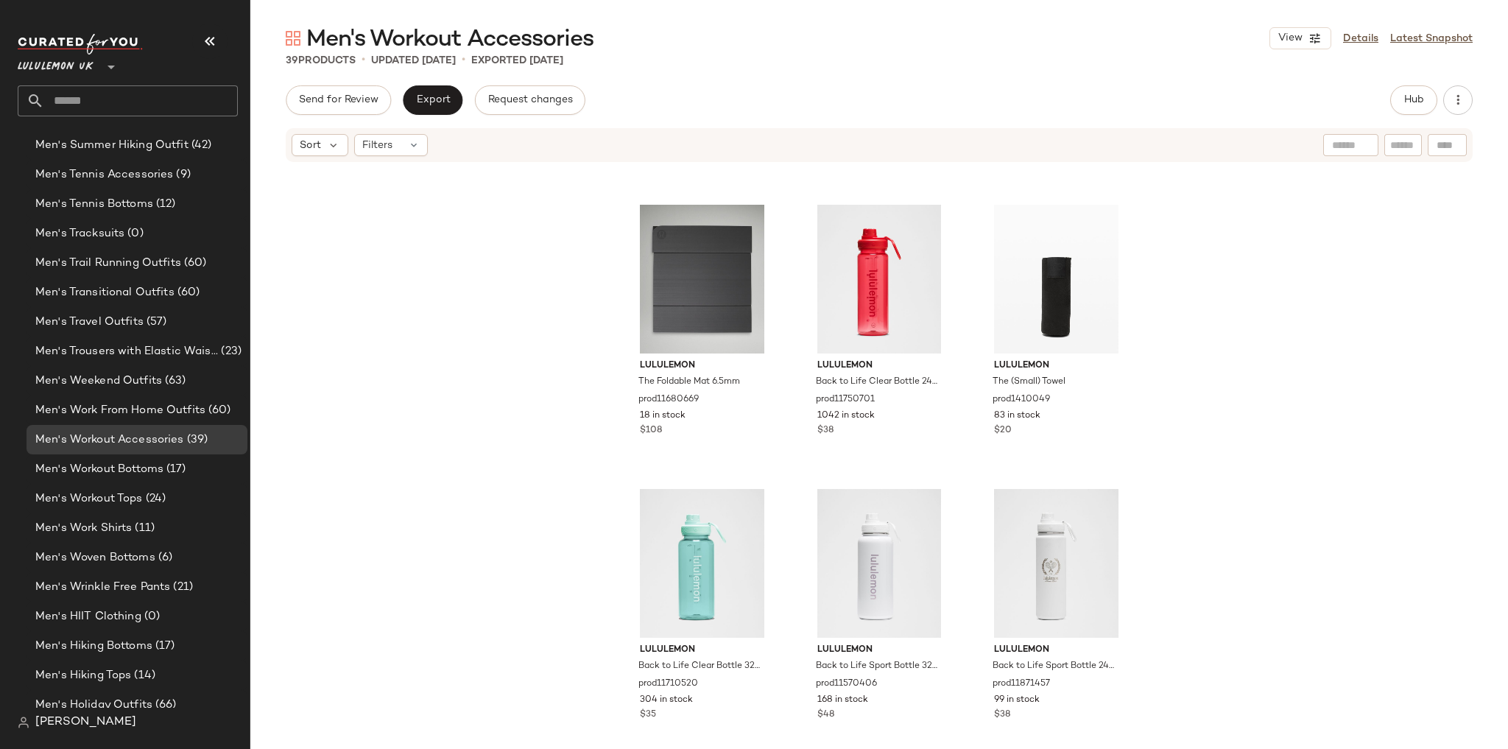
scroll to position [3130, 0]
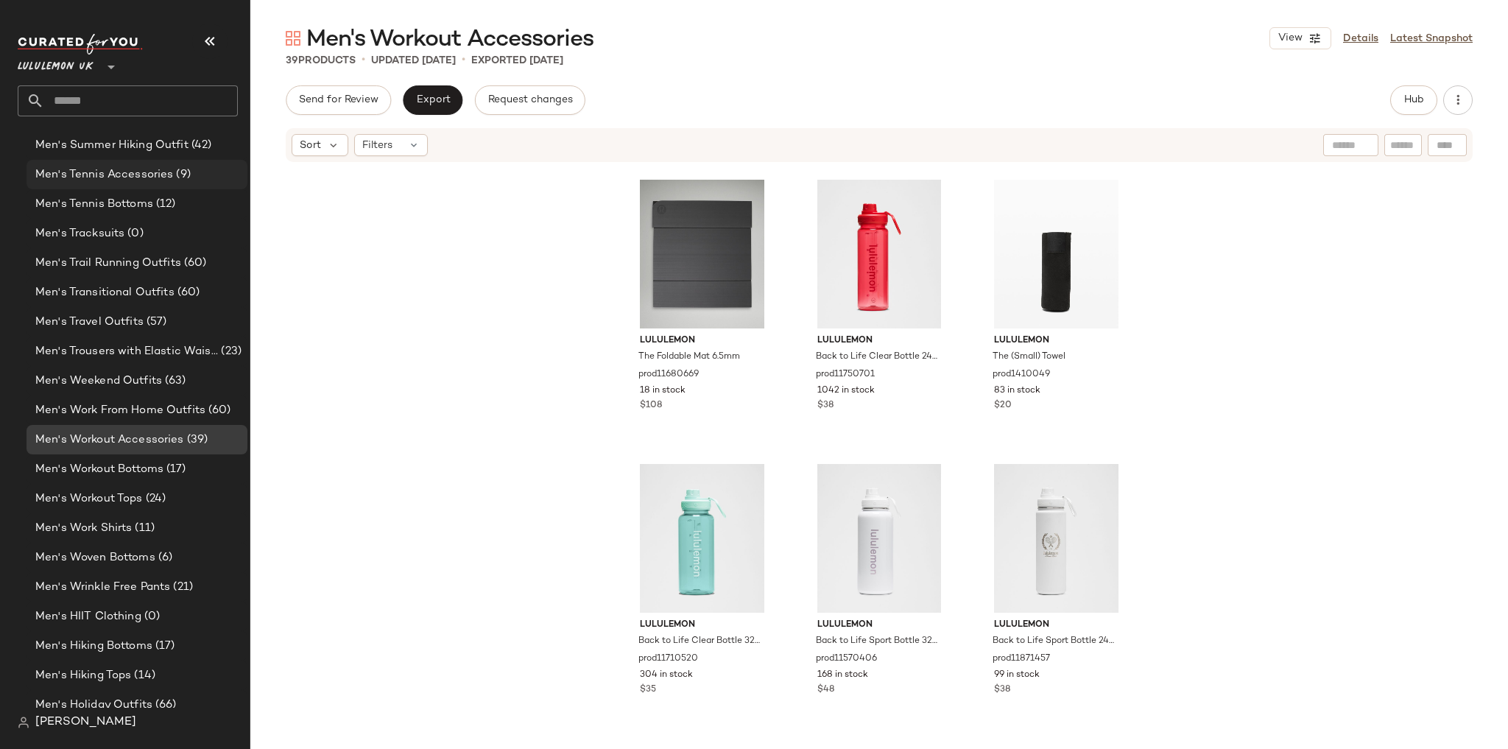
click at [152, 183] on div "Men's Tennis Accessories (9)" at bounding box center [137, 174] width 221 height 29
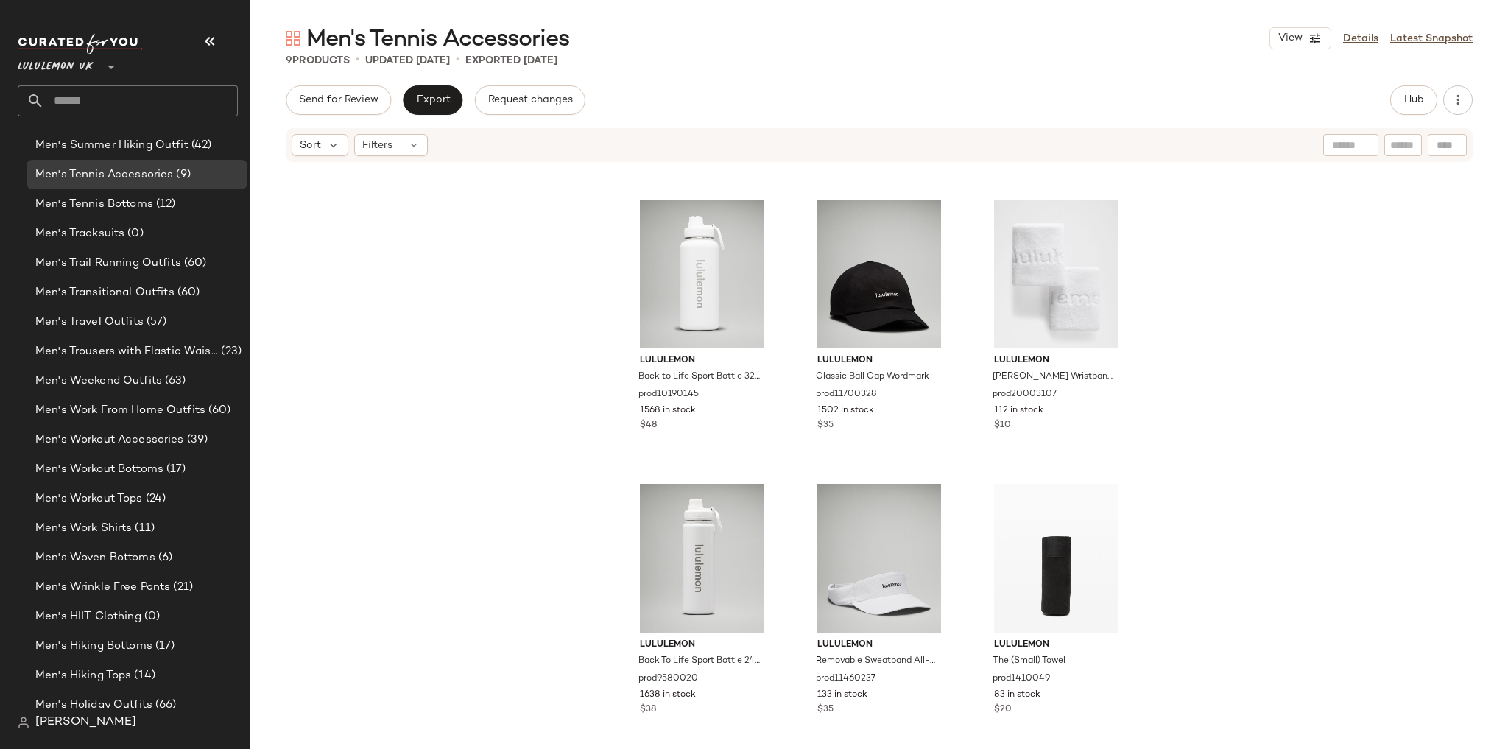
scroll to position [276, 0]
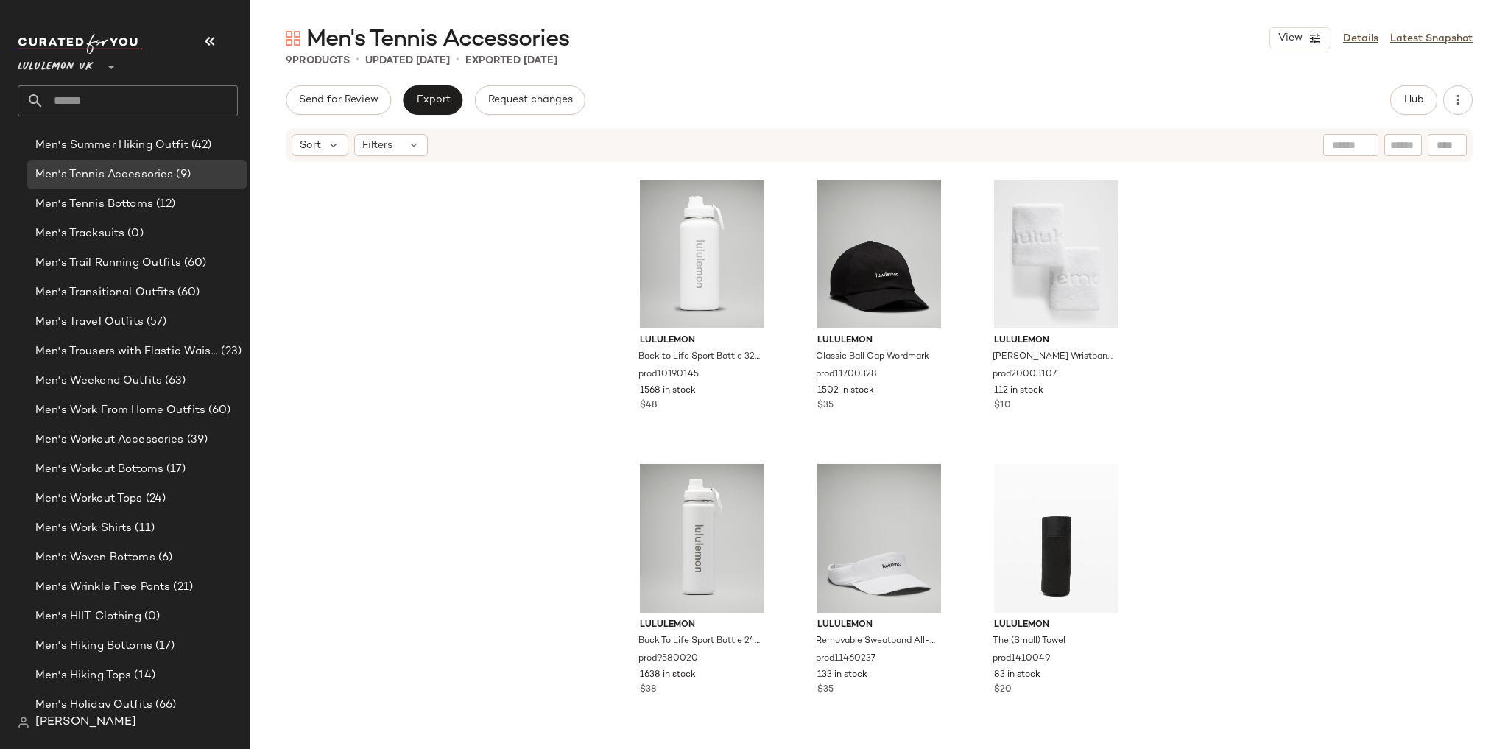
click at [132, 103] on input "text" at bounding box center [141, 100] width 194 height 31
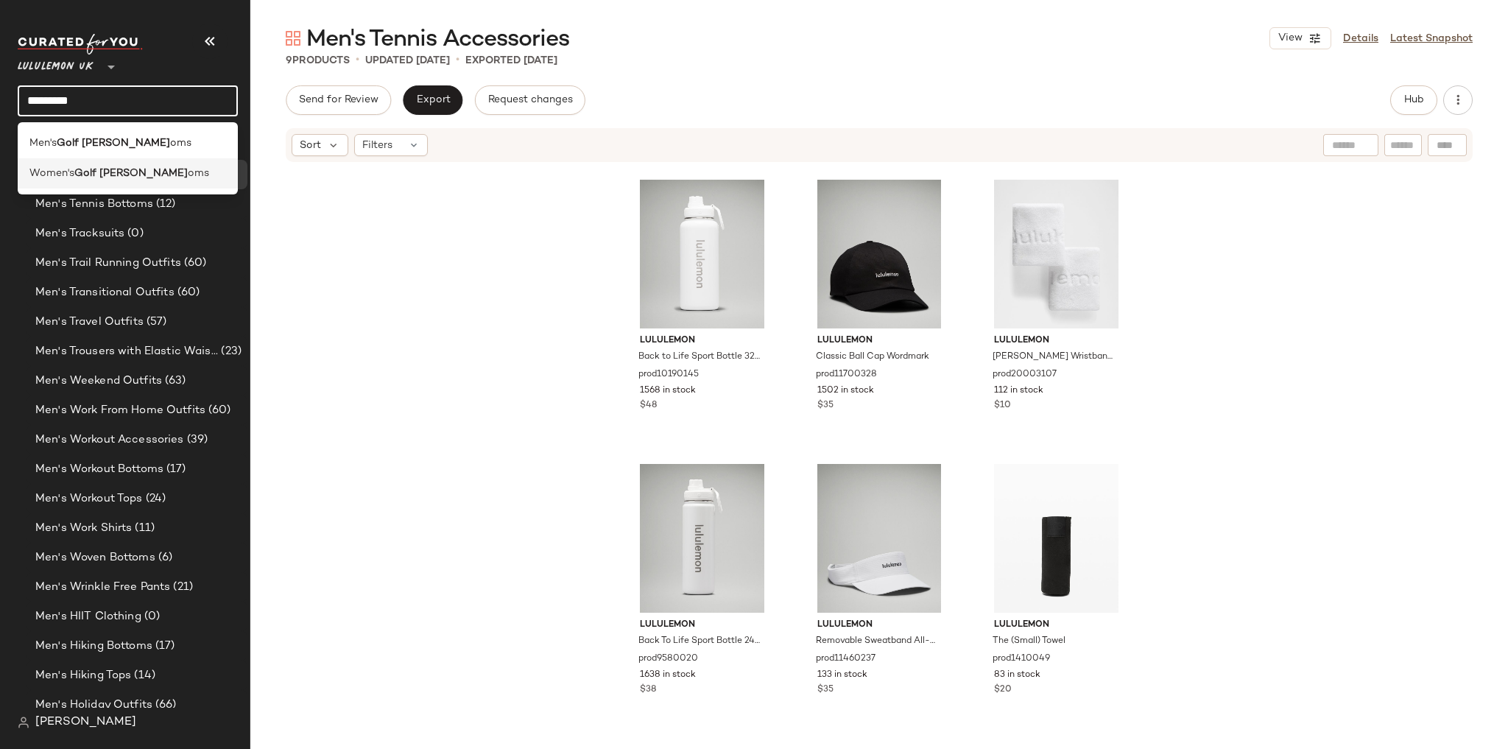
type input "*********"
click at [88, 176] on b "Golf Bott" at bounding box center [130, 173] width 113 height 15
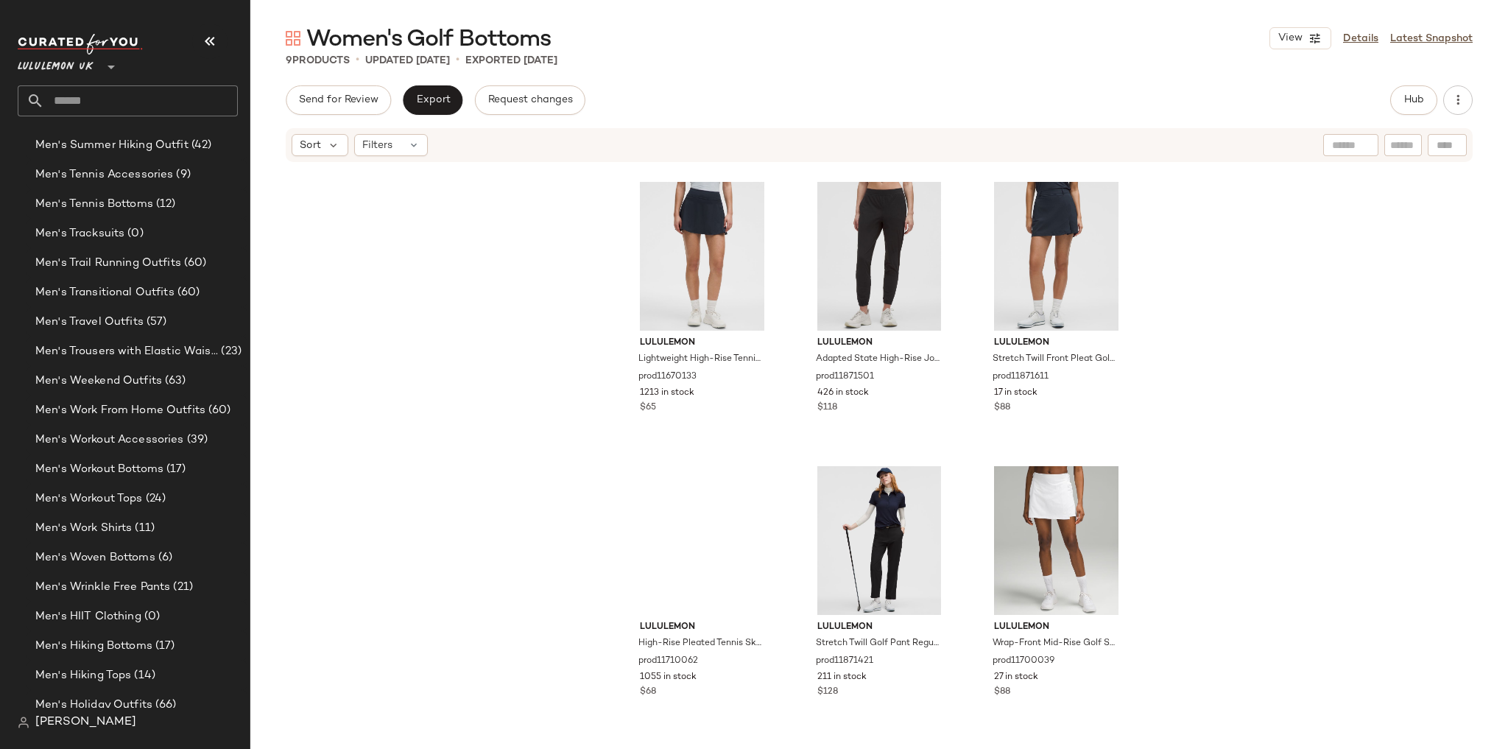
scroll to position [276, 0]
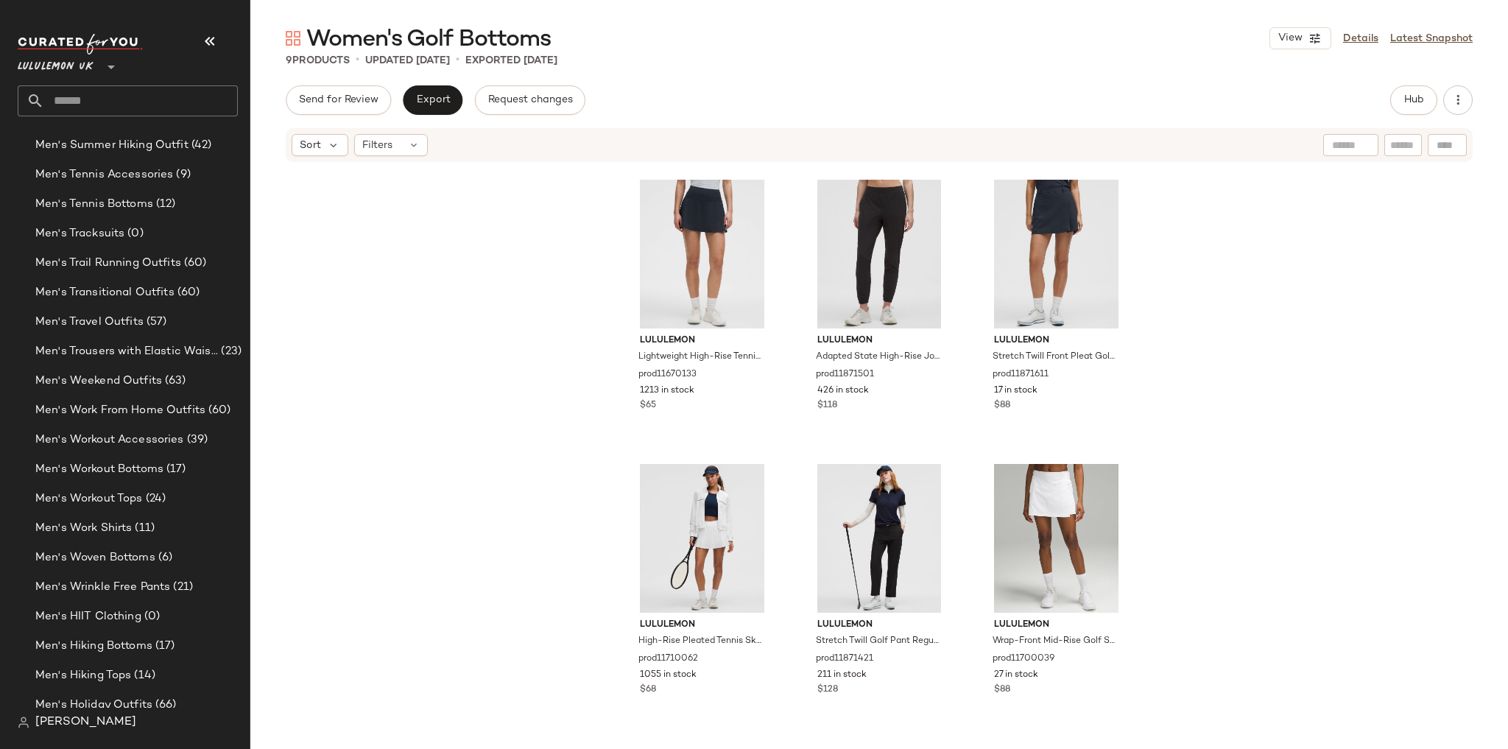
click at [121, 82] on div "Lululemon UK **" at bounding box center [128, 75] width 220 height 82
click at [121, 91] on input "text" at bounding box center [141, 100] width 194 height 31
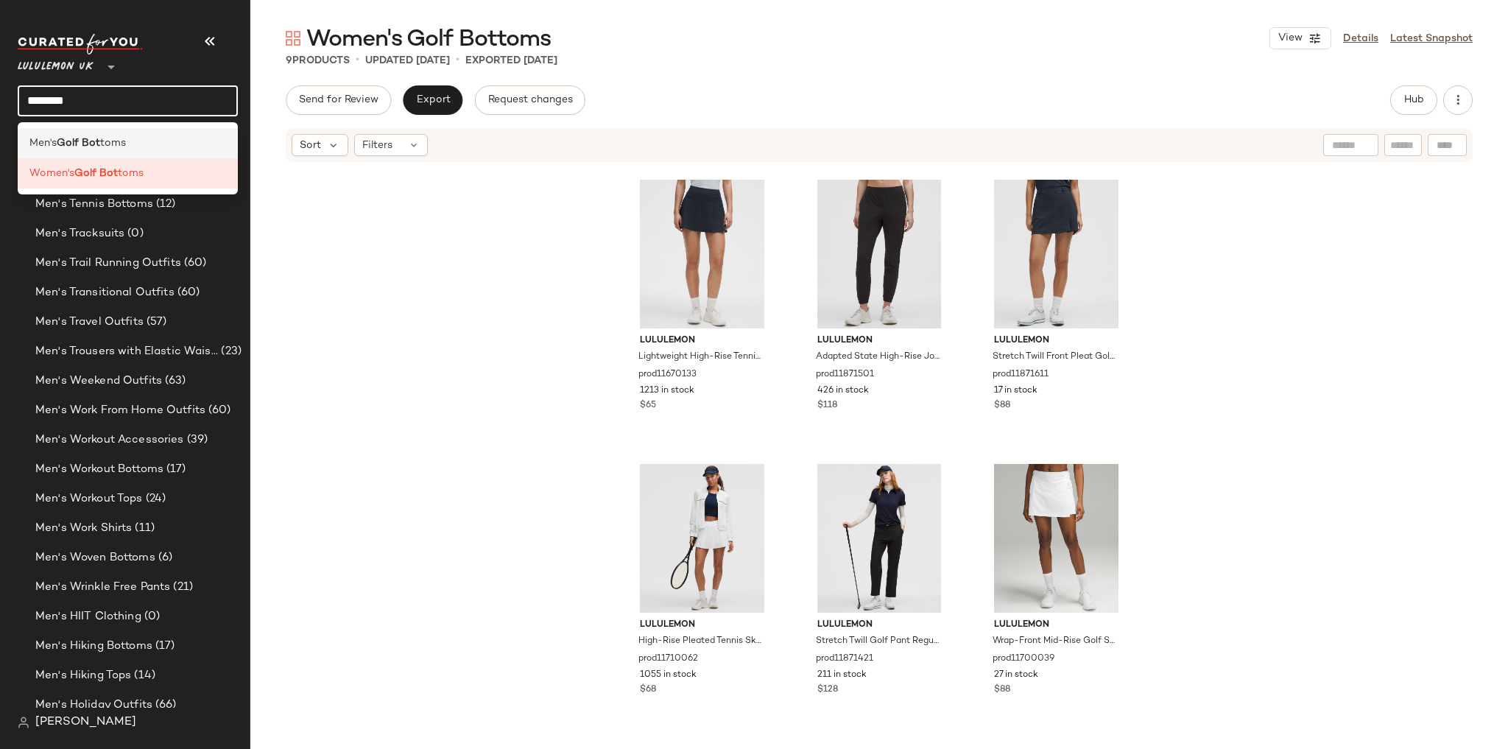
type input "********"
click at [120, 129] on div "Men's Golf Bot toms" at bounding box center [128, 143] width 220 height 30
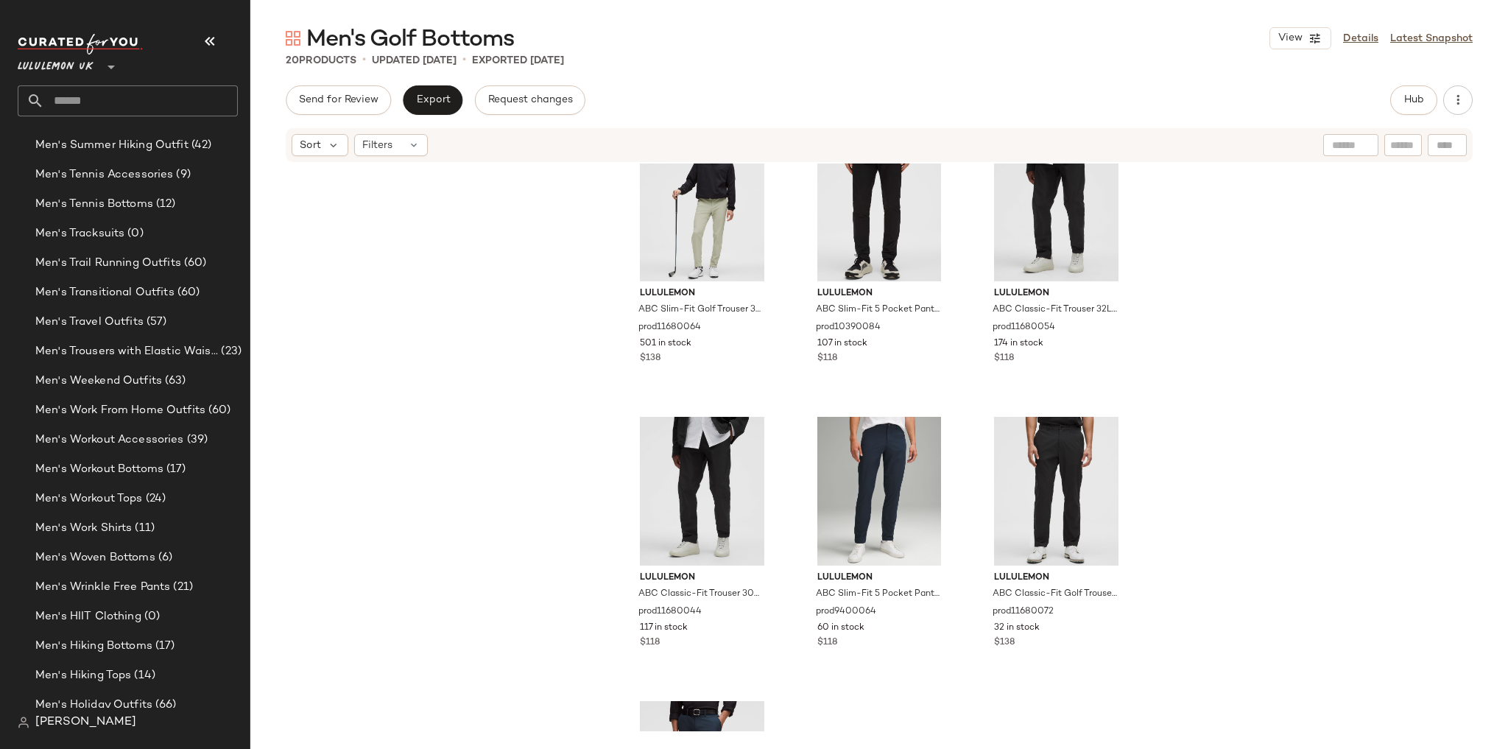
scroll to position [1425, 0]
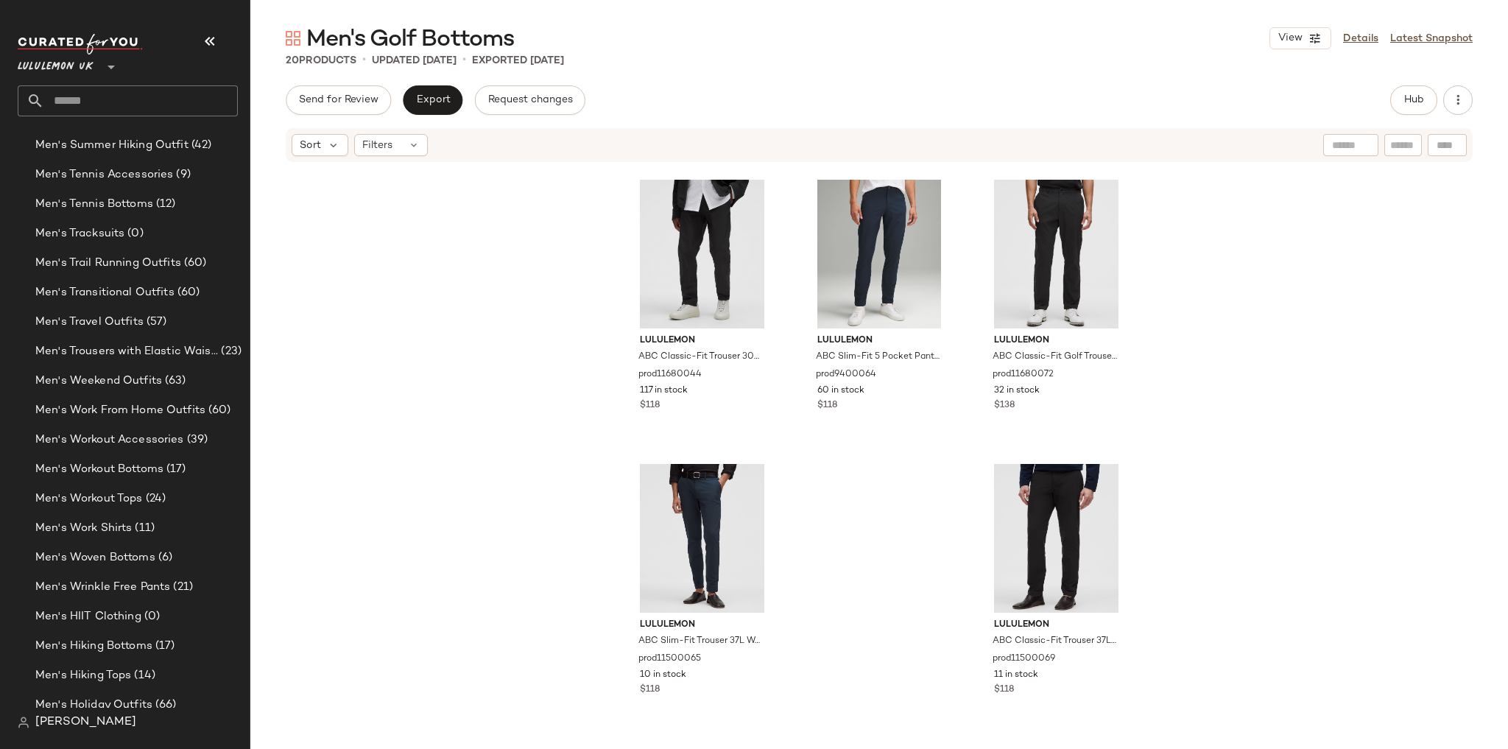
click at [133, 102] on input "text" at bounding box center [141, 100] width 194 height 31
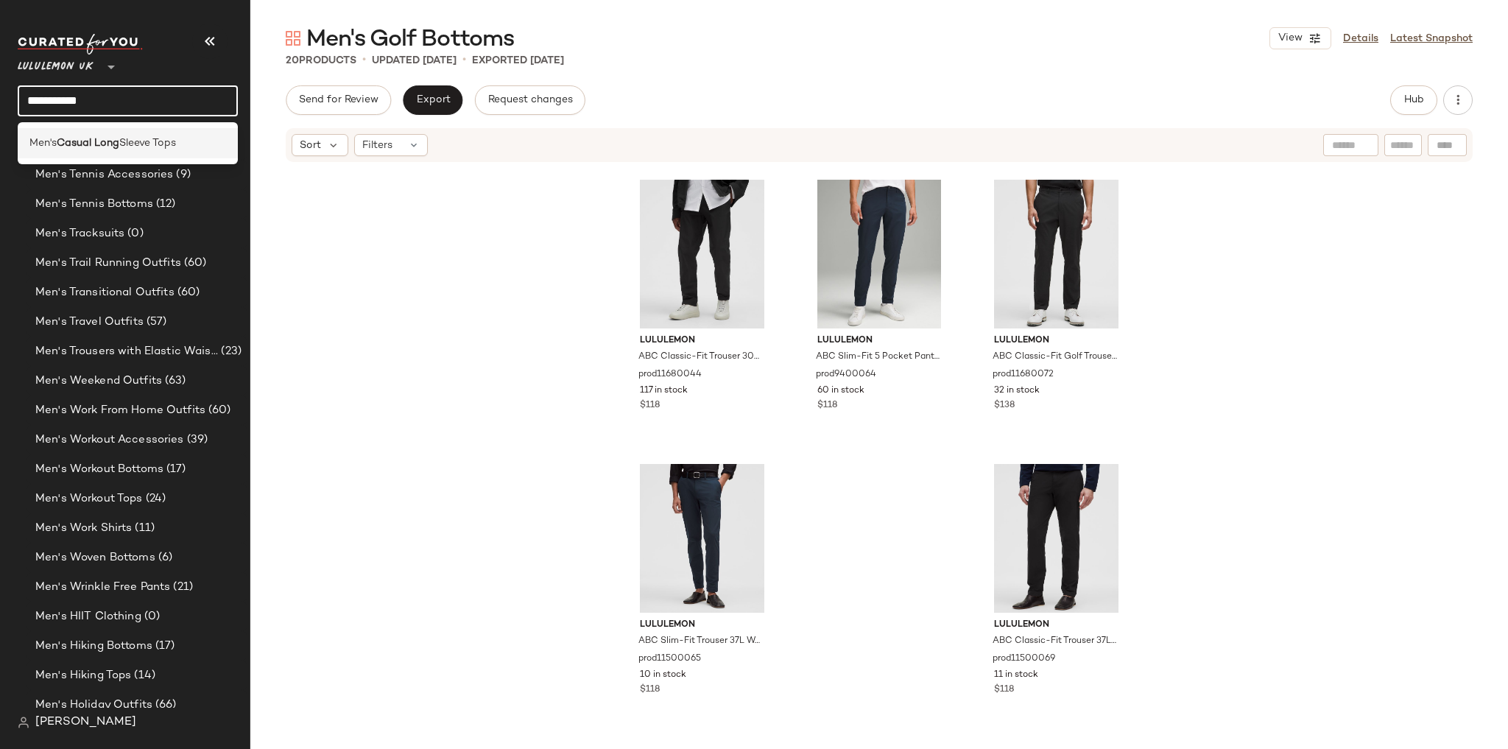
type input "**********"
click at [139, 136] on span "Sleeve Tops" at bounding box center [147, 142] width 57 height 15
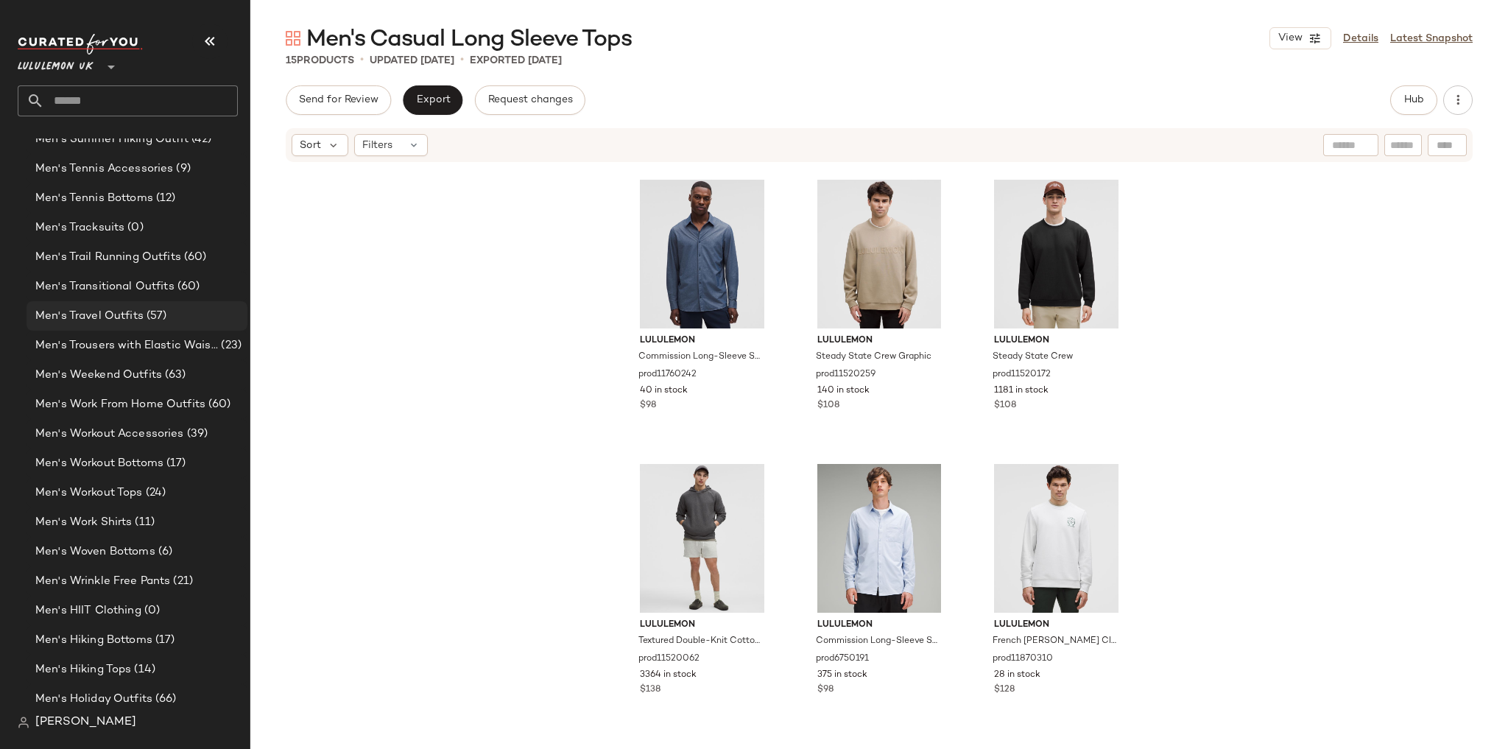
scroll to position [2600, 0]
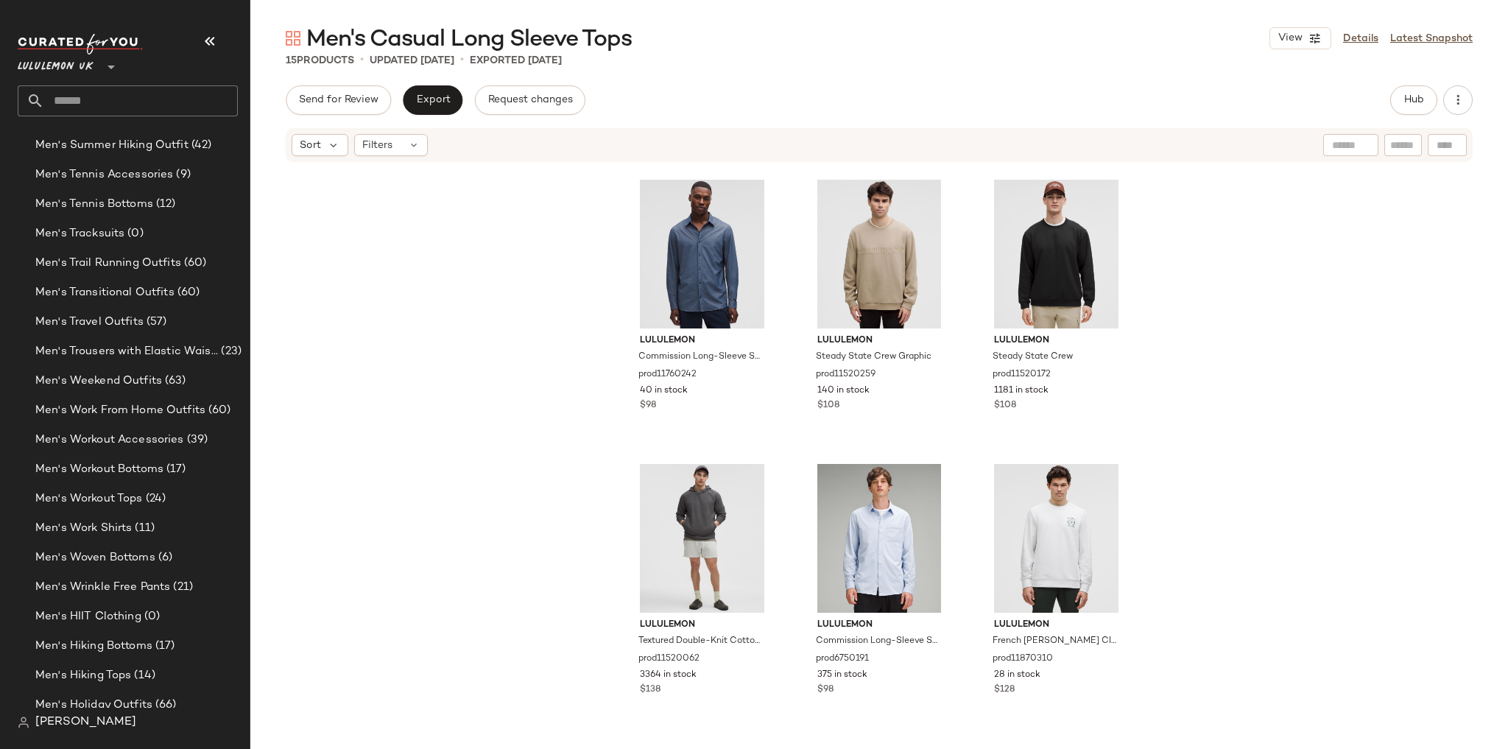
click at [154, 109] on input "text" at bounding box center [141, 100] width 194 height 31
click at [100, 99] on input "****" at bounding box center [128, 100] width 220 height 31
drag, startPoint x: 86, startPoint y: 94, endPoint x: 15, endPoint y: 108, distance: 72.8
click at [15, 108] on nav "Lululemon UK ** **** Dashboard All Products Global Clipboards (14) Curations (2…" at bounding box center [125, 374] width 250 height 749
type input "***"
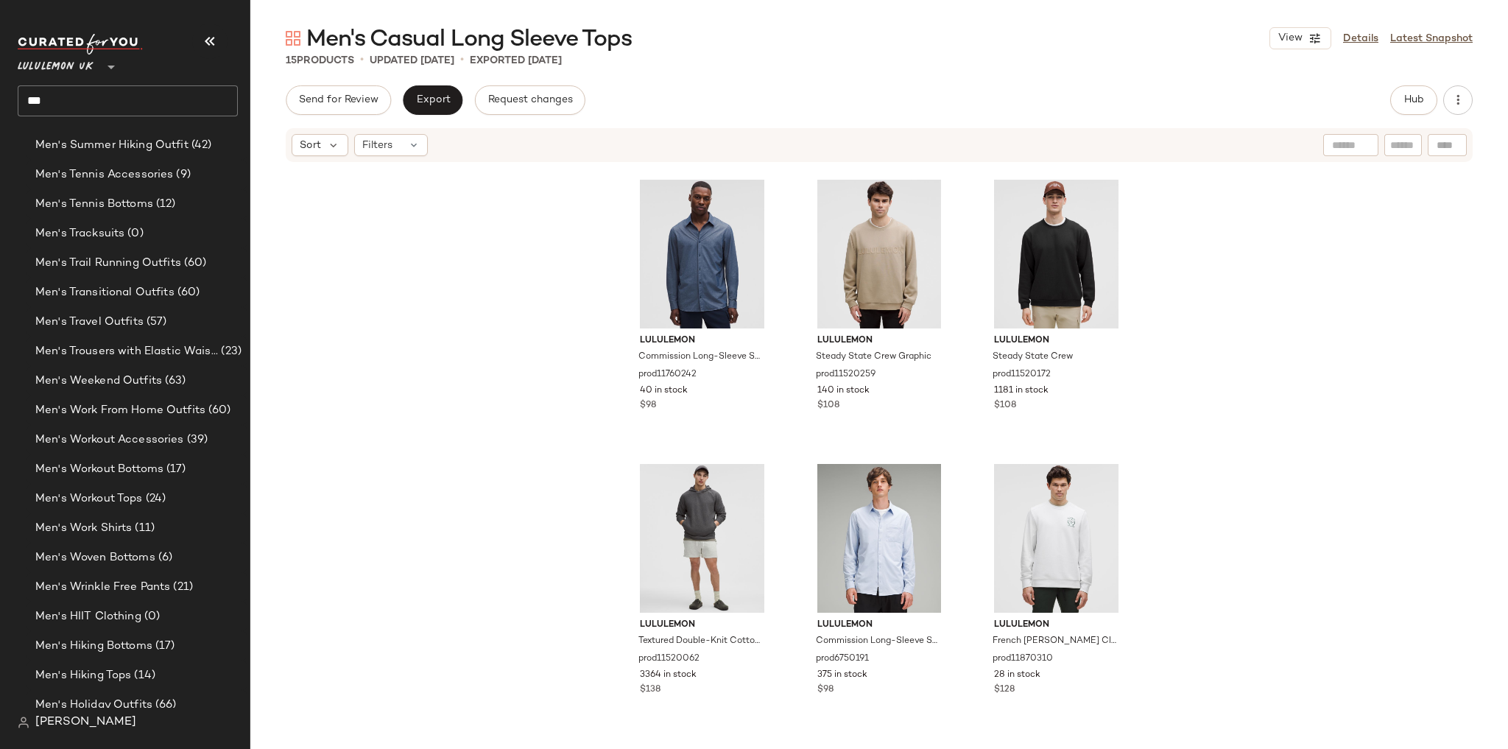
drag, startPoint x: 498, startPoint y: 386, endPoint x: 374, endPoint y: 230, distance: 198.6
click at [496, 385] on div "lululemon Steady State Crew Courtside prod20005615 79 in stock $98 lululemon He…" at bounding box center [879, 447] width 1258 height 568
click at [151, 102] on input "***" at bounding box center [128, 100] width 220 height 31
drag, startPoint x: 149, startPoint y: 105, endPoint x: 0, endPoint y: 97, distance: 149.0
click at [0, 97] on nav "Lululemon UK ** *** Dashboard All Products Global Clipboards (14) Curations (21…" at bounding box center [125, 374] width 250 height 749
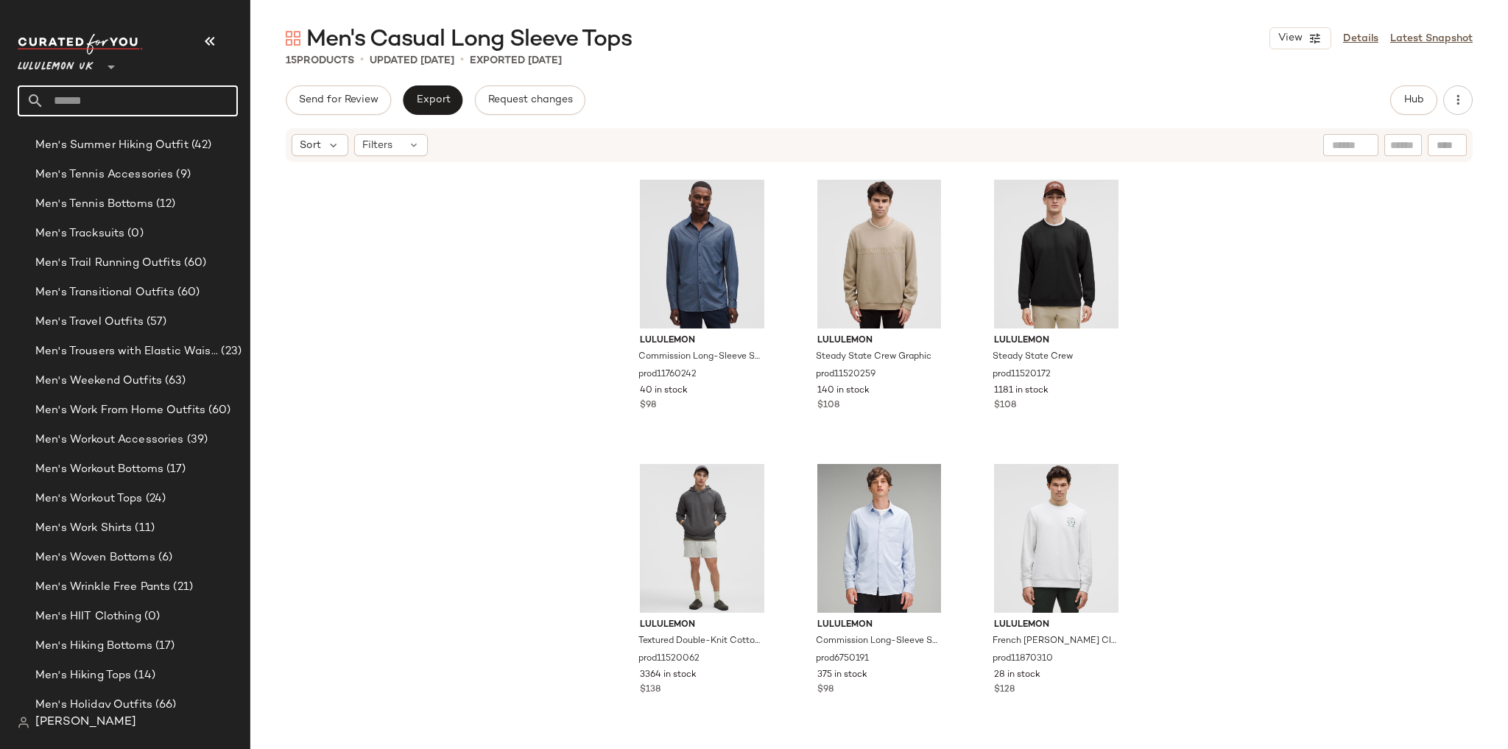
click at [442, 356] on div "lululemon Steady State Crew Courtside prod20005615 79 in stock $98 lululemon He…" at bounding box center [879, 447] width 1258 height 568
click at [130, 100] on input "text" at bounding box center [141, 100] width 194 height 31
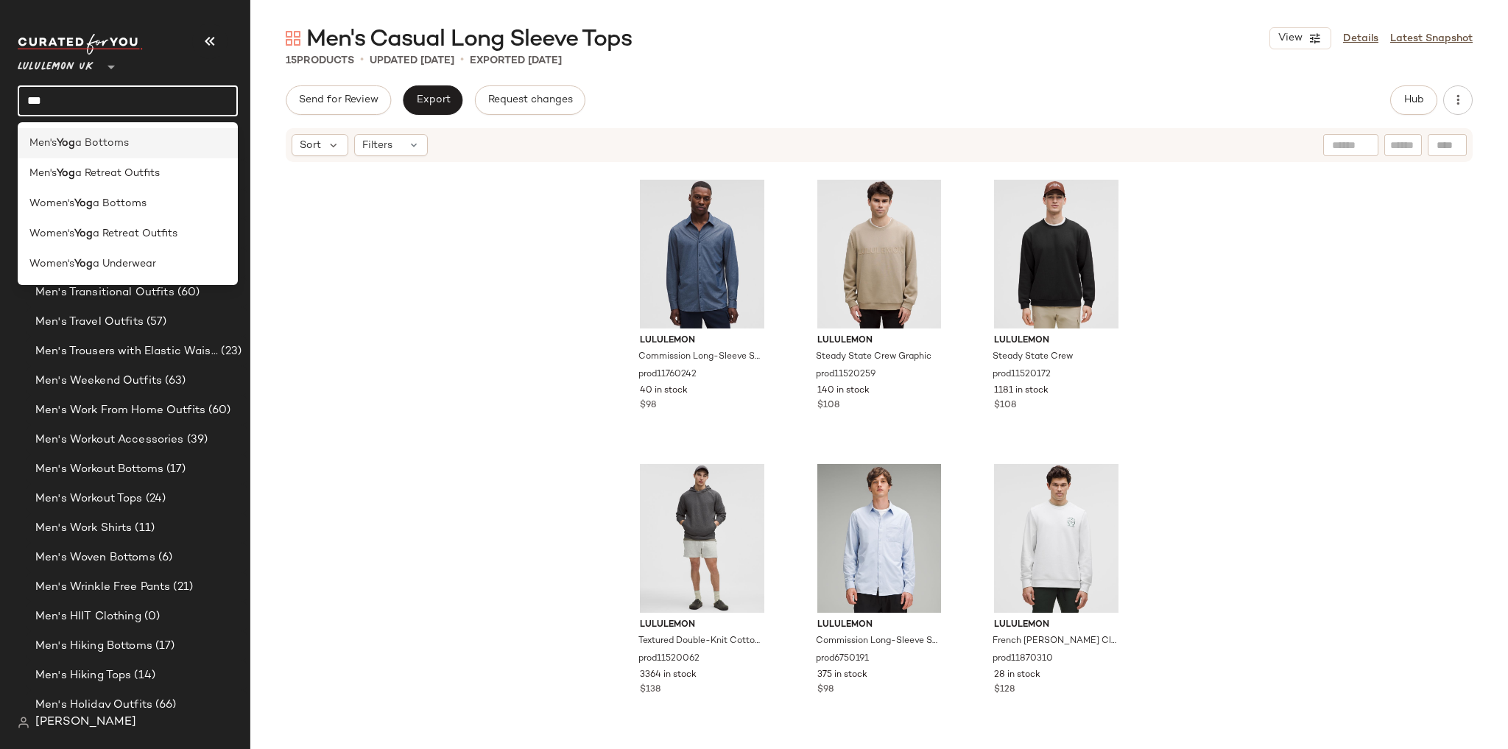
type input "***"
click at [112, 147] on span "a Bottoms" at bounding box center [102, 142] width 54 height 15
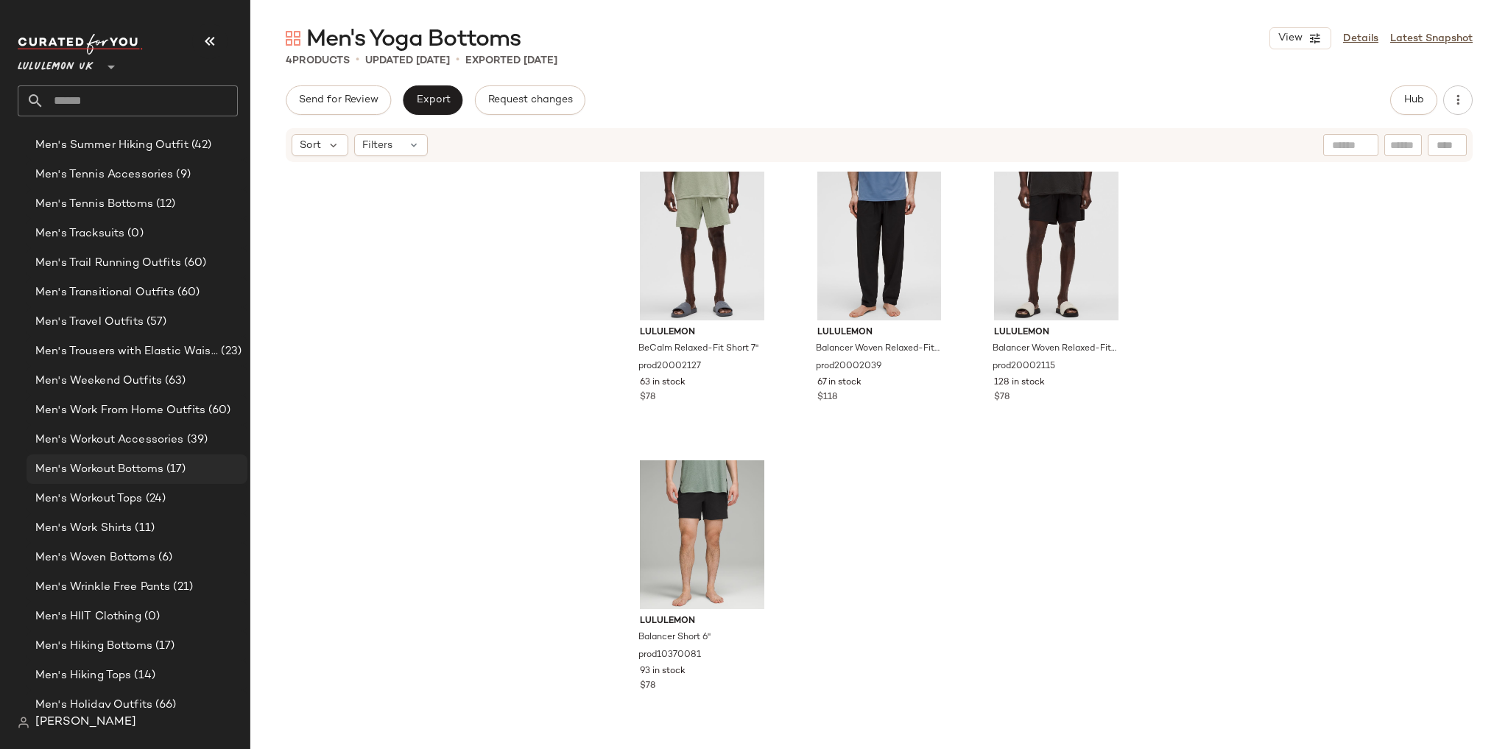
click at [145, 471] on span "Men's Workout Bottoms" at bounding box center [99, 469] width 128 height 17
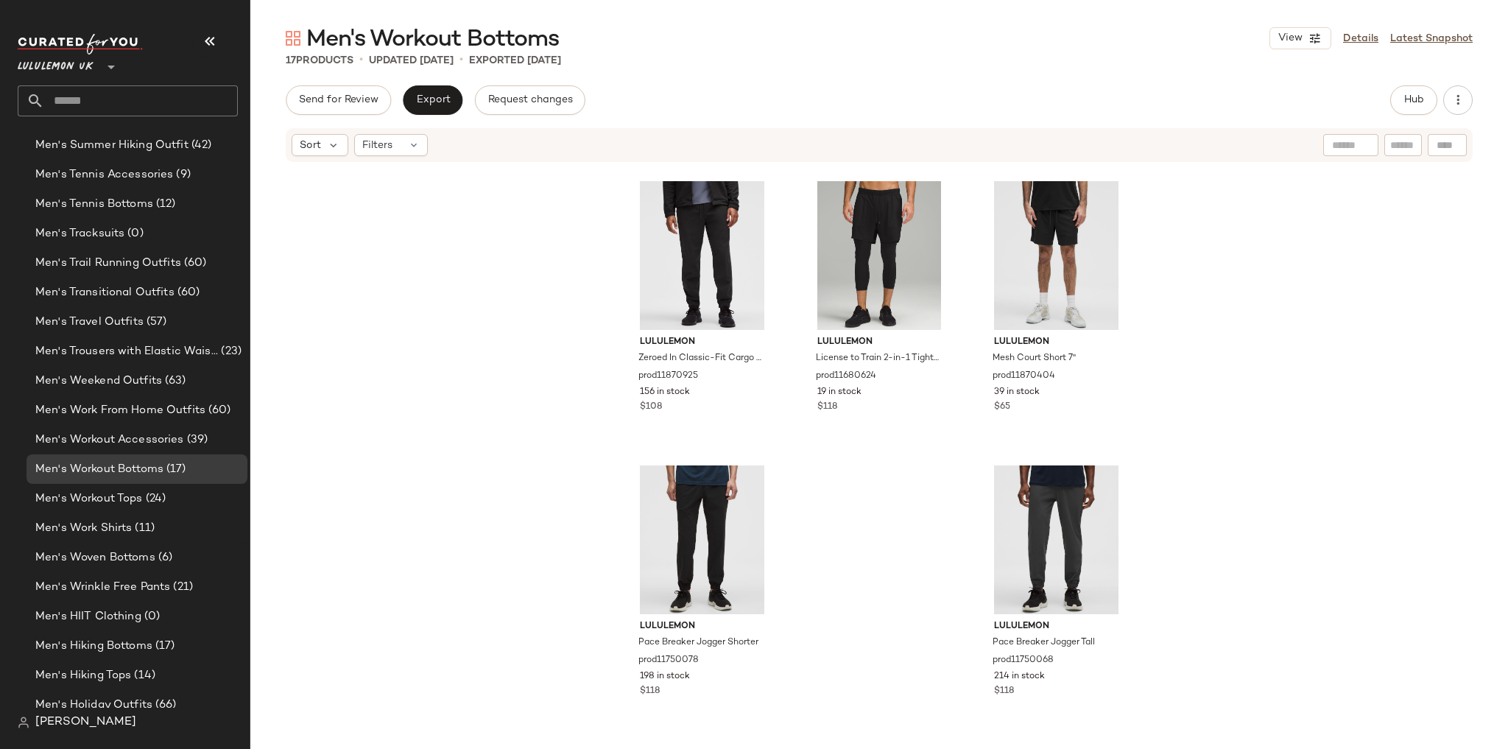
scroll to position [1140, 0]
